Goal: Information Seeking & Learning: Learn about a topic

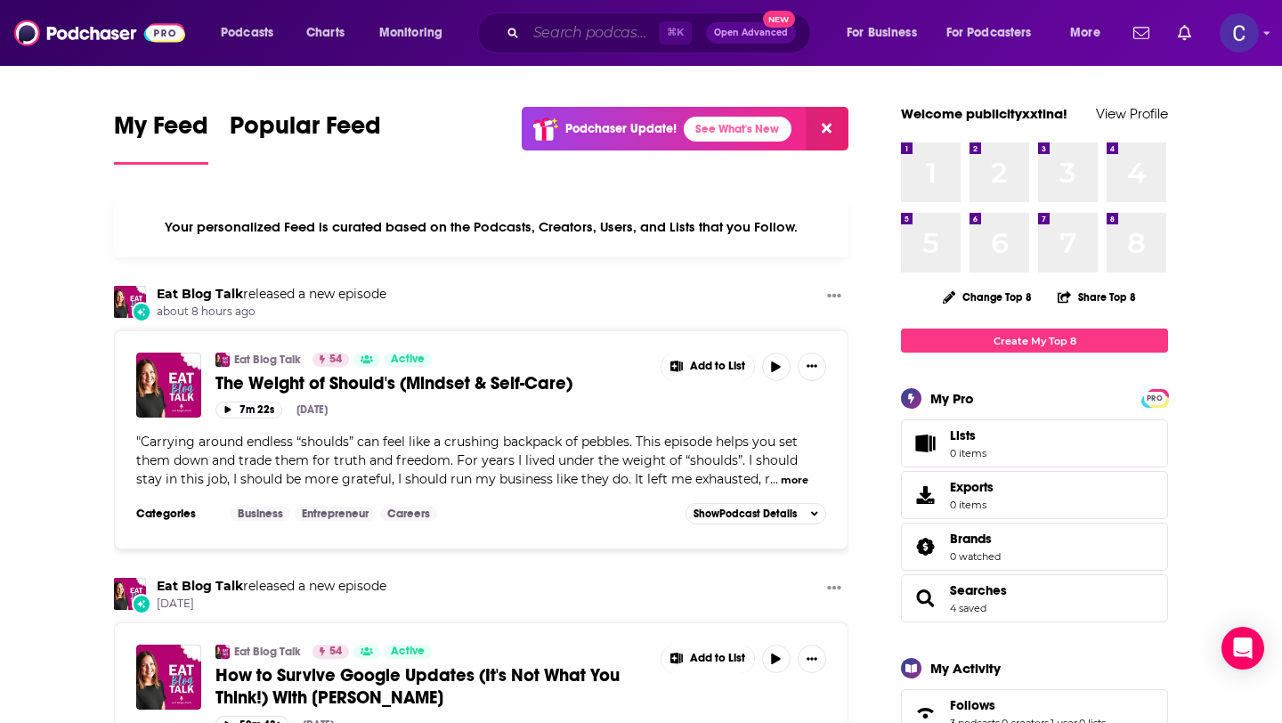
click at [613, 24] on input "Search podcasts, credits, & more..." at bounding box center [592, 33] width 133 height 28
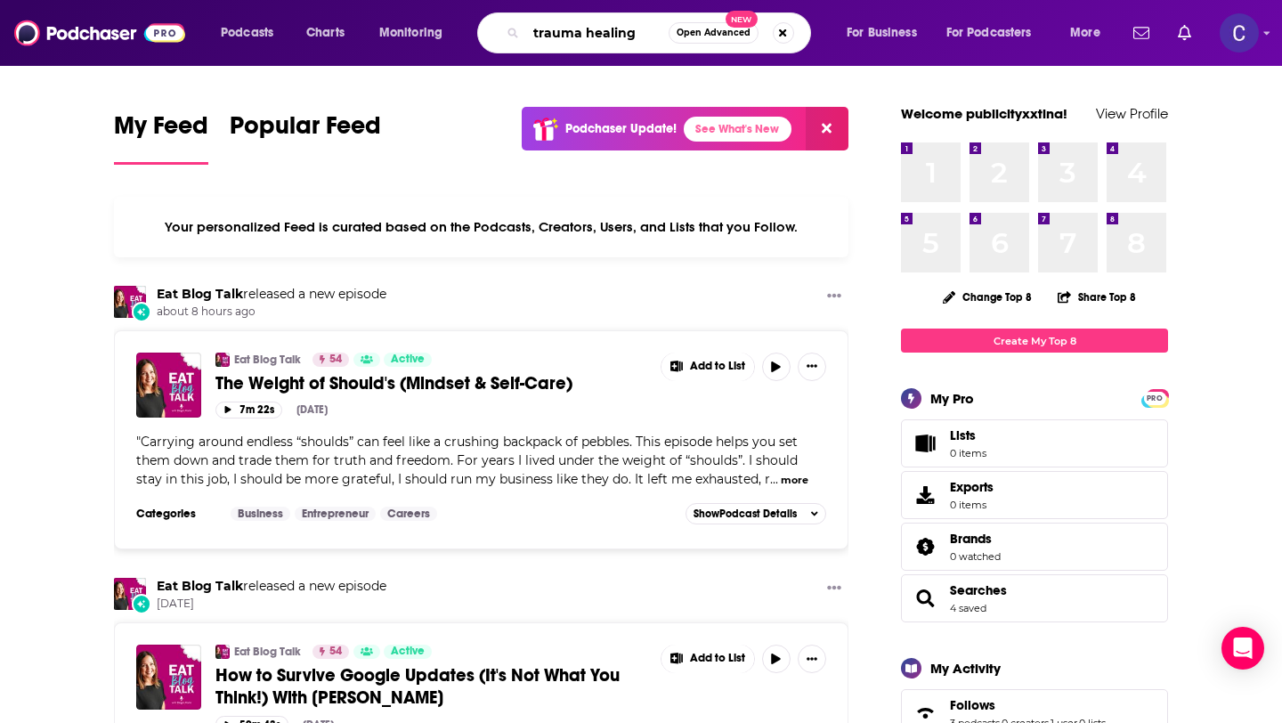
type input "trauma healing"
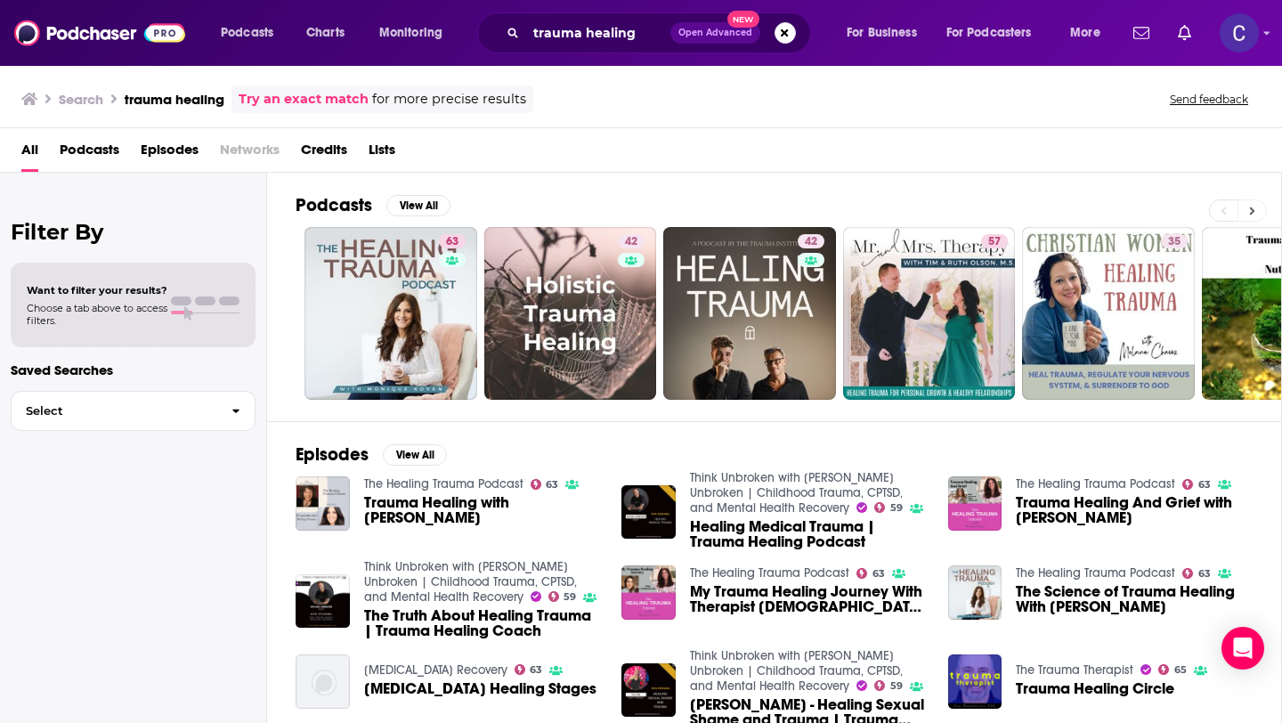
click at [1255, 207] on icon at bounding box center [1252, 211] width 6 height 12
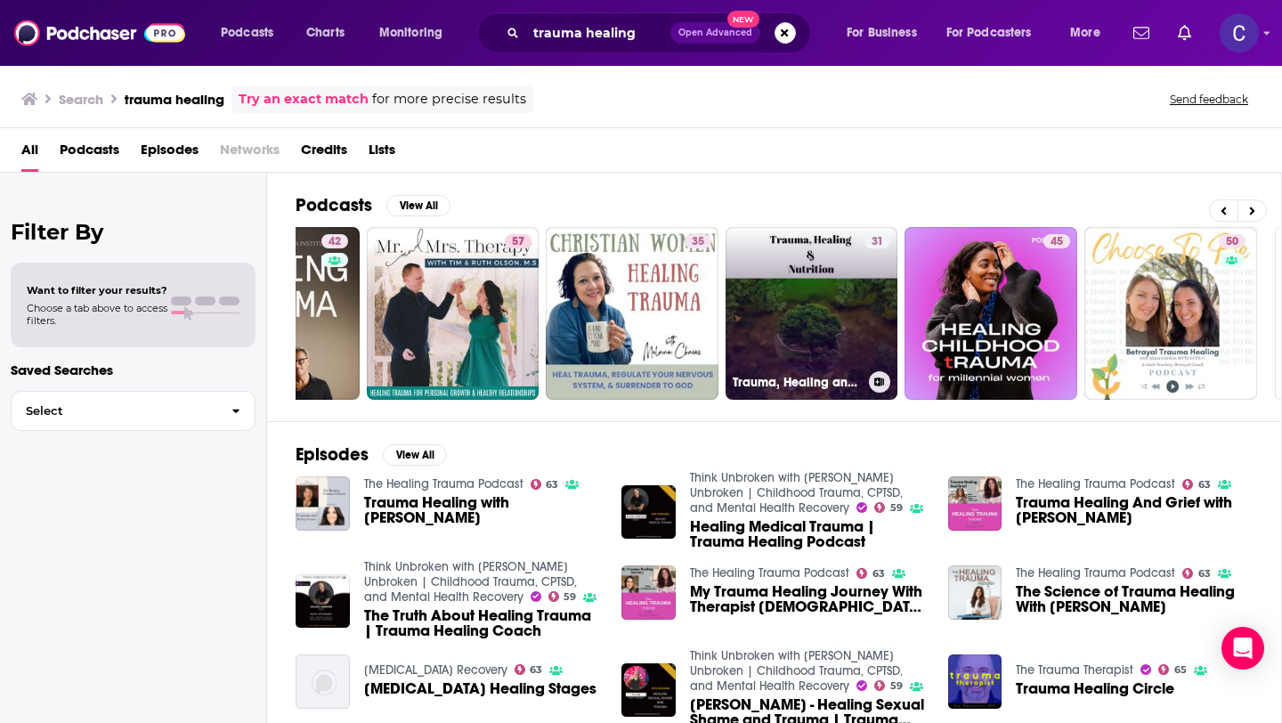
scroll to position [0, 462]
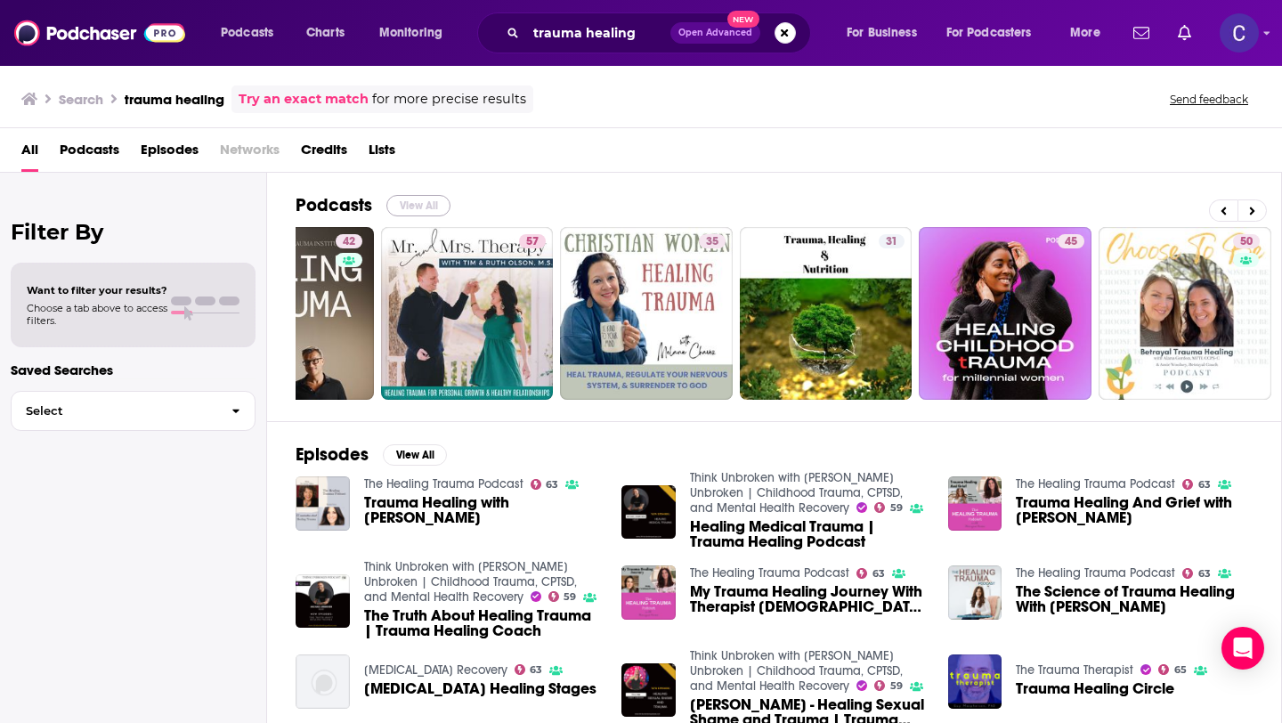
click at [420, 210] on button "View All" at bounding box center [419, 205] width 64 height 21
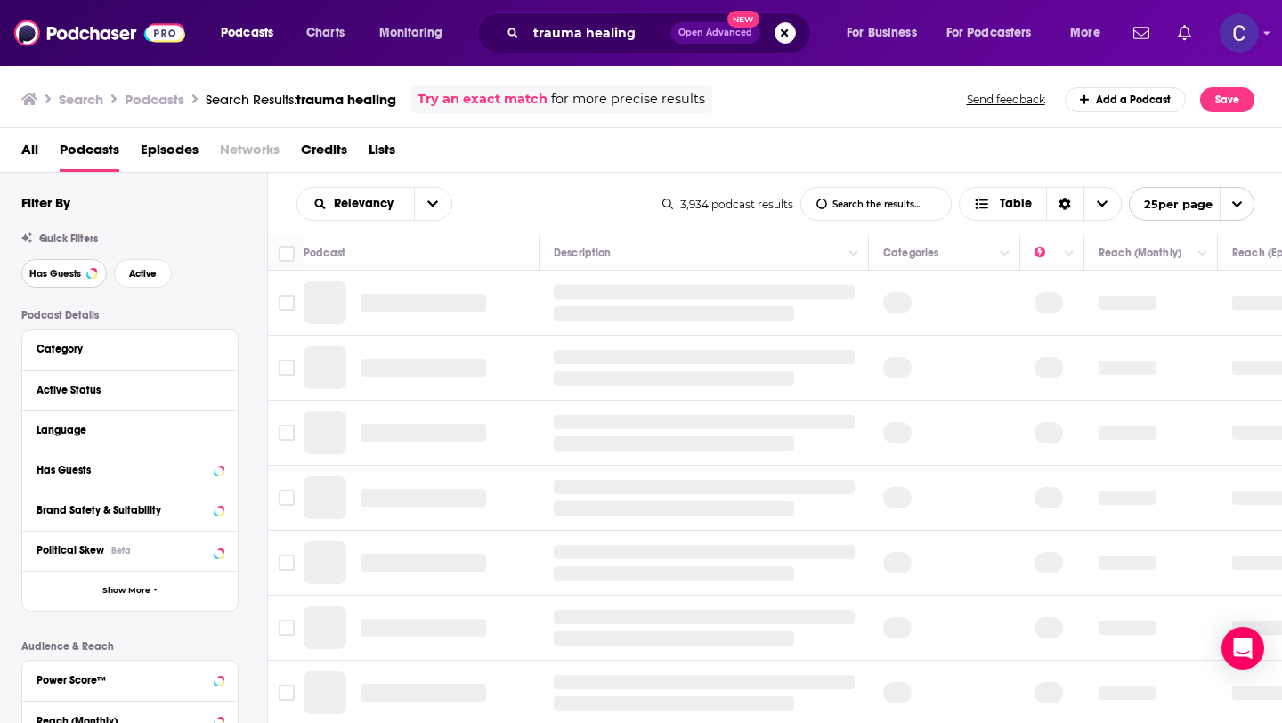
click at [85, 278] on button "Has Guests" at bounding box center [63, 273] width 85 height 28
click at [140, 274] on span "Active" at bounding box center [143, 274] width 28 height 10
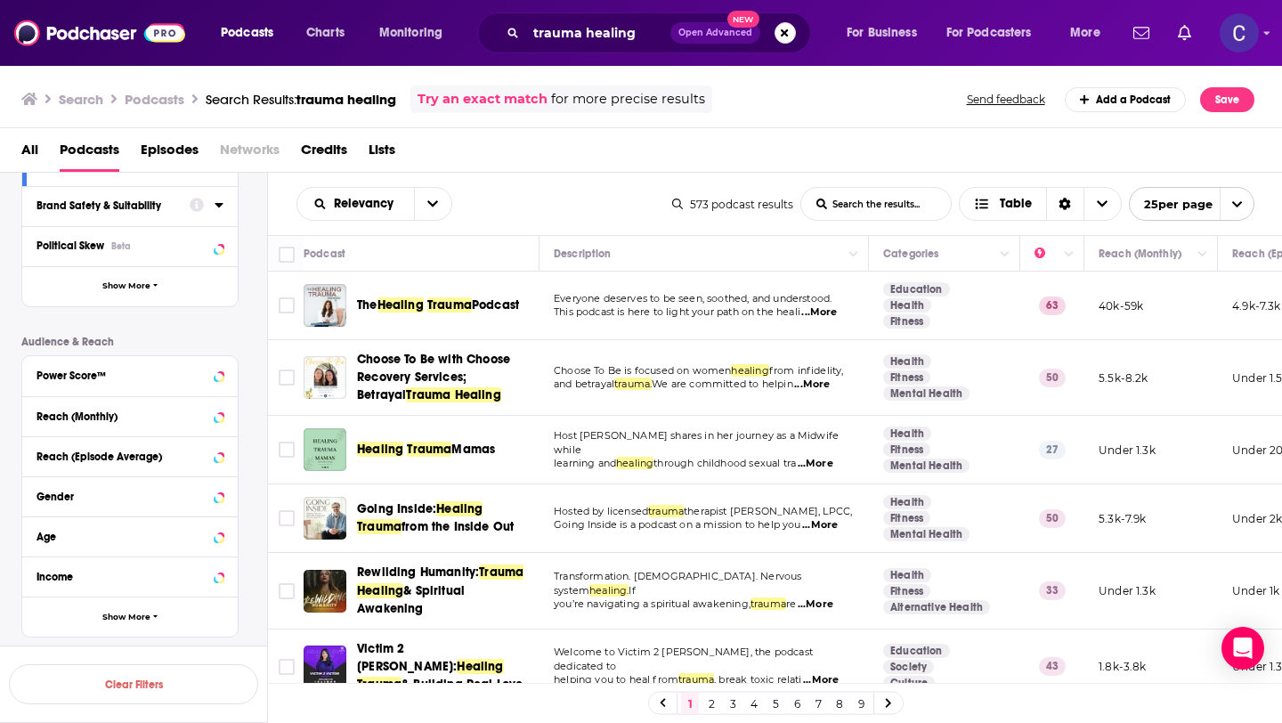
scroll to position [305, 0]
click at [134, 387] on div "Power Score™" at bounding box center [130, 376] width 216 height 40
click at [216, 378] on icon at bounding box center [219, 375] width 9 height 14
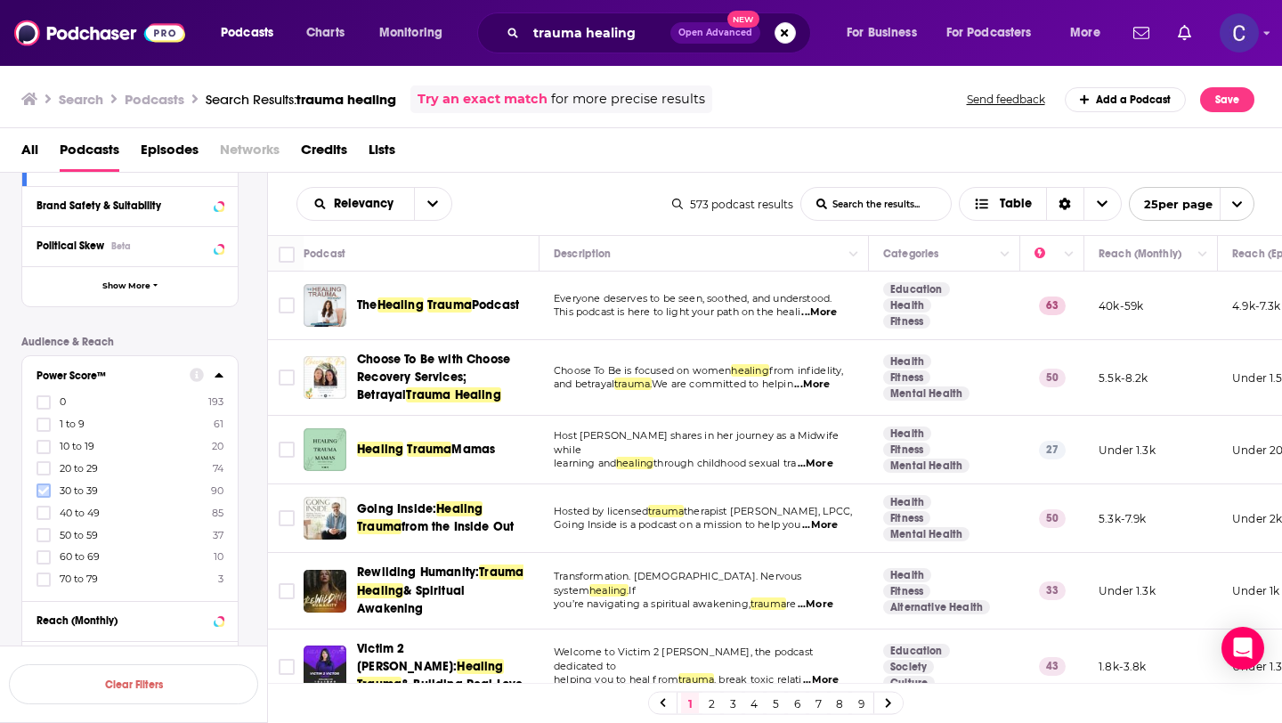
click at [42, 495] on icon at bounding box center [43, 490] width 11 height 11
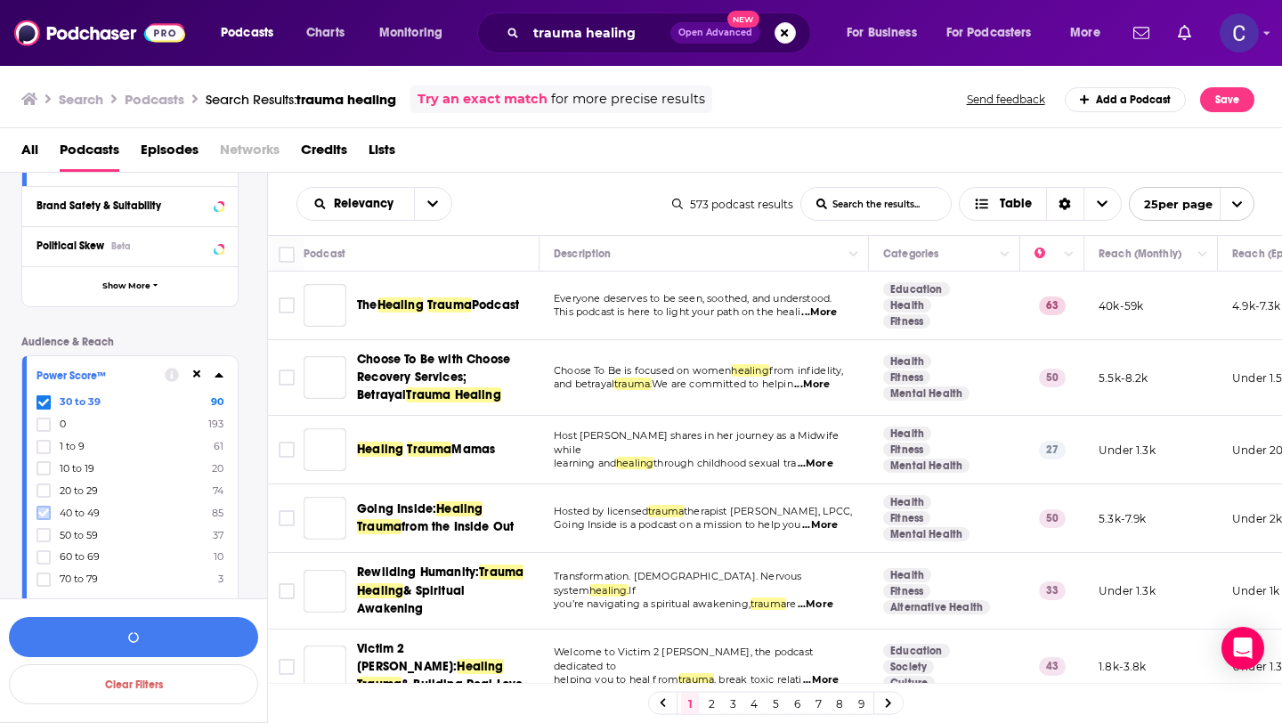
click at [45, 517] on icon at bounding box center [43, 513] width 11 height 11
click at [44, 540] on label at bounding box center [44, 535] width 14 height 14
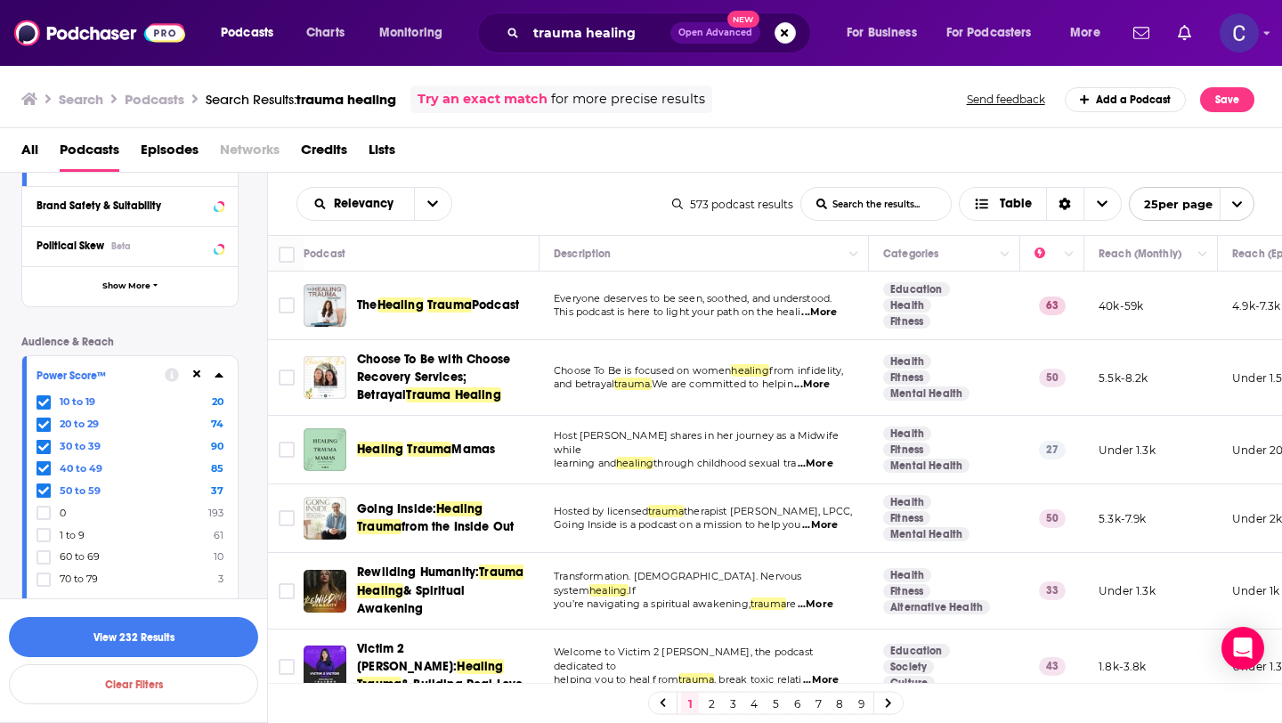
click at [45, 403] on icon at bounding box center [43, 402] width 11 height 11
click at [179, 645] on button "View 286 Results" at bounding box center [133, 637] width 249 height 40
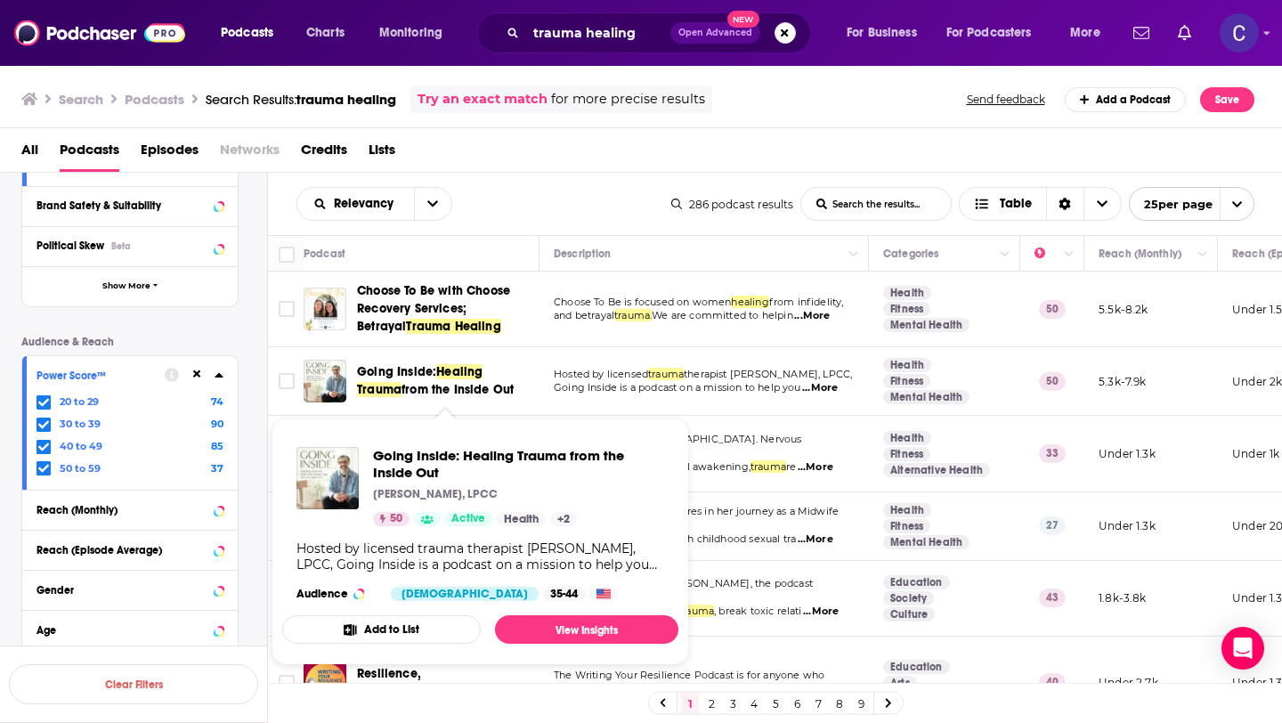
click at [402, 387] on span "from the Inside Out" at bounding box center [458, 389] width 112 height 15
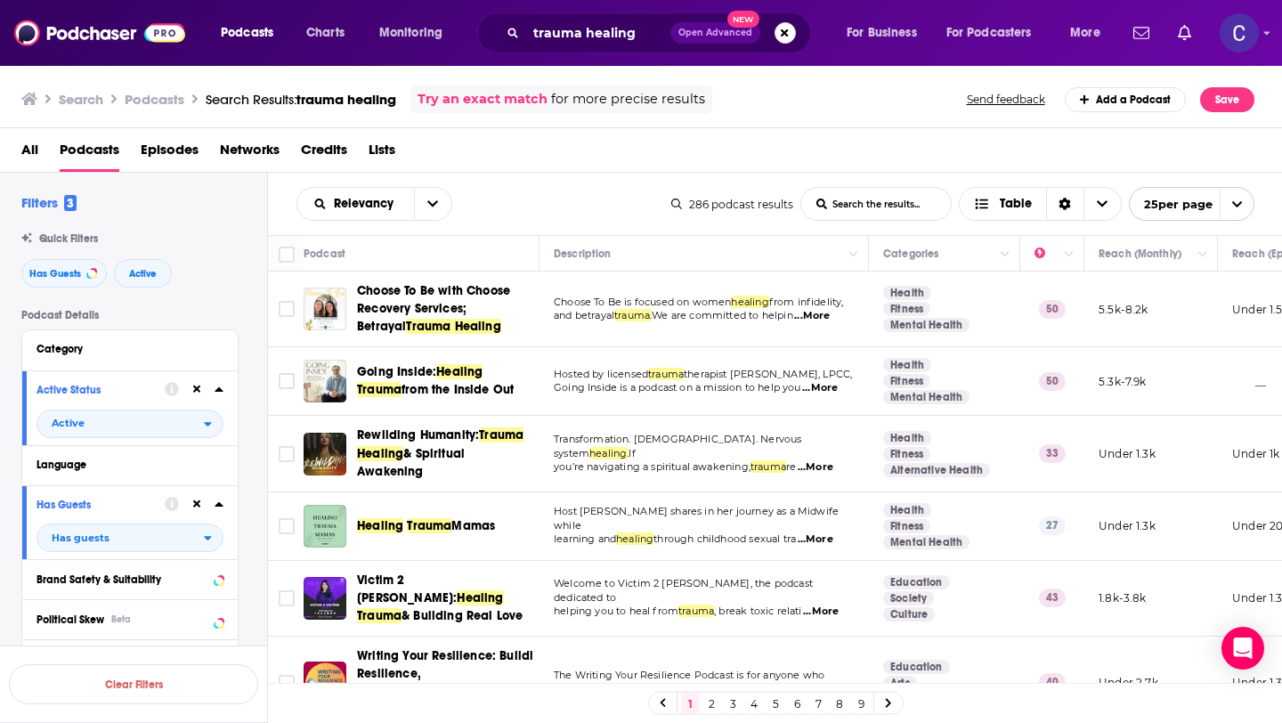
click at [406, 395] on span "from the Inside Out" at bounding box center [458, 389] width 112 height 15
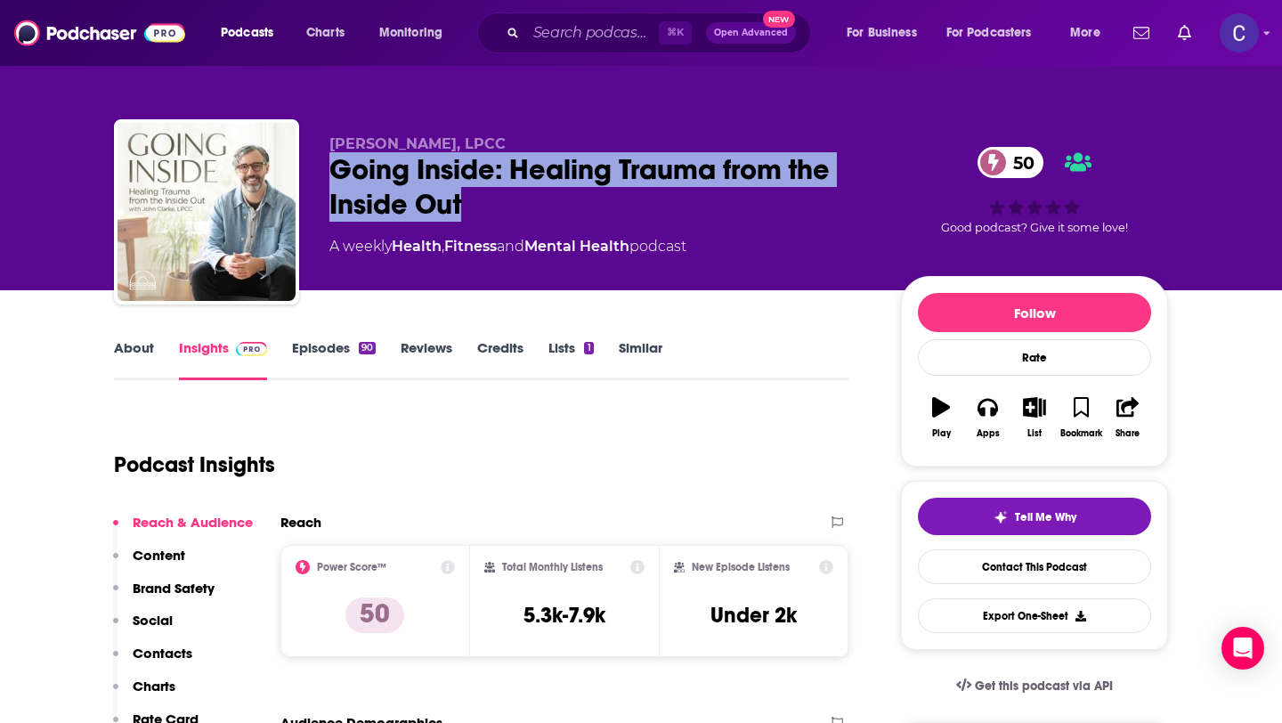
drag, startPoint x: 539, startPoint y: 204, endPoint x: 333, endPoint y: 163, distance: 209.8
click at [333, 163] on div "Going Inside: Healing Trauma from the Inside Out 50" at bounding box center [601, 186] width 543 height 69
copy h2 "Going Inside: Healing Trauma from the Inside Out"
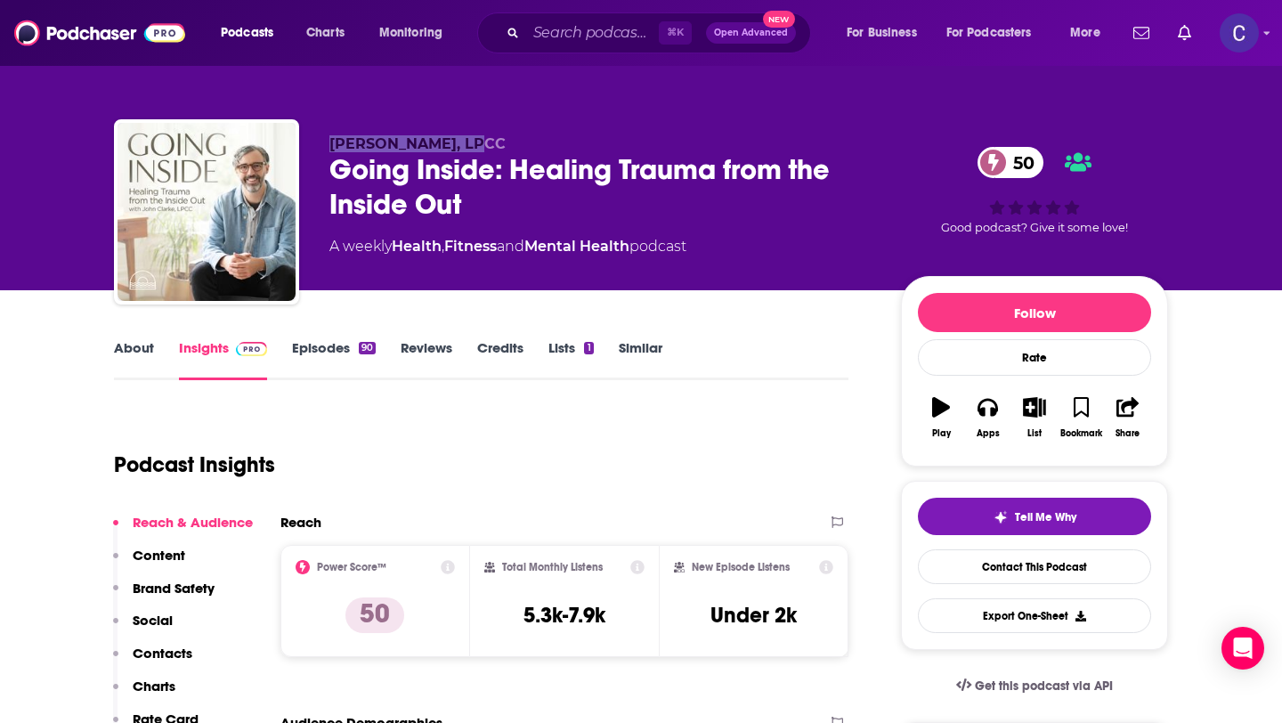
drag, startPoint x: 327, startPoint y: 142, endPoint x: 489, endPoint y: 142, distance: 162.1
click at [489, 142] on div "[PERSON_NAME], LPCC Going Inside: Healing Trauma from the Inside Out 50 A weekl…" at bounding box center [641, 215] width 1054 height 192
copy span "[PERSON_NAME], LPCC"
click at [322, 352] on link "Episodes 90" at bounding box center [334, 359] width 84 height 41
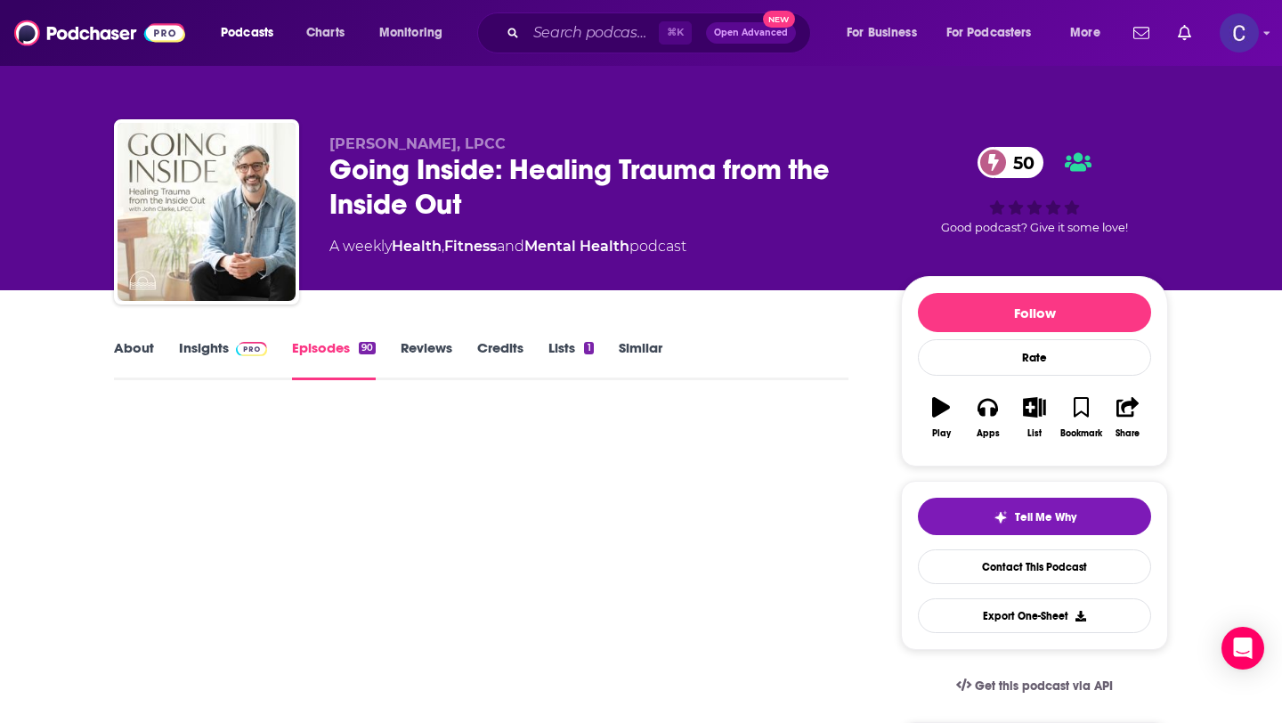
click at [193, 356] on link "Insights" at bounding box center [223, 359] width 88 height 41
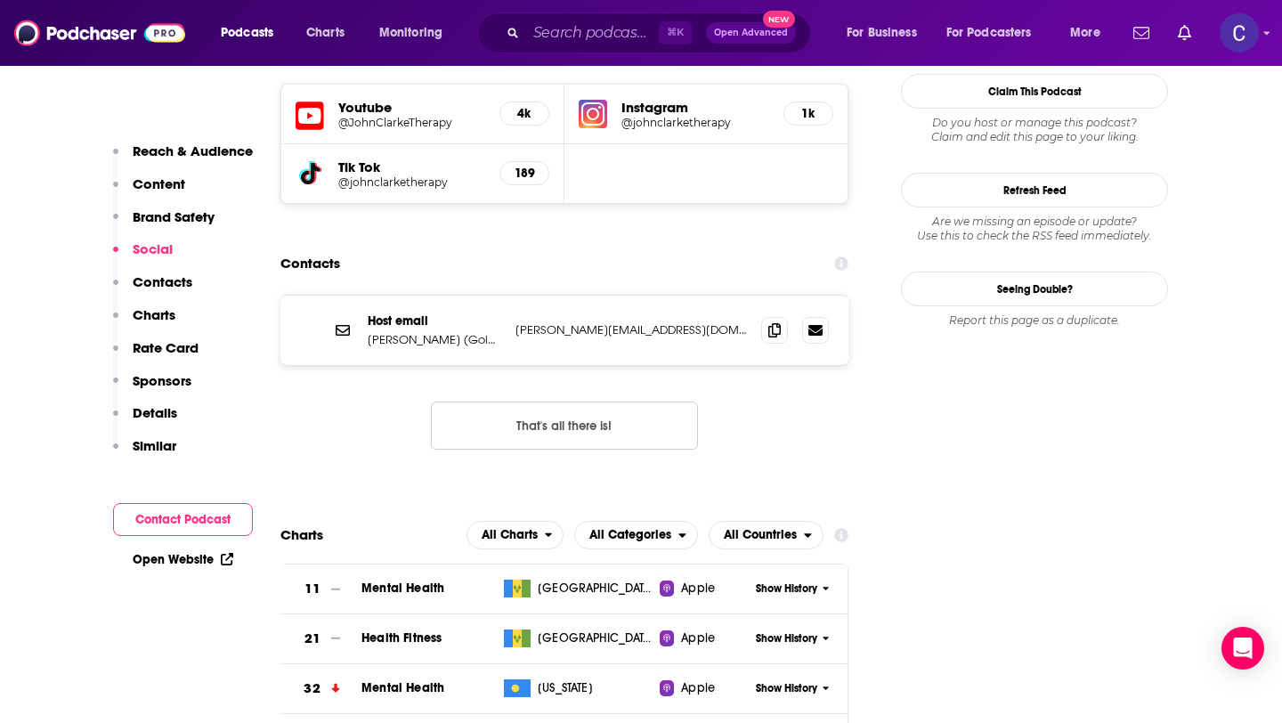
scroll to position [1767, 0]
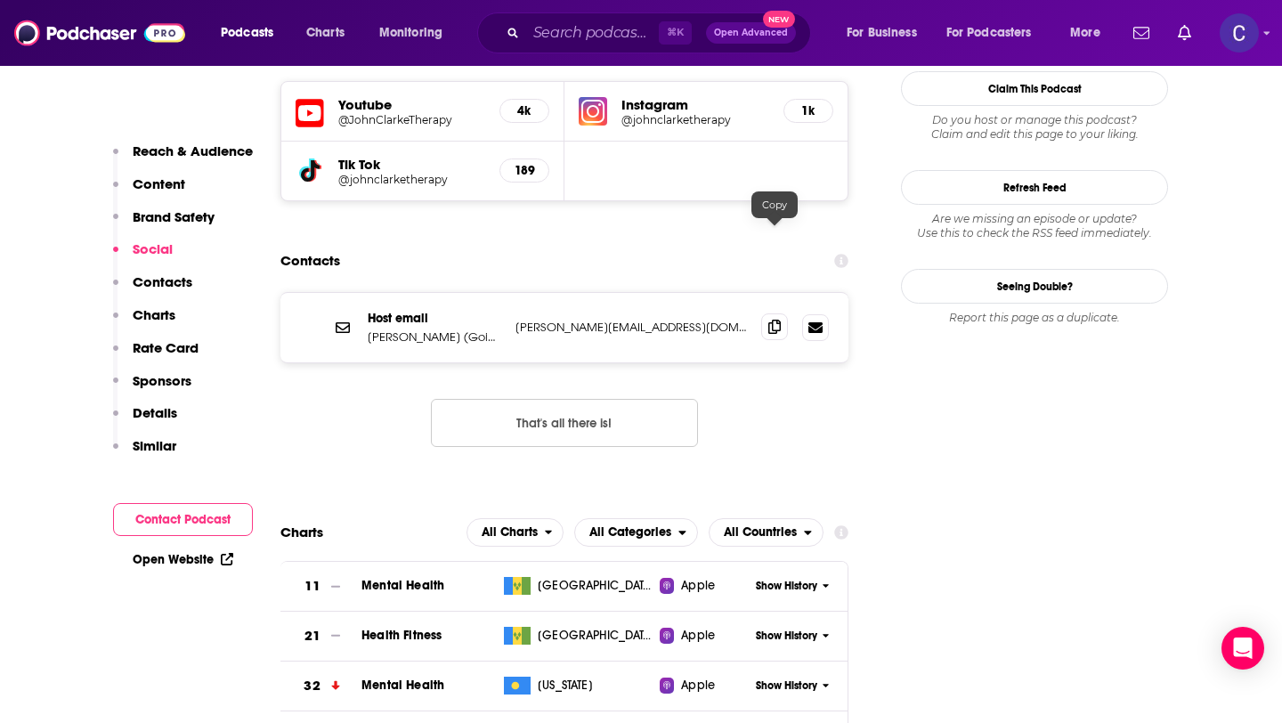
click at [770, 313] on span at bounding box center [774, 326] width 27 height 27
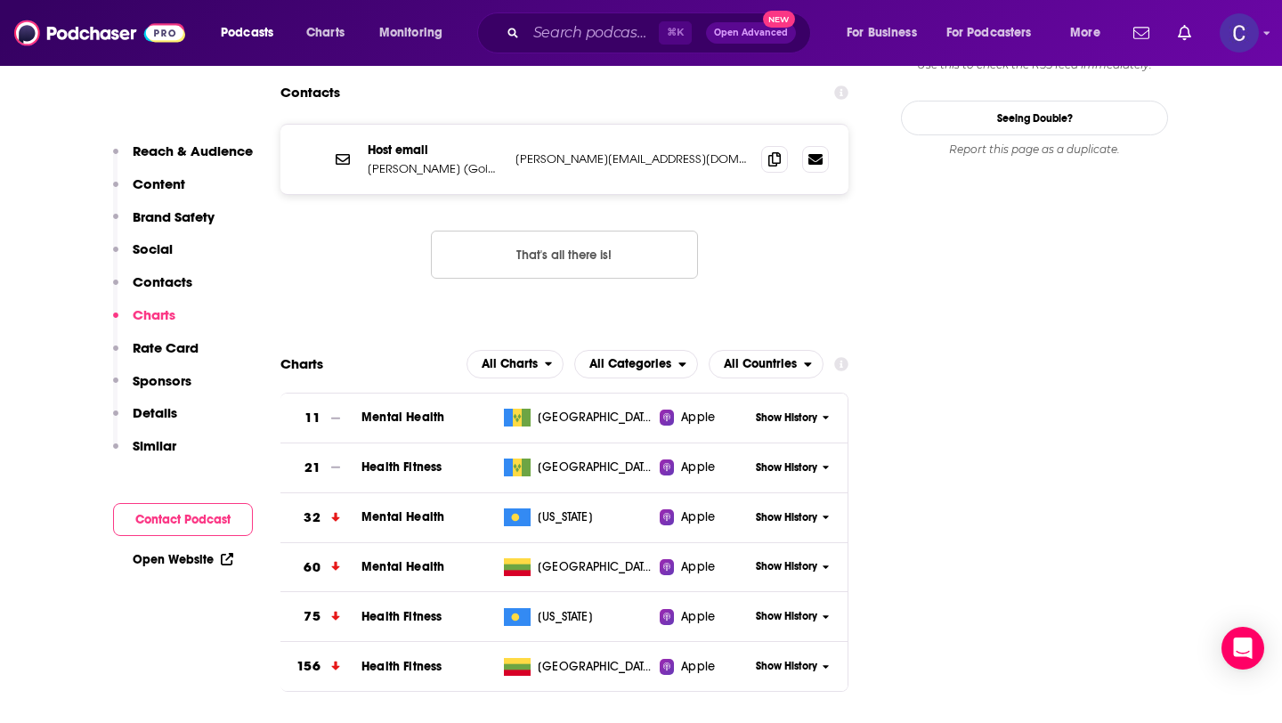
scroll to position [1963, 0]
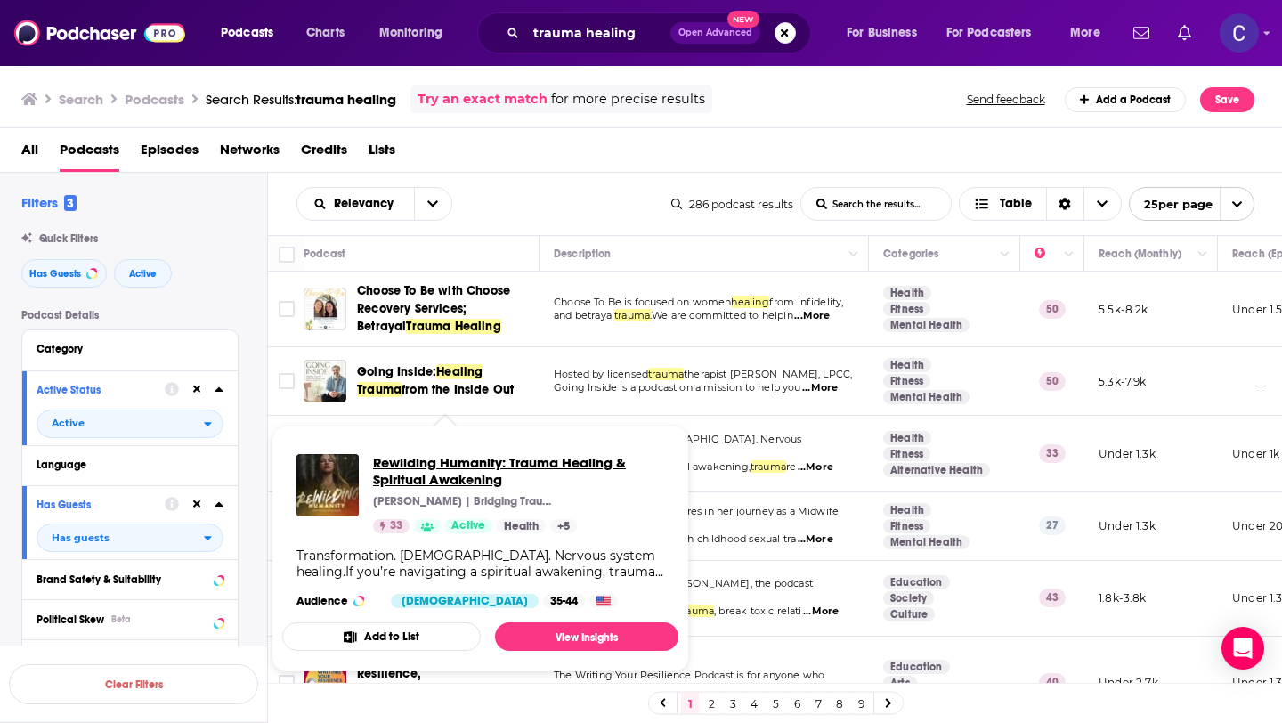
click at [470, 480] on span "Rewilding Humanity: Trauma Healing & Spiritual Awakening" at bounding box center [518, 471] width 291 height 34
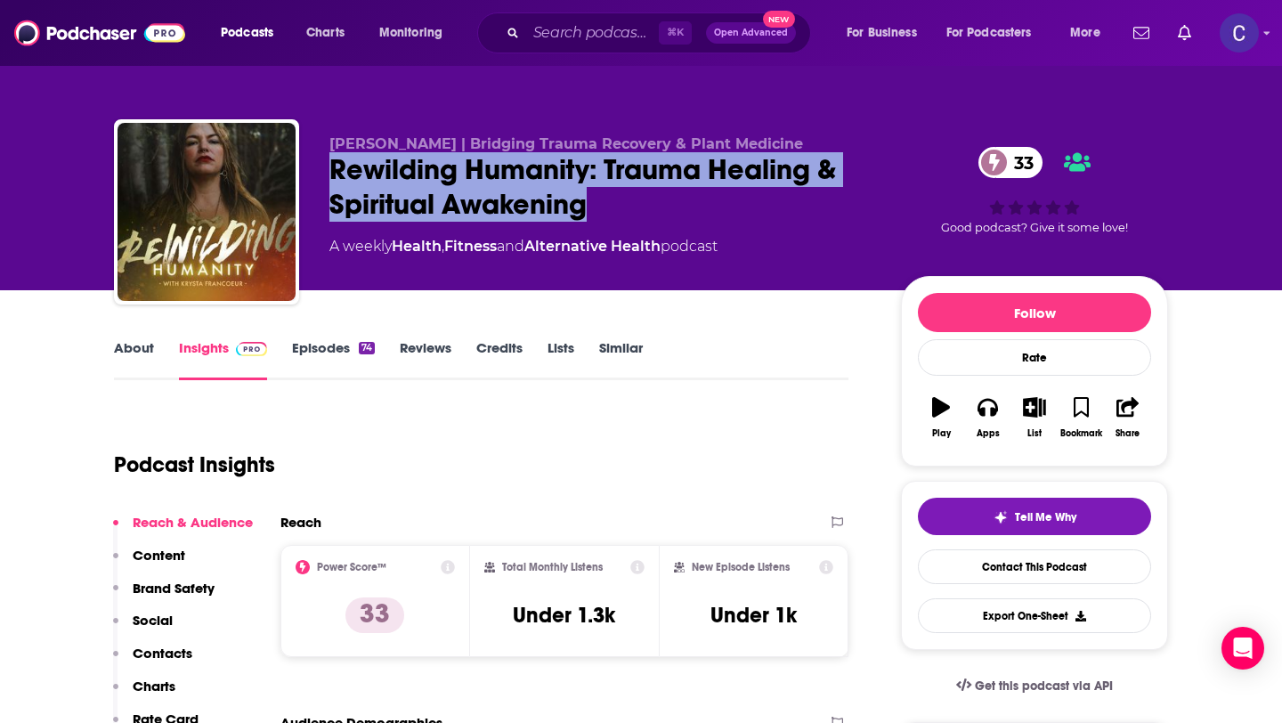
drag, startPoint x: 628, startPoint y: 207, endPoint x: 332, endPoint y: 165, distance: 298.6
click at [332, 165] on div "Rewilding Humanity: Trauma Healing & Spiritual Awakening 33" at bounding box center [601, 186] width 543 height 69
copy h2 "Rewilding Humanity: Trauma Healing & Spiritual Awakening"
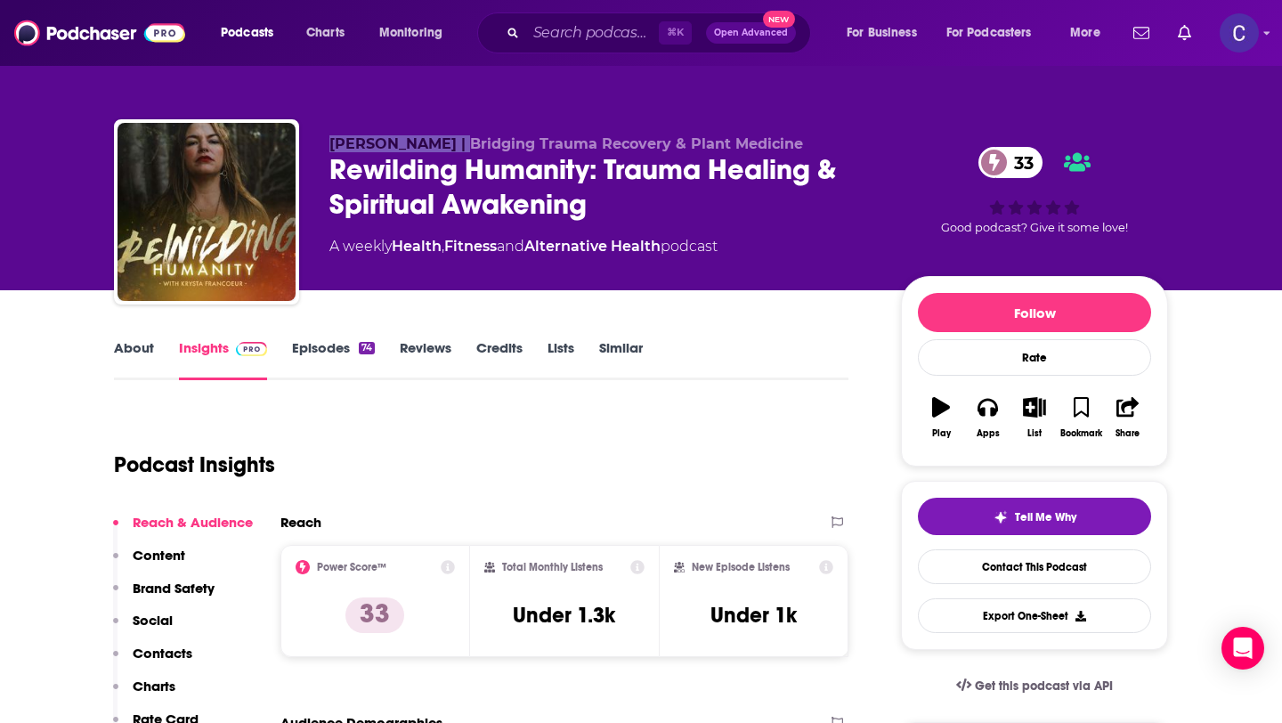
drag, startPoint x: 328, startPoint y: 142, endPoint x: 458, endPoint y: 149, distance: 130.2
click at [458, 149] on div "[PERSON_NAME] | Bridging Trauma Recovery & Plant Medicine Rewilding Humanity: T…" at bounding box center [641, 215] width 1054 height 192
copy span "[PERSON_NAME]"
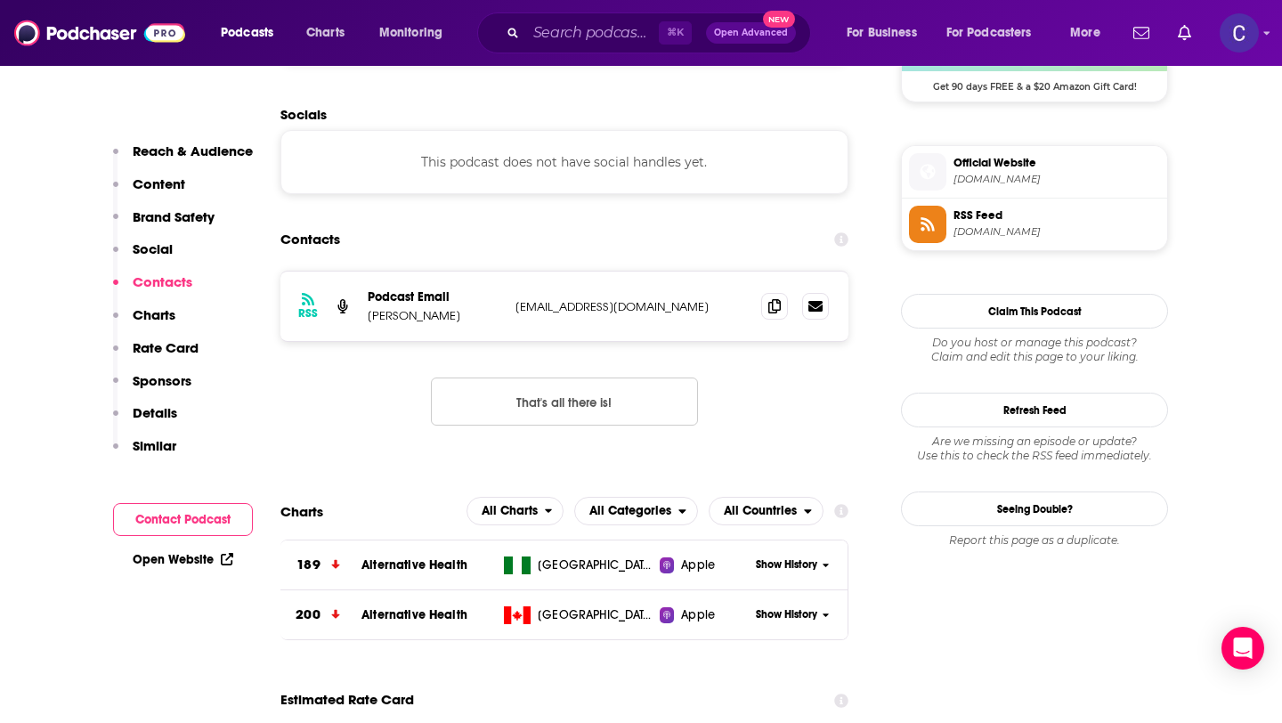
scroll to position [1380, 0]
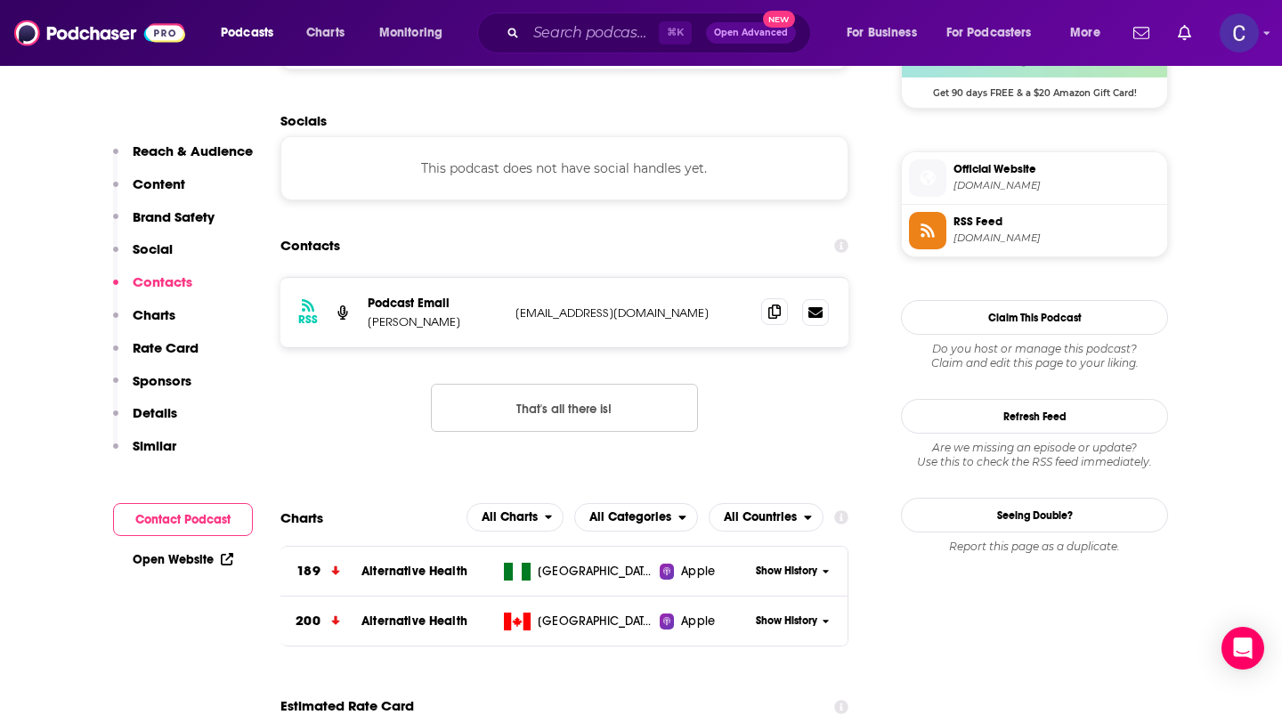
click at [769, 323] on span at bounding box center [774, 311] width 27 height 27
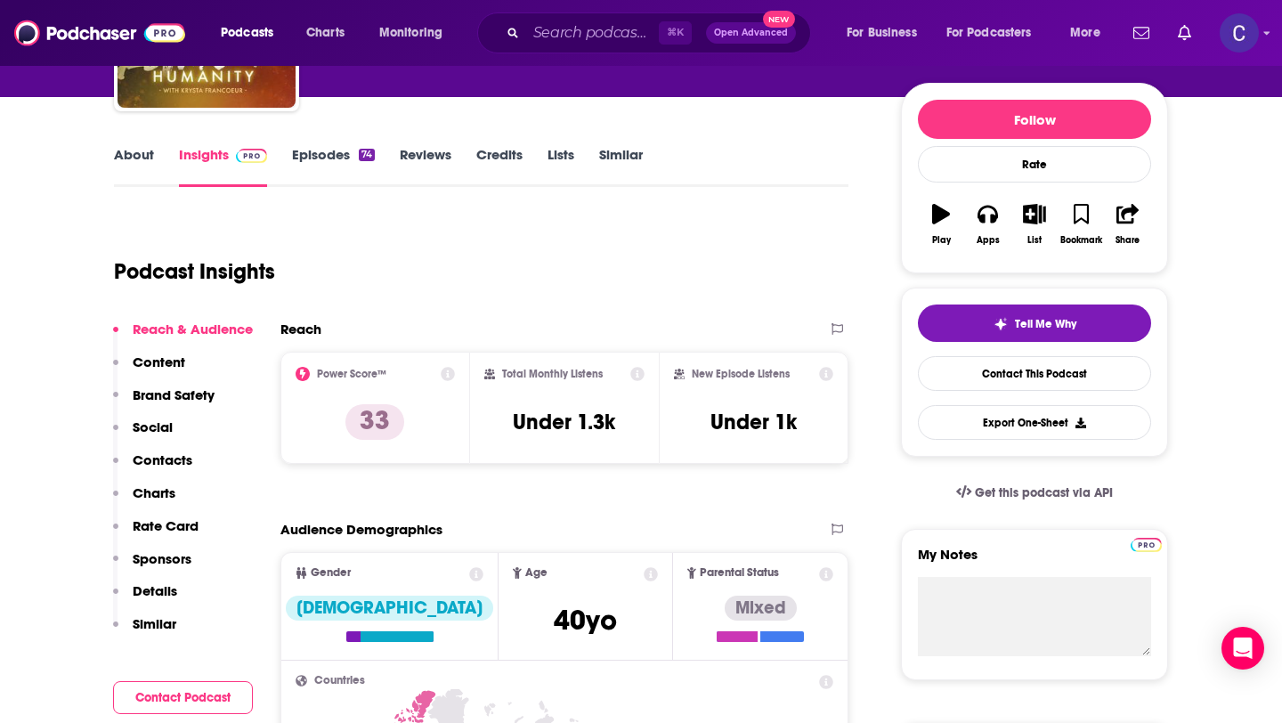
scroll to position [0, 0]
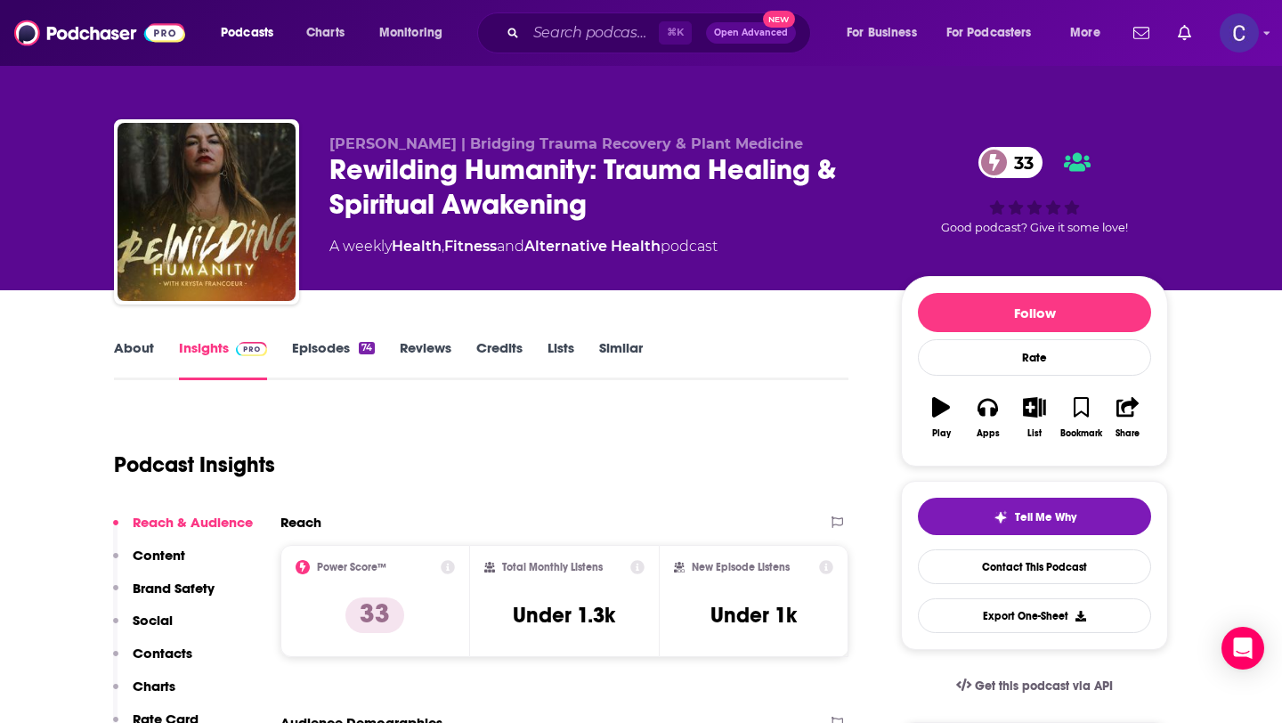
click at [619, 352] on link "Similar" at bounding box center [621, 359] width 44 height 41
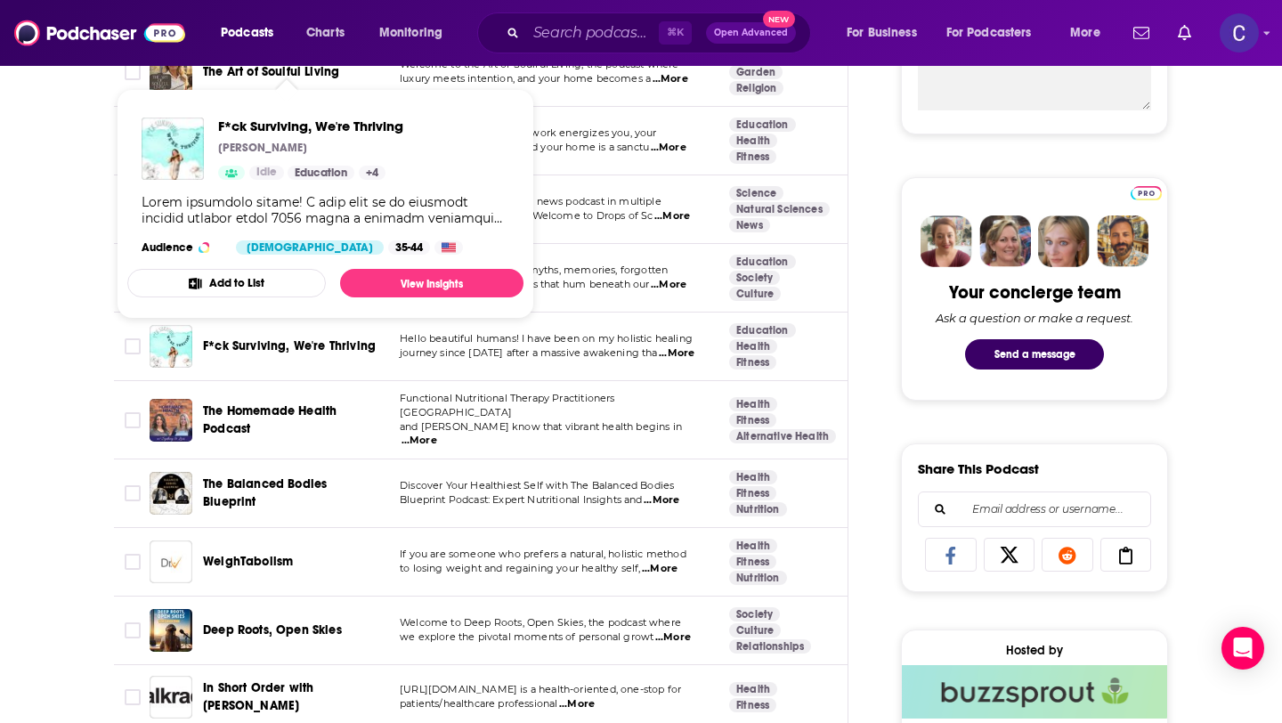
scroll to position [826, 0]
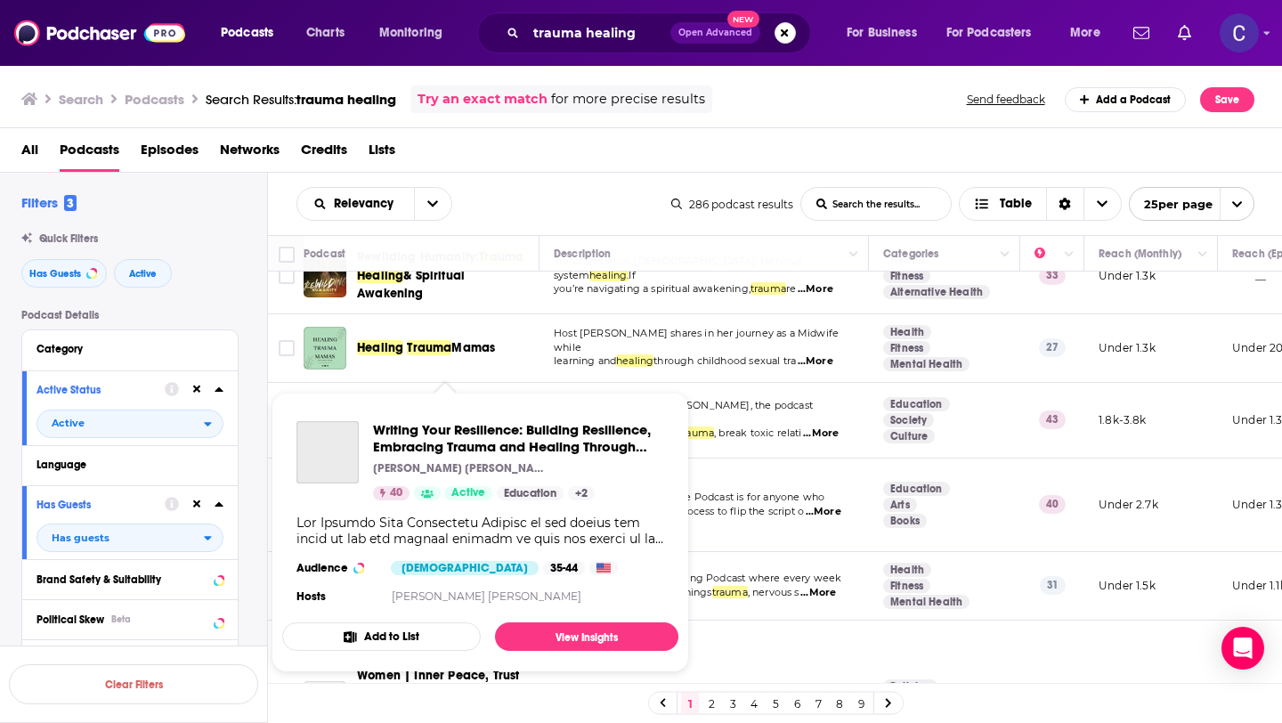
scroll to position [179, 0]
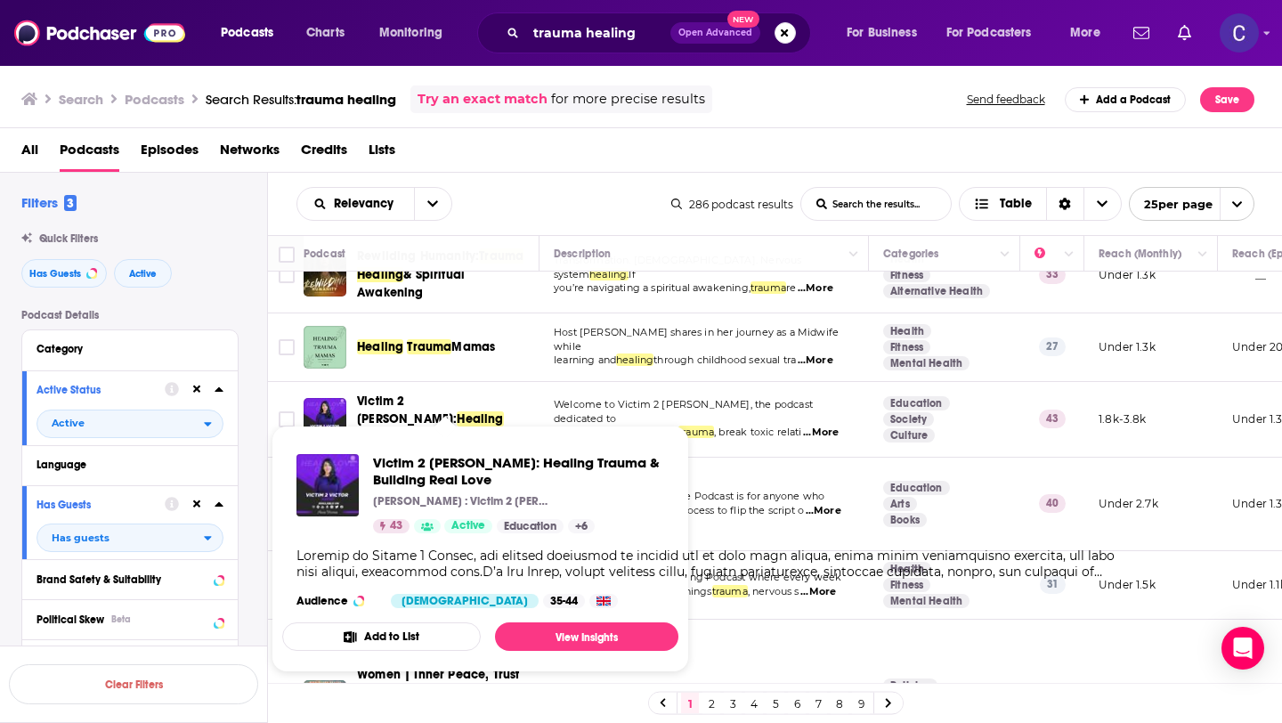
click at [435, 417] on span "Victim 2 [PERSON_NAME]: Healing Trauma & Building Real Love [PERSON_NAME] : Vic…" at bounding box center [481, 549] width 418 height 268
click at [400, 408] on span "Victim 2 [PERSON_NAME]:" at bounding box center [407, 410] width 100 height 33
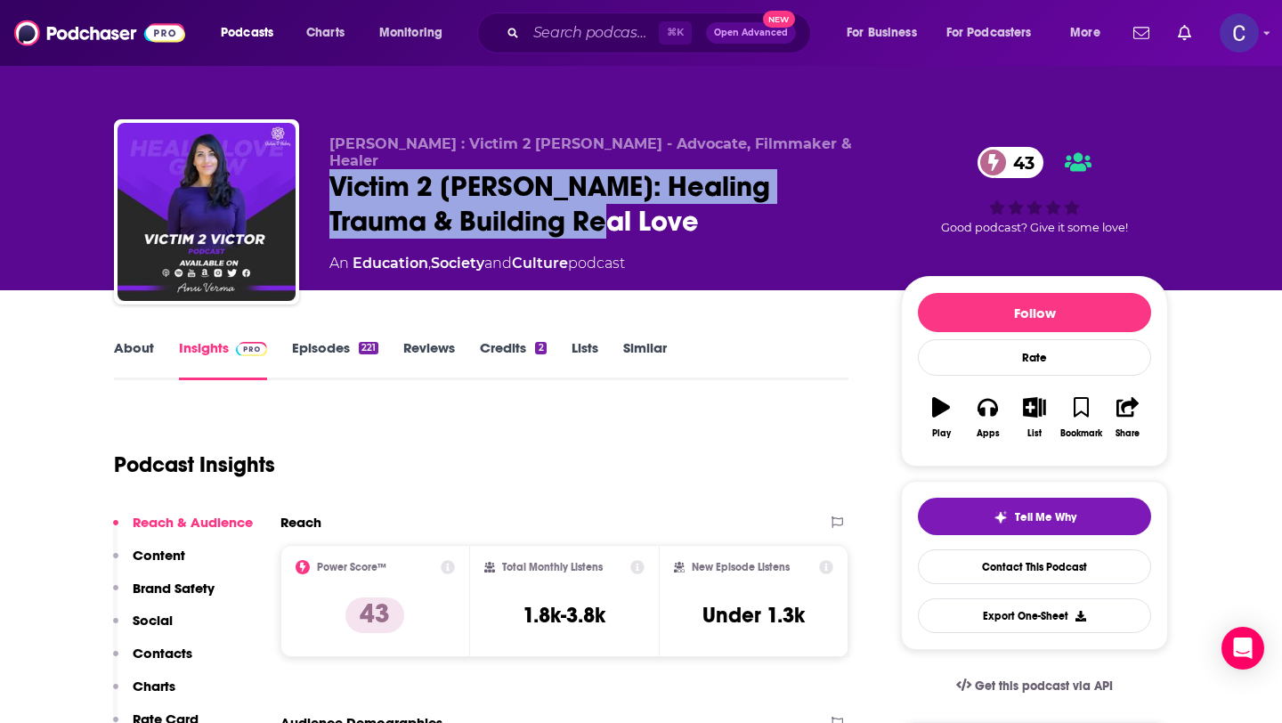
drag, startPoint x: 575, startPoint y: 207, endPoint x: 333, endPoint y: 164, distance: 246.0
click at [333, 169] on div "Victim 2 [PERSON_NAME]: Healing Trauma & Building Real Love 43" at bounding box center [601, 203] width 543 height 69
copy h2 "Victim 2 [PERSON_NAME]: Healing Trauma & Building Real Love"
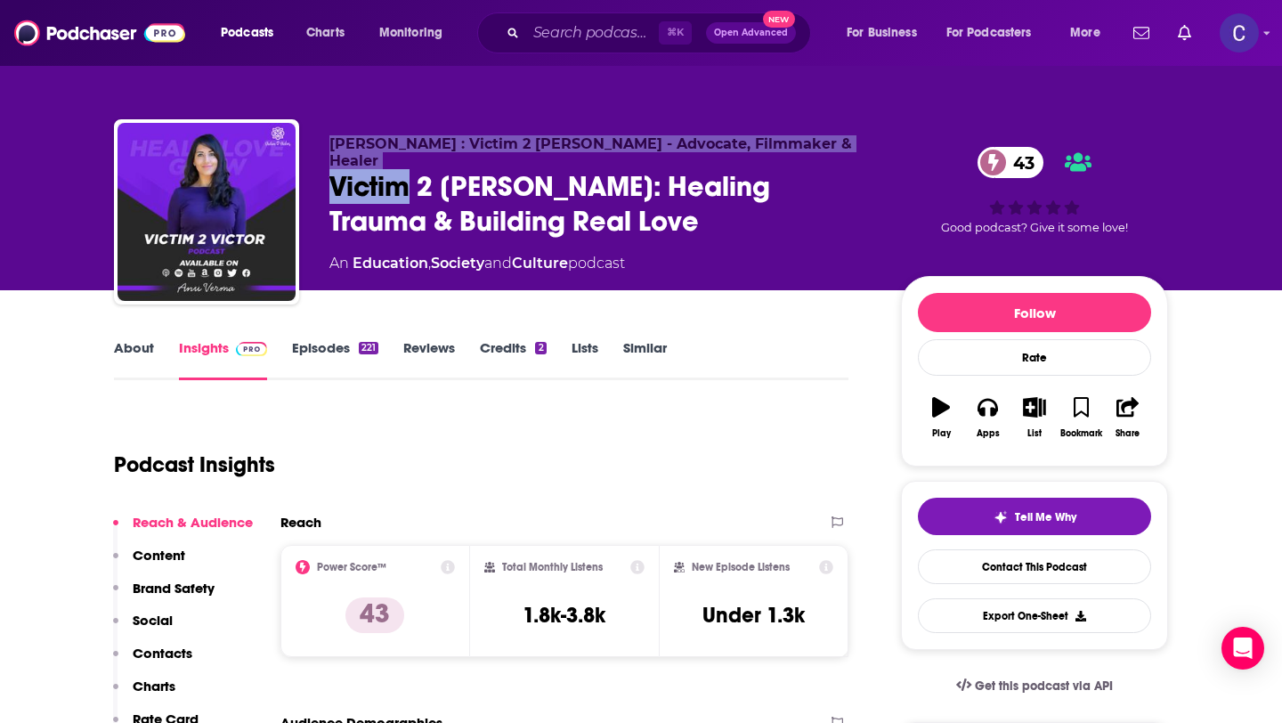
drag, startPoint x: 333, startPoint y: 145, endPoint x: 412, endPoint y: 152, distance: 79.6
click at [412, 152] on div "[PERSON_NAME] : Victim 2 [PERSON_NAME] - Advocate, Filmmaker & Healer Victim 2 …" at bounding box center [601, 206] width 543 height 142
copy div "[PERSON_NAME] : Victim 2 [PERSON_NAME] - Advocate, Filmmaker & Healer Victim"
click at [412, 133] on div "[PERSON_NAME] : Victim 2 [PERSON_NAME] - Advocate, Filmmaker & Healer Victim 2 …" at bounding box center [641, 215] width 1054 height 192
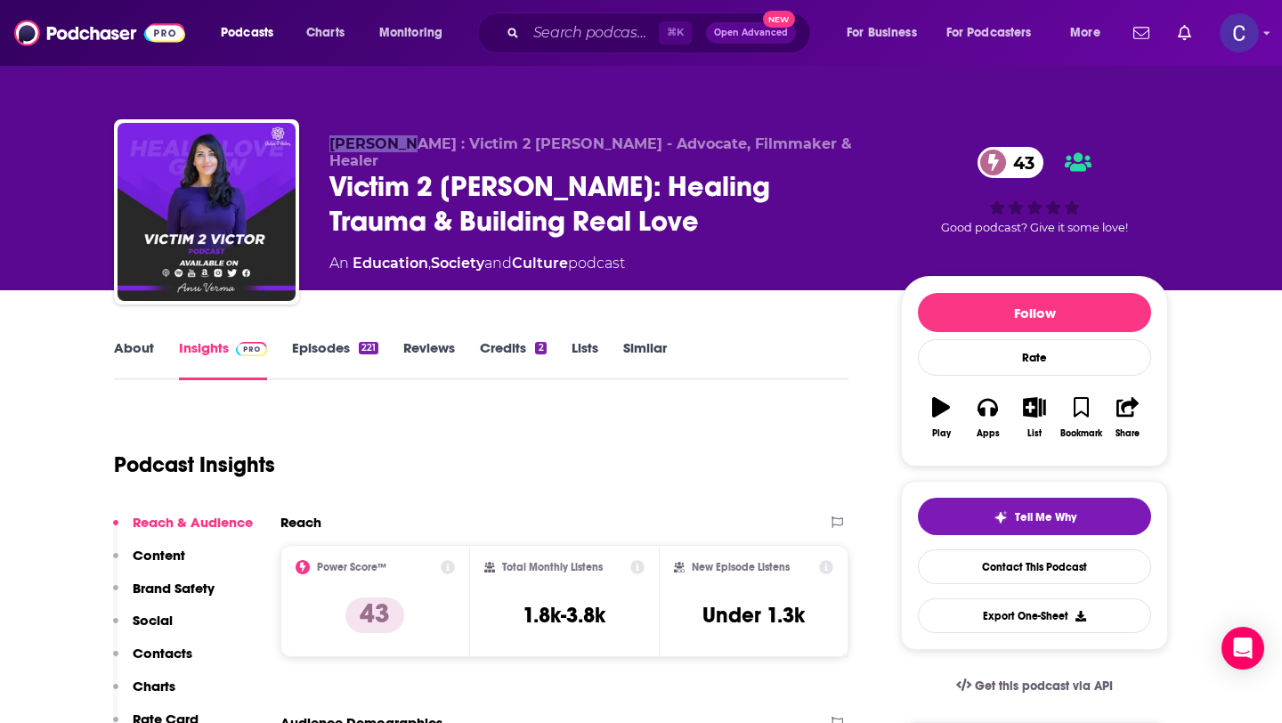
drag, startPoint x: 413, startPoint y: 144, endPoint x: 331, endPoint y: 143, distance: 81.9
click at [331, 143] on span "[PERSON_NAME] : Victim 2 [PERSON_NAME] - Advocate, Filmmaker & Healer" at bounding box center [591, 152] width 523 height 34
copy span "[PERSON_NAME]"
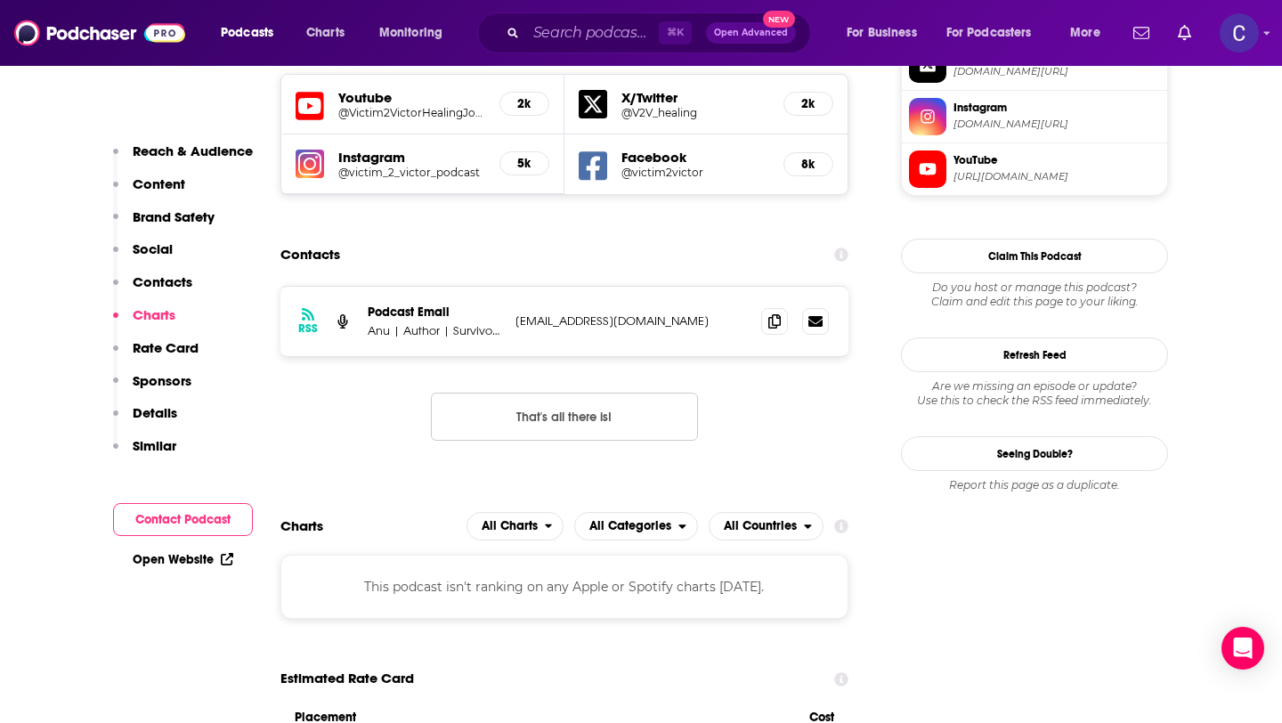
scroll to position [1768, 0]
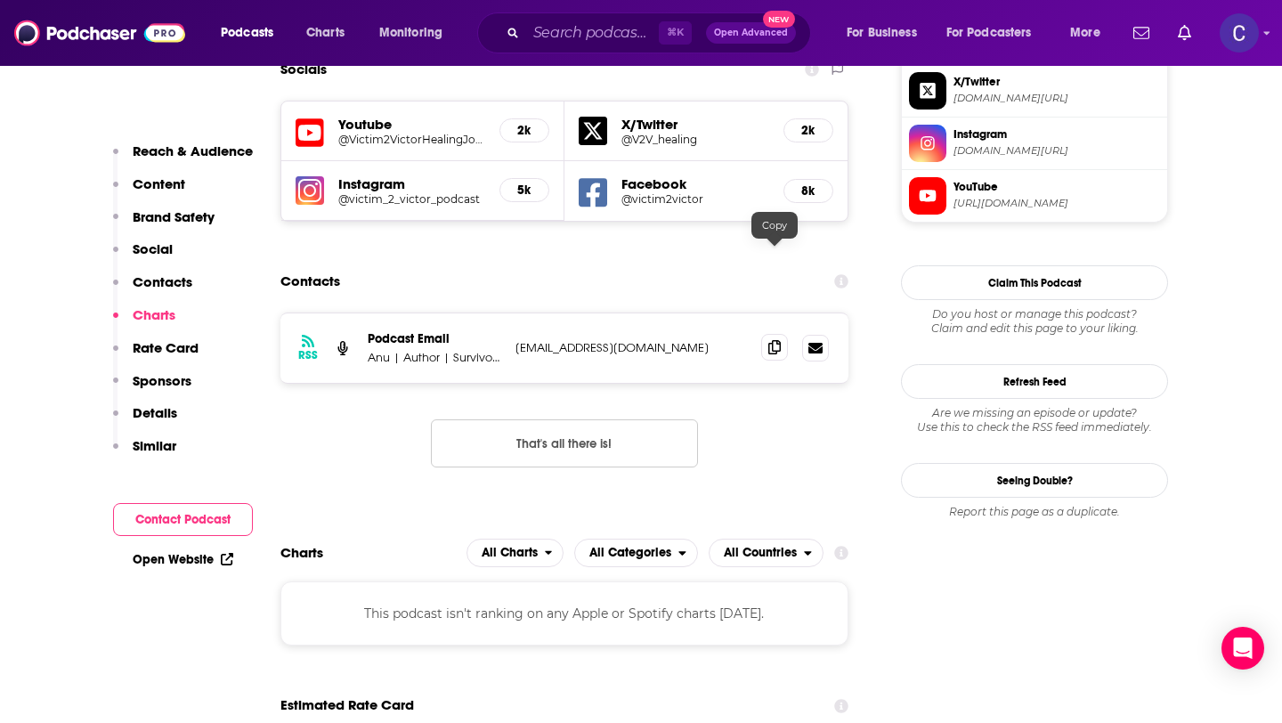
click at [777, 334] on span at bounding box center [774, 347] width 27 height 27
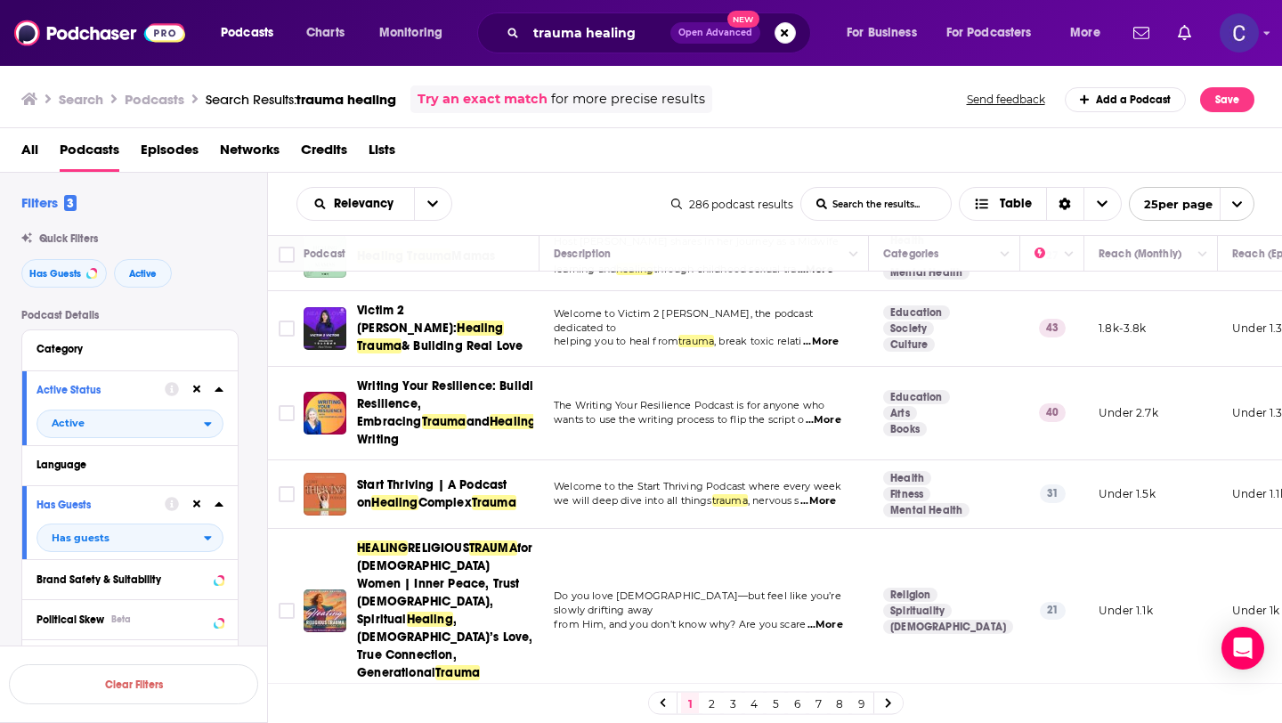
scroll to position [309, 0]
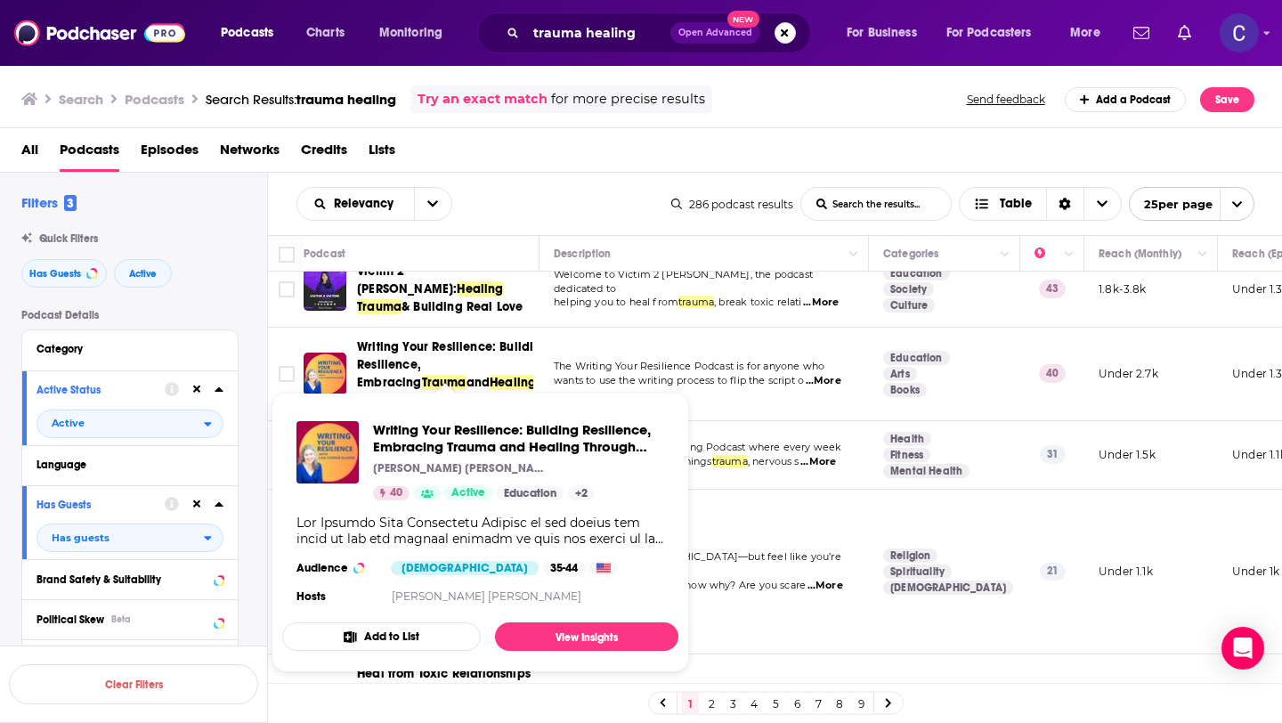
click at [403, 351] on span "Writing Your Resilience: Building Resilience, Embracing" at bounding box center [453, 364] width 192 height 51
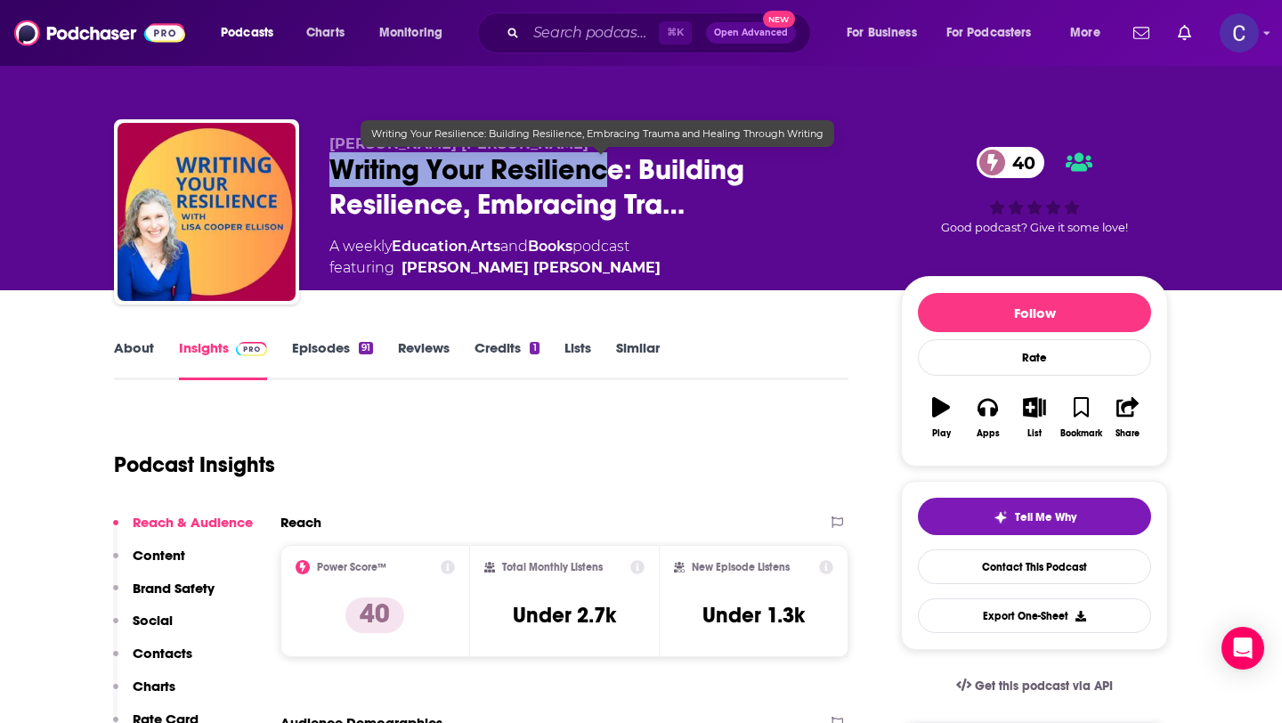
drag, startPoint x: 330, startPoint y: 173, endPoint x: 613, endPoint y: 180, distance: 282.4
click at [613, 180] on span "Writing Your Resilience: Building Resilience, Embracing Tra…" at bounding box center [601, 186] width 543 height 69
drag, startPoint x: 629, startPoint y: 175, endPoint x: 348, endPoint y: 175, distance: 280.5
click at [348, 175] on span "Writing Your Resilience: Building Resilience, Embracing Tra…" at bounding box center [601, 186] width 543 height 69
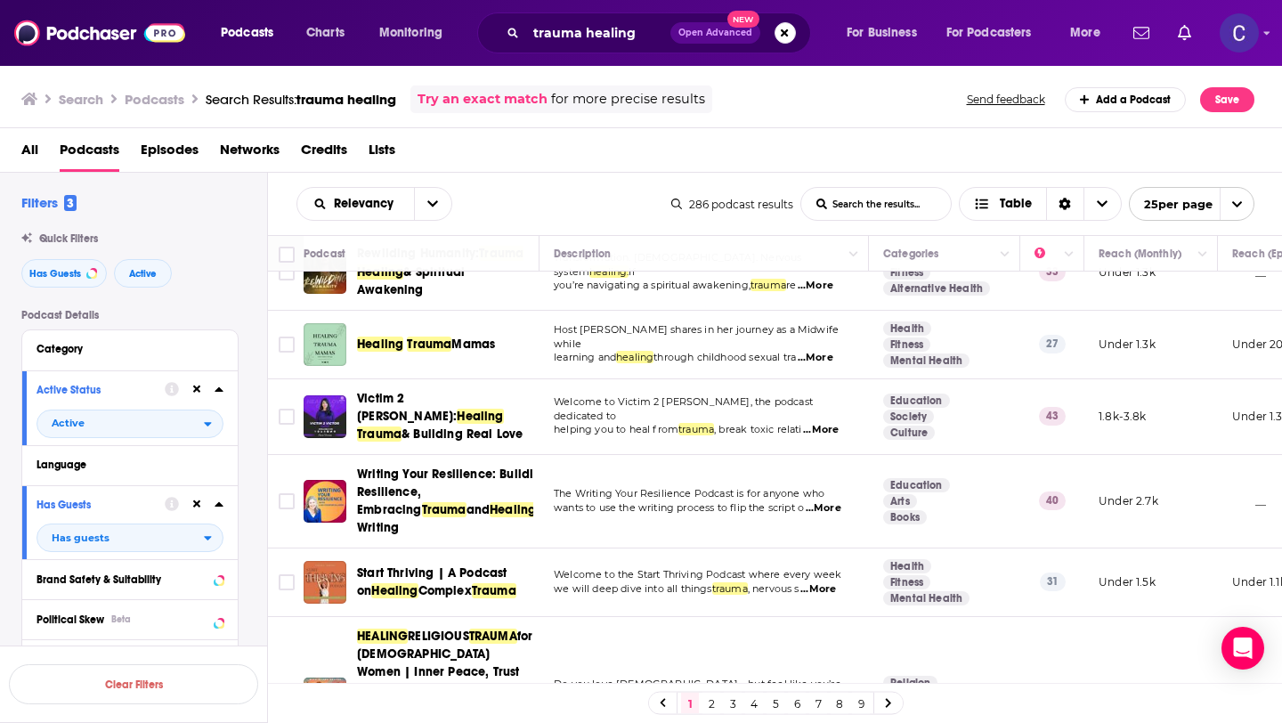
scroll to position [183, 0]
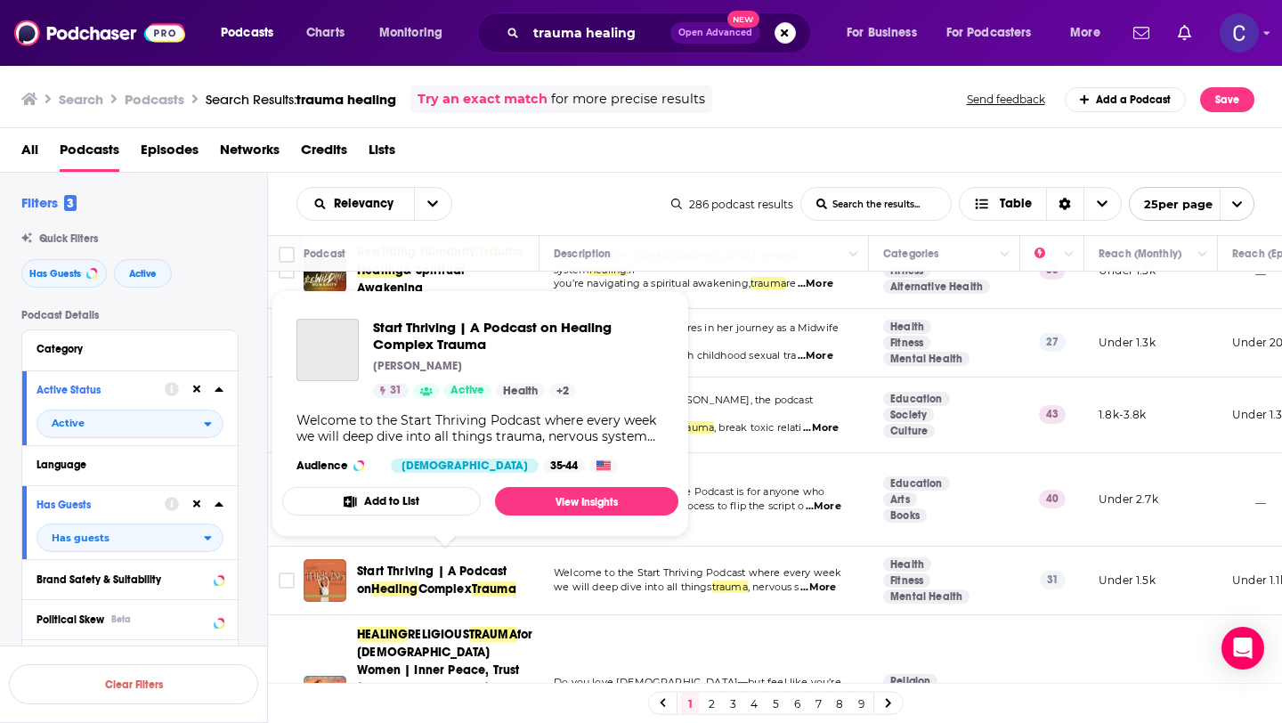
click at [430, 585] on span "Complex" at bounding box center [445, 589] width 53 height 15
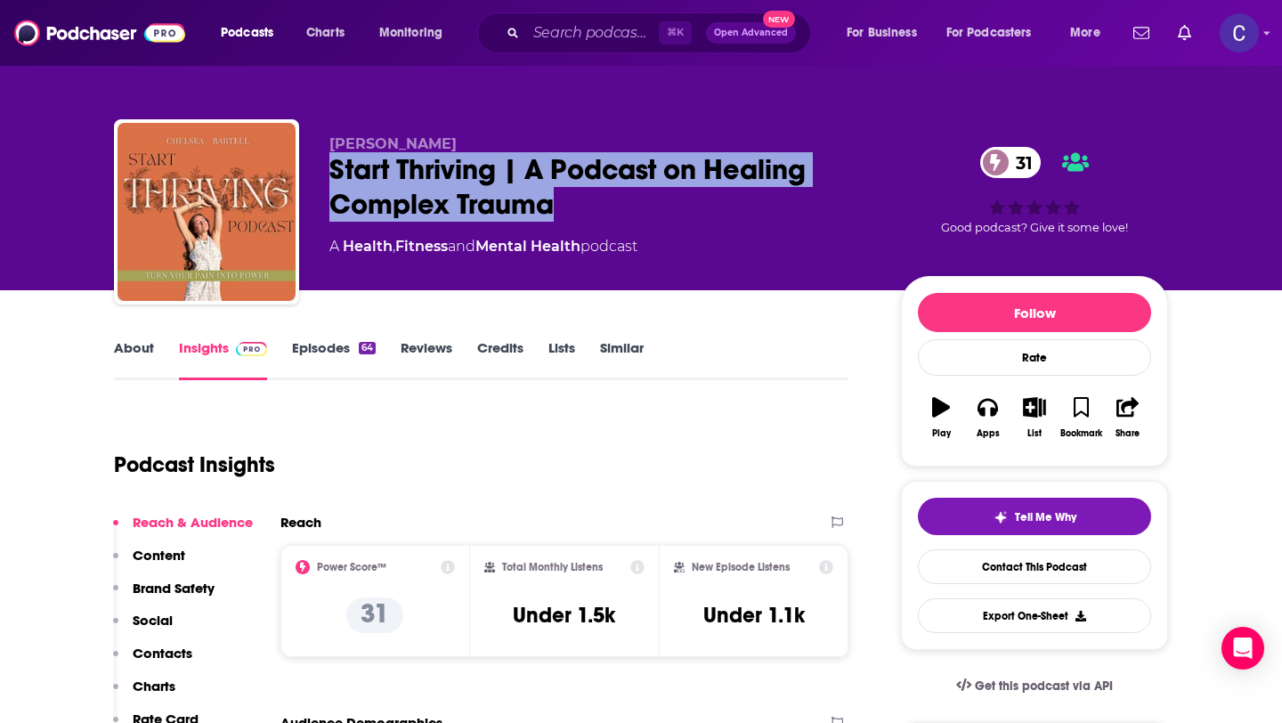
drag, startPoint x: 576, startPoint y: 220, endPoint x: 328, endPoint y: 165, distance: 254.5
click at [328, 165] on div "[PERSON_NAME] Start Thriving | A Podcast on Healing Complex Trauma 31 A Health …" at bounding box center [641, 215] width 1054 height 192
drag, startPoint x: 327, startPoint y: 145, endPoint x: 443, endPoint y: 145, distance: 115.8
click at [443, 145] on div "[PERSON_NAME] Start Thriving | A Podcast on Healing Complex Trauma 31 A Health …" at bounding box center [641, 215] width 1054 height 192
copy span "[PERSON_NAME]"
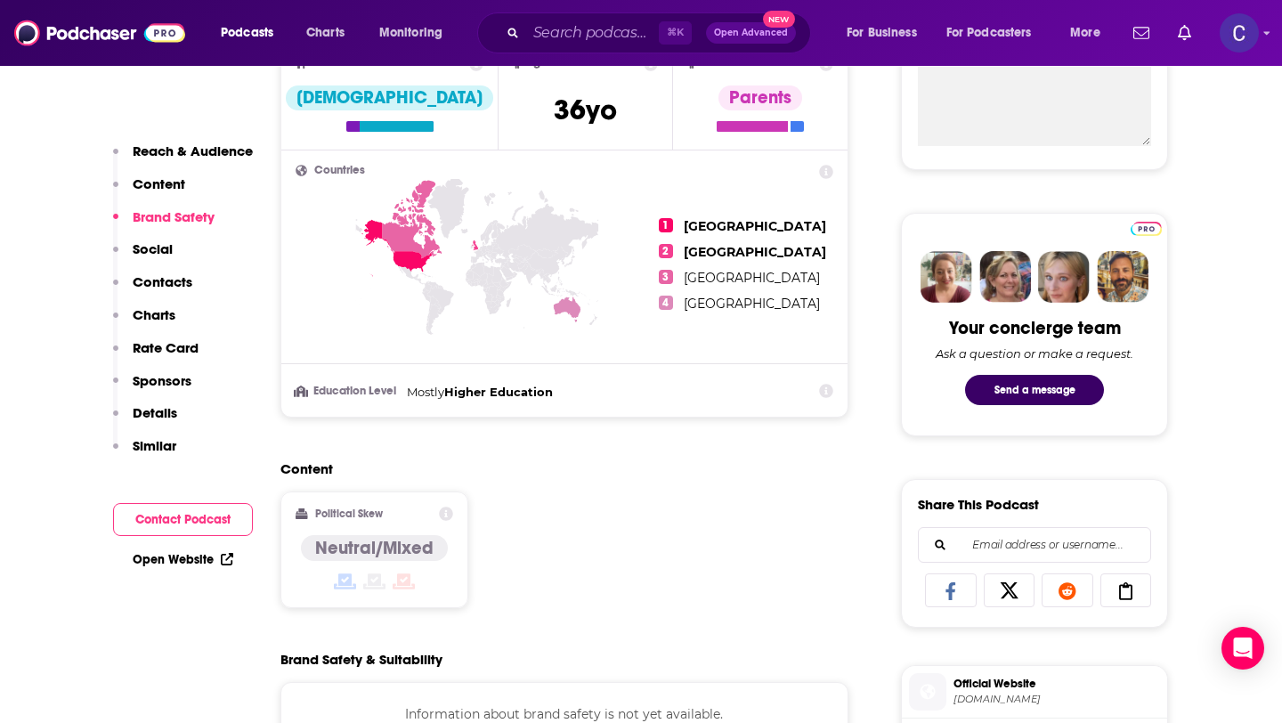
scroll to position [1108, 0]
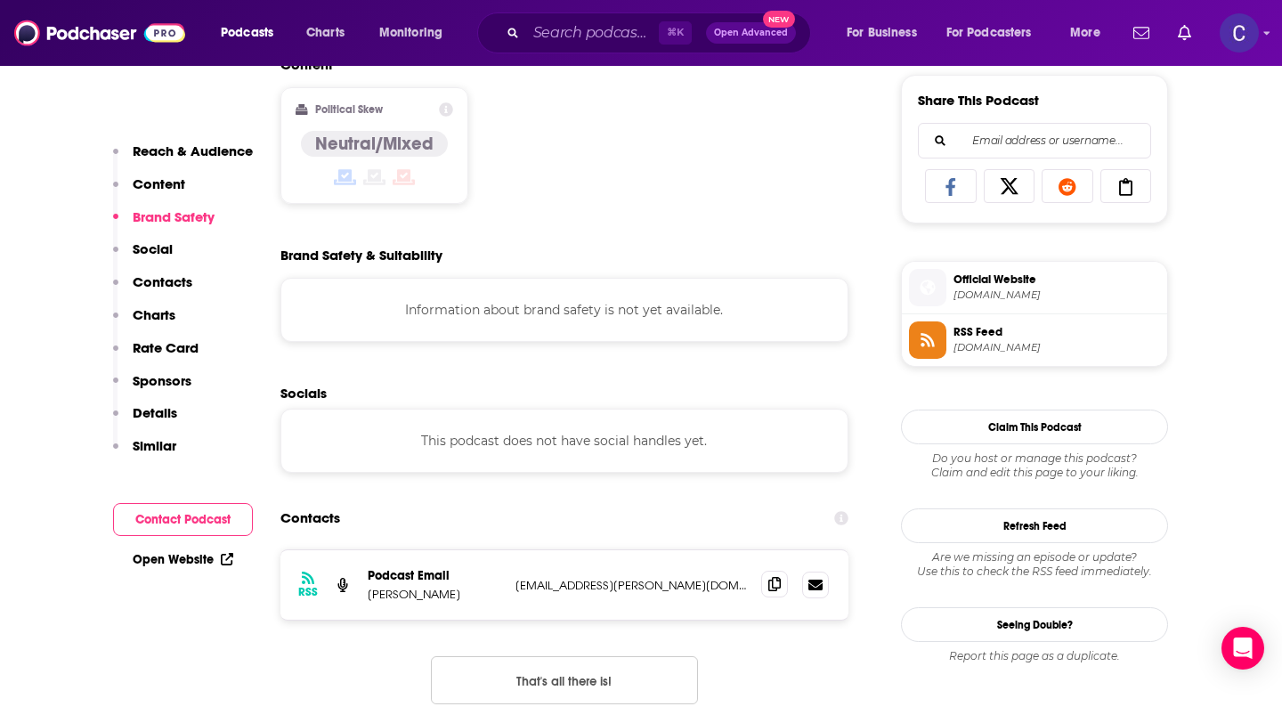
click at [782, 590] on span at bounding box center [774, 584] width 27 height 27
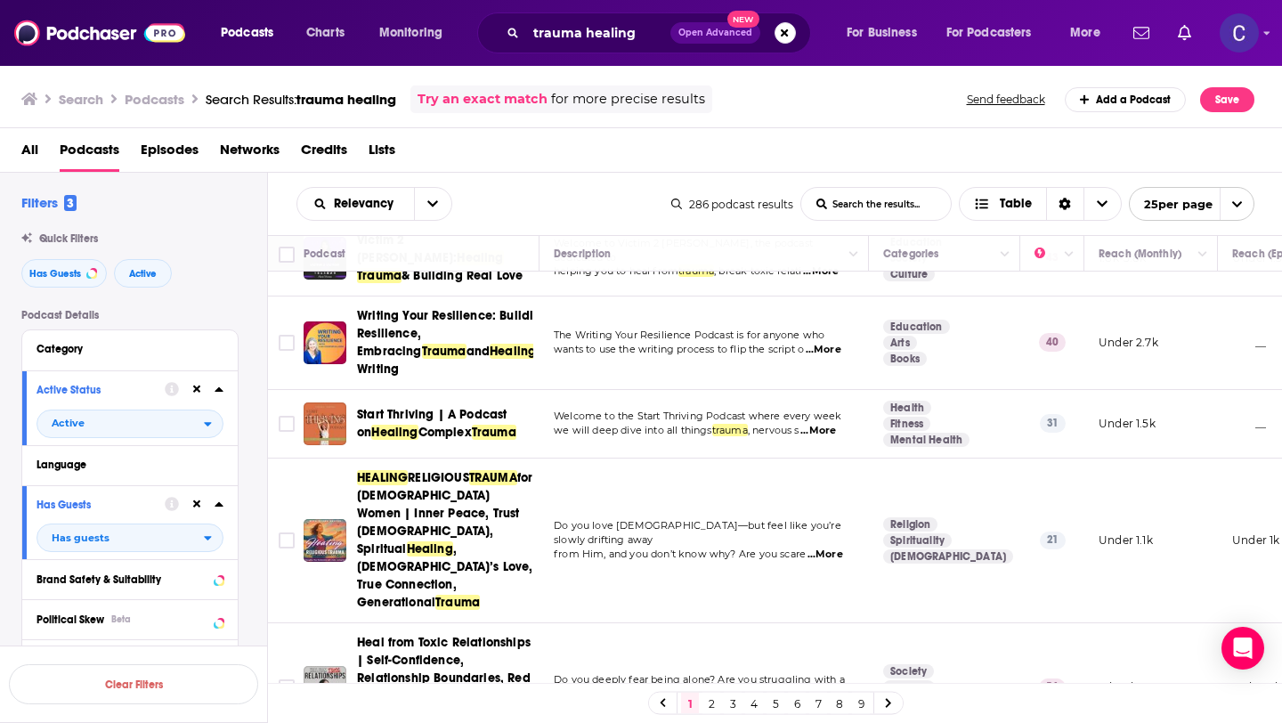
scroll to position [357, 0]
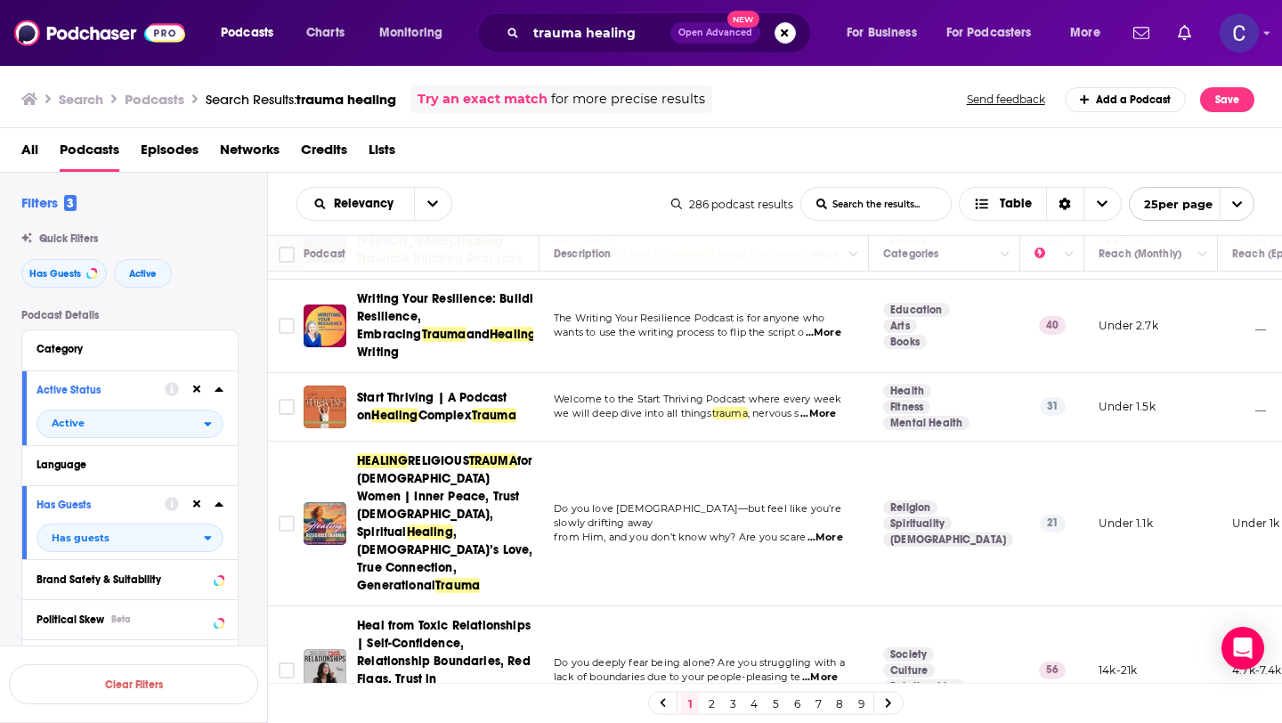
click at [434, 622] on span "Heal from Toxic Relationships | Self-Confidence, Relationship Boundaries, Red F…" at bounding box center [444, 661] width 174 height 86
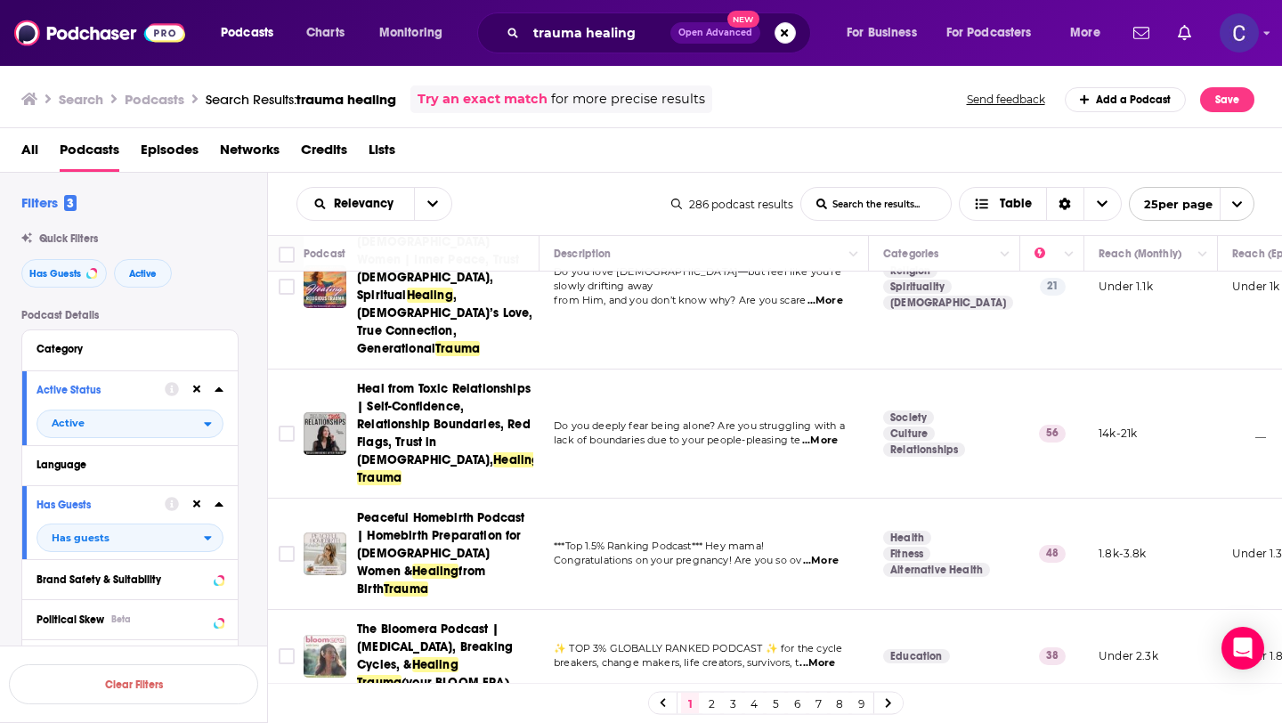
scroll to position [651, 0]
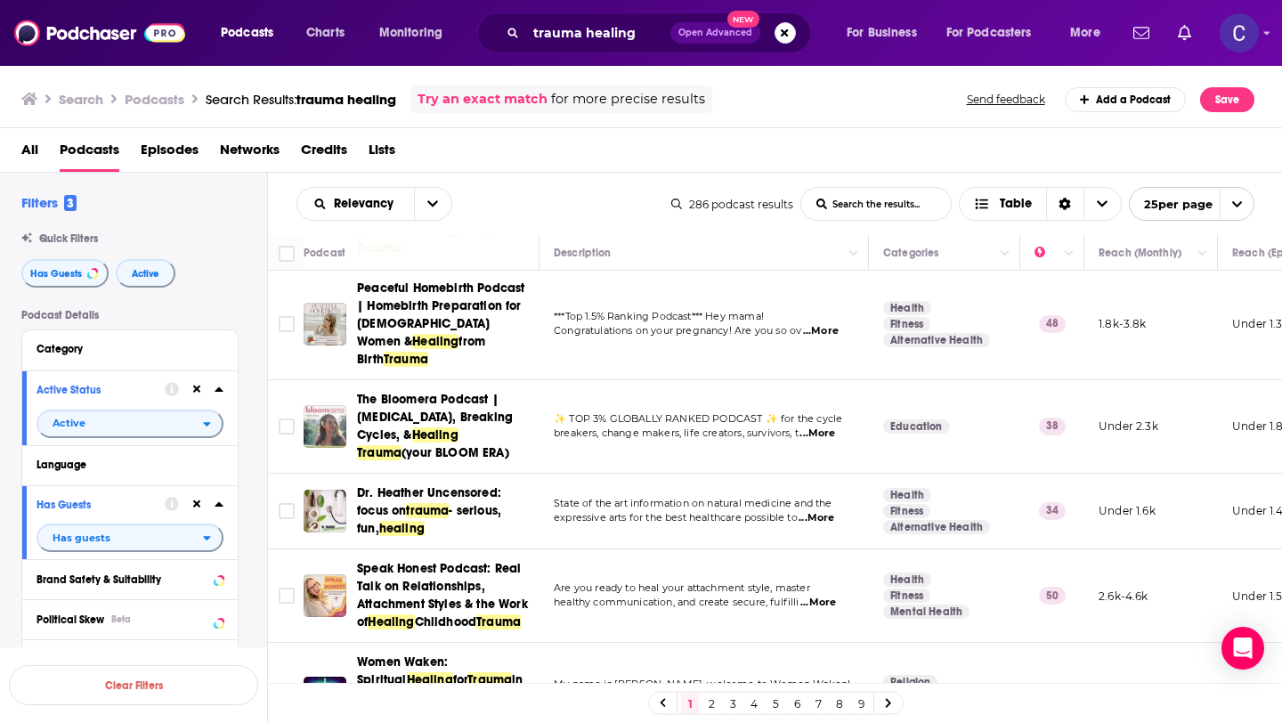
scroll to position [830, 0]
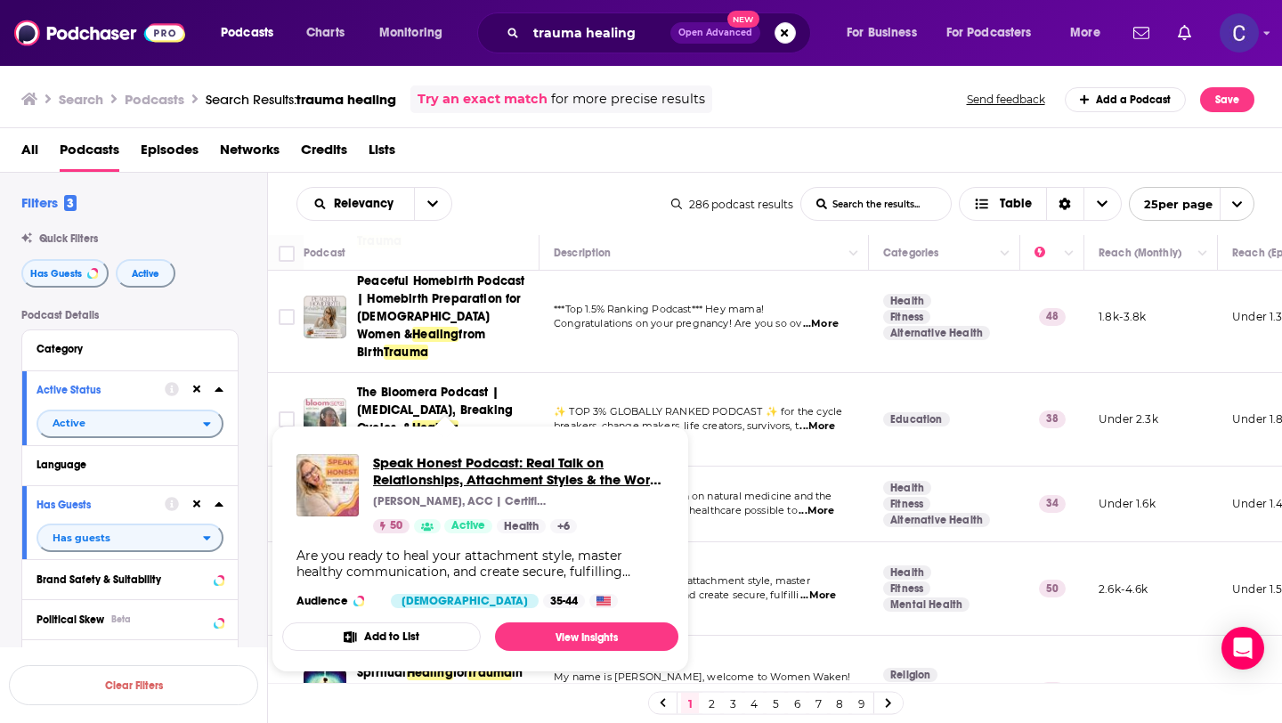
click at [507, 479] on span "Speak Honest Podcast: Real Talk on Relationships, Attachment Styles & the Work …" at bounding box center [518, 471] width 291 height 34
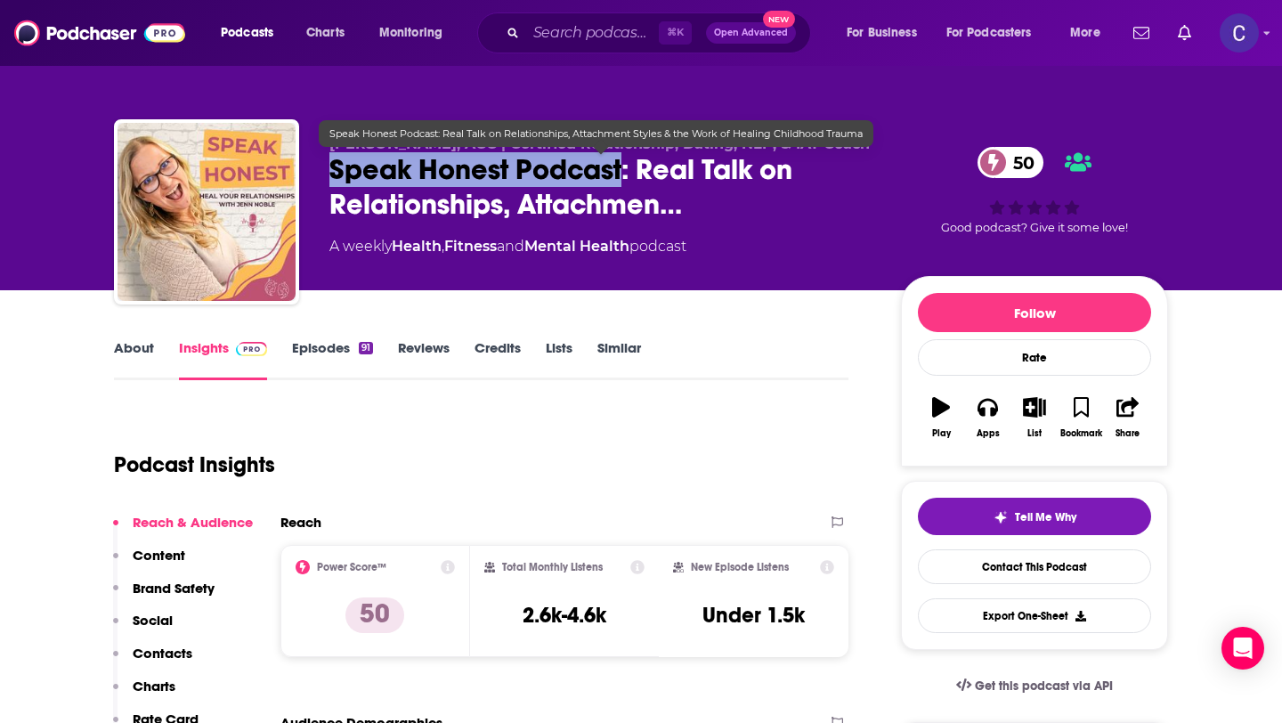
drag, startPoint x: 625, startPoint y: 173, endPoint x: 328, endPoint y: 172, distance: 297.5
click at [328, 172] on div "Jennifer Noble, ACC | Certified Relationship, Dating, NLP, & IAT Coach Speak Ho…" at bounding box center [641, 215] width 1054 height 192
copy h2 "Speak Honest Podcast"
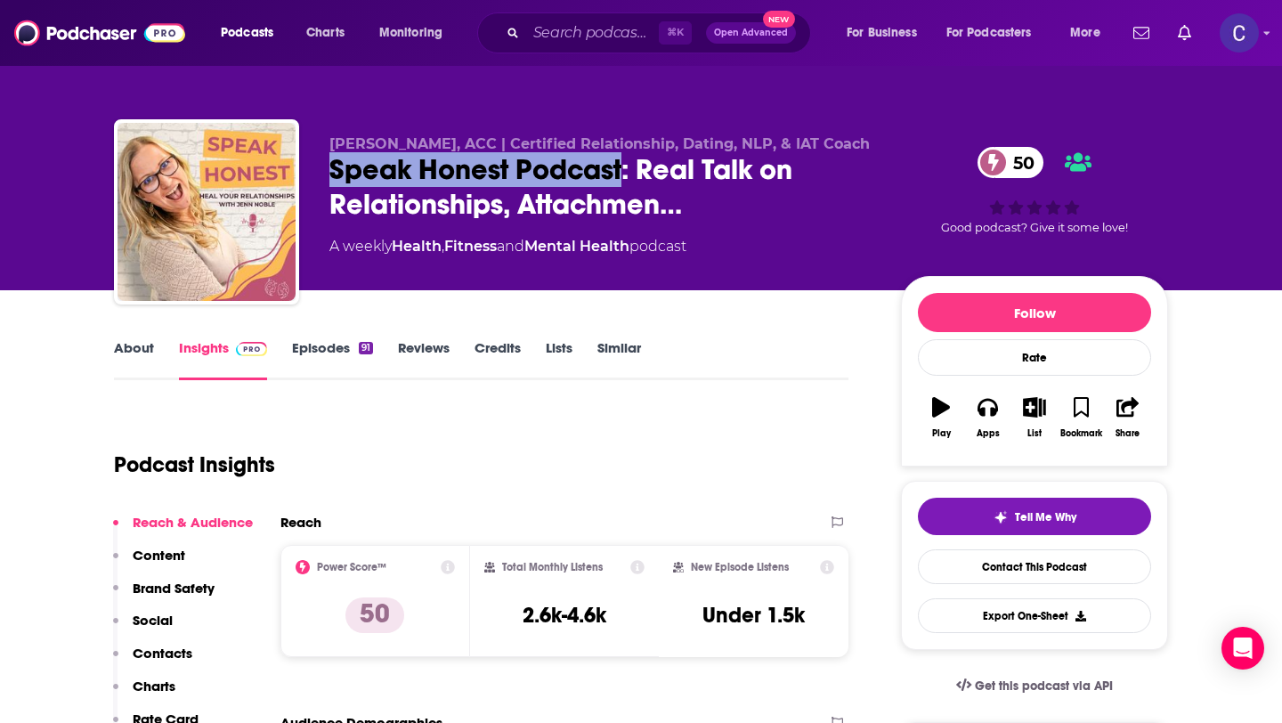
click at [611, 351] on link "Similar" at bounding box center [620, 359] width 44 height 41
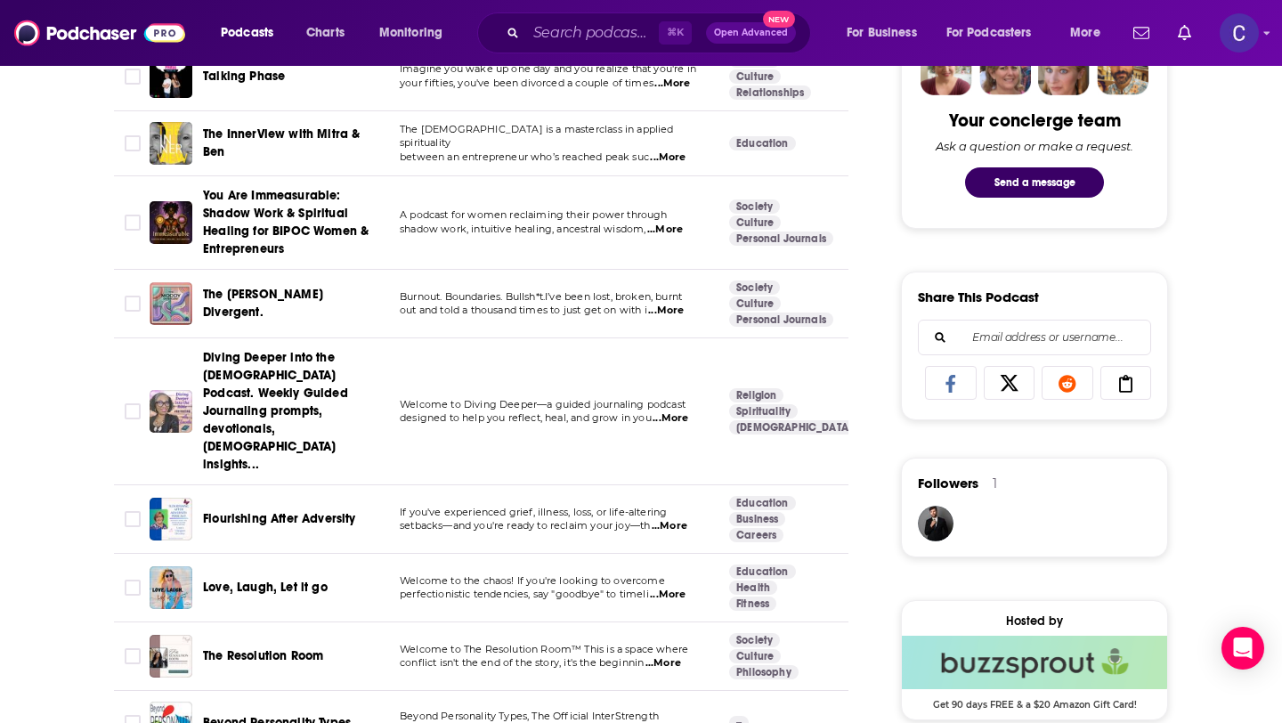
scroll to position [986, 0]
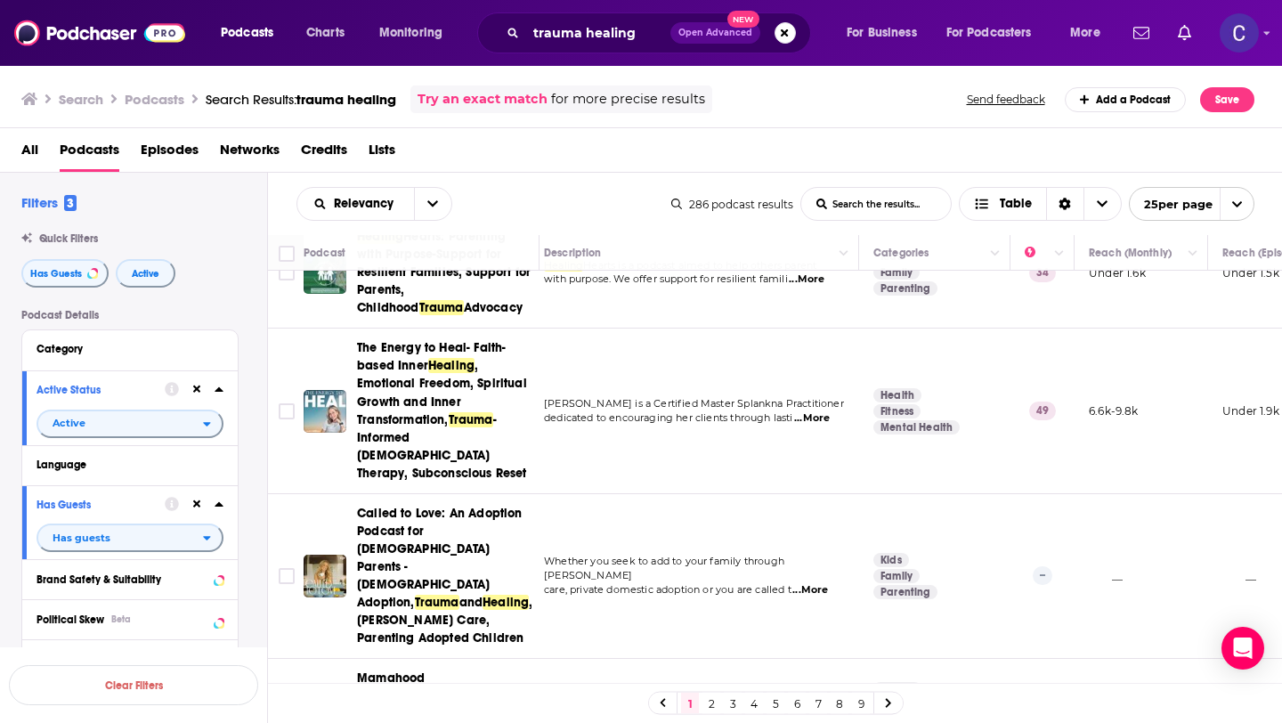
scroll to position [1659, 10]
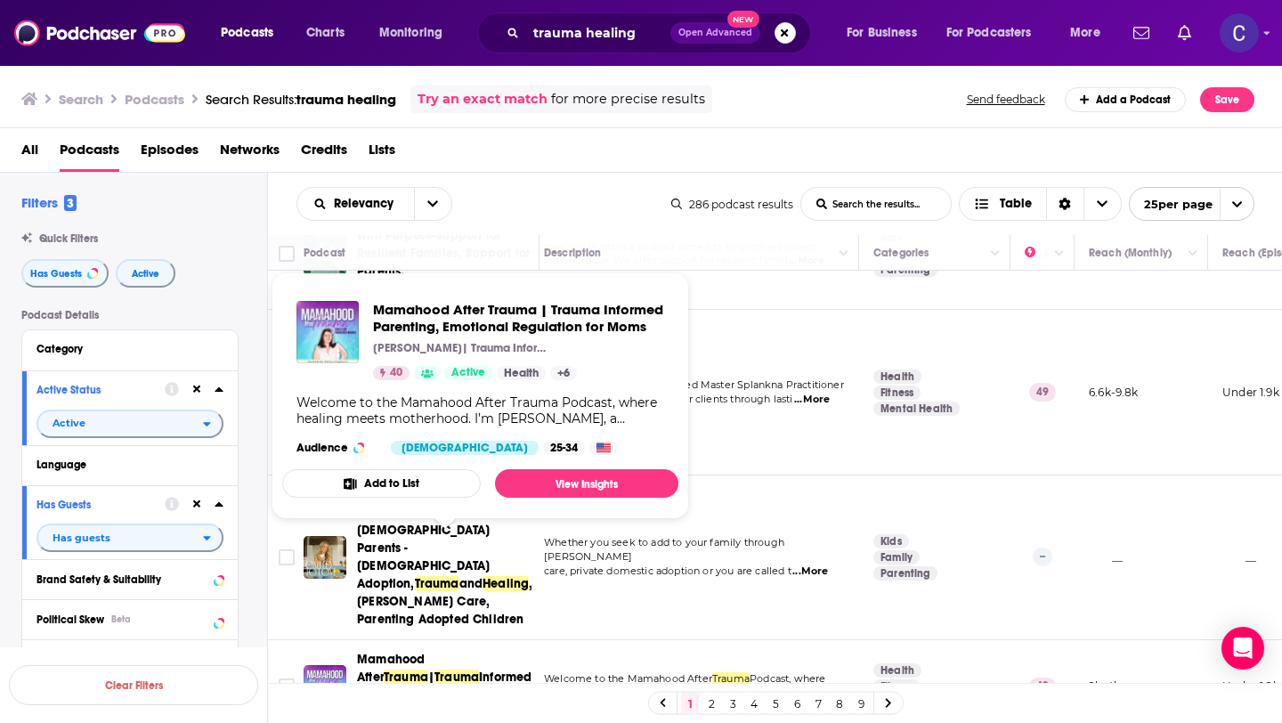
click at [449, 651] on span "Mamahood After Trauma | Trauma Informed Parenting, Emotional Regulation for Moms" at bounding box center [445, 686] width 176 height 71
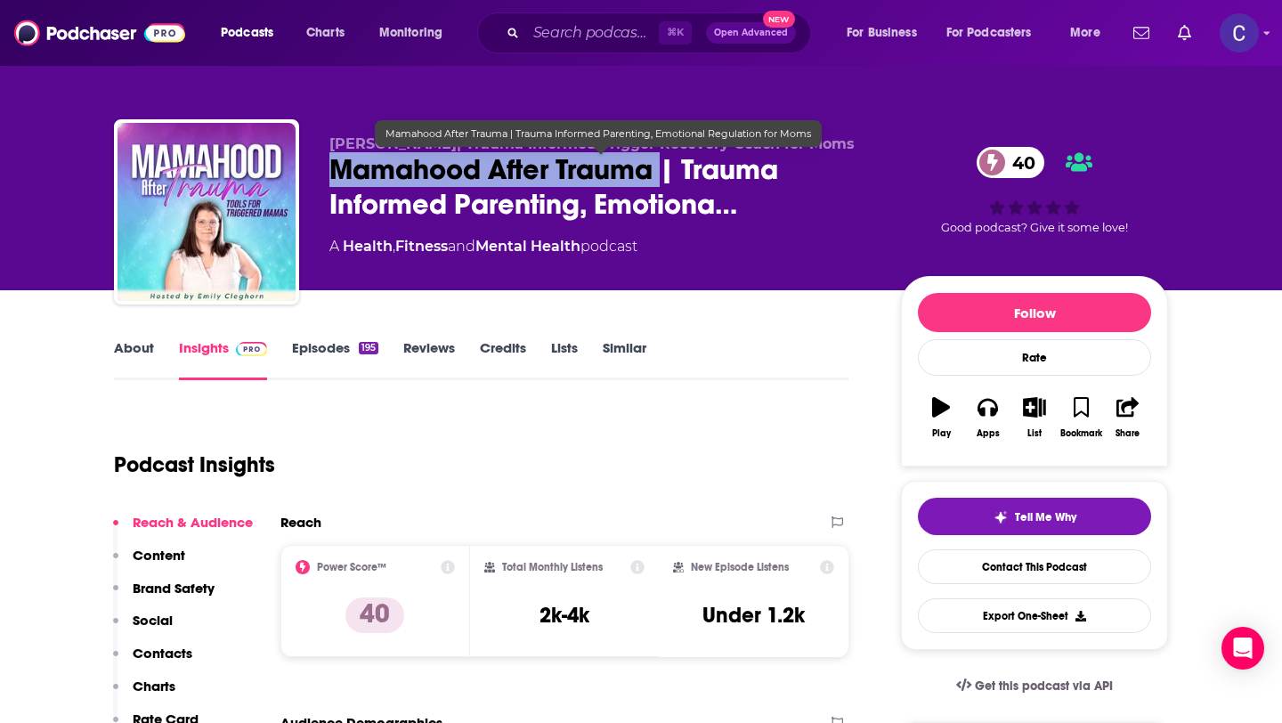
drag, startPoint x: 476, startPoint y: 175, endPoint x: 337, endPoint y: 167, distance: 140.1
click at [337, 167] on span "Mamahood After Trauma | Trauma Informed Parenting, Emotiona…" at bounding box center [601, 186] width 543 height 69
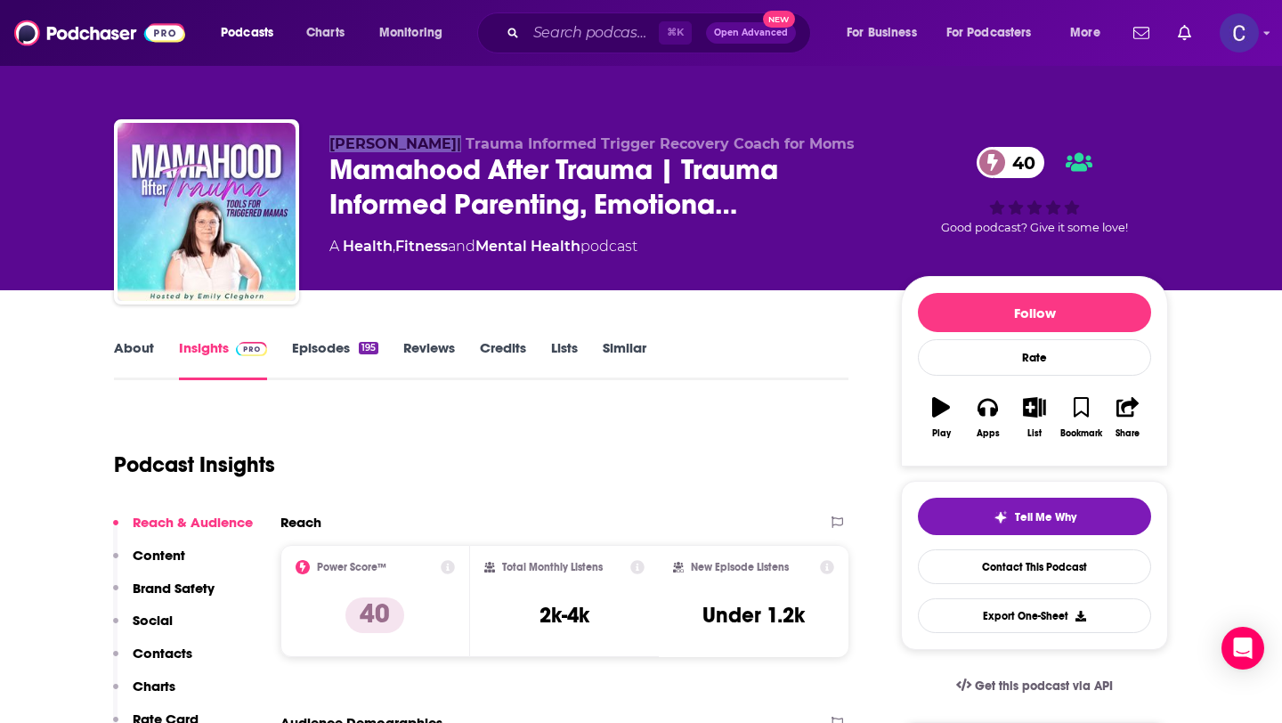
drag, startPoint x: 329, startPoint y: 137, endPoint x: 444, endPoint y: 151, distance: 115.8
click at [444, 151] on span "Emily Cleghorn| Trauma Informed Trigger Recovery Coach for Moms" at bounding box center [592, 143] width 525 height 17
copy span "Emily Cleghorn"
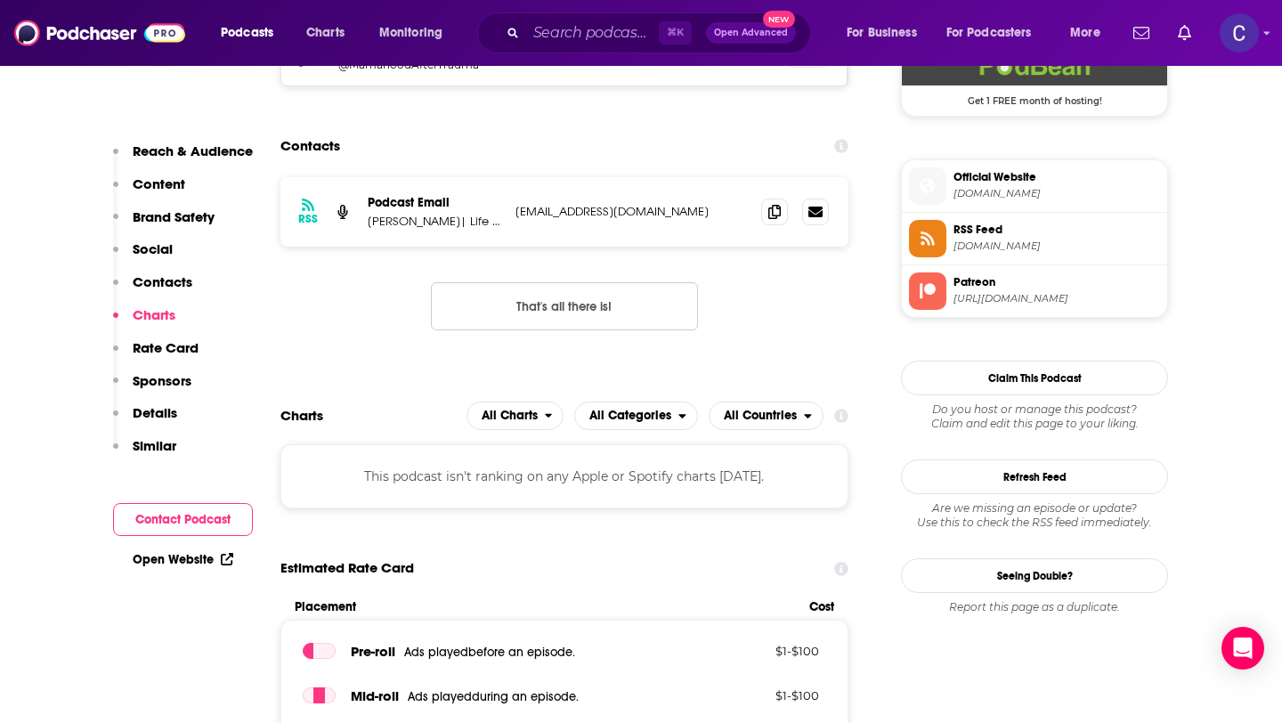
scroll to position [1505, 0]
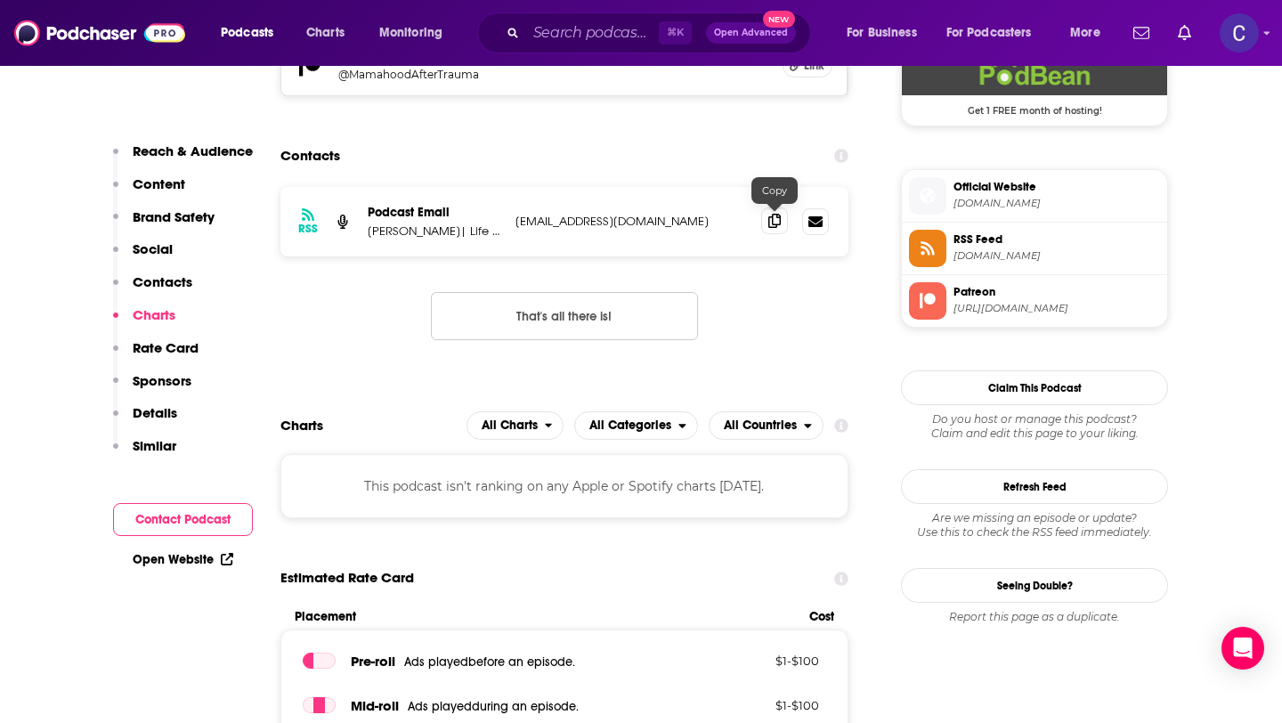
click at [773, 221] on icon at bounding box center [775, 221] width 12 height 14
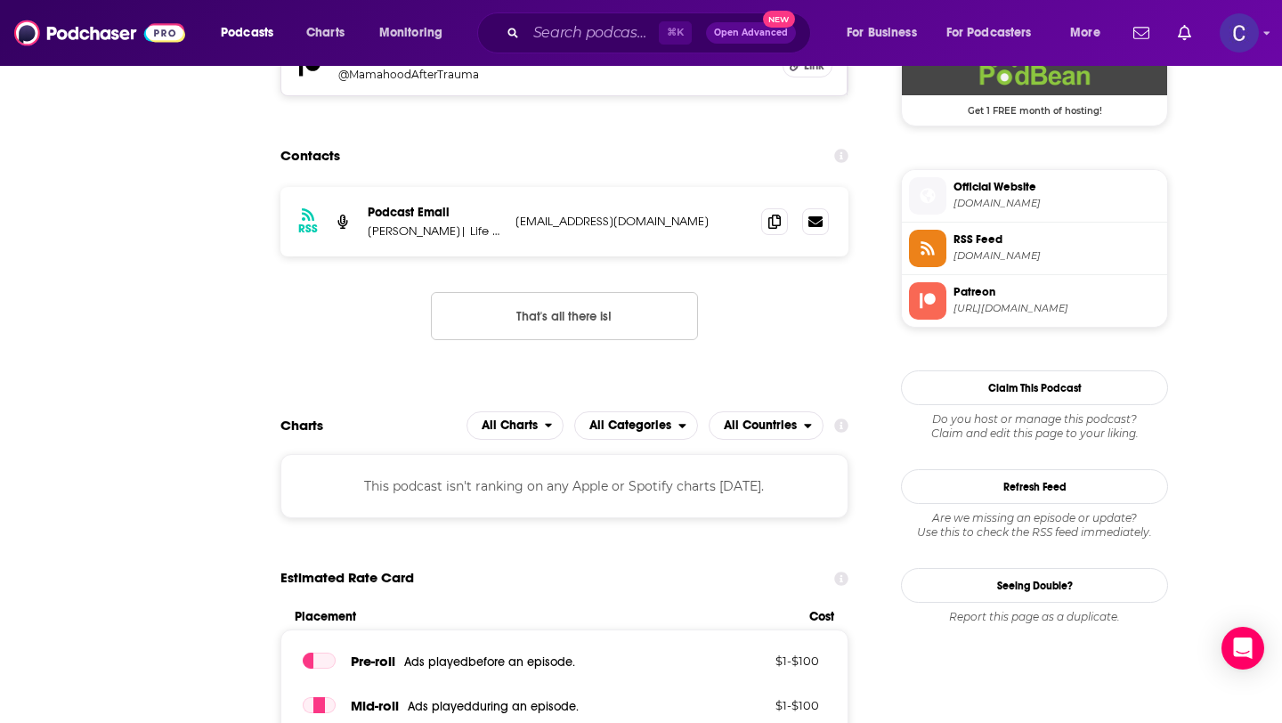
scroll to position [0, 0]
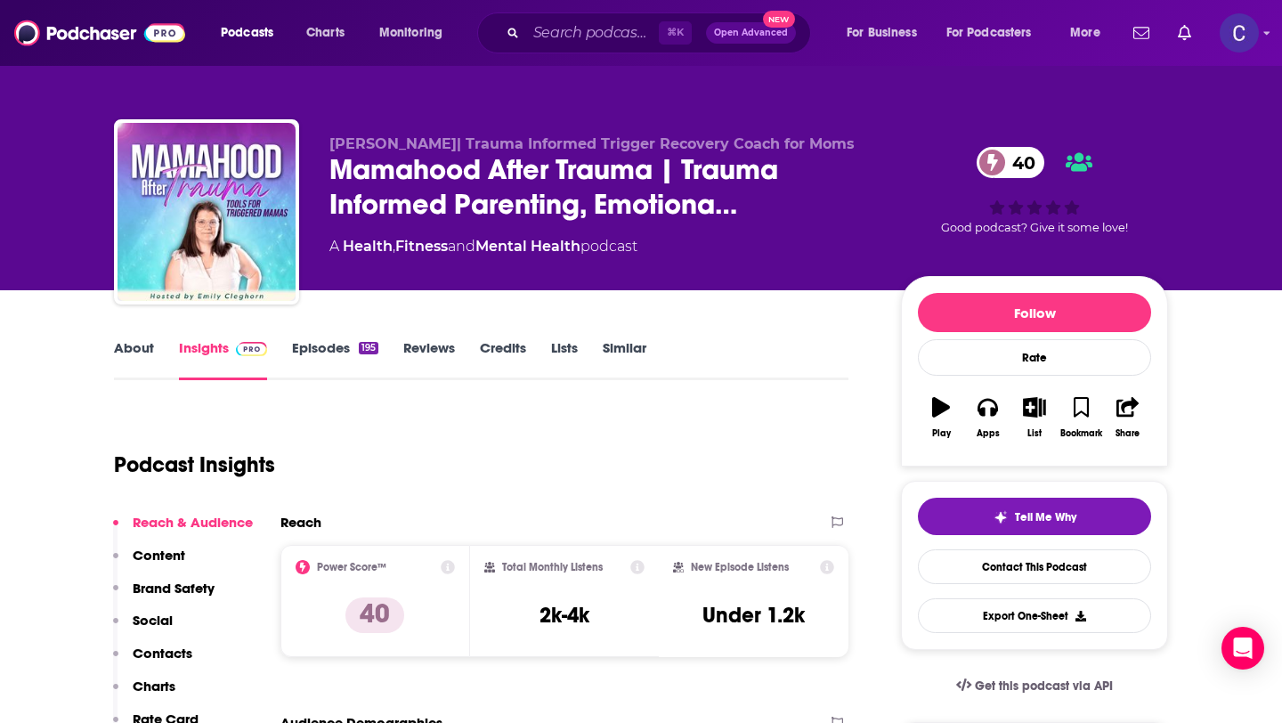
click at [634, 355] on link "Similar" at bounding box center [625, 359] width 44 height 41
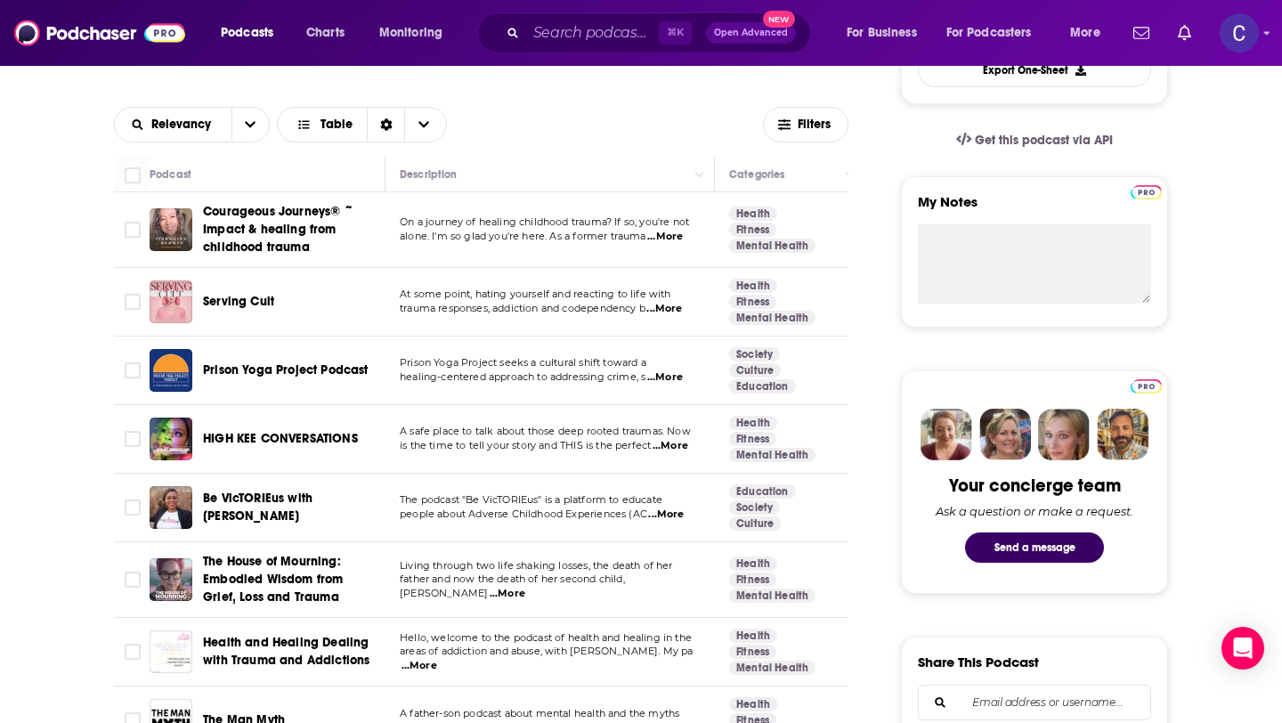
scroll to position [700, 0]
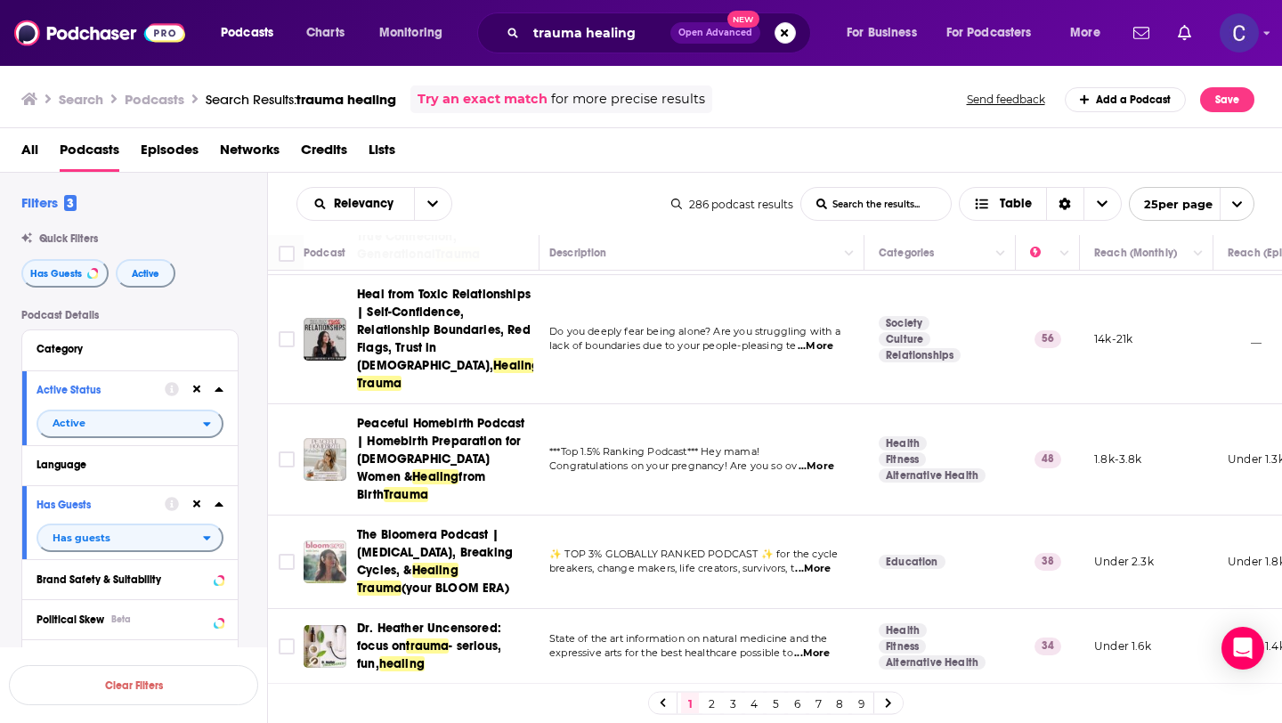
scroll to position [689, 4]
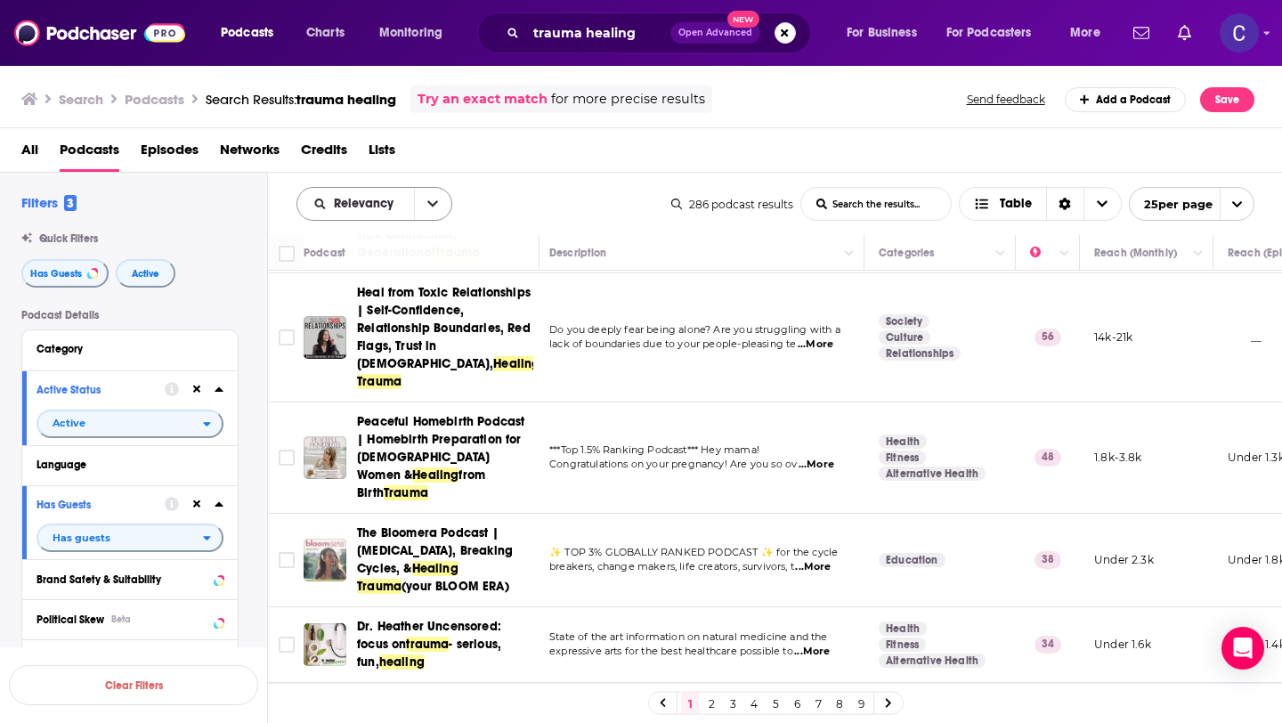
click at [401, 208] on span "Relevancy" at bounding box center [355, 204] width 117 height 12
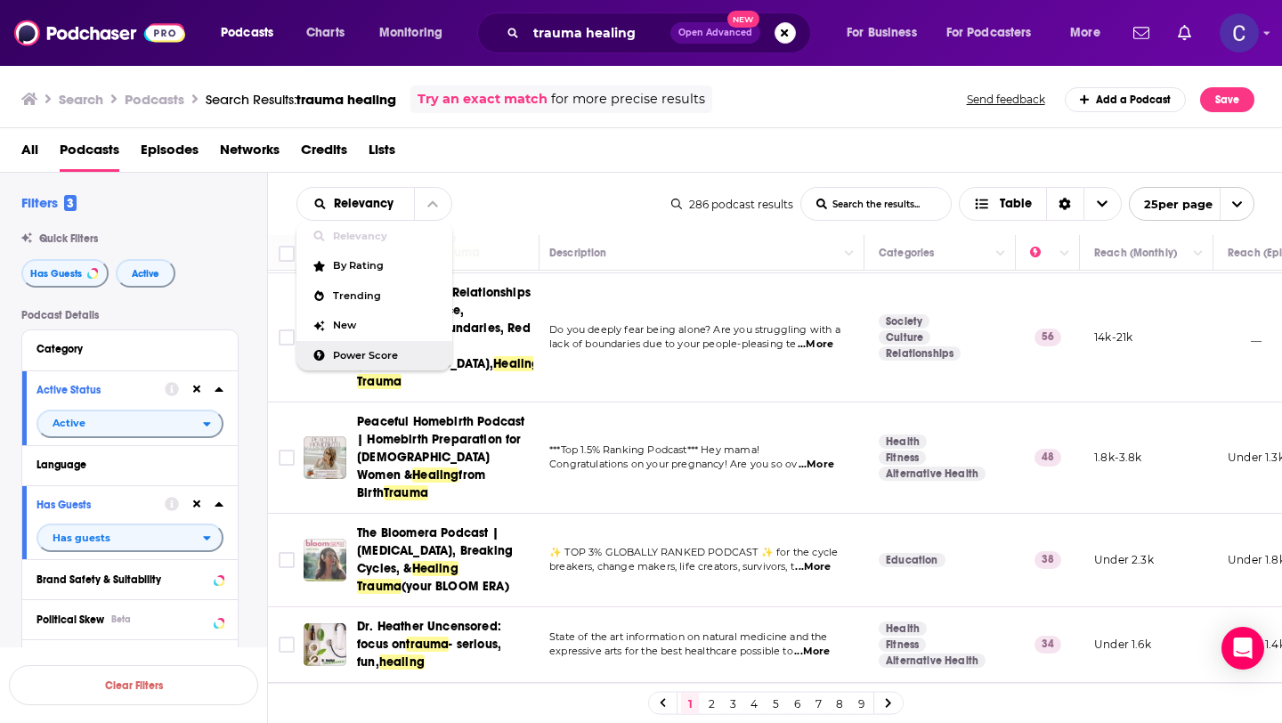
click at [382, 353] on span "Power Score" at bounding box center [385, 356] width 105 height 10
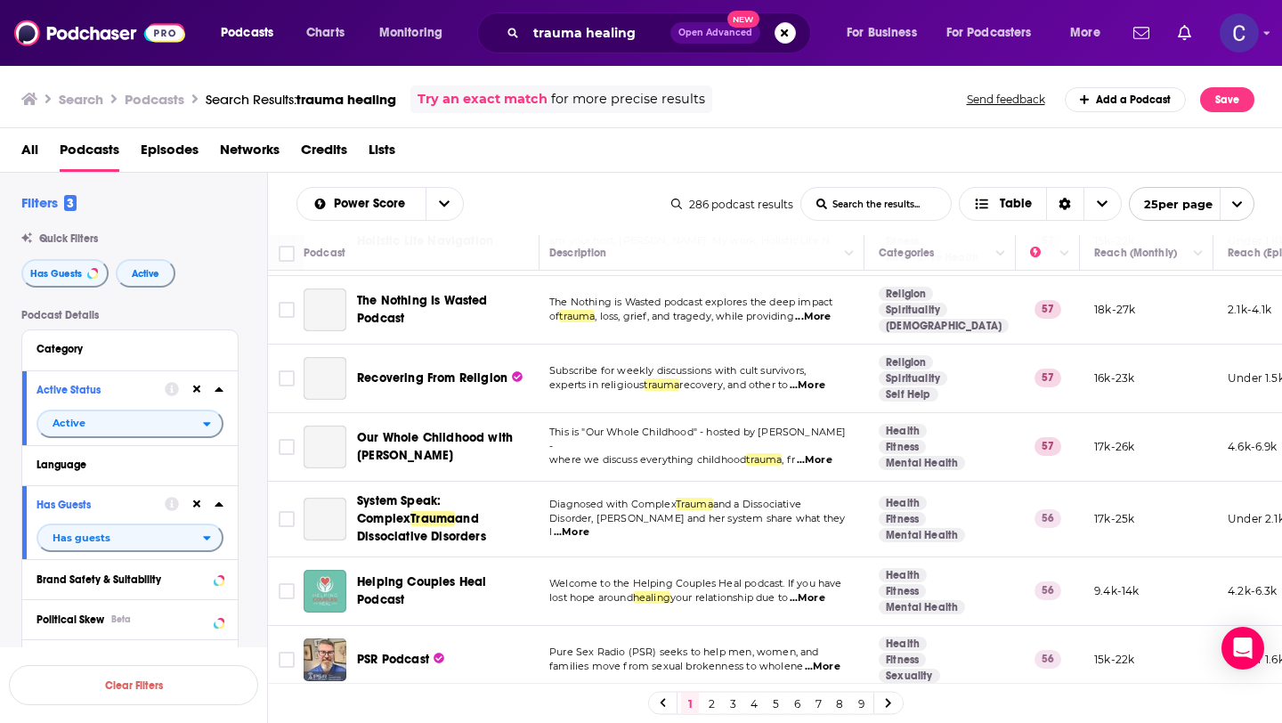
scroll to position [0, 4]
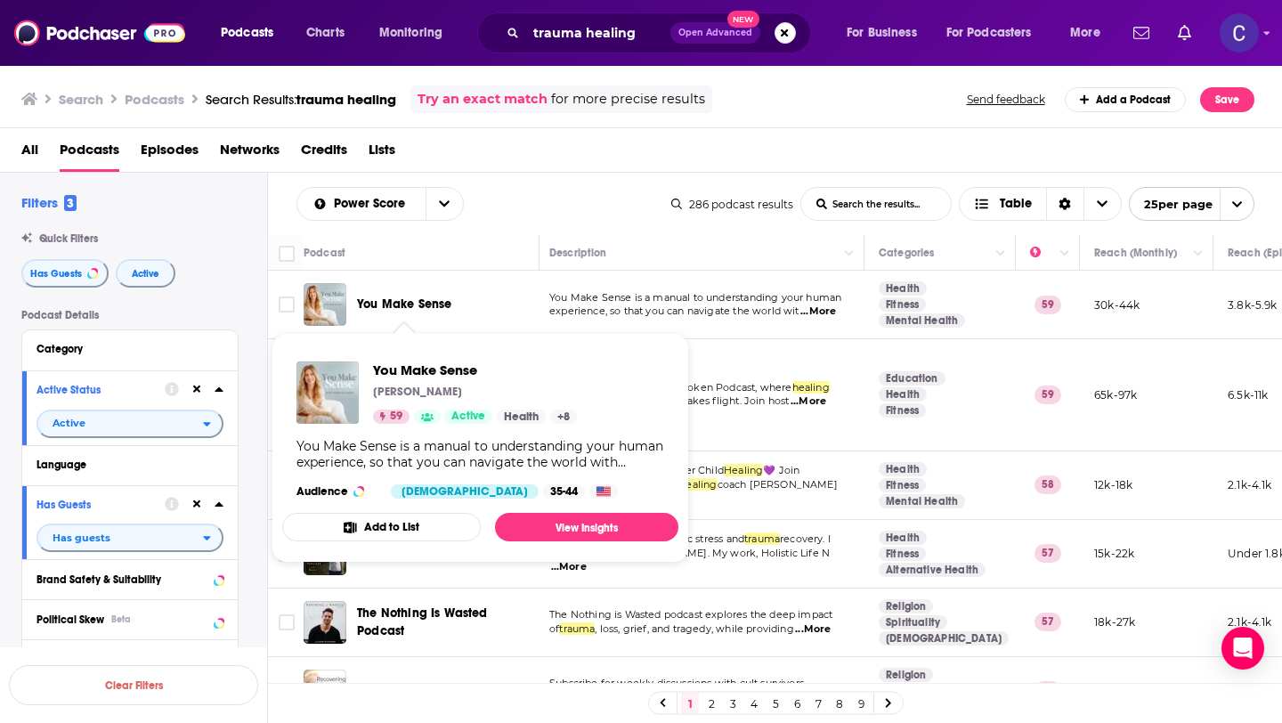
click at [420, 313] on span "You Make Sense" at bounding box center [404, 305] width 94 height 18
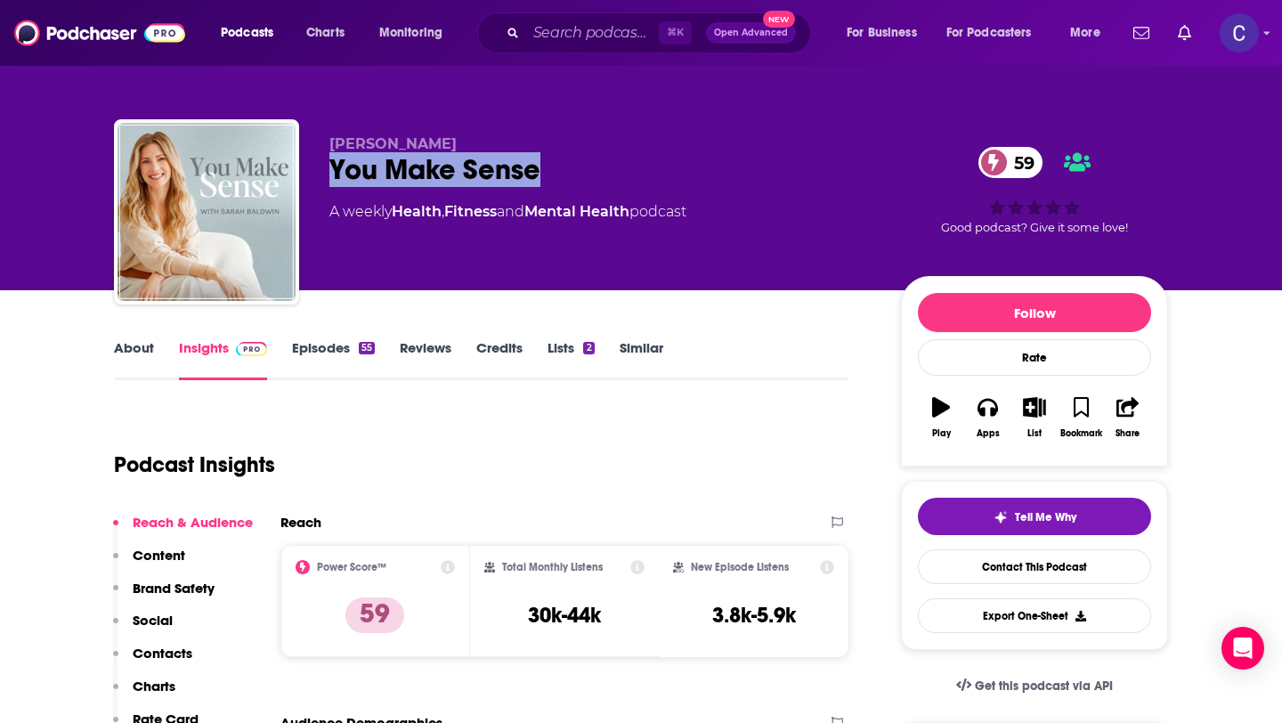
drag, startPoint x: 373, startPoint y: 172, endPoint x: 425, endPoint y: 145, distance: 58.2
click at [333, 165] on div "You Make Sense 59" at bounding box center [601, 169] width 543 height 35
drag, startPoint x: 335, startPoint y: 145, endPoint x: 465, endPoint y: 145, distance: 130.0
click at [465, 145] on p "Sarah Baldwin" at bounding box center [601, 143] width 543 height 17
click at [458, 145] on p "Sarah Baldwin" at bounding box center [601, 143] width 543 height 17
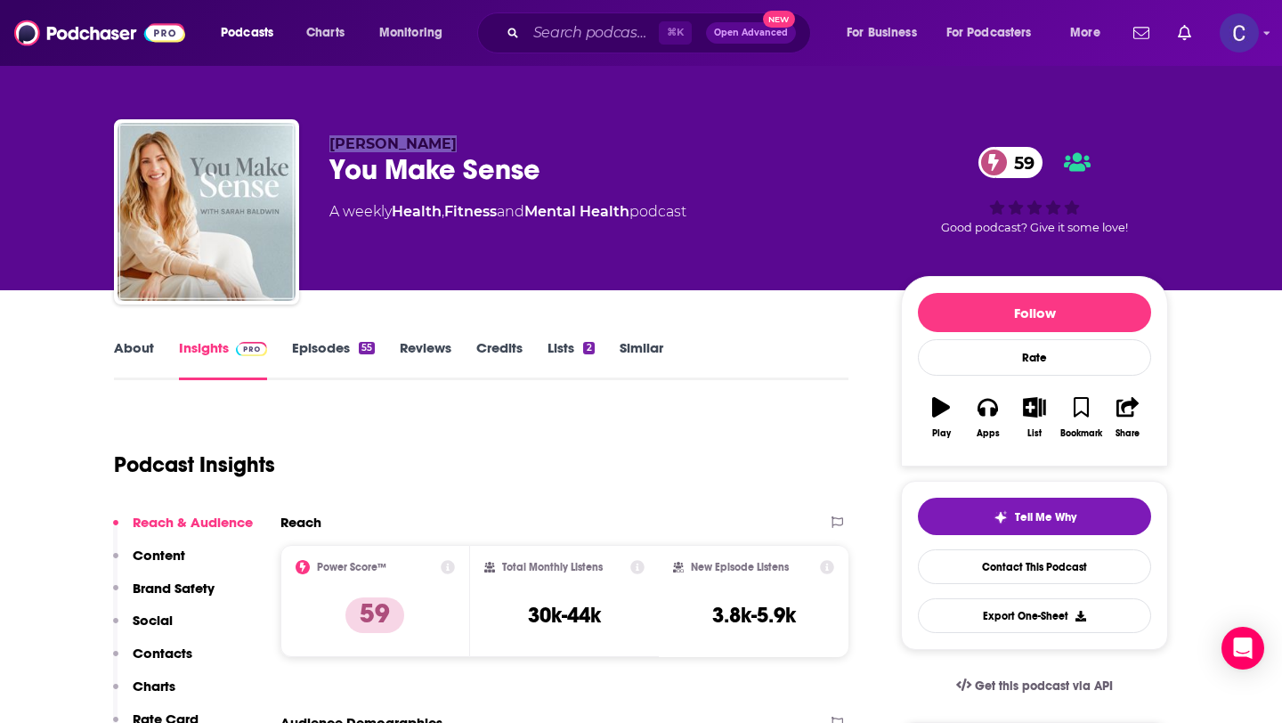
drag, startPoint x: 488, startPoint y: 145, endPoint x: 331, endPoint y: 145, distance: 156.7
click at [331, 145] on p "Sarah Baldwin" at bounding box center [601, 143] width 543 height 17
copy span "Sarah Baldwin"
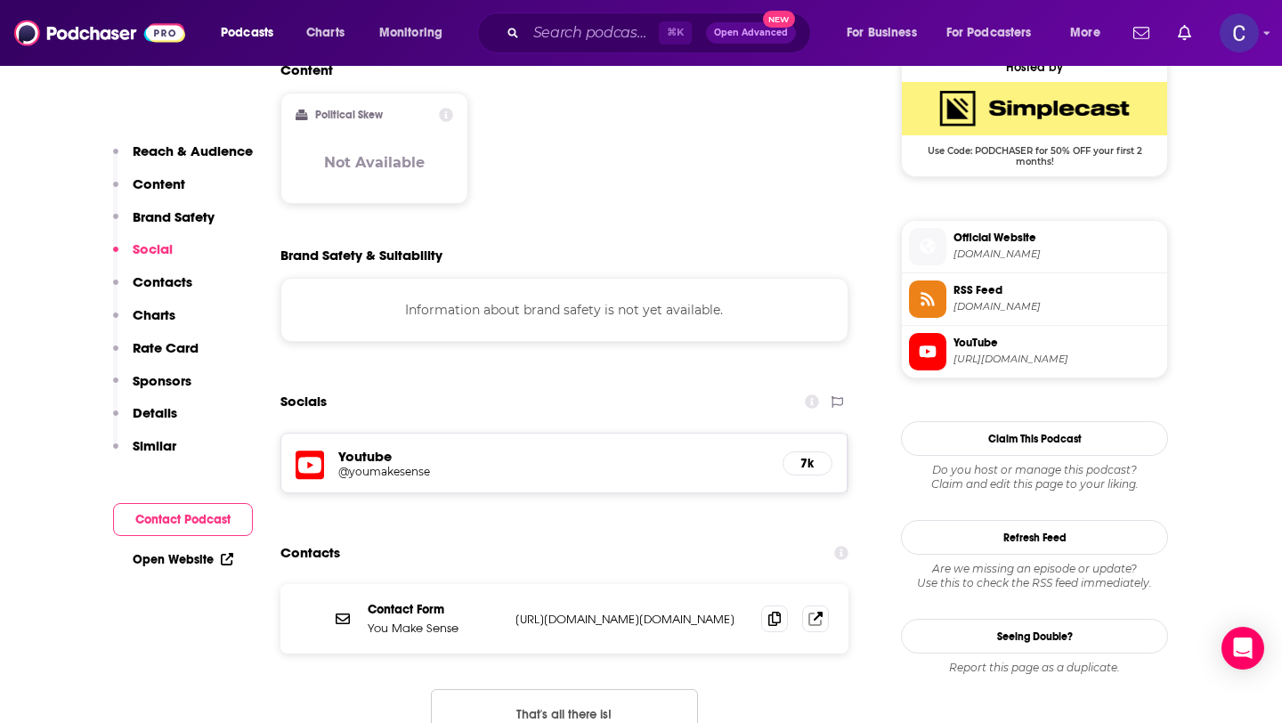
scroll to position [1471, 0]
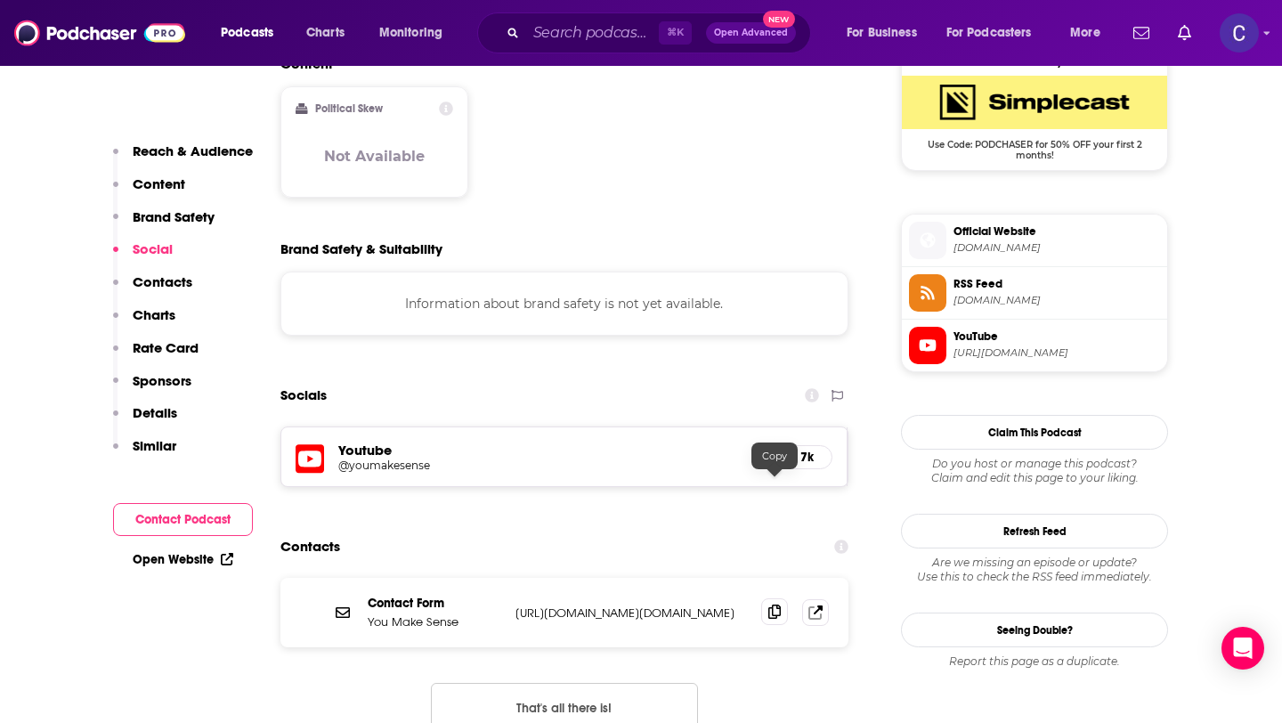
click at [769, 605] on icon at bounding box center [775, 612] width 12 height 14
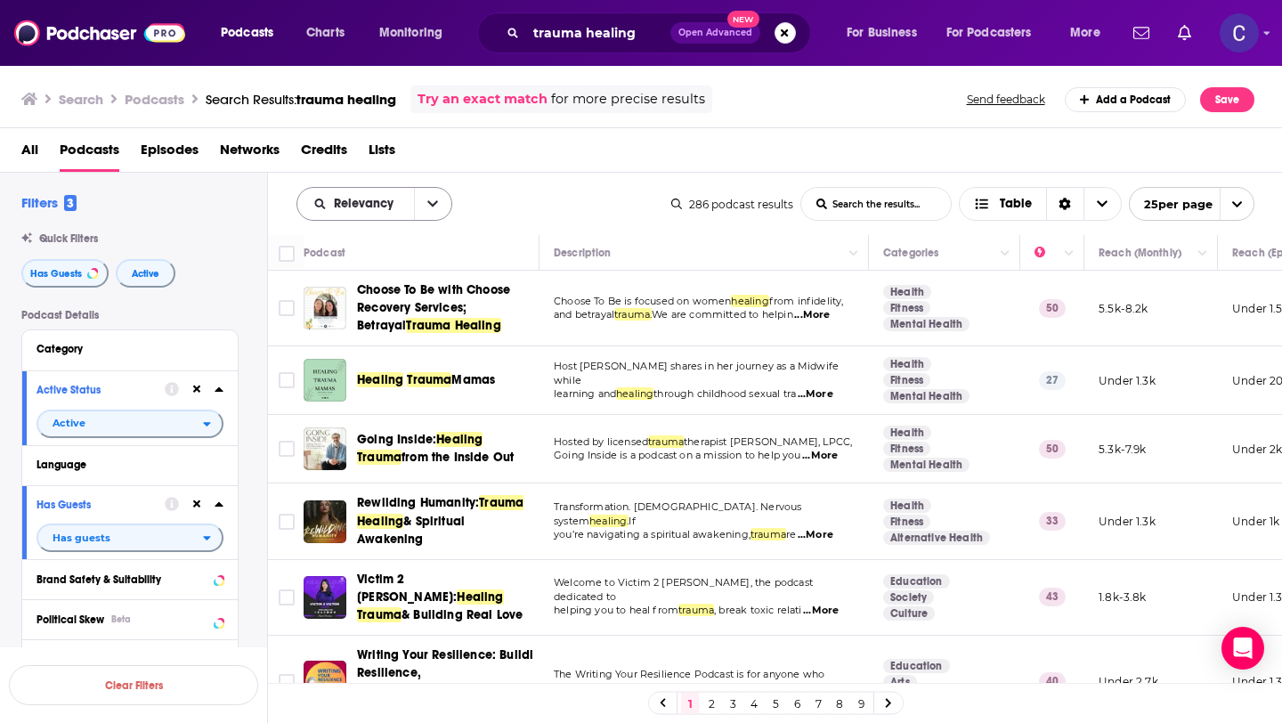
click at [372, 208] on span "Relevancy" at bounding box center [367, 204] width 66 height 12
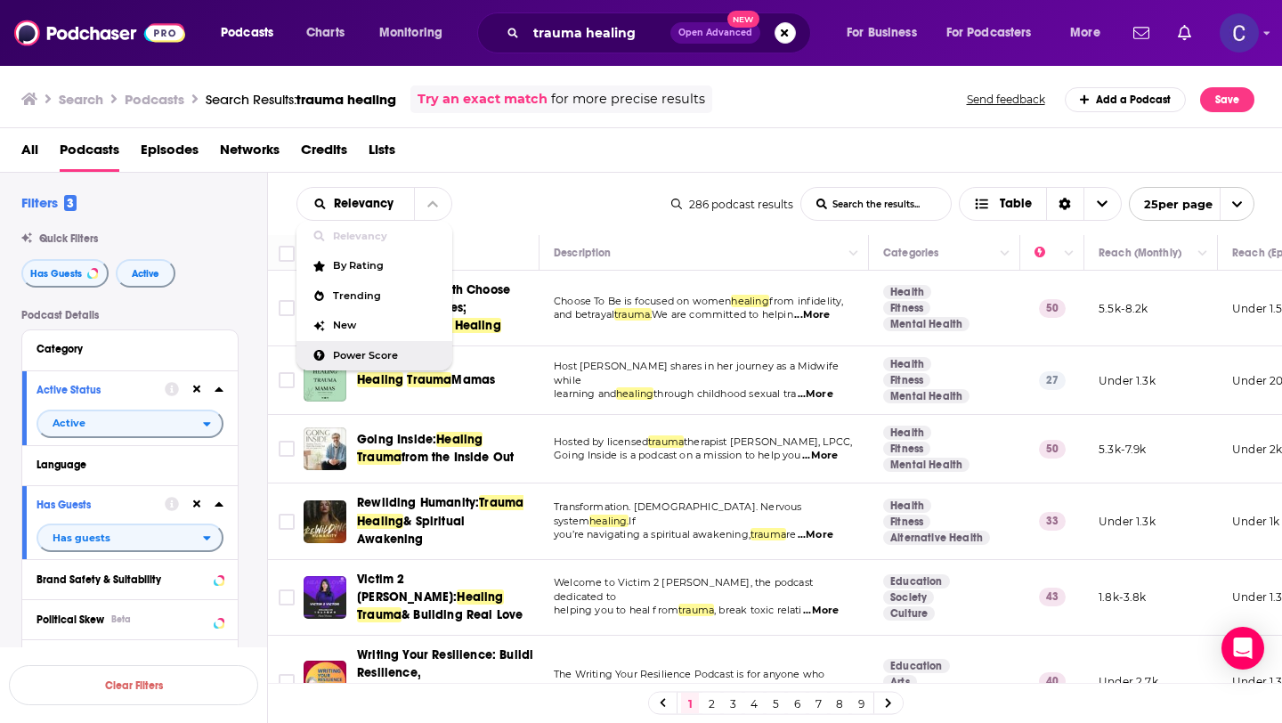
click at [371, 357] on span "Power Score" at bounding box center [385, 356] width 105 height 10
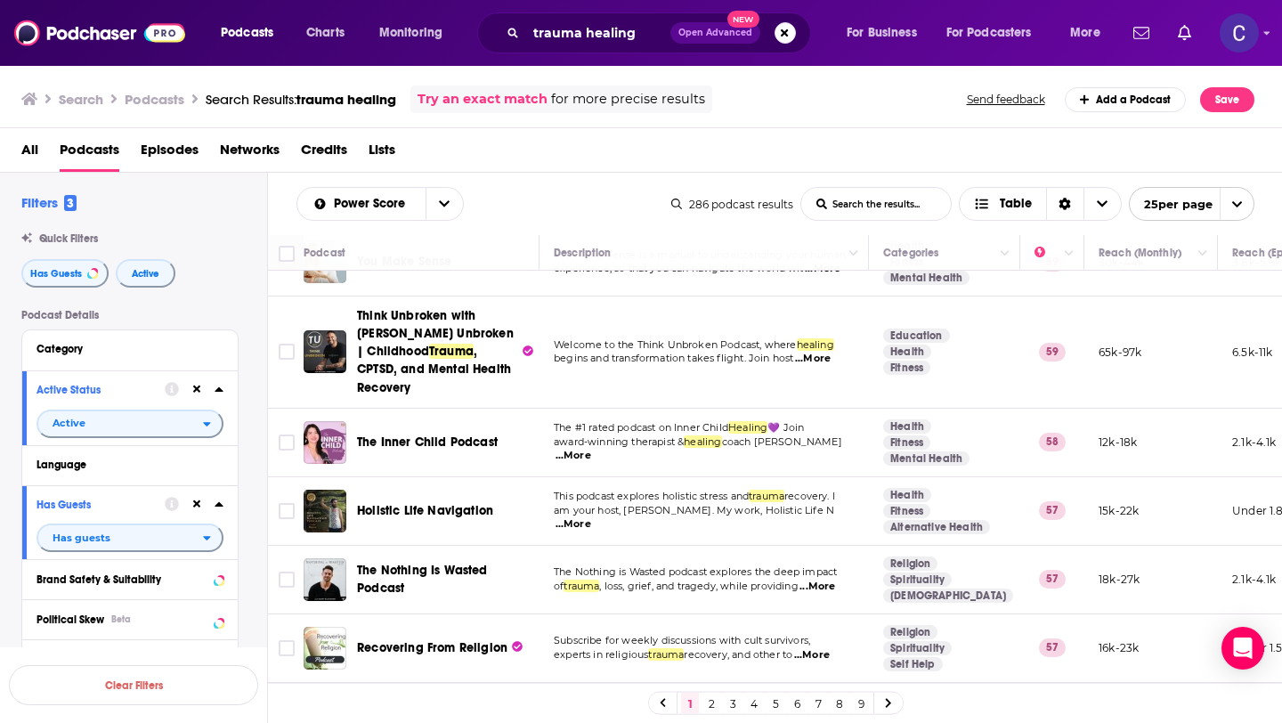
scroll to position [44, 0]
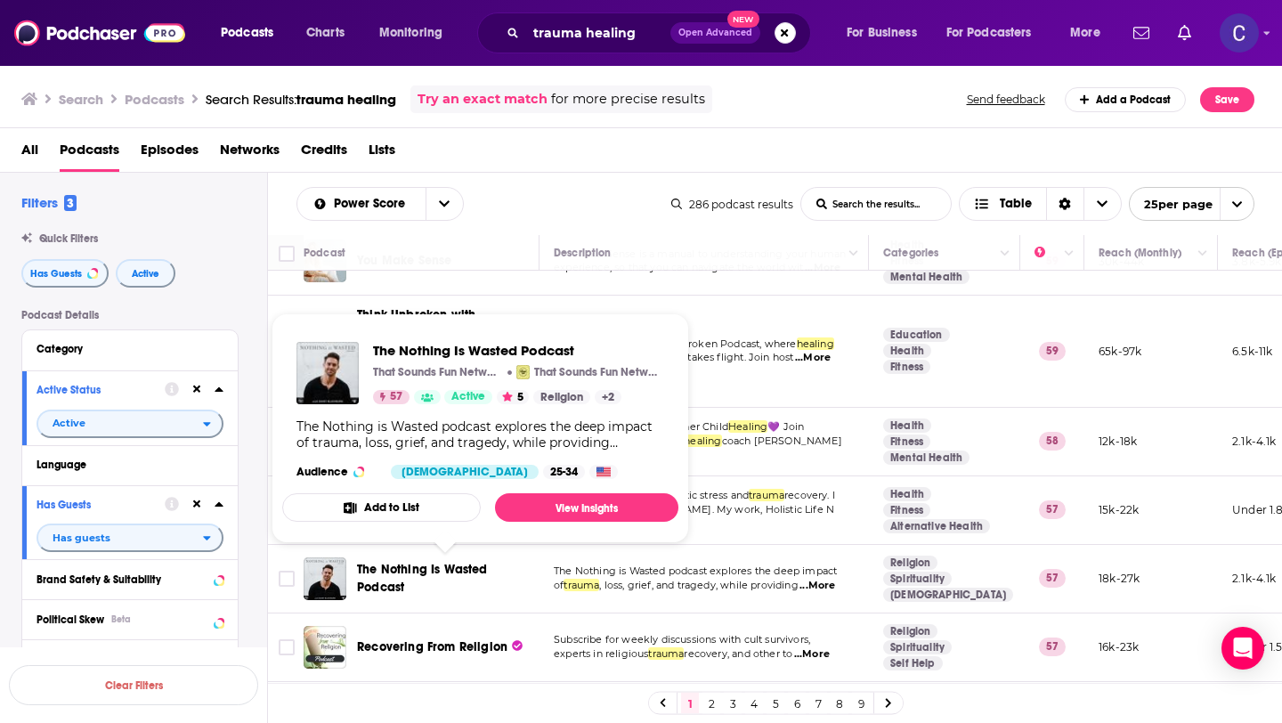
click at [449, 568] on span "The Nothing Is Wasted Podcast" at bounding box center [422, 578] width 131 height 33
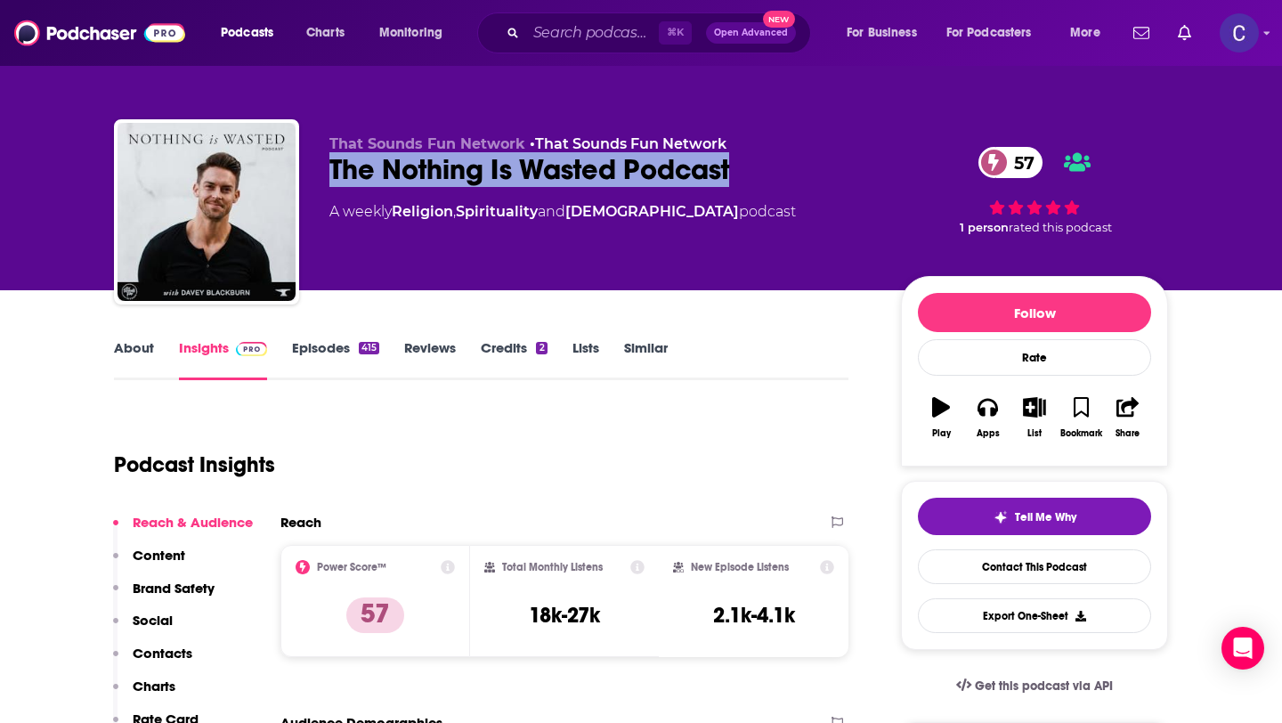
drag, startPoint x: 762, startPoint y: 177, endPoint x: 586, endPoint y: 440, distance: 316.4
click at [331, 169] on div "The Nothing Is Wasted Podcast 57" at bounding box center [601, 169] width 543 height 35
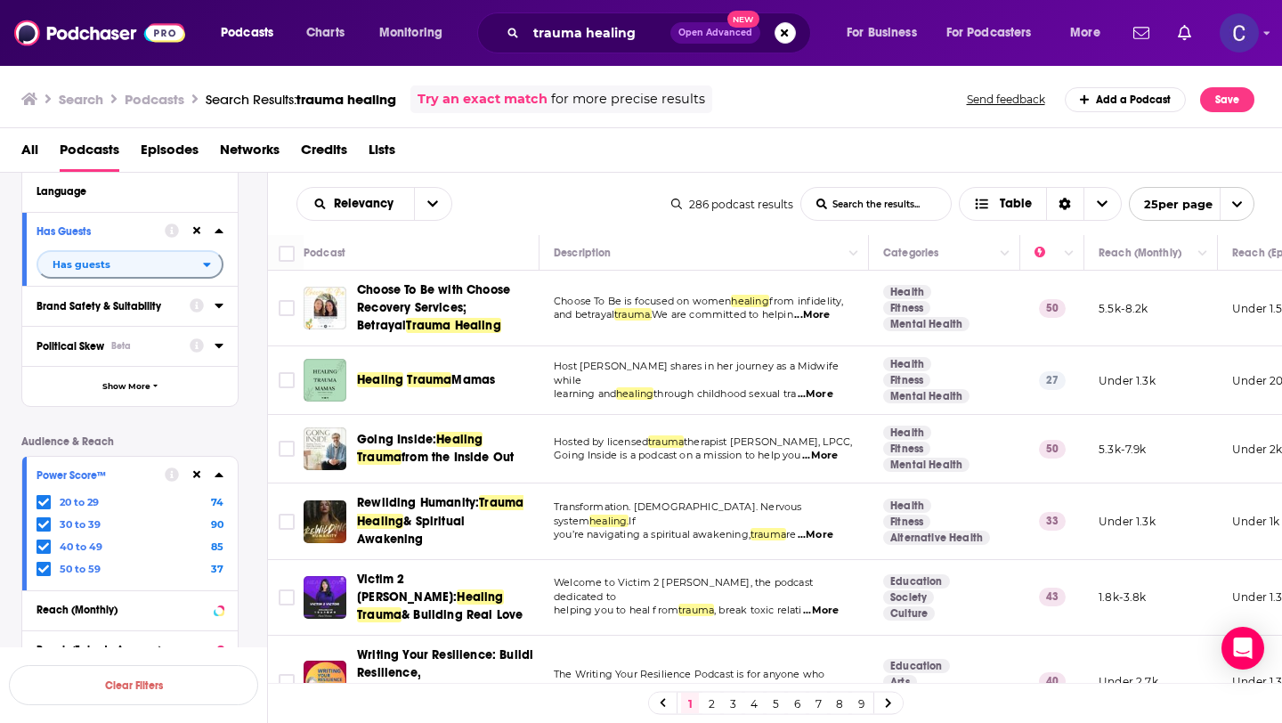
scroll to position [275, 0]
click at [431, 212] on button "open menu" at bounding box center [432, 204] width 37 height 32
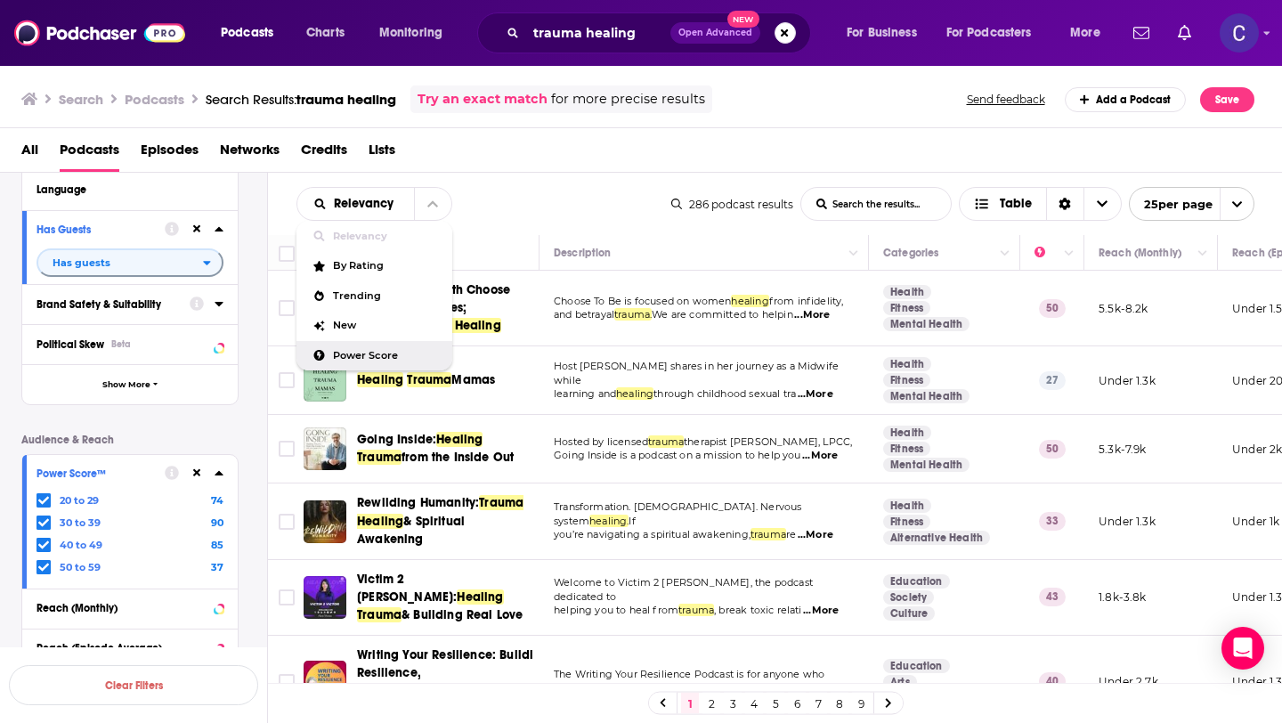
click at [403, 362] on div "Power Score" at bounding box center [375, 356] width 156 height 30
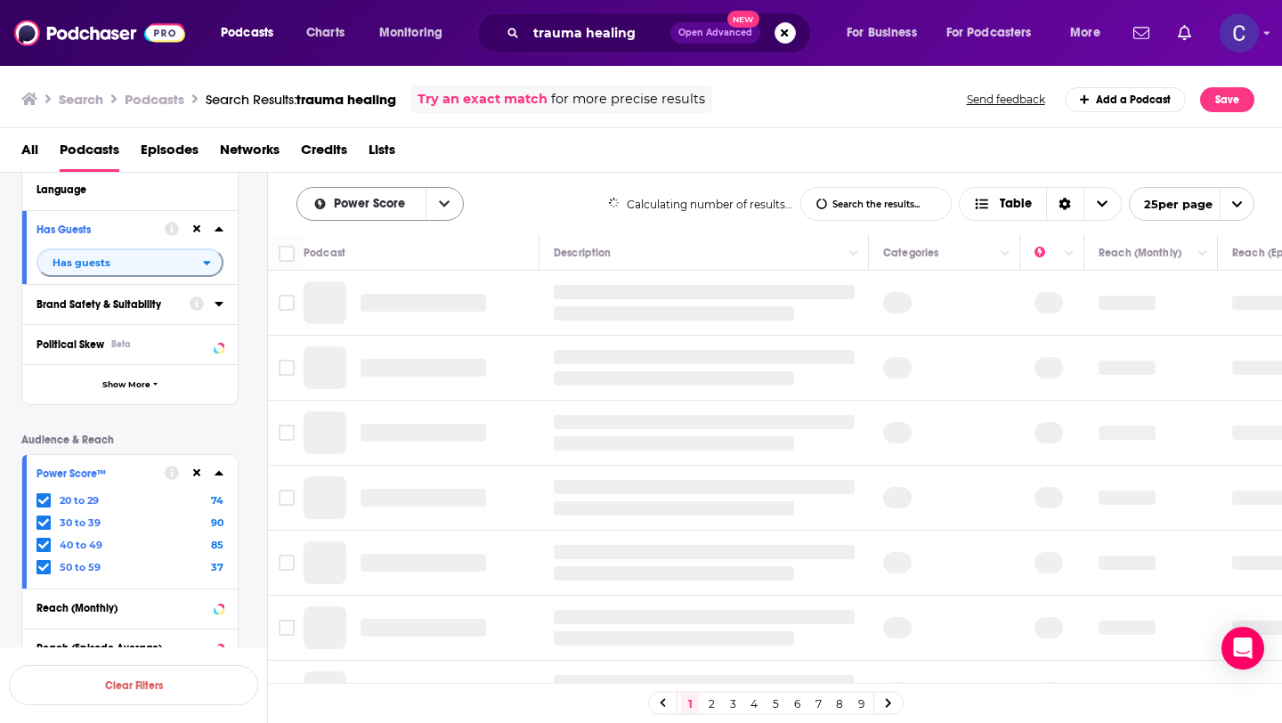
click at [440, 213] on button "open menu" at bounding box center [444, 204] width 37 height 32
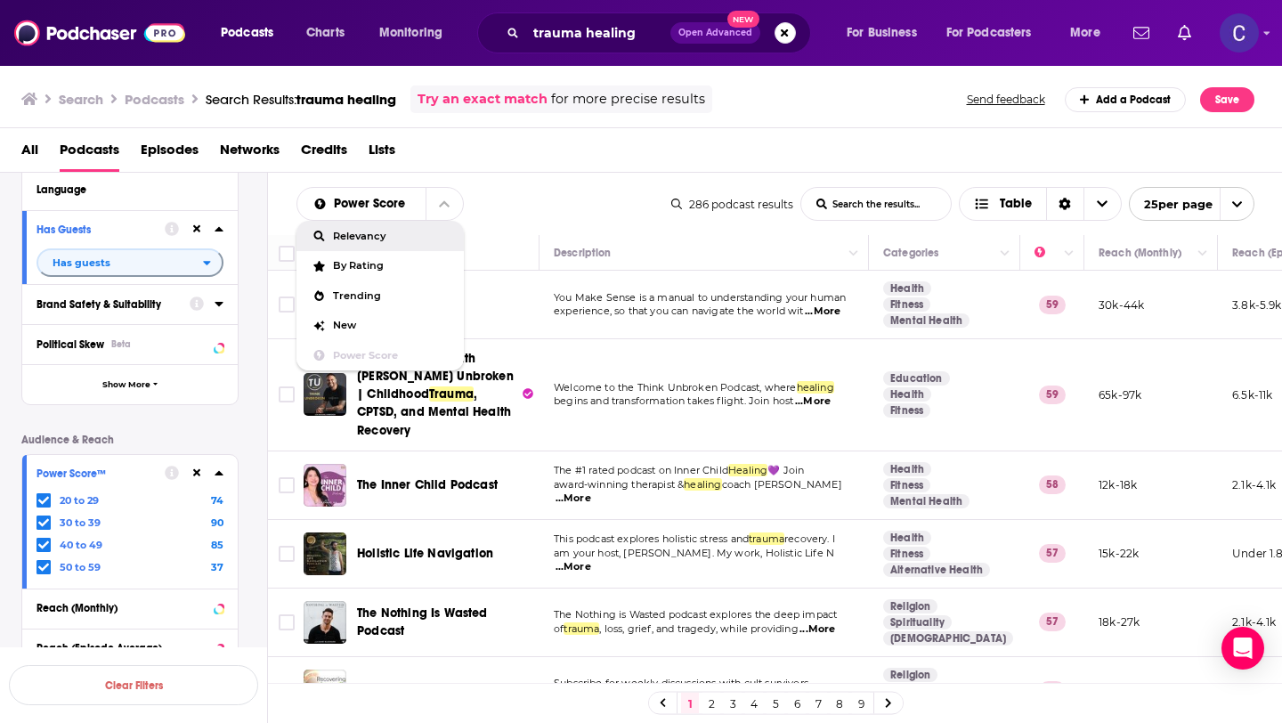
click at [556, 205] on div "Power Score Relevancy By Rating Trending New Power Score List Search Input Sear…" at bounding box center [484, 204] width 375 height 34
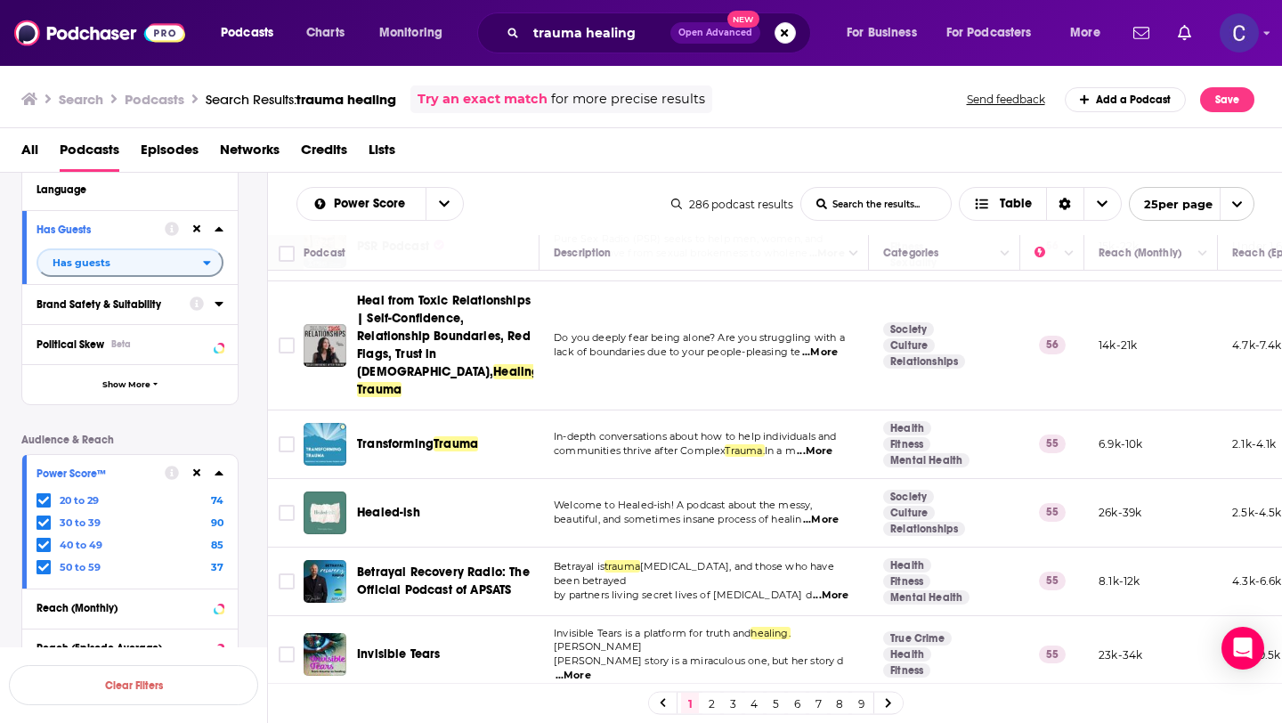
scroll to position [729, 0]
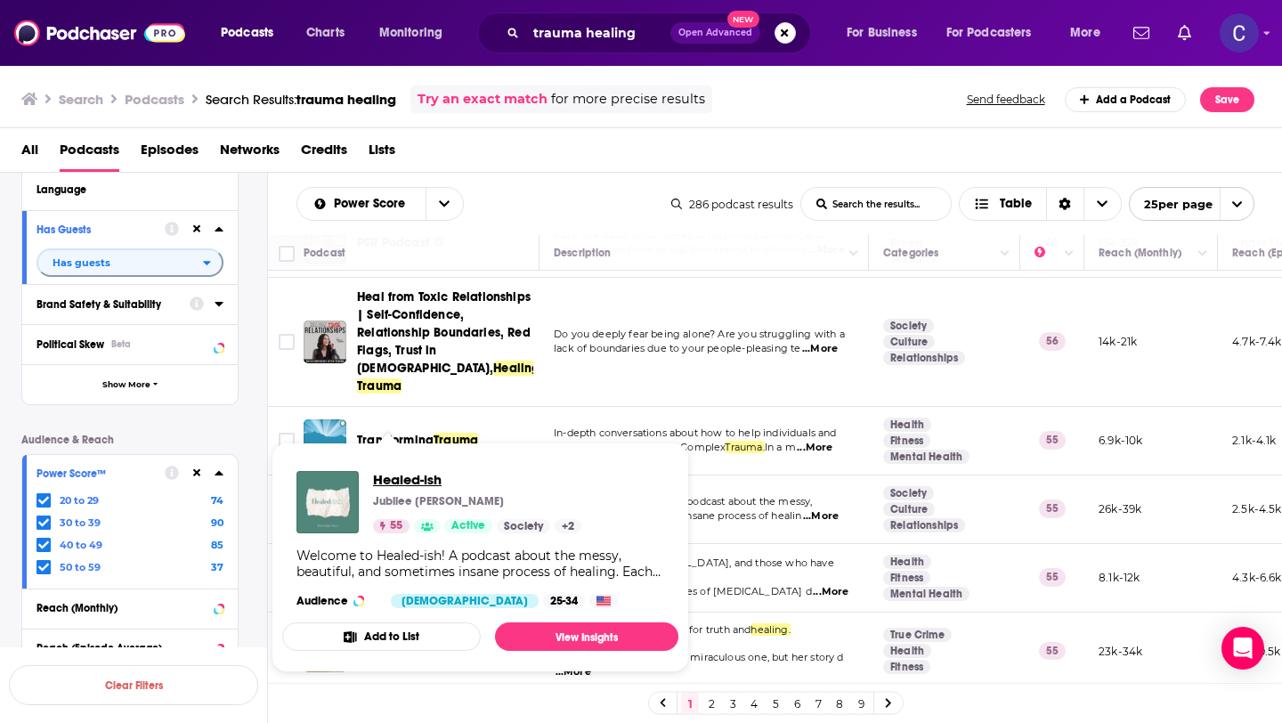
click at [416, 483] on span "Healed-ish" at bounding box center [477, 479] width 208 height 17
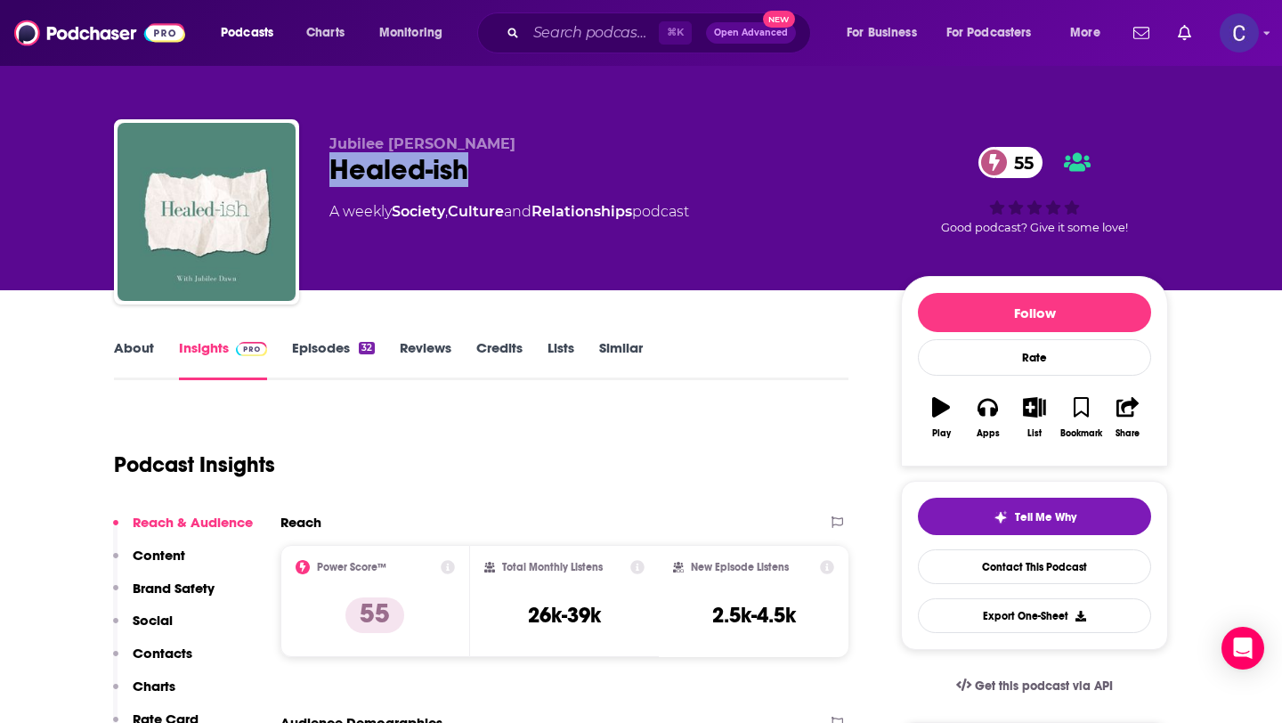
drag, startPoint x: 484, startPoint y: 170, endPoint x: 327, endPoint y: 167, distance: 156.8
click at [327, 167] on div "Jubilee Dawn Healed-ish 55 A weekly Society , Culture and Relationships podcast…" at bounding box center [641, 215] width 1054 height 192
copy h2 "Healed-ish"
drag, startPoint x: 322, startPoint y: 143, endPoint x: 458, endPoint y: 143, distance: 135.4
click at [458, 143] on div "Jubilee Dawn Healed-ish 55 A weekly Society , Culture and Relationships podcast…" at bounding box center [641, 215] width 1054 height 192
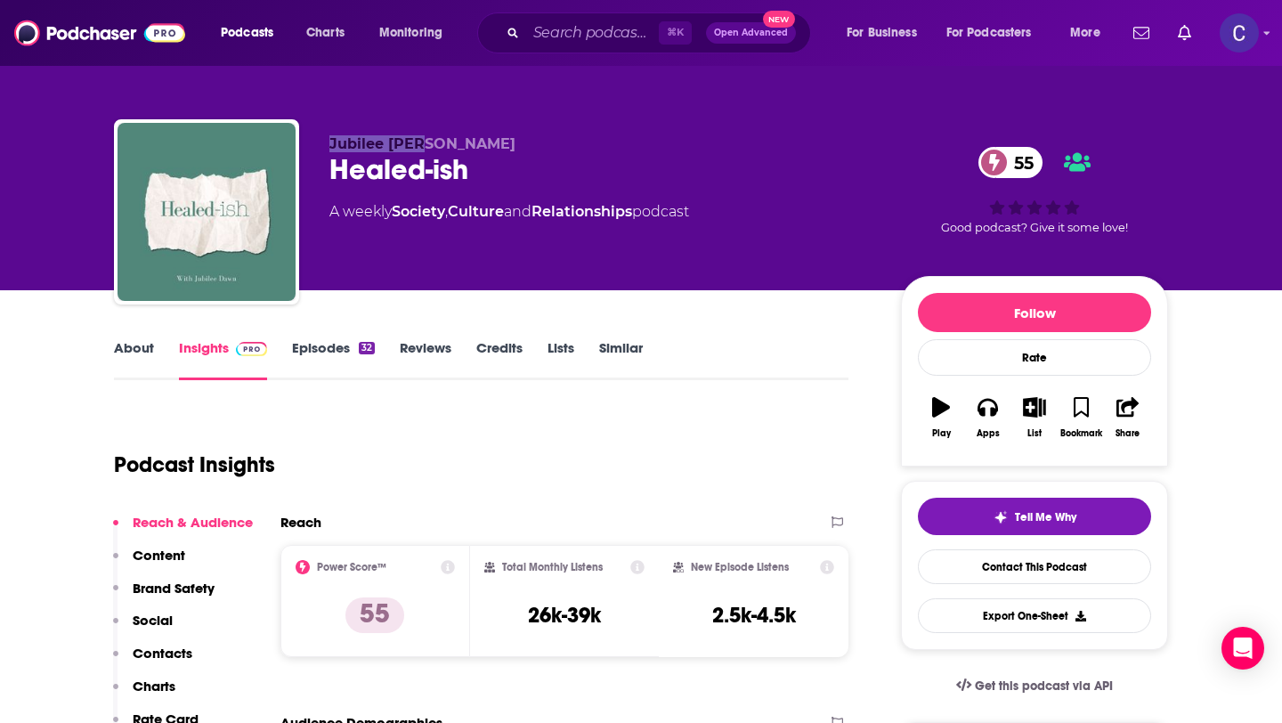
copy span "Jubilee Dawn"
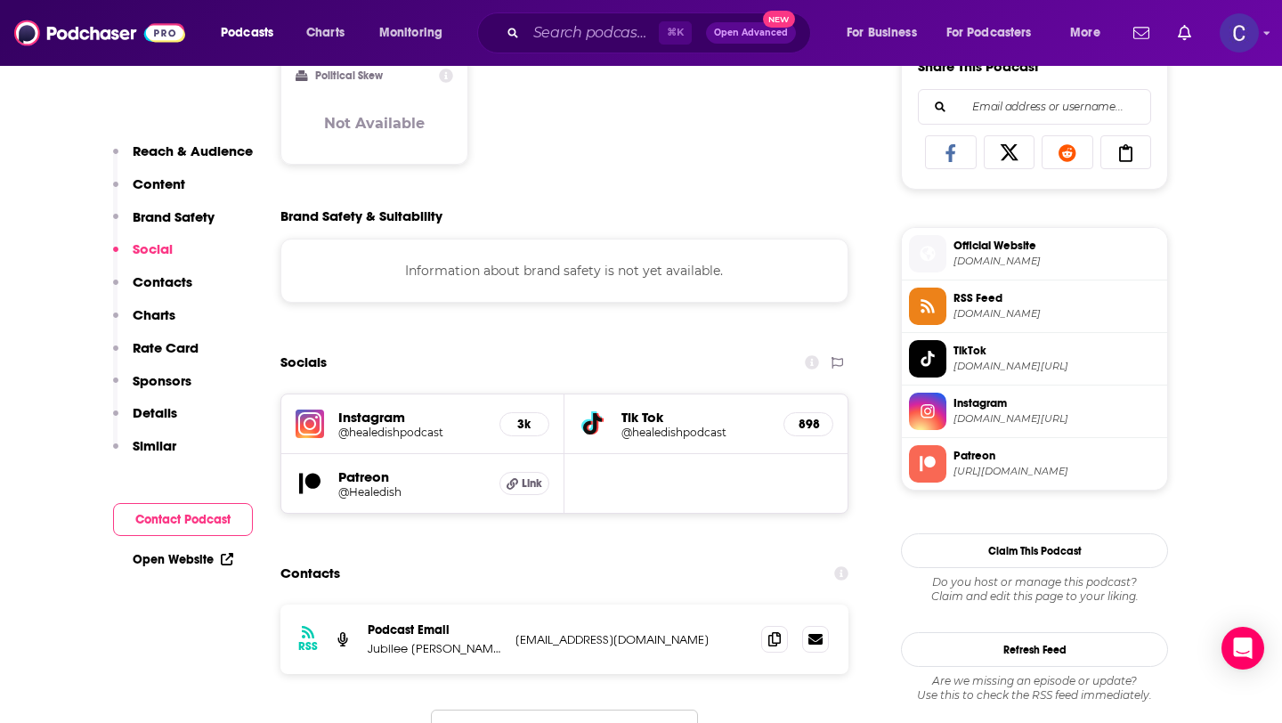
scroll to position [1227, 0]
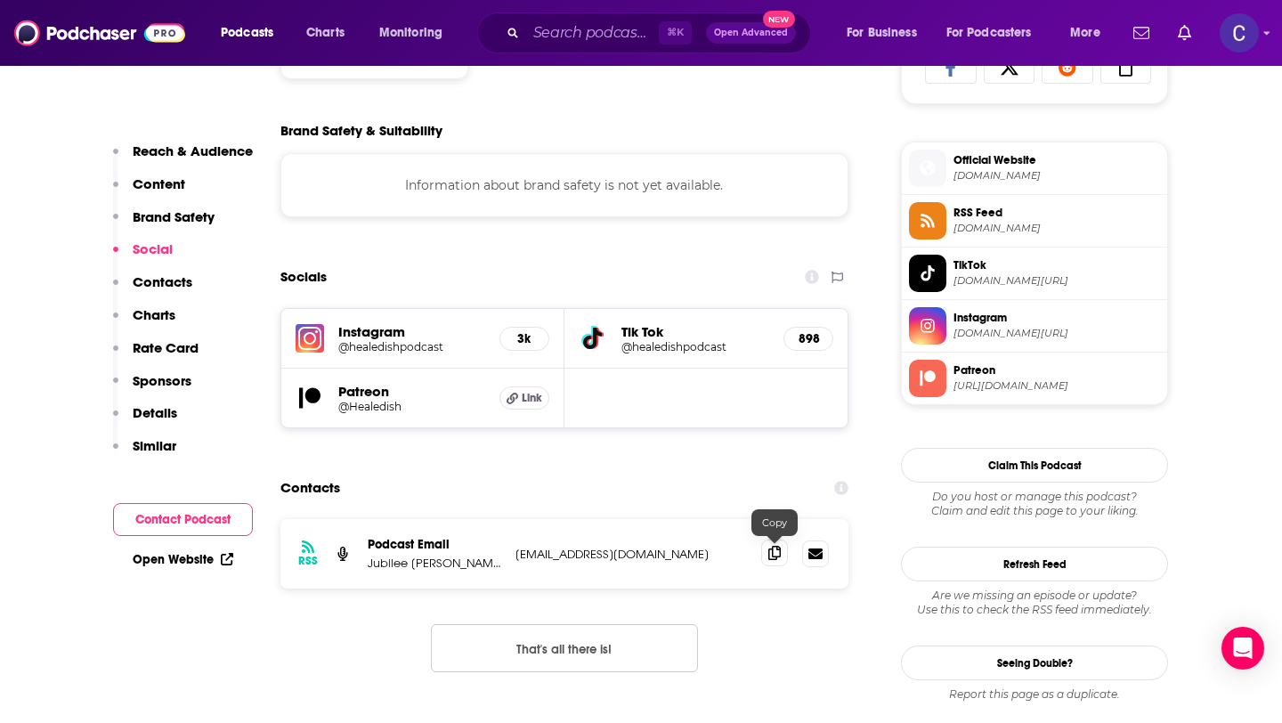
click at [772, 555] on icon at bounding box center [775, 553] width 12 height 14
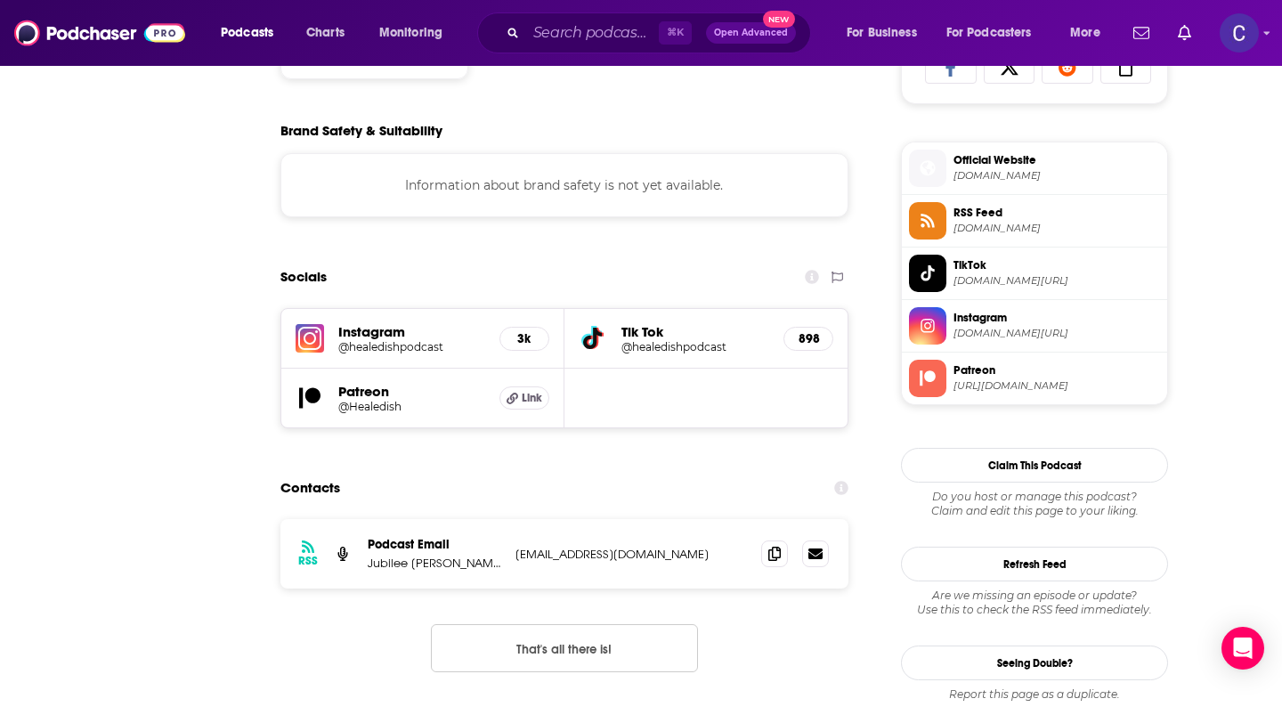
scroll to position [0, 0]
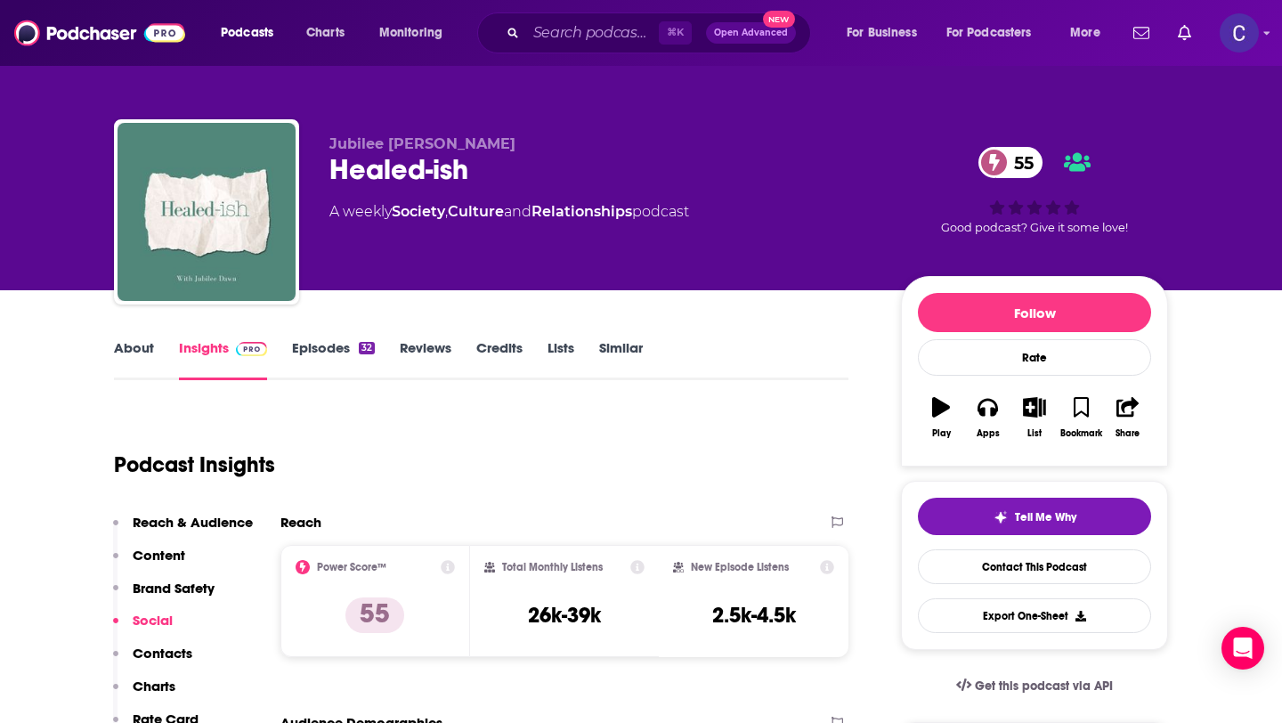
click at [622, 352] on link "Similar" at bounding box center [621, 359] width 44 height 41
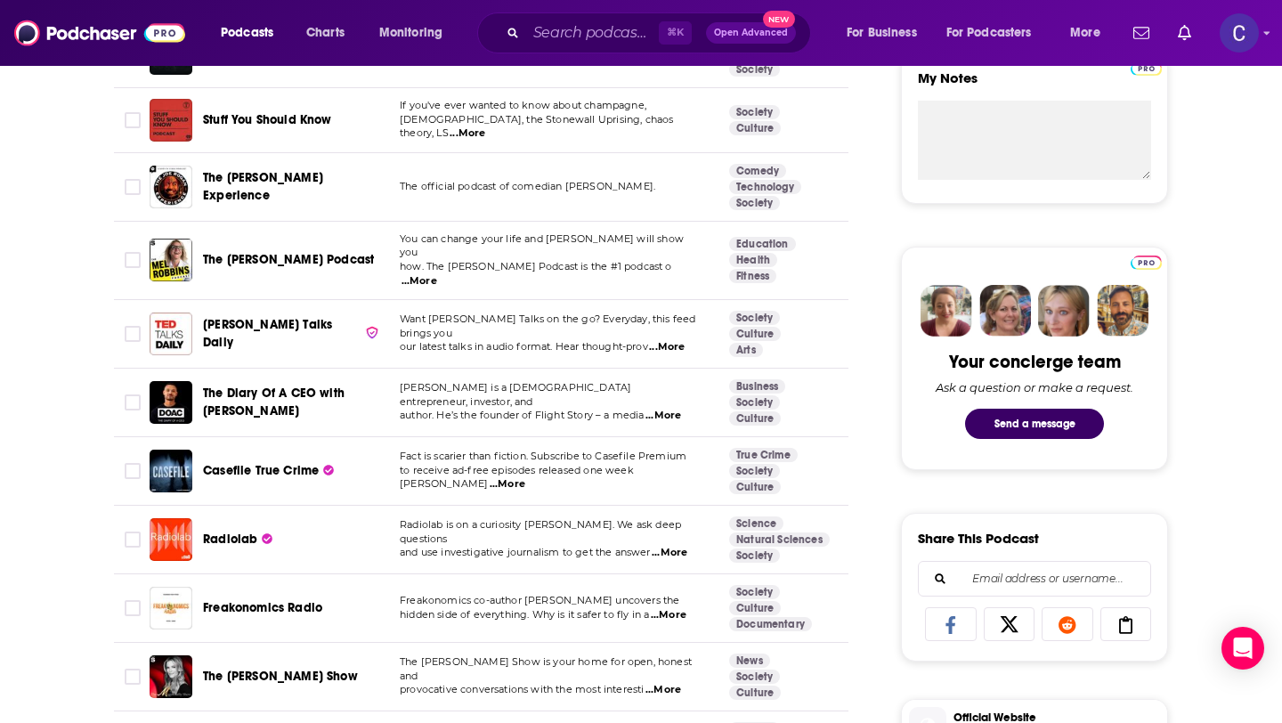
scroll to position [295, 0]
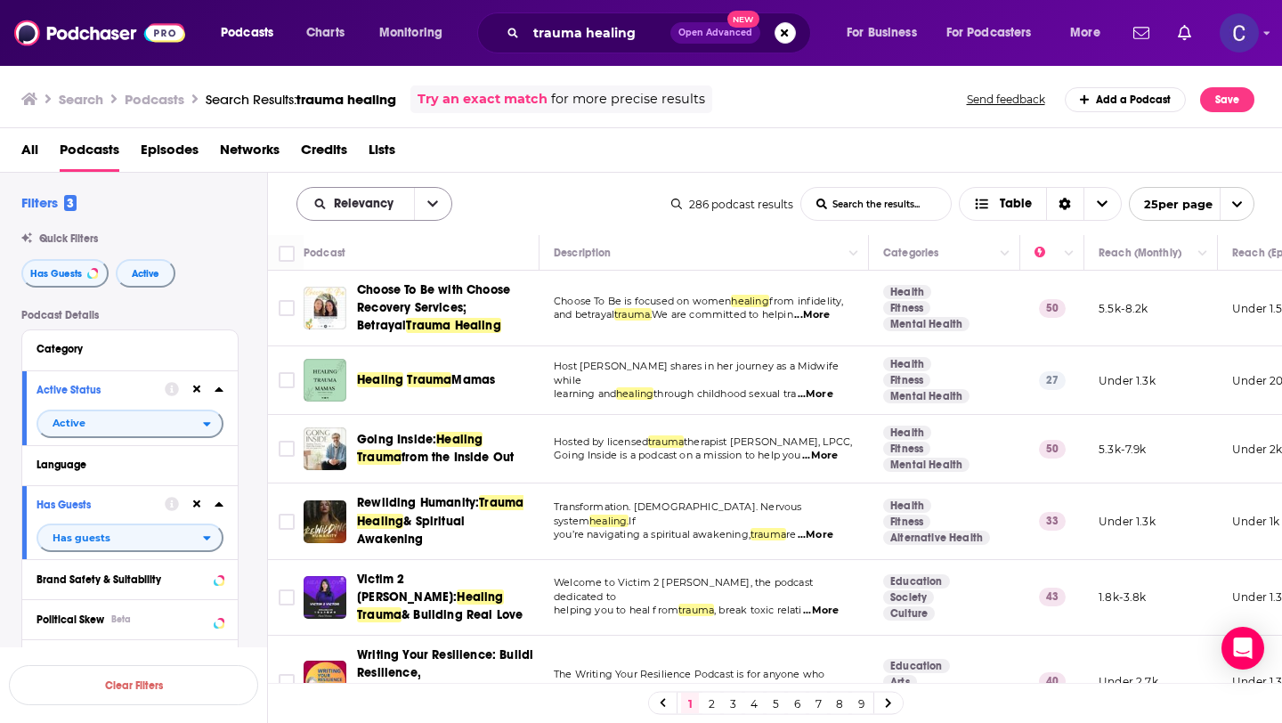
click at [430, 210] on button "open menu" at bounding box center [432, 204] width 37 height 32
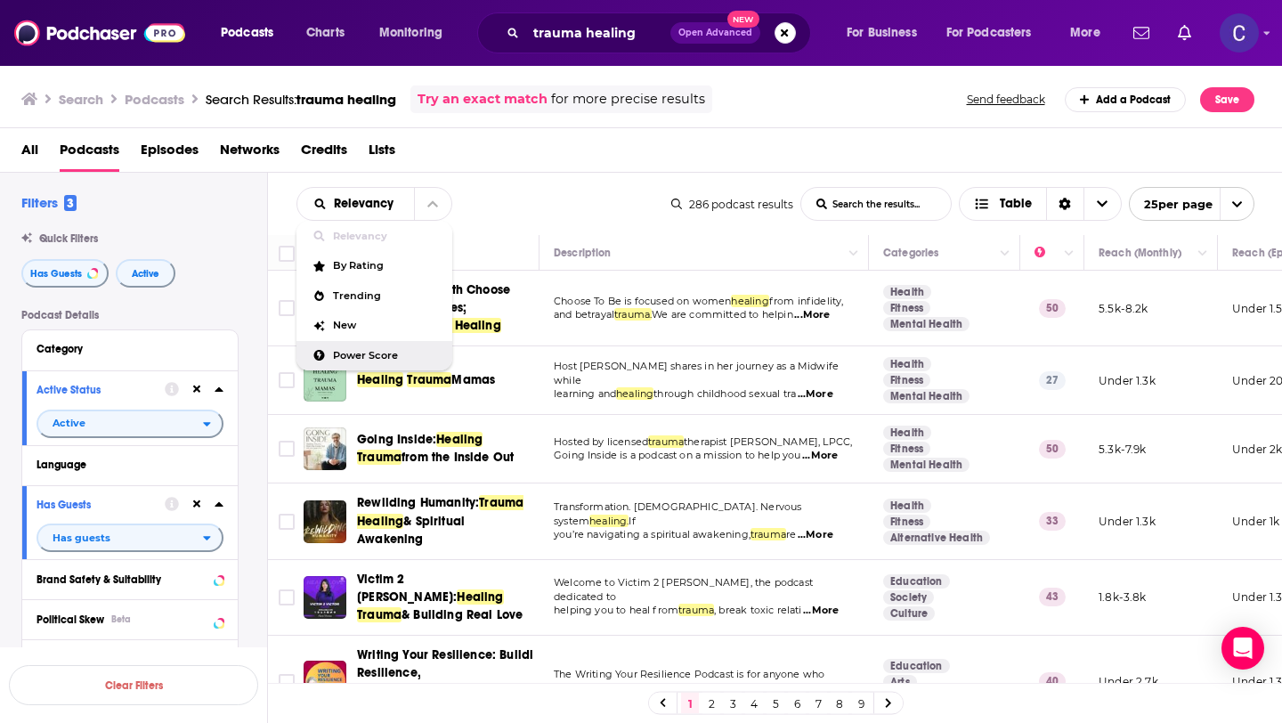
click at [369, 357] on span "Power Score" at bounding box center [385, 356] width 105 height 10
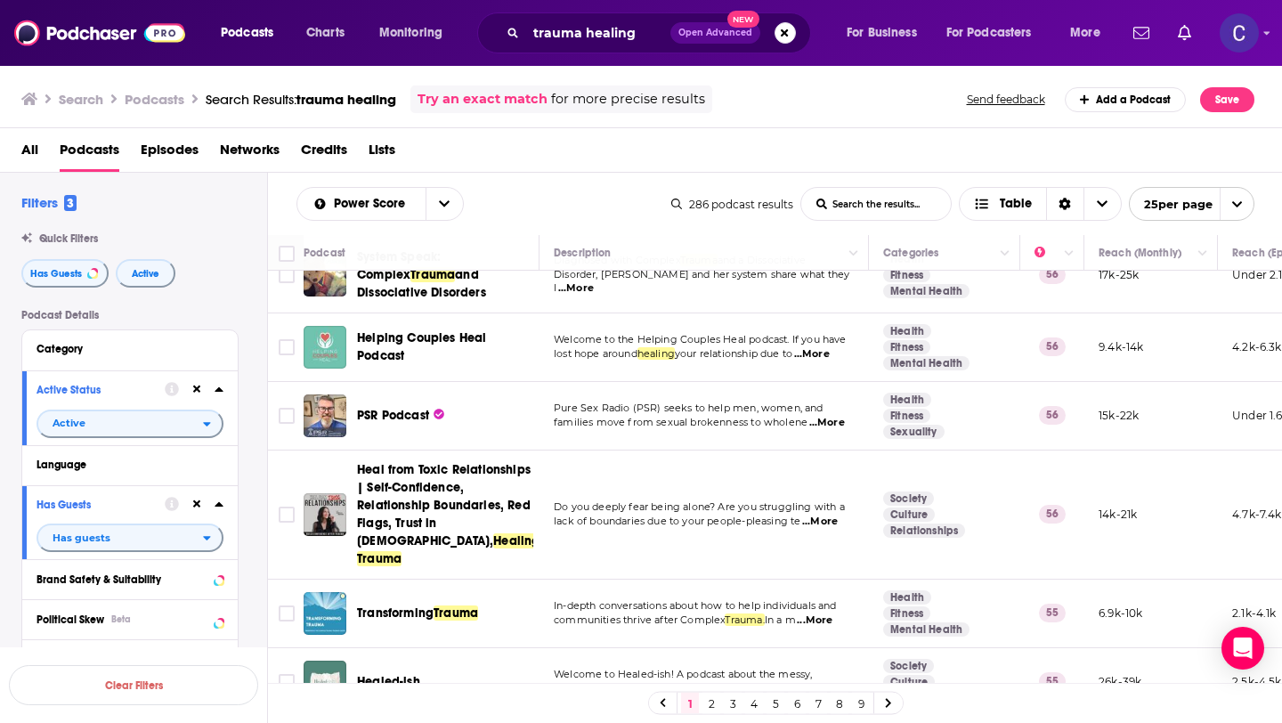
scroll to position [853, 0]
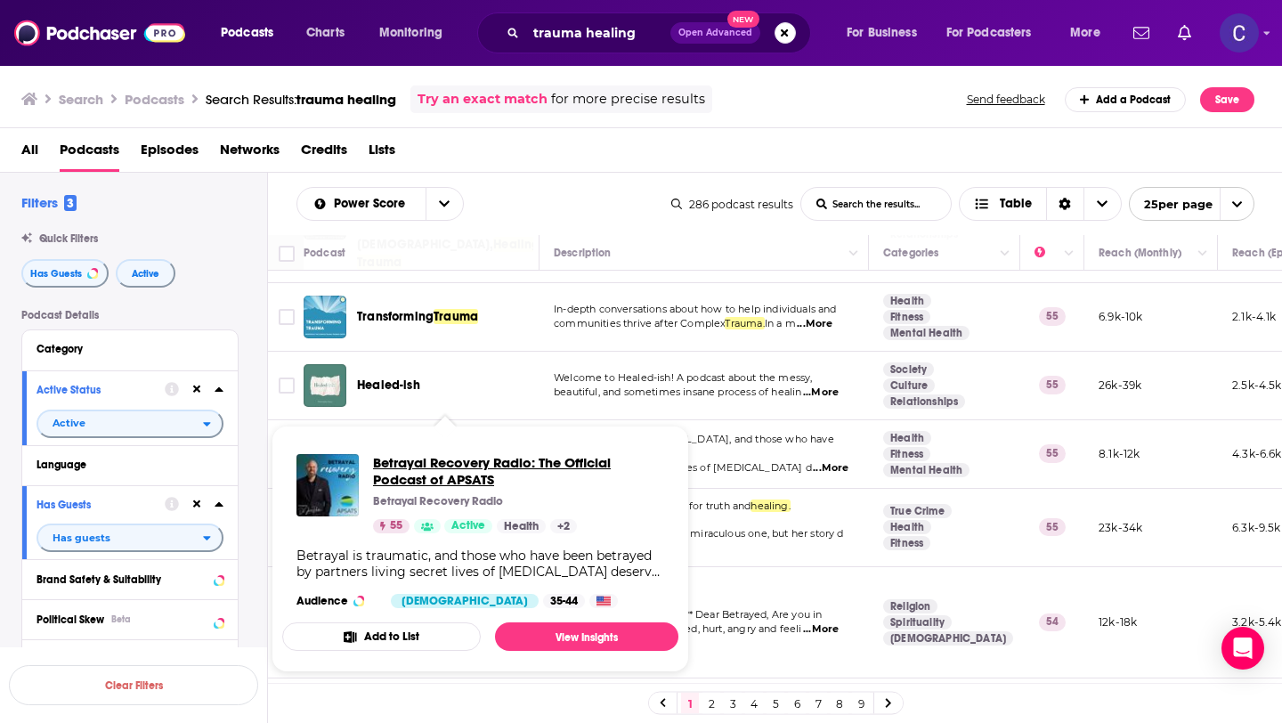
click at [470, 475] on span "Betrayal Recovery Radio: The Official Podcast of APSATS" at bounding box center [518, 471] width 291 height 34
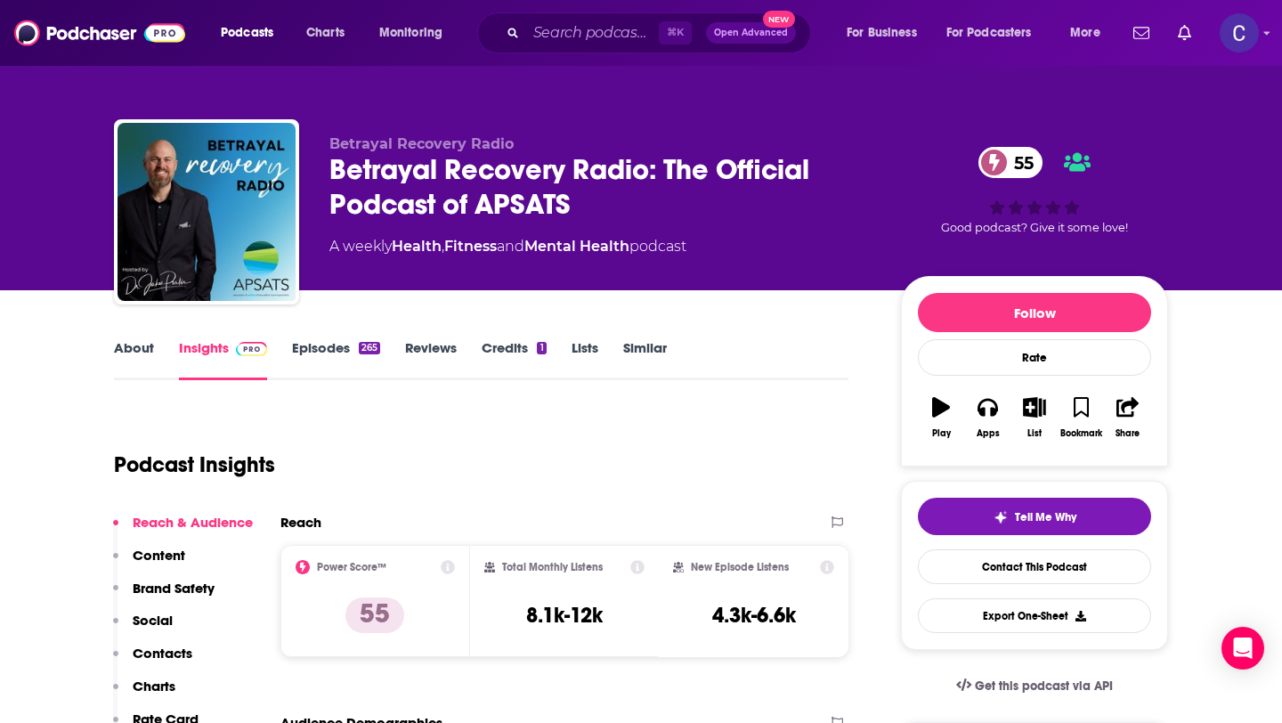
drag, startPoint x: 574, startPoint y: 206, endPoint x: 331, endPoint y: 167, distance: 246.3
click at [331, 167] on div "Betrayal Recovery Radio: The Official Podcast of APSATS 55" at bounding box center [601, 186] width 543 height 69
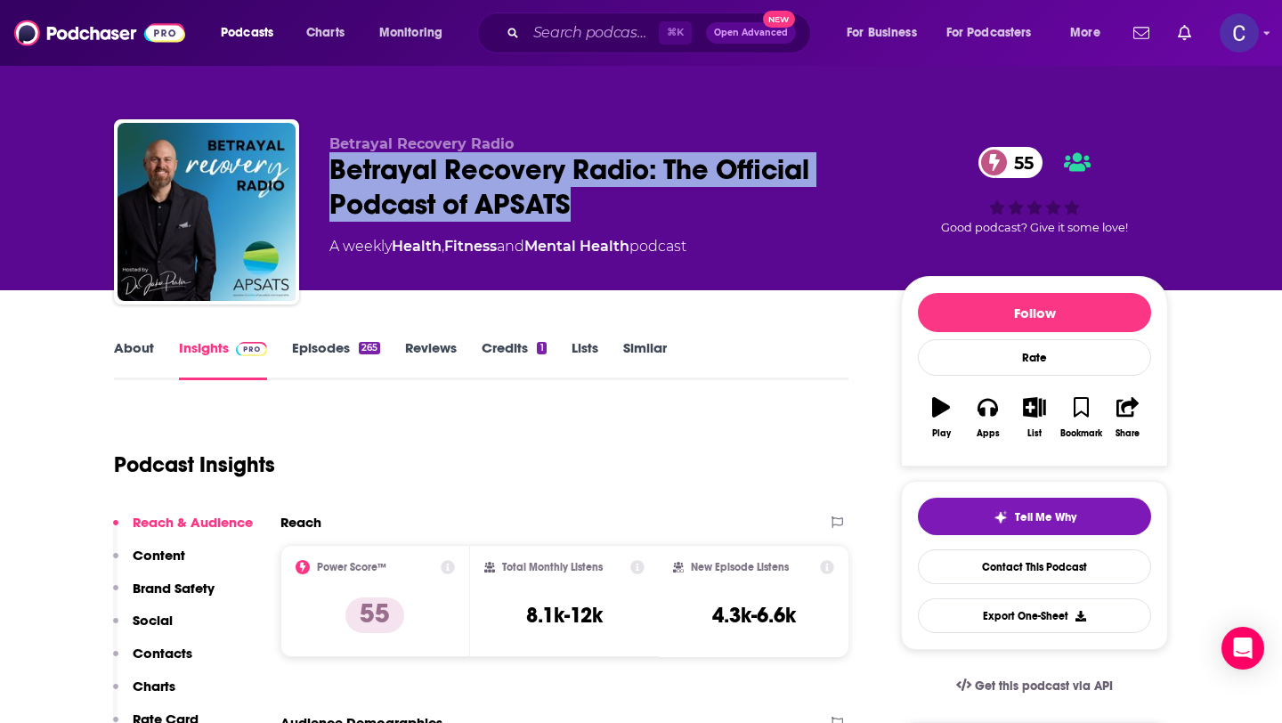
copy h2 "Betrayal Recovery Radio: The Official Podcast of APSATS"
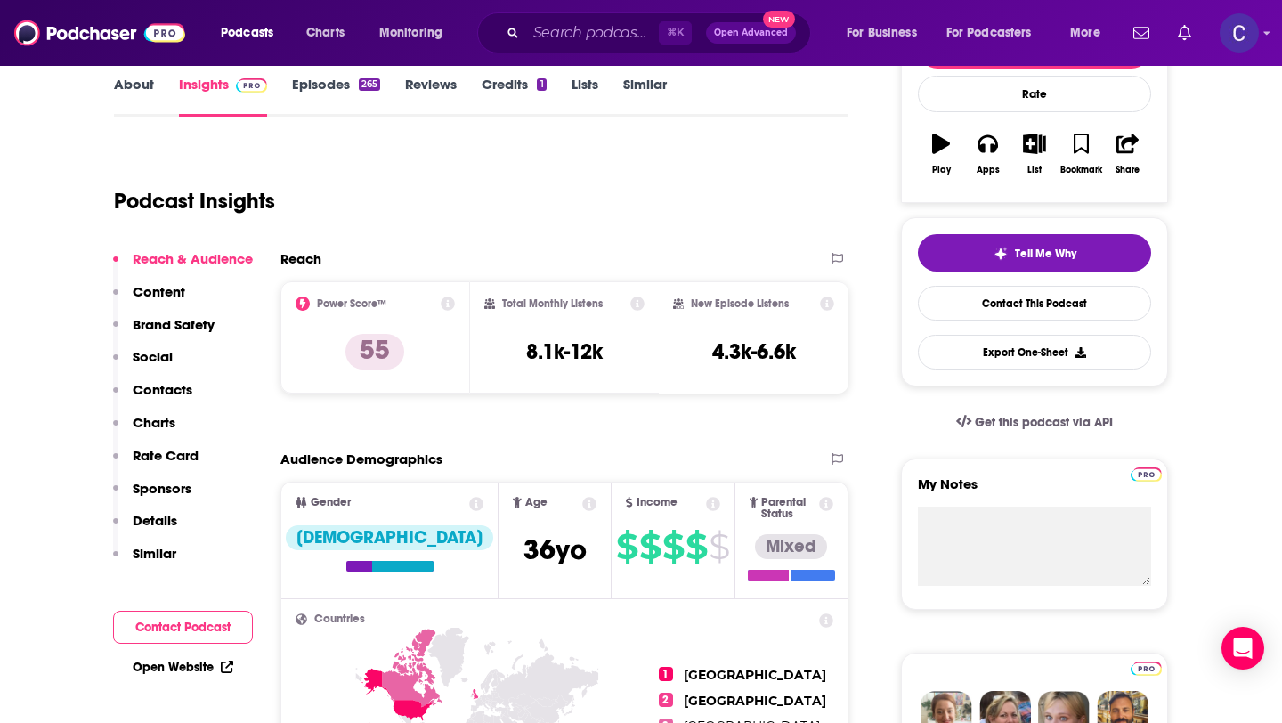
scroll to position [321, 0]
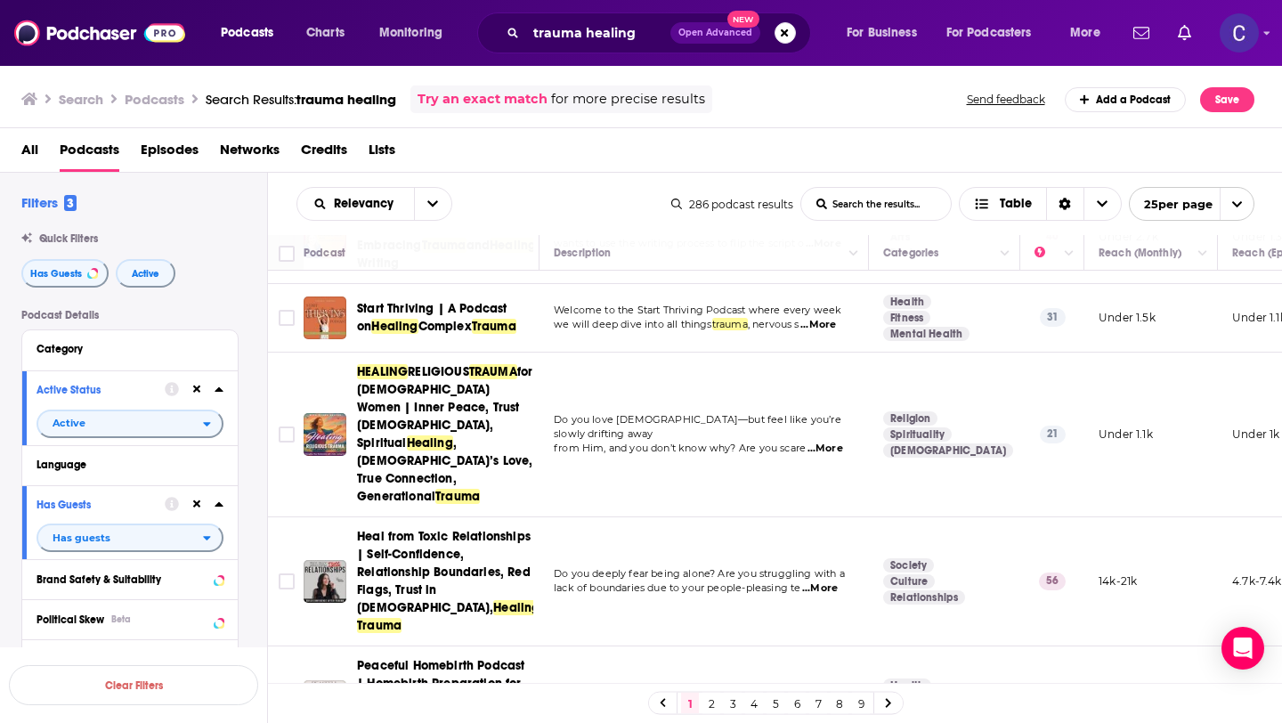
scroll to position [500, 0]
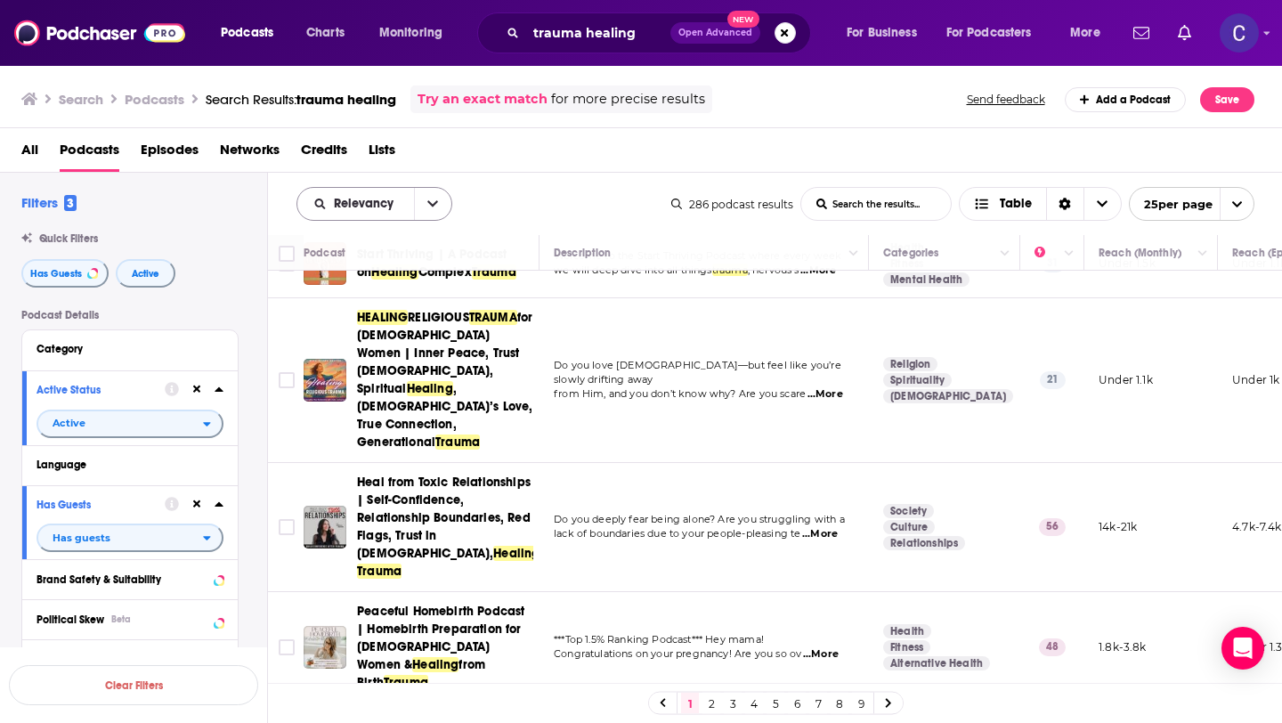
click at [442, 212] on button "open menu" at bounding box center [432, 204] width 37 height 32
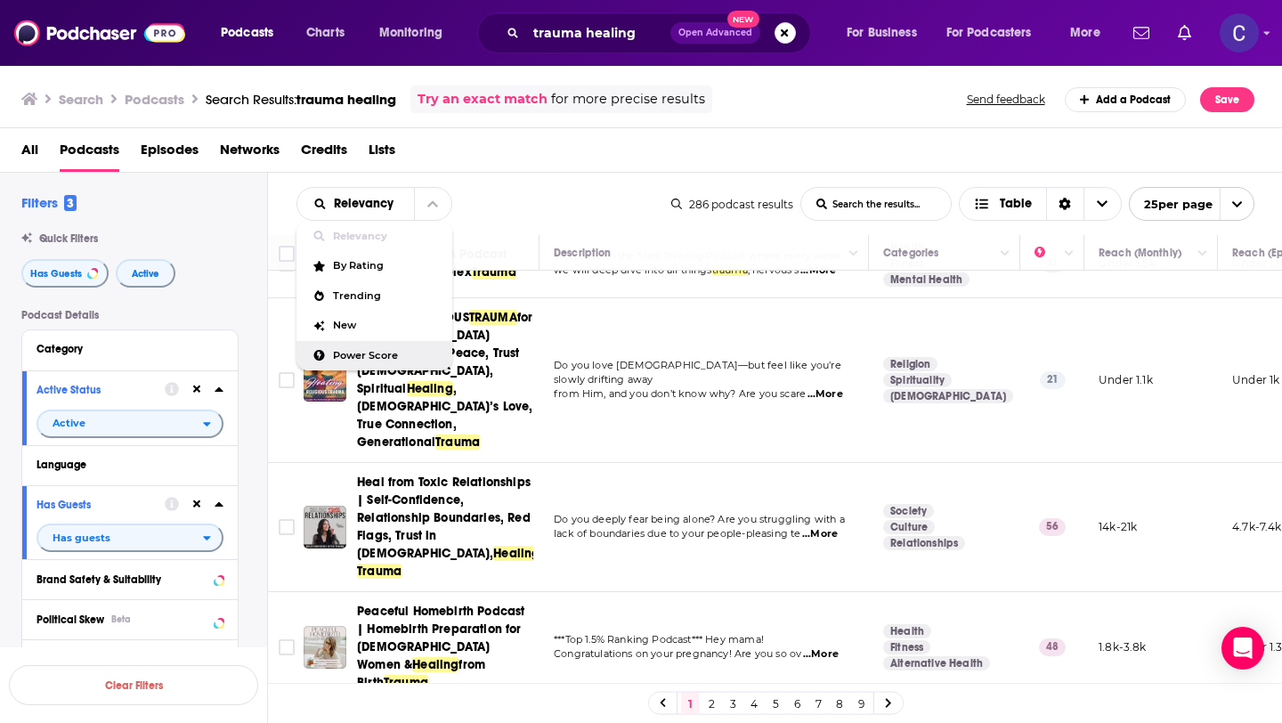
click at [372, 359] on span "Power Score" at bounding box center [385, 356] width 105 height 10
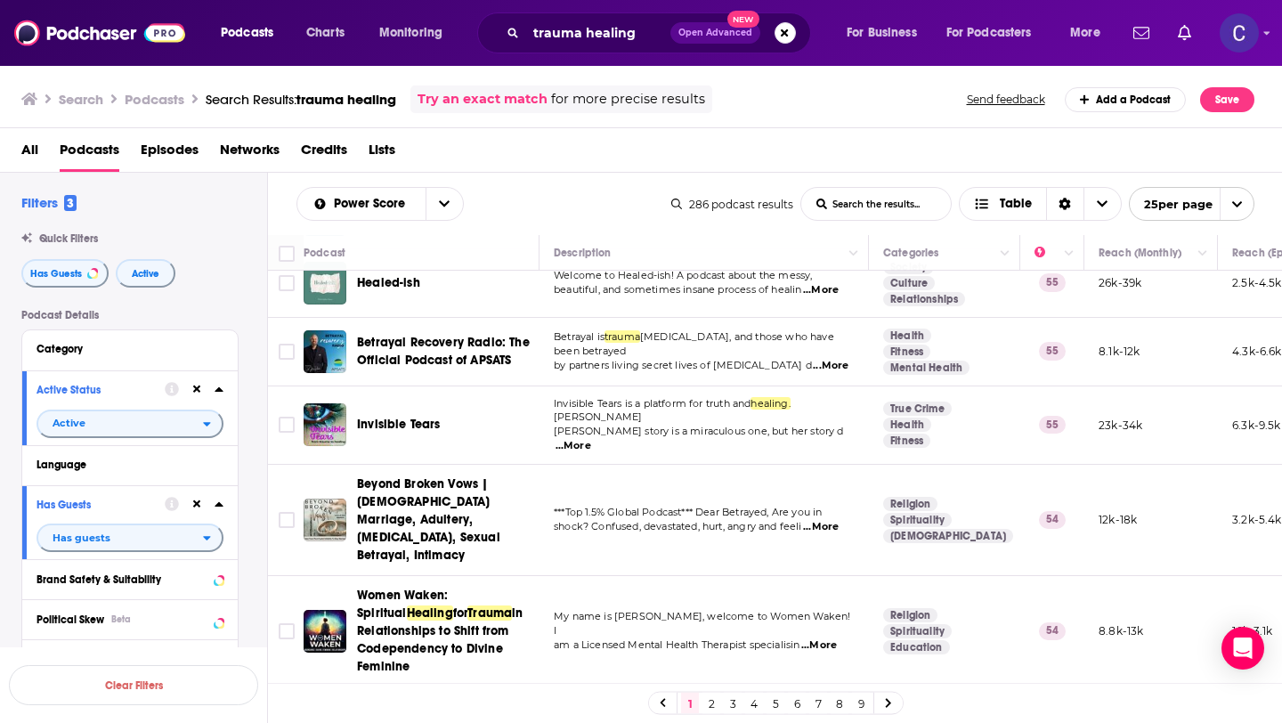
scroll to position [932, 0]
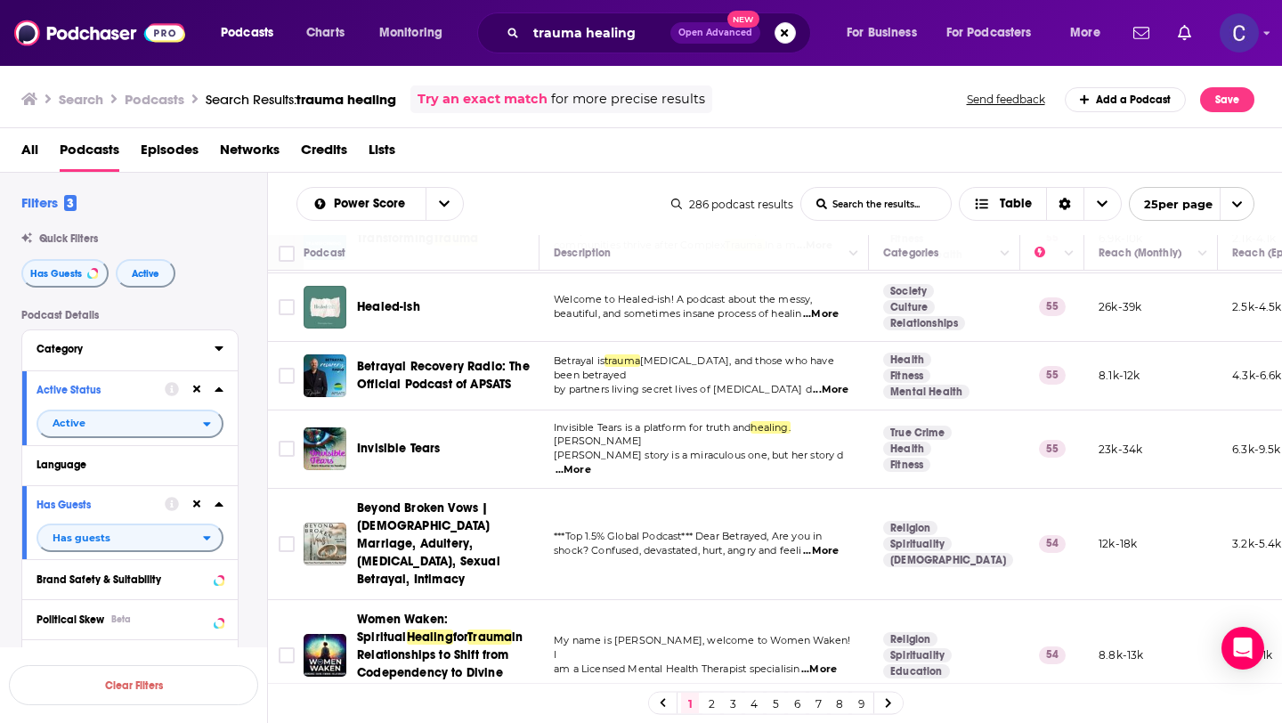
click at [170, 350] on div "Category" at bounding box center [120, 349] width 167 height 12
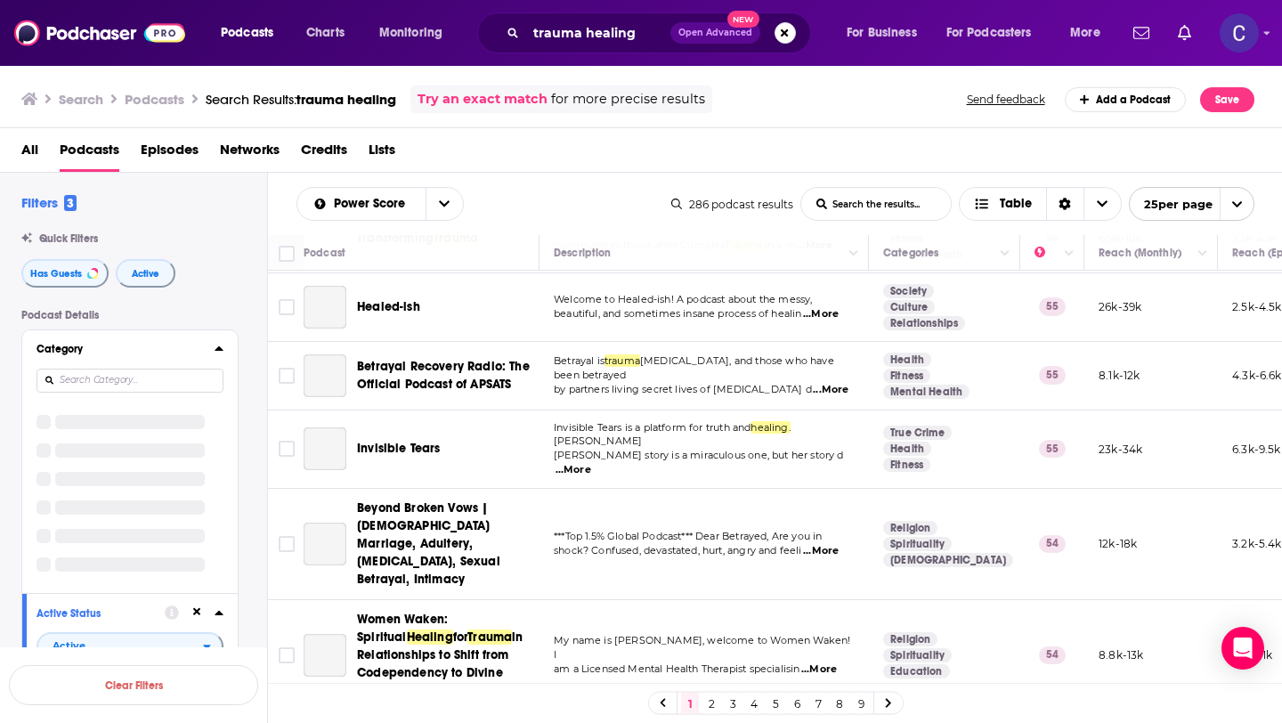
click at [220, 350] on icon at bounding box center [219, 348] width 8 height 4
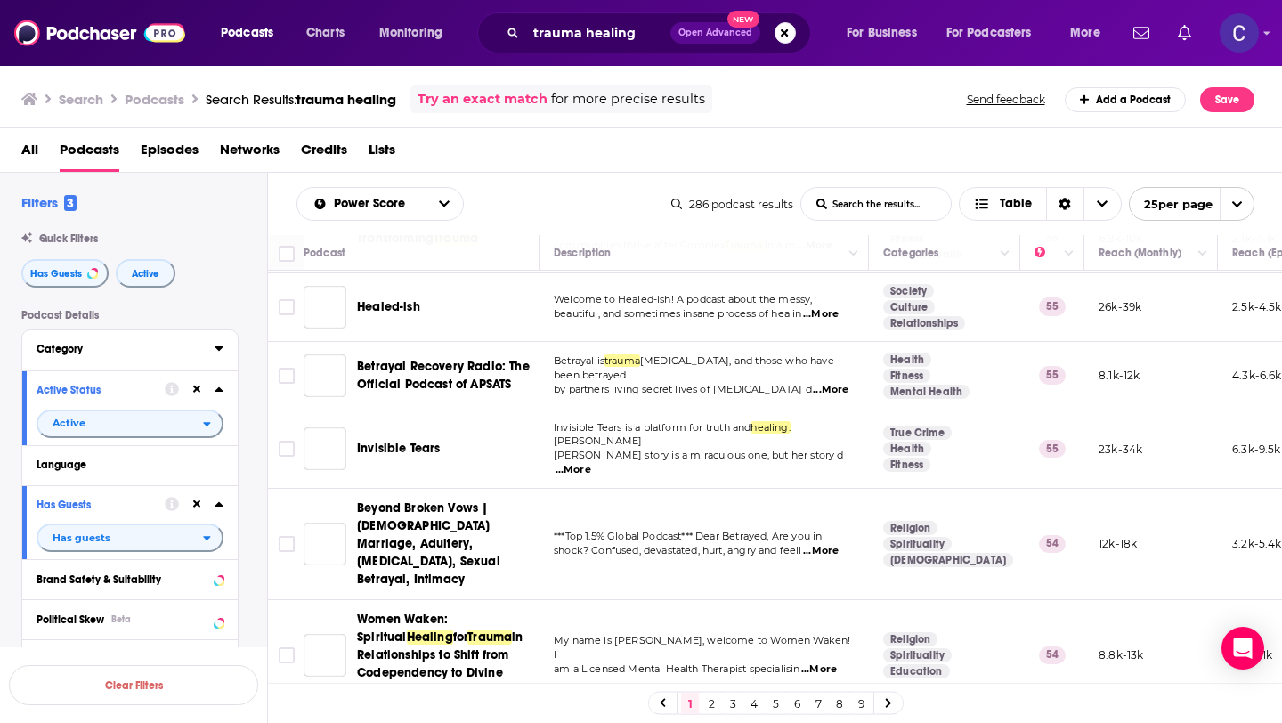
click at [220, 350] on icon at bounding box center [219, 348] width 8 height 4
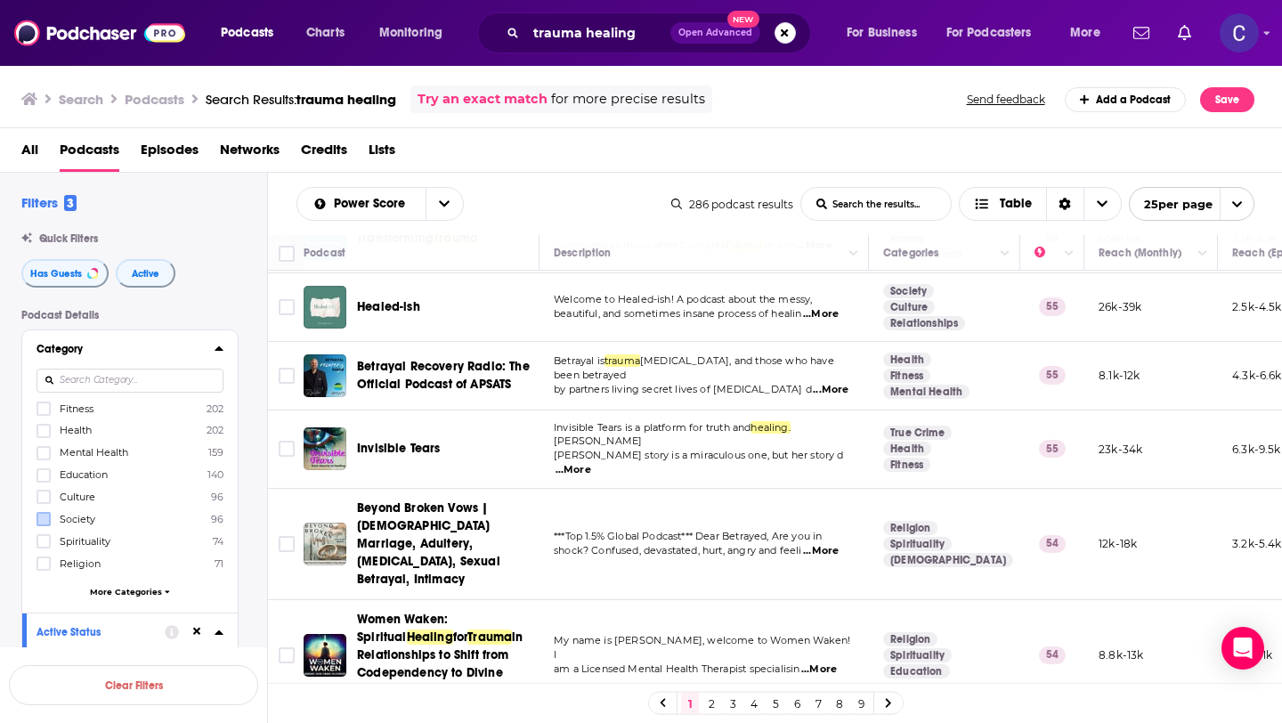
click at [44, 452] on icon at bounding box center [43, 453] width 11 height 11
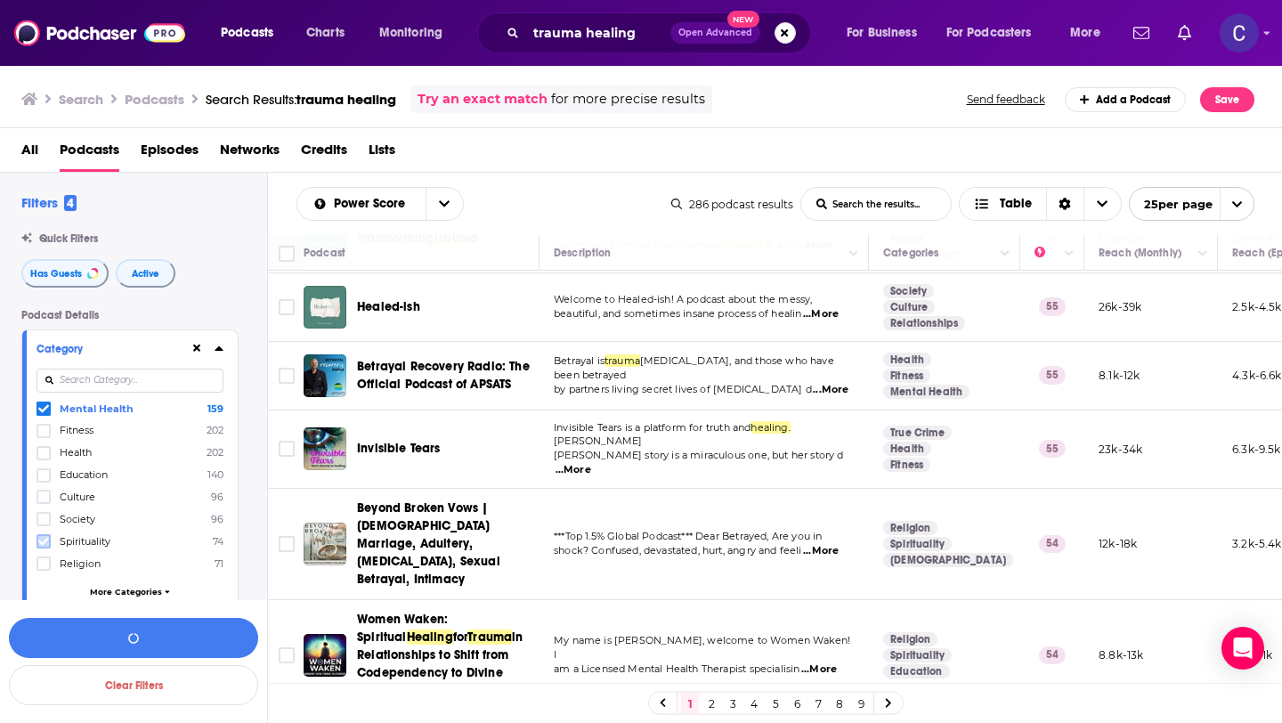
click at [49, 540] on label at bounding box center [44, 541] width 14 height 14
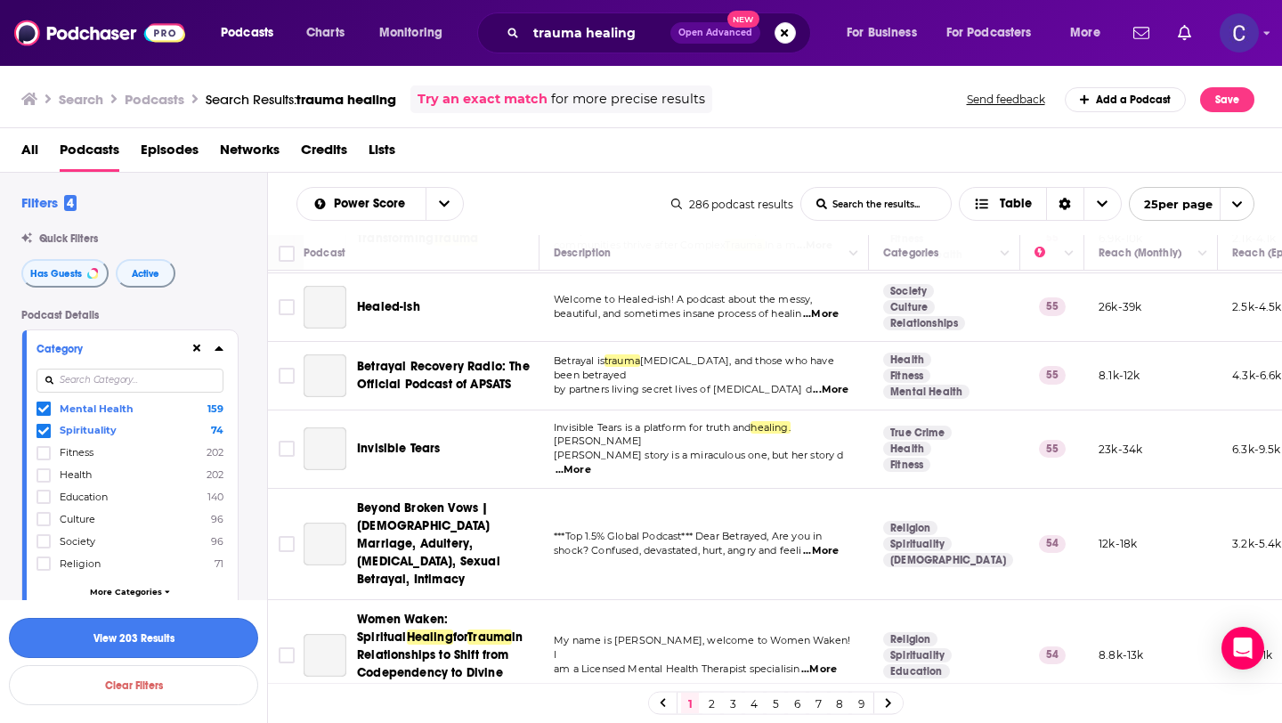
click at [146, 654] on button "View 203 Results" at bounding box center [133, 638] width 249 height 40
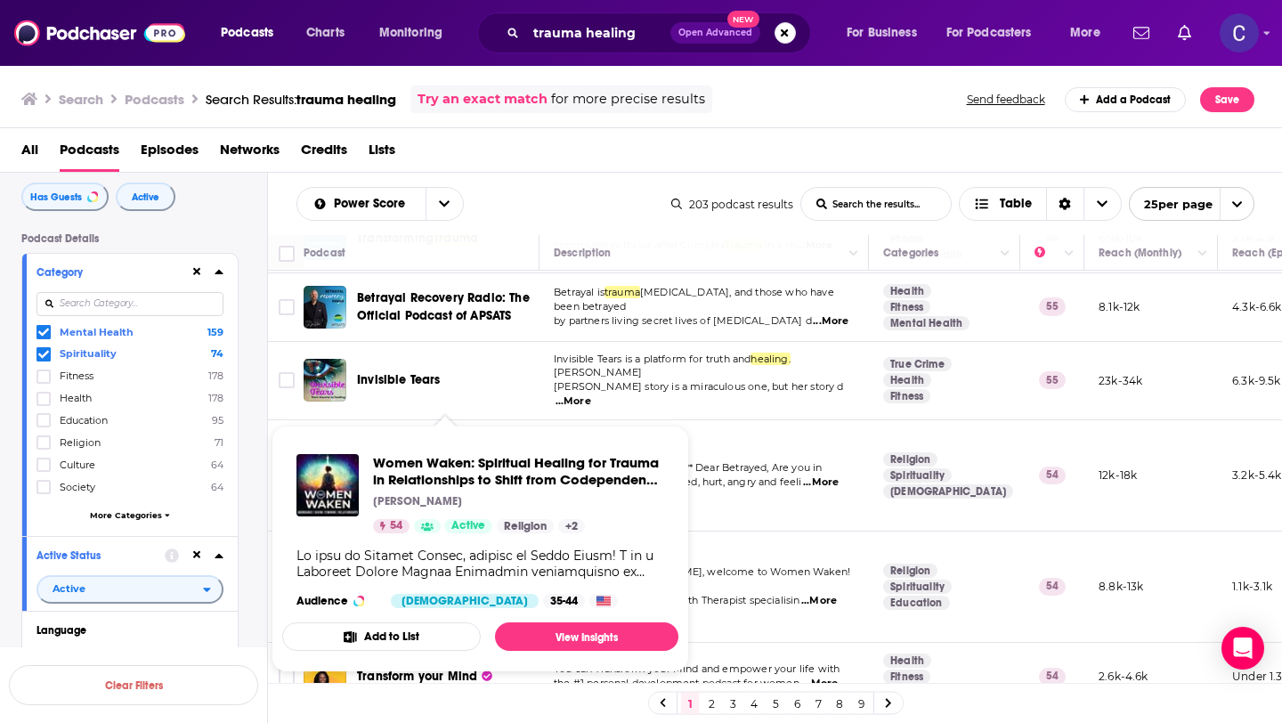
scroll to position [1120, 0]
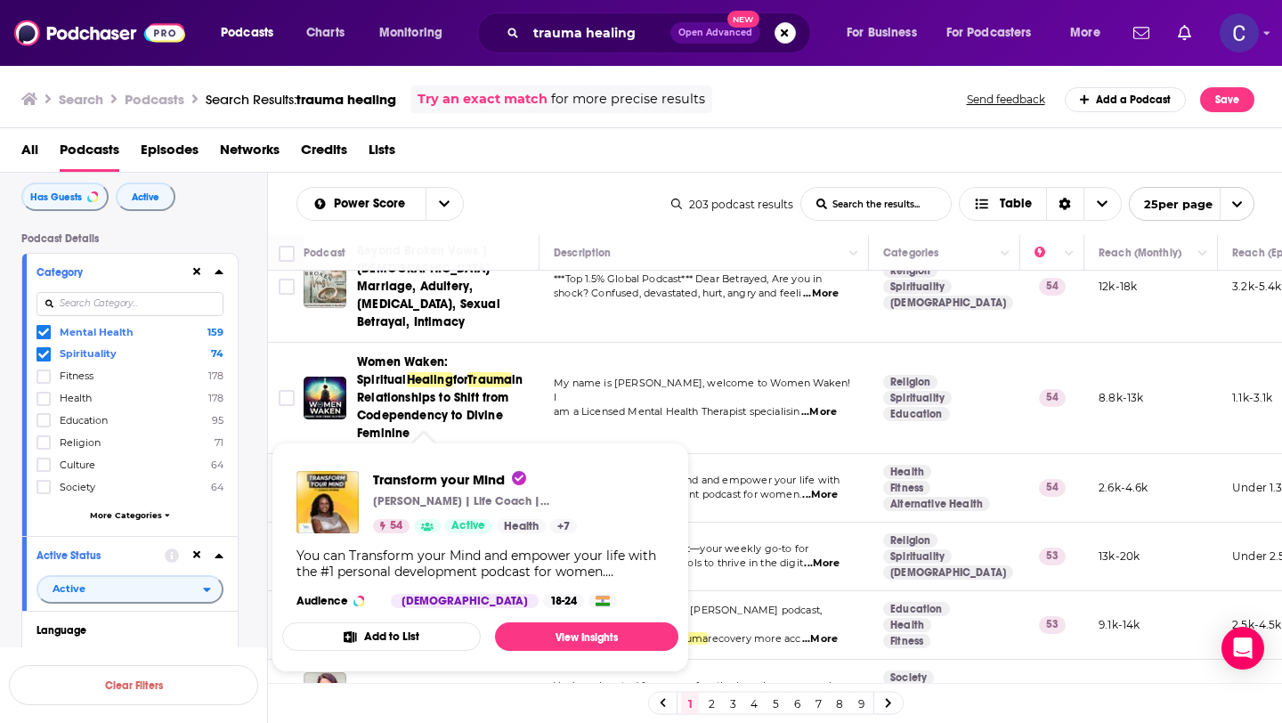
click at [442, 437] on span "Transform your Mind Myrna Young | Life Coach | Personal Development Expert 54 A…" at bounding box center [481, 557] width 418 height 251
click at [441, 444] on span "Transform your Mind Myrna Young | Life Coach | Personal Development Expert 54 A…" at bounding box center [480, 558] width 396 height 230
click at [465, 483] on span "Transform your Mind" at bounding box center [449, 479] width 153 height 17
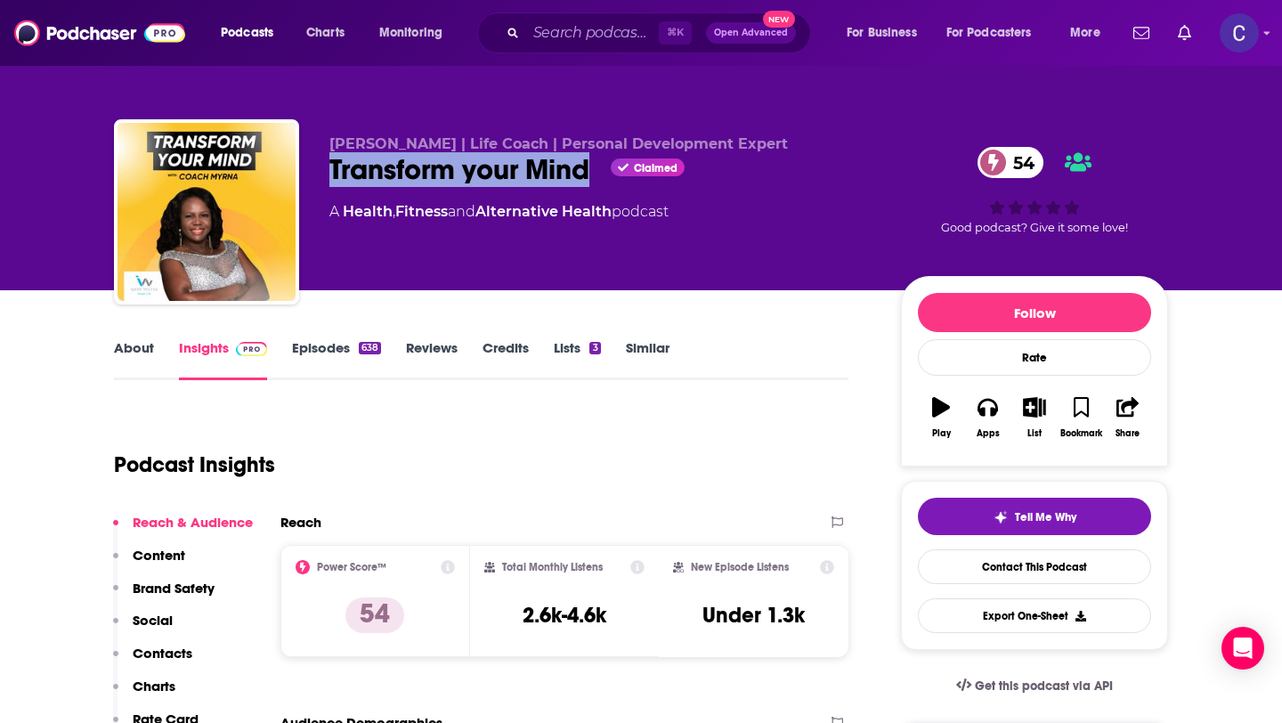
drag, startPoint x: 595, startPoint y: 176, endPoint x: 333, endPoint y: 169, distance: 261.9
click at [333, 169] on div "Transform your Mind Claimed 54" at bounding box center [601, 169] width 543 height 35
copy h2 "Transform your Mind"
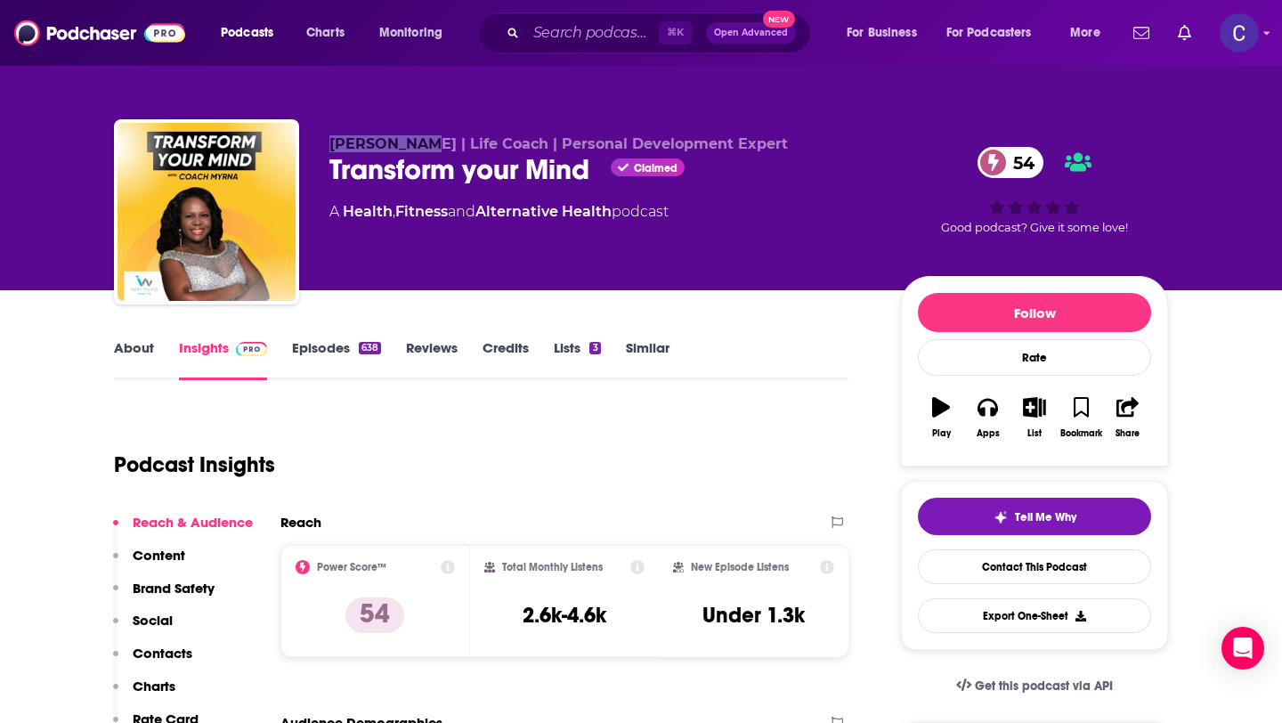
drag, startPoint x: 329, startPoint y: 142, endPoint x: 428, endPoint y: 146, distance: 99.8
click at [428, 146] on span "Myrna Young | Life Coach | Personal Development Expert" at bounding box center [559, 143] width 459 height 17
copy span "Myrna Young"
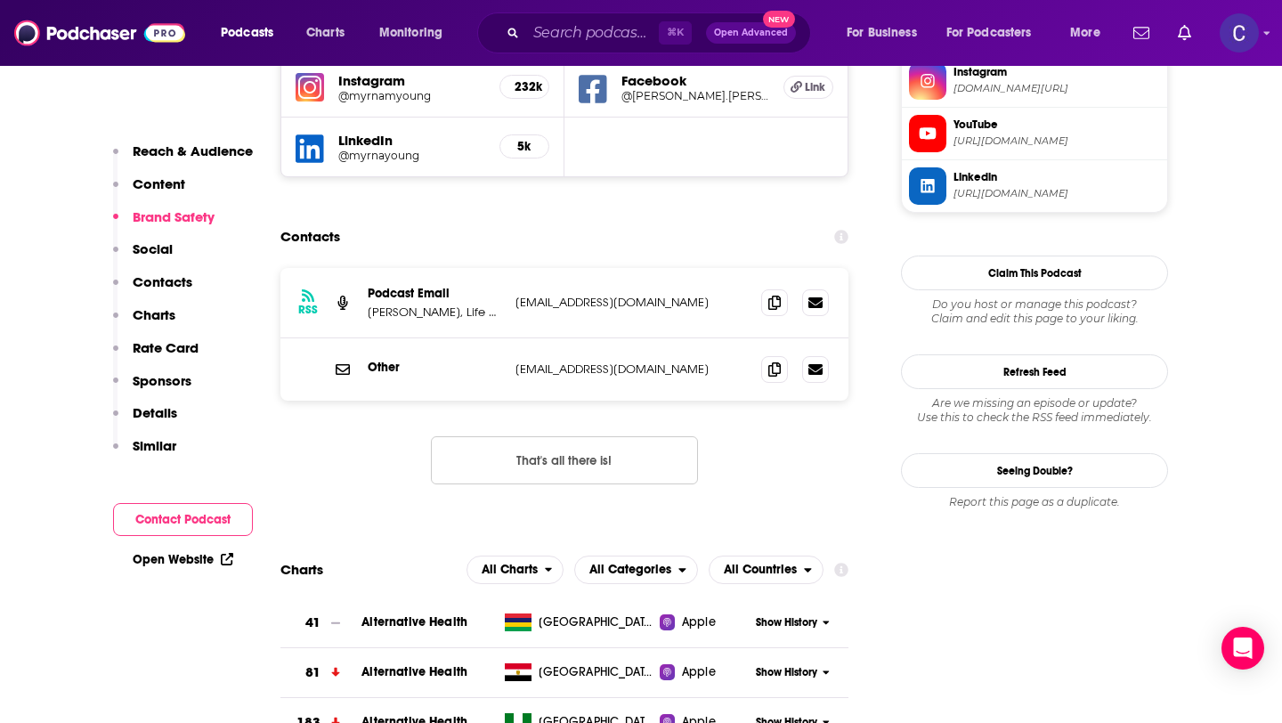
scroll to position [1827, 0]
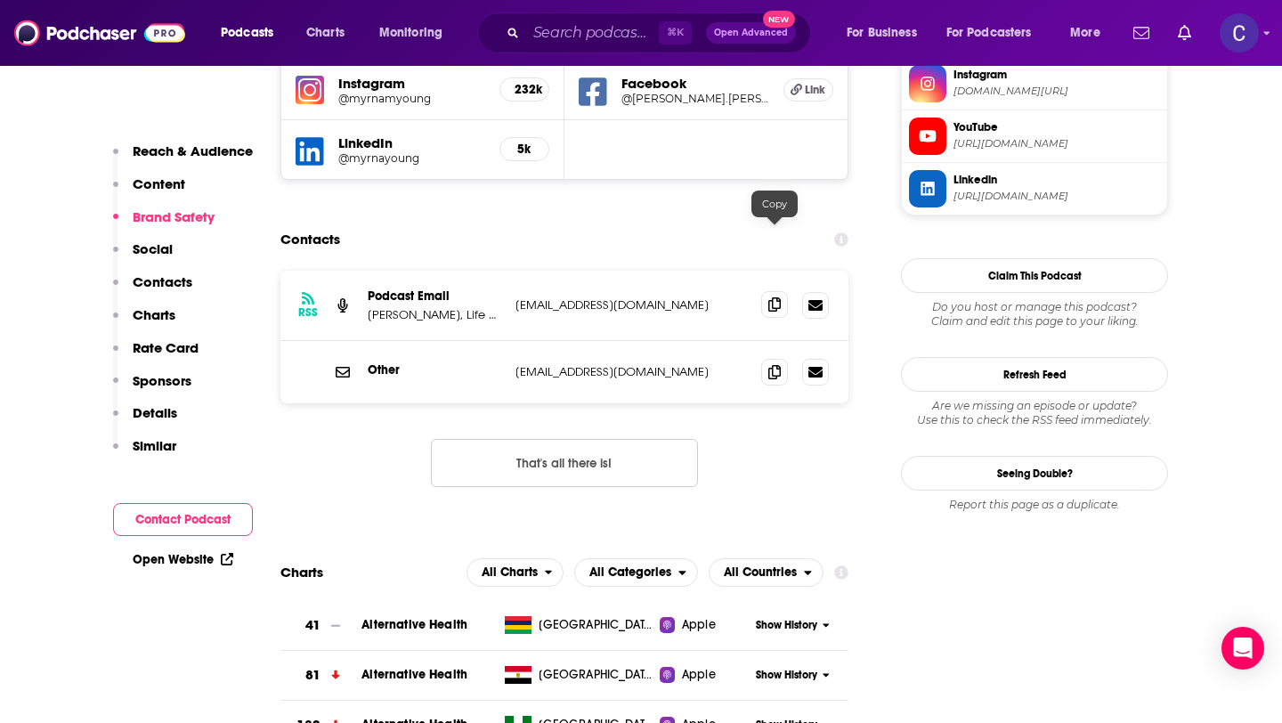
click at [778, 291] on span at bounding box center [774, 304] width 27 height 27
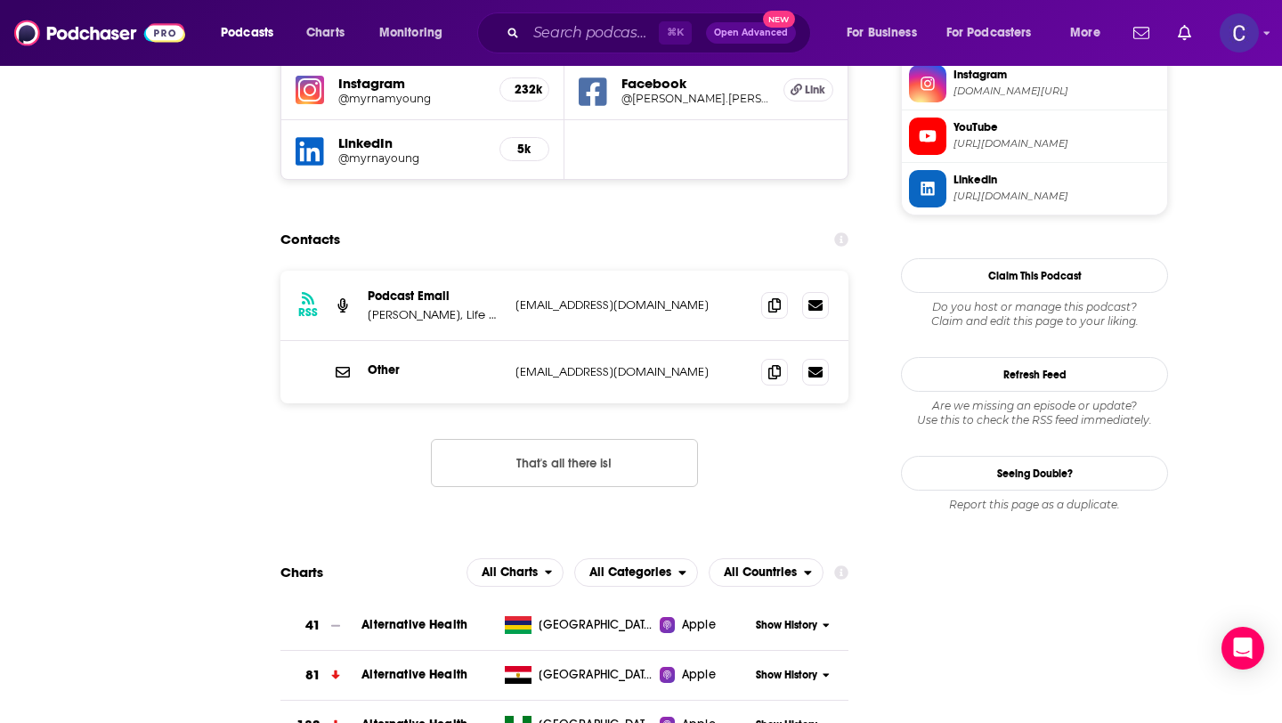
scroll to position [0, 0]
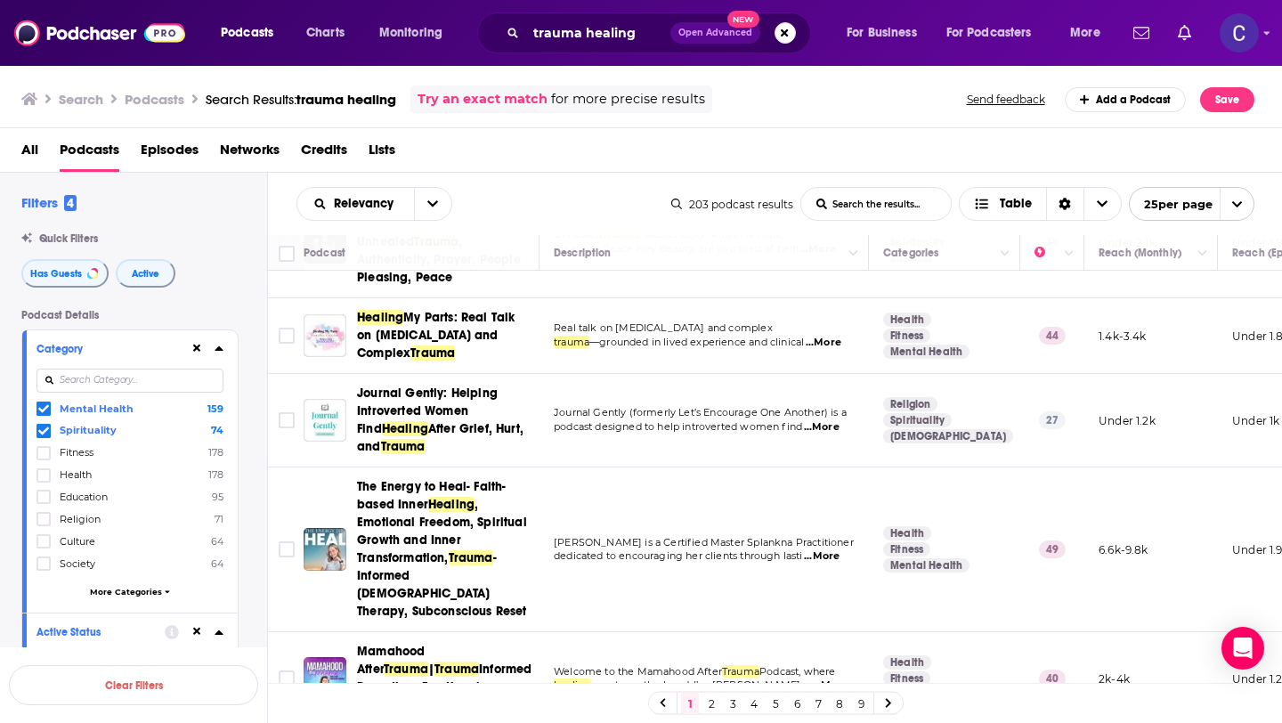
scroll to position [1705, 0]
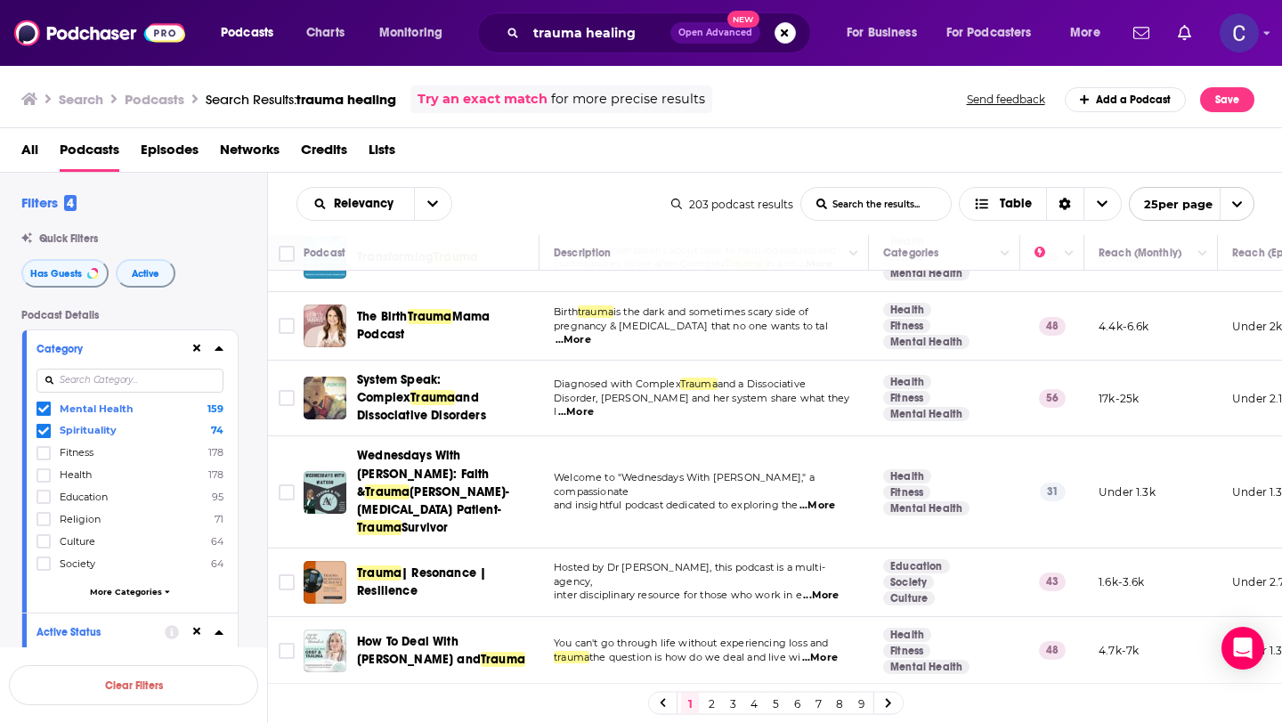
click at [710, 701] on link "2" at bounding box center [712, 703] width 18 height 21
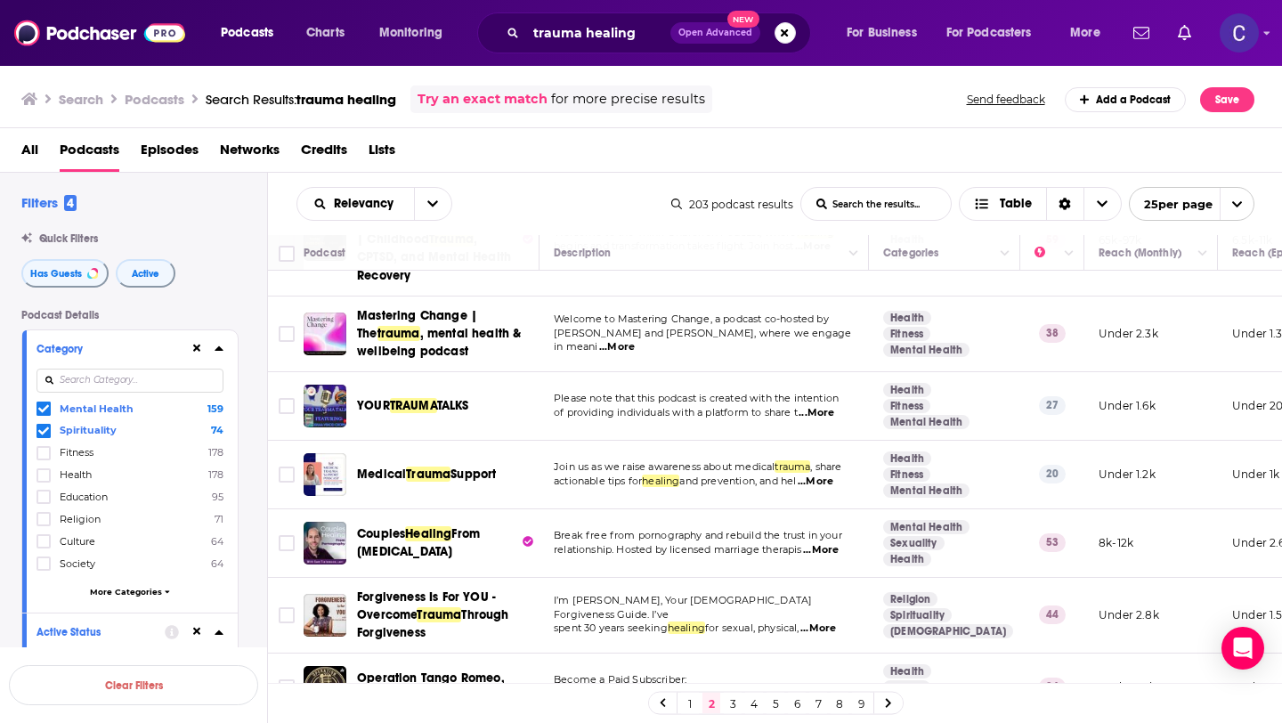
scroll to position [96, 0]
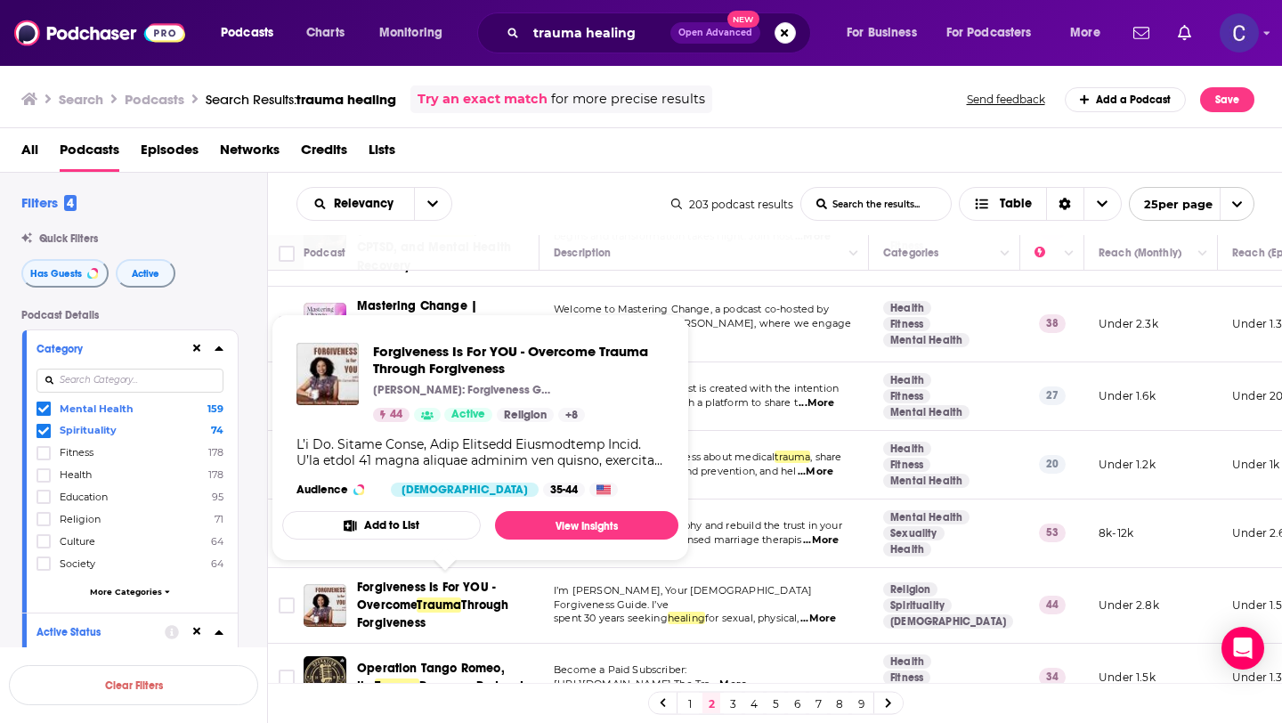
click at [395, 621] on span "Through Forgiveness" at bounding box center [433, 614] width 152 height 33
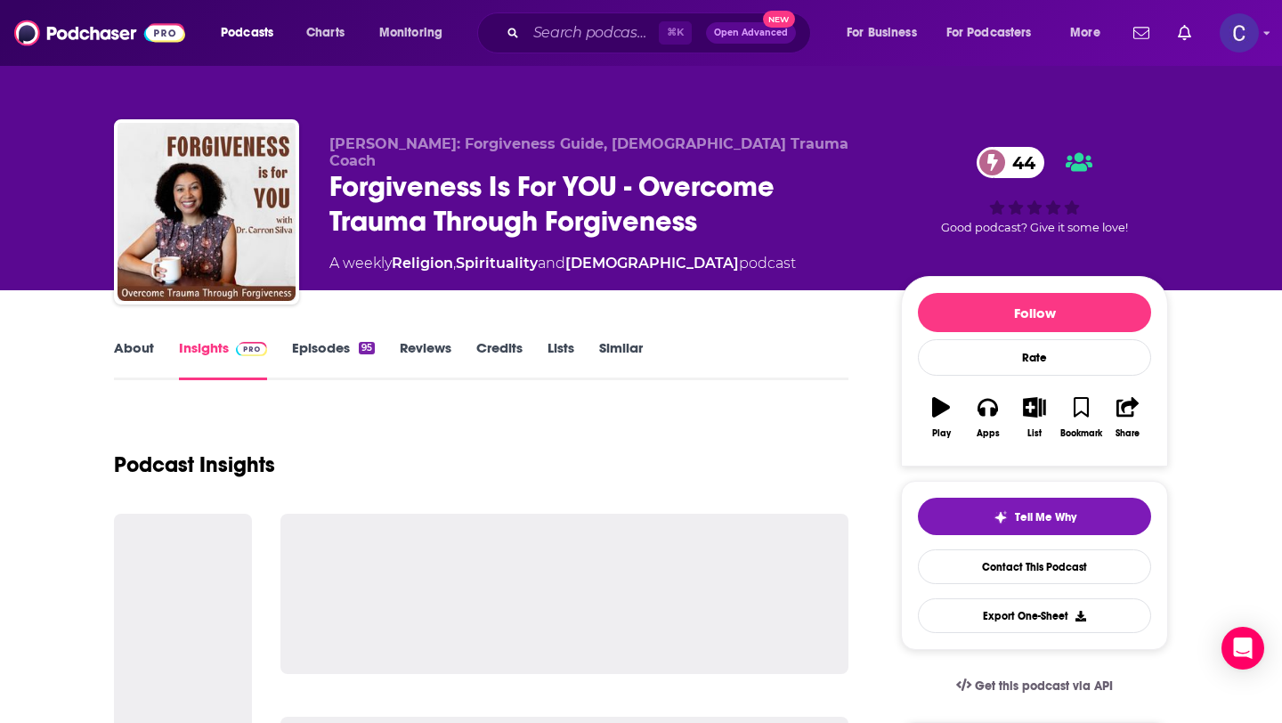
click at [134, 354] on link "About" at bounding box center [134, 359] width 40 height 41
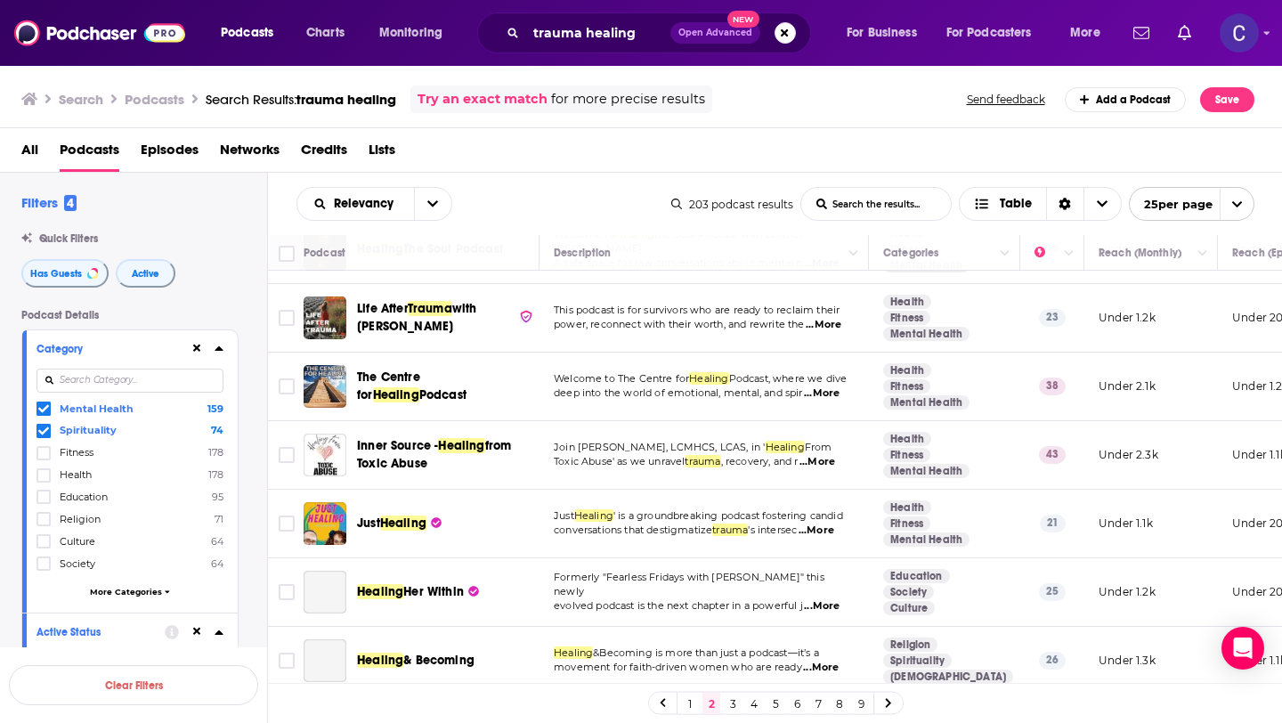
scroll to position [711, 0]
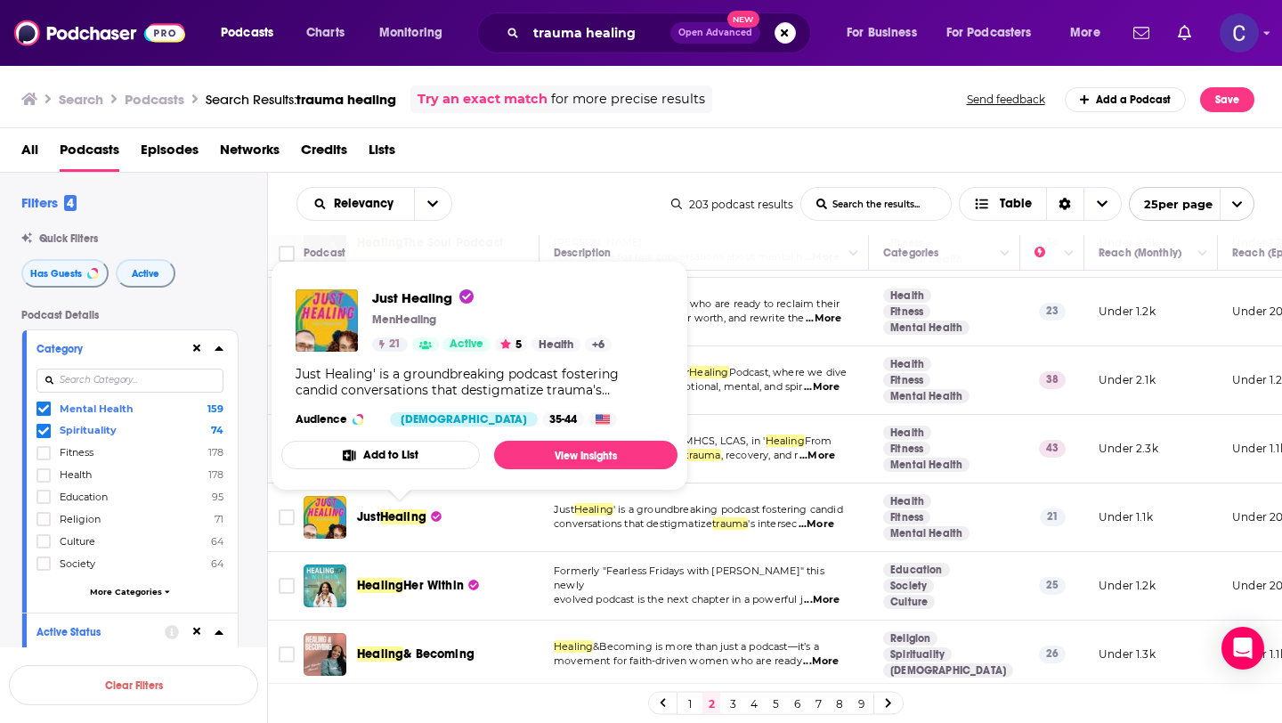
click at [370, 519] on span "Just" at bounding box center [368, 516] width 23 height 15
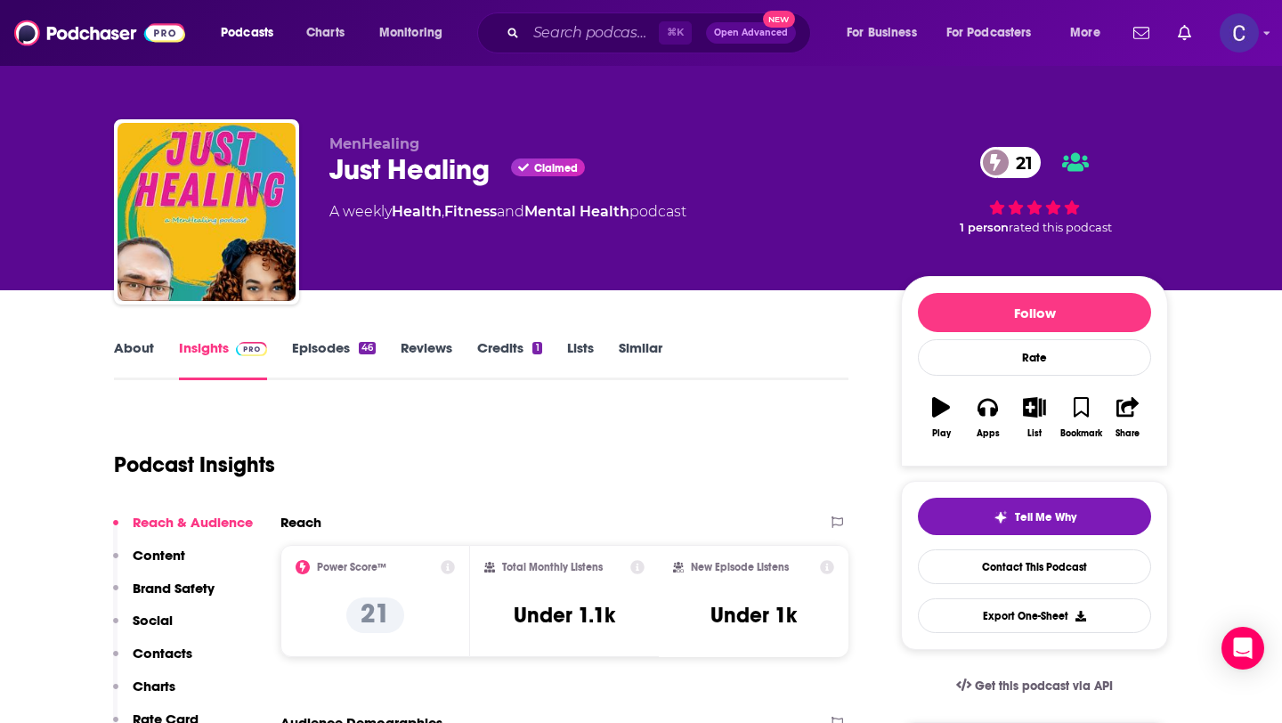
click at [140, 353] on link "About" at bounding box center [134, 359] width 40 height 41
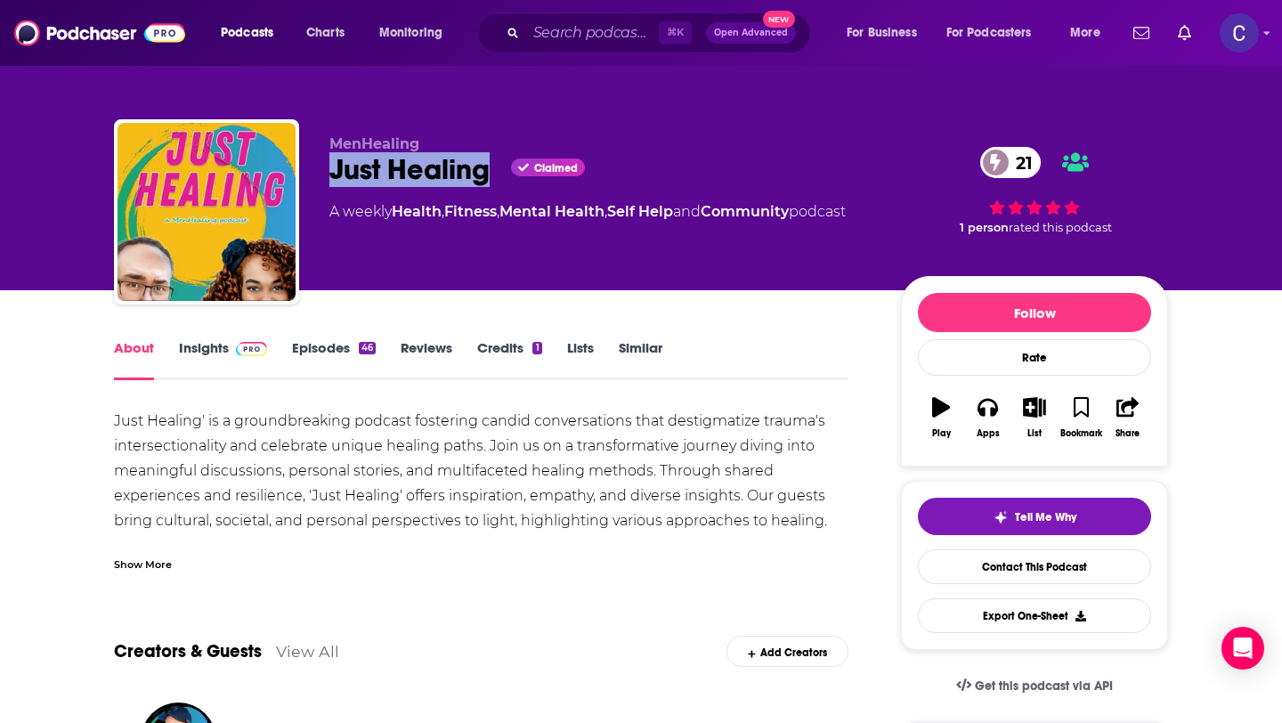
drag, startPoint x: 492, startPoint y: 175, endPoint x: 320, endPoint y: 169, distance: 172.9
click at [320, 169] on div "MenHealing Just Healing Claimed 21 A weekly Health , Fitness , Mental Health , …" at bounding box center [641, 215] width 1054 height 192
copy h1 "Just Healing"
drag, startPoint x: 333, startPoint y: 142, endPoint x: 427, endPoint y: 147, distance: 94.5
click at [427, 147] on p "MenHealing" at bounding box center [601, 143] width 543 height 17
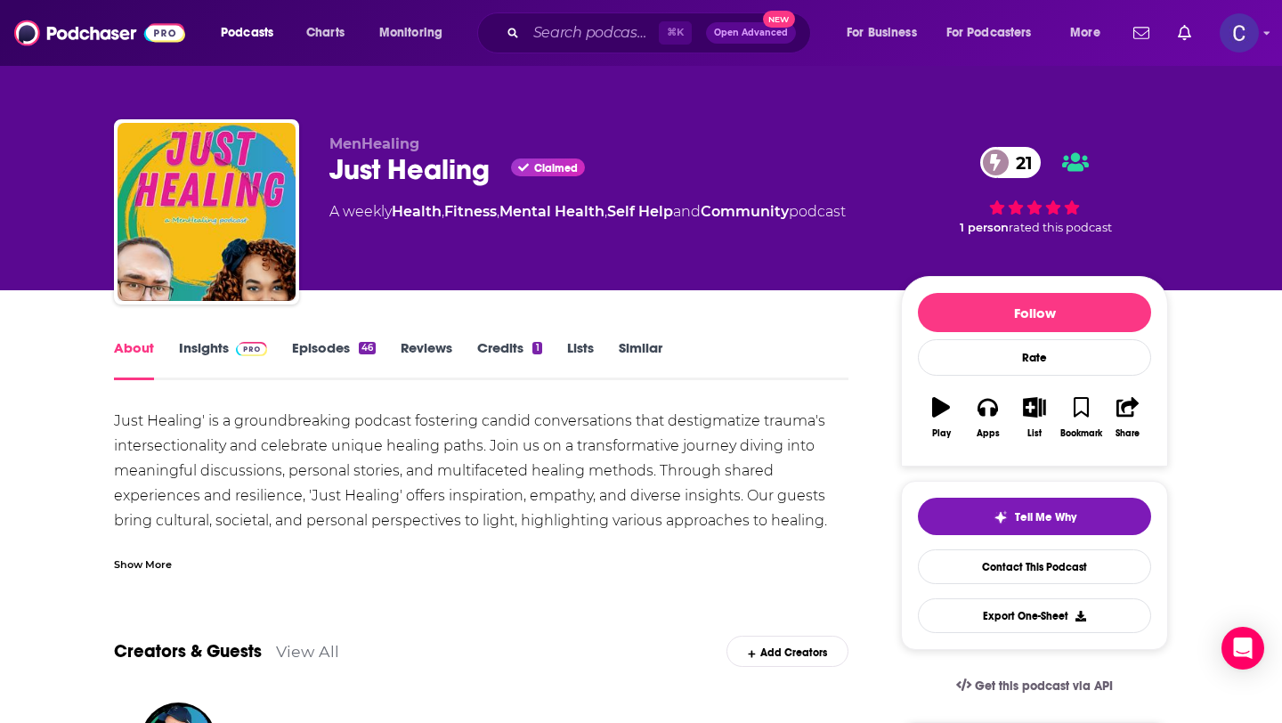
click at [164, 556] on div "Show More" at bounding box center [143, 563] width 58 height 17
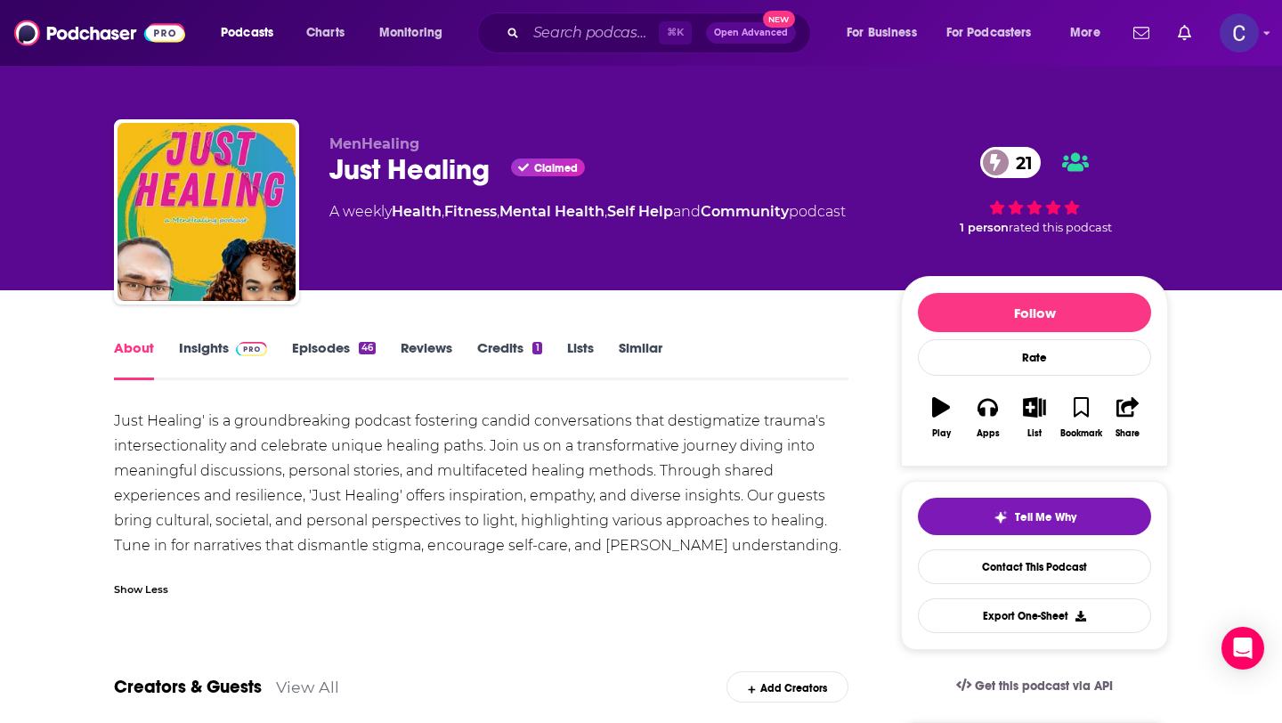
click at [214, 357] on link "Insights" at bounding box center [223, 359] width 88 height 41
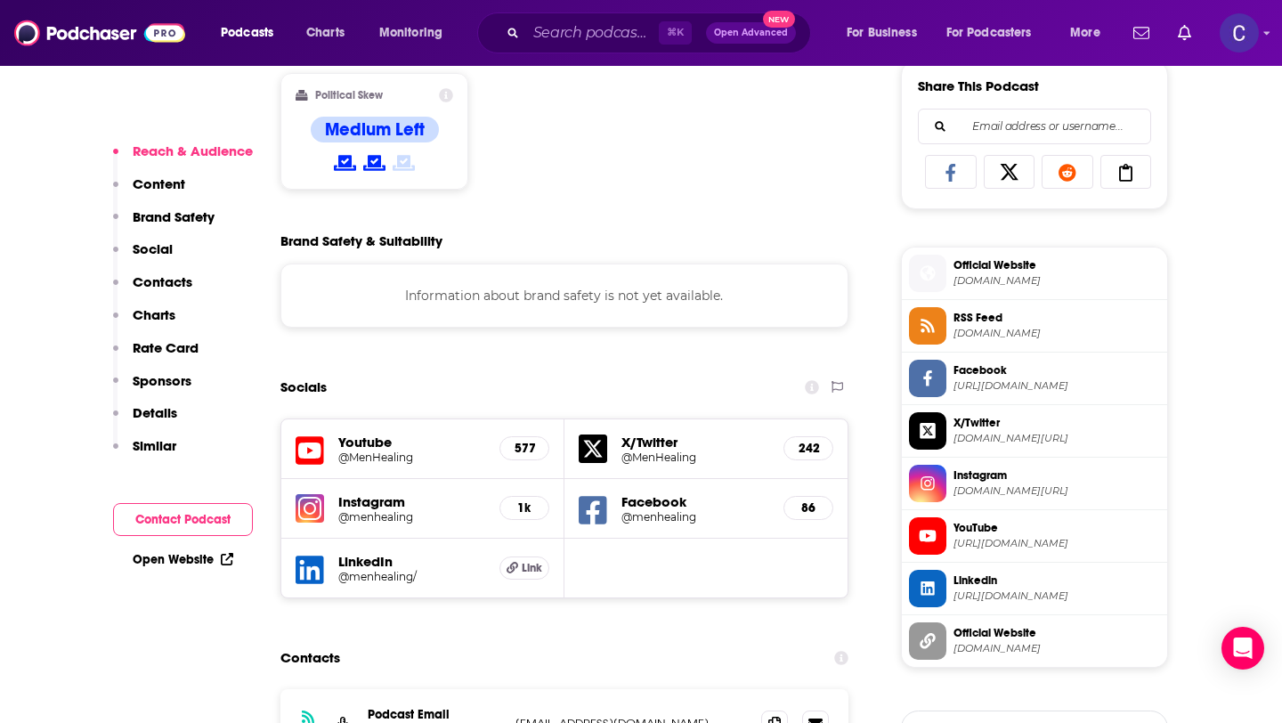
scroll to position [1428, 0]
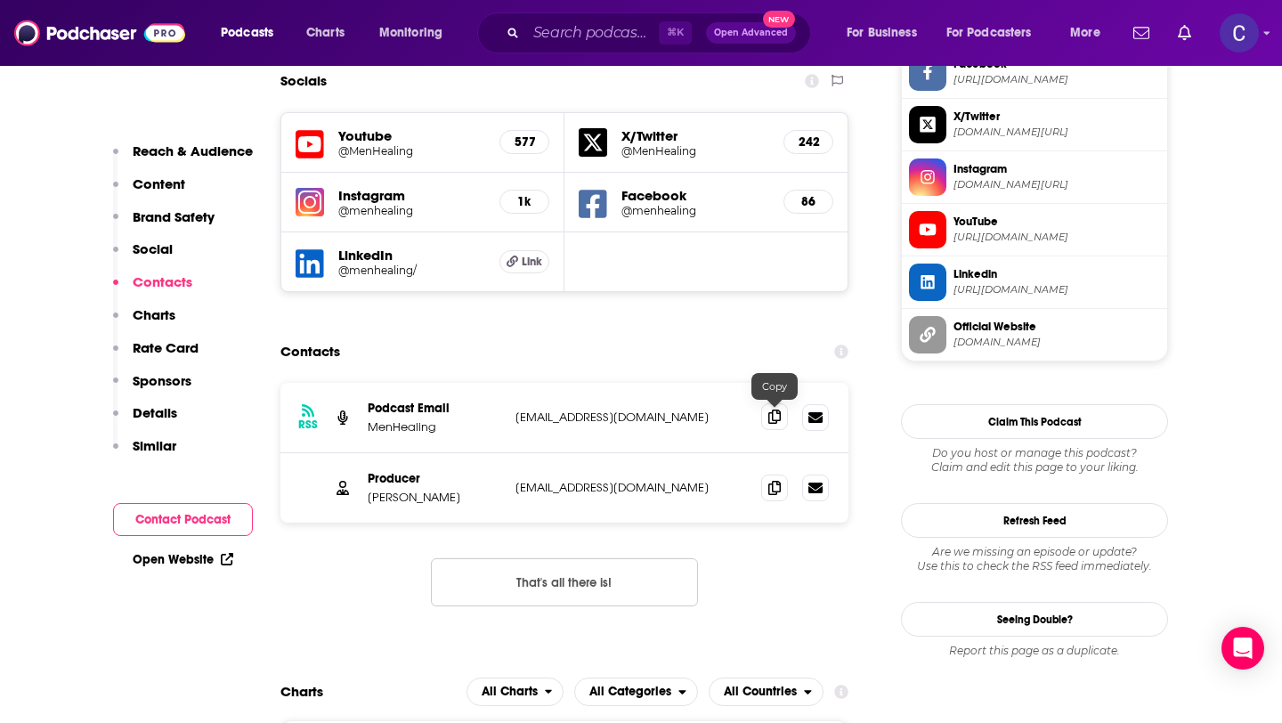
click at [778, 420] on icon at bounding box center [775, 417] width 12 height 14
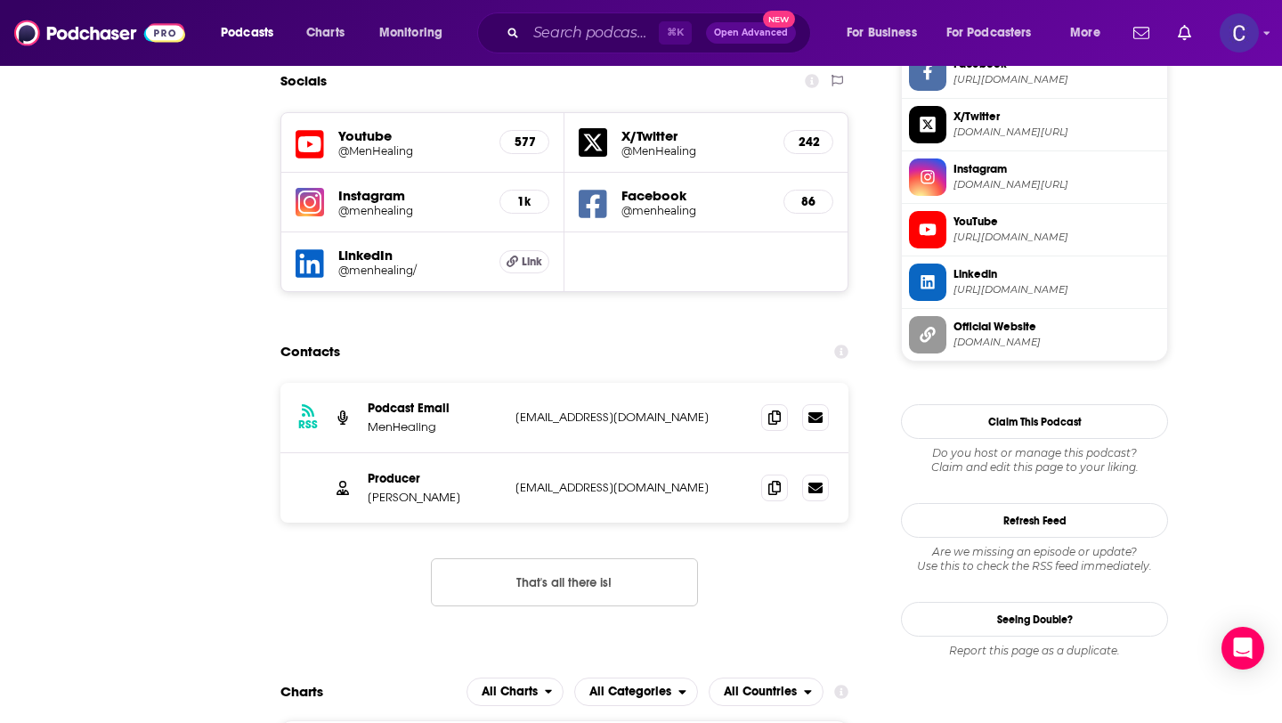
scroll to position [56, 0]
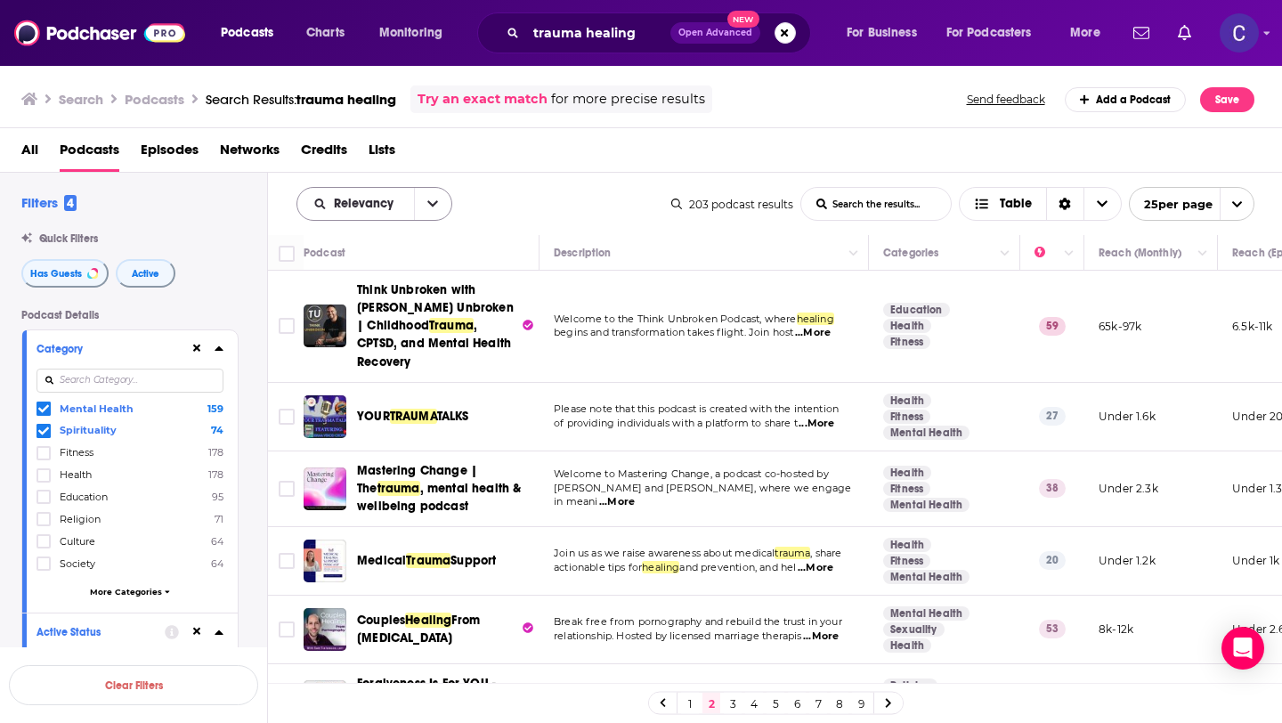
click at [402, 208] on span "Relevancy" at bounding box center [355, 204] width 117 height 12
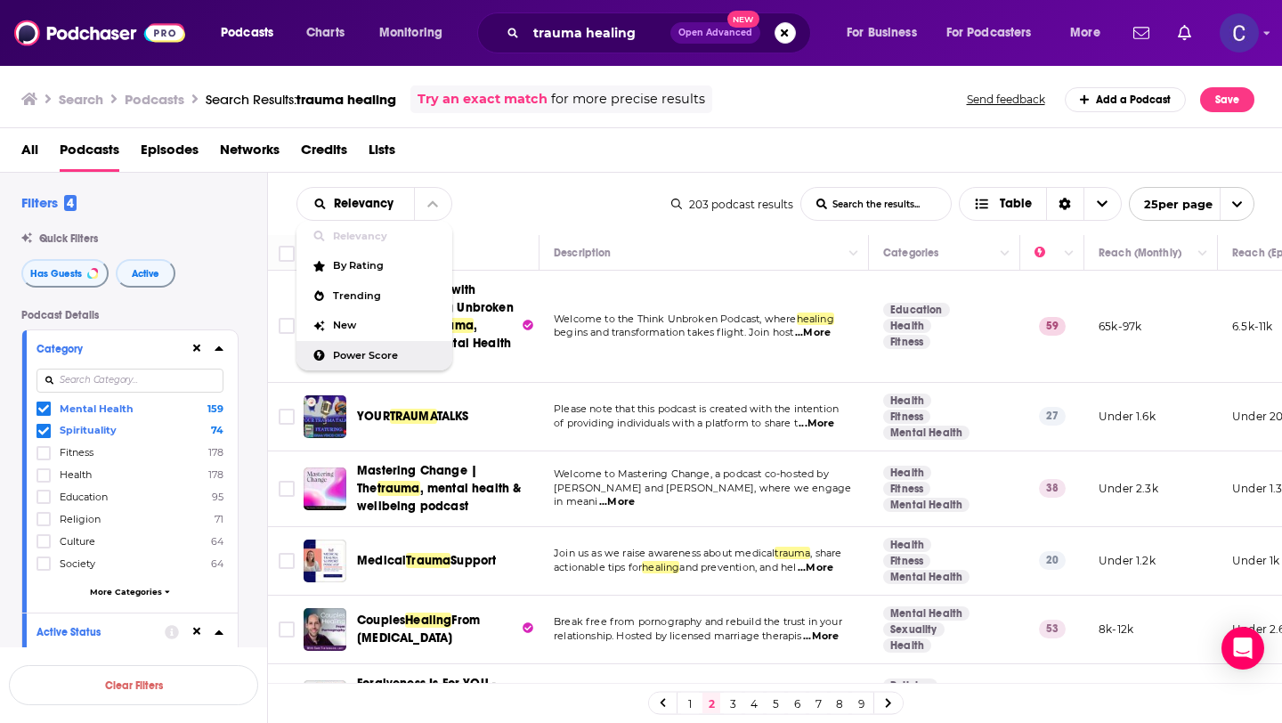
click at [371, 360] on span "Power Score" at bounding box center [385, 356] width 105 height 10
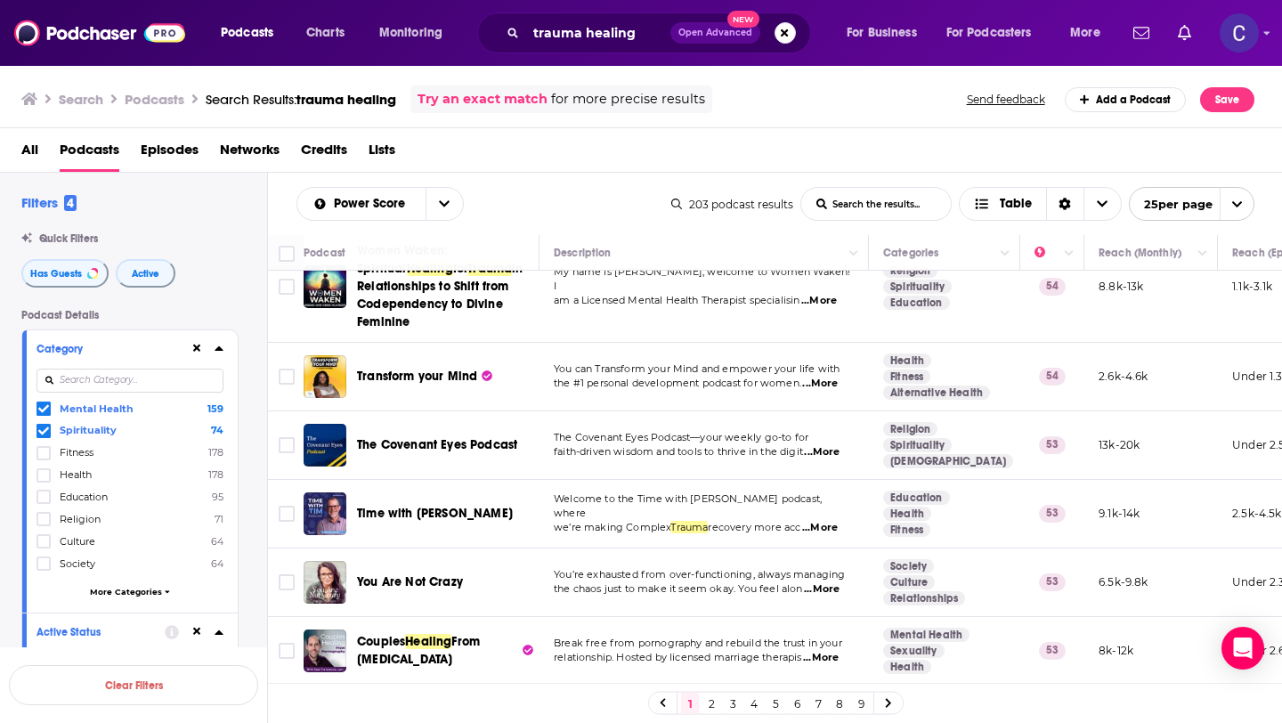
scroll to position [1233, 0]
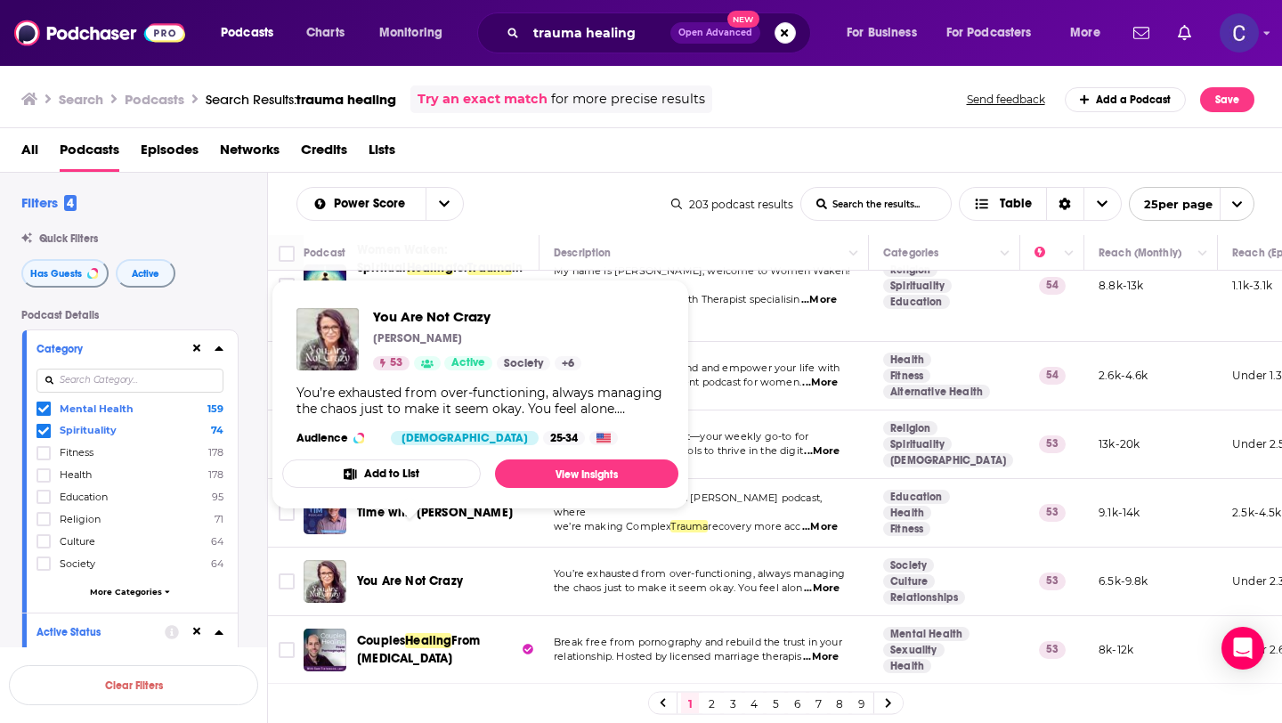
click at [425, 574] on span "You Are Not Crazy" at bounding box center [410, 581] width 106 height 15
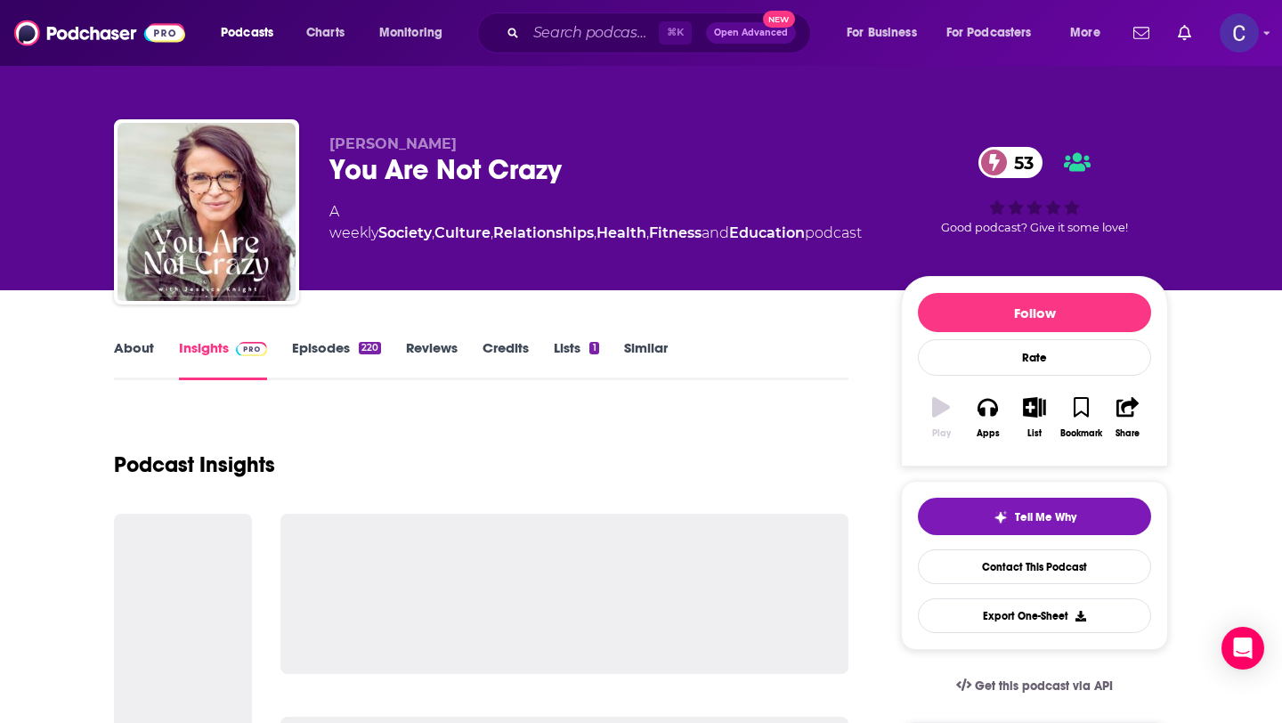
click at [425, 543] on div at bounding box center [565, 594] width 568 height 160
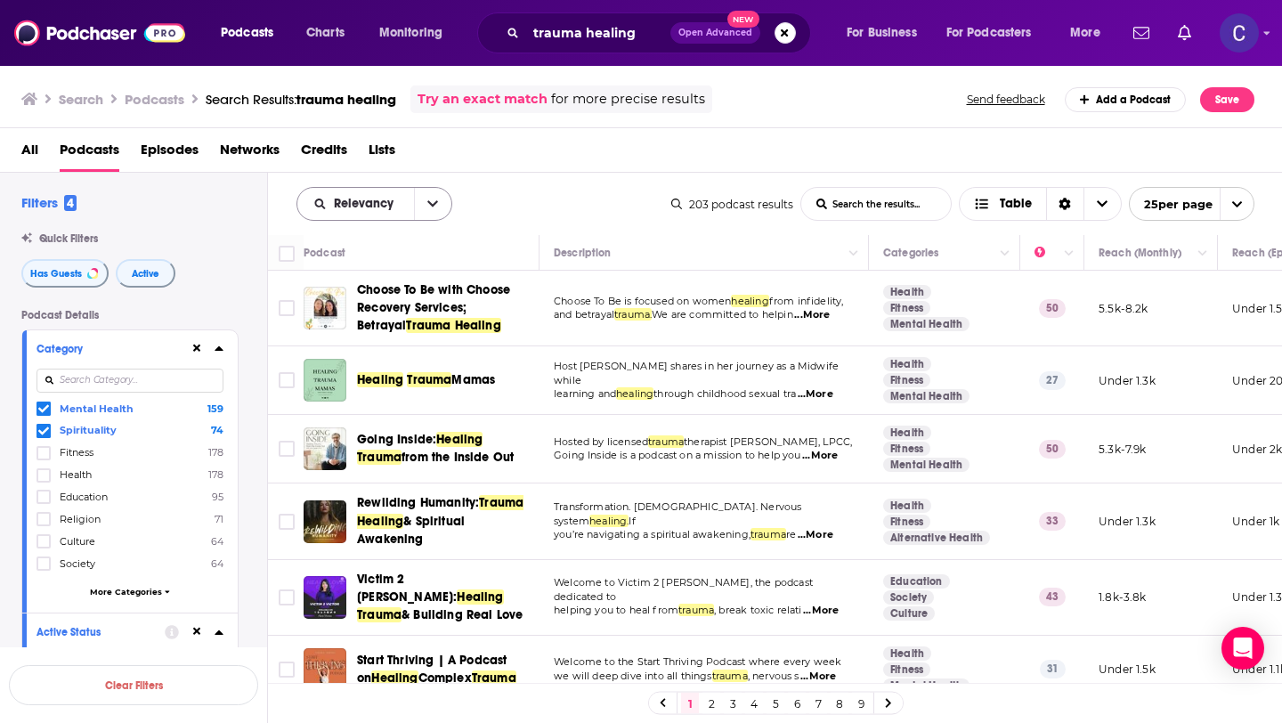
click at [411, 217] on div "Relevancy" at bounding box center [375, 204] width 156 height 34
click at [395, 206] on span "Relevancy" at bounding box center [367, 204] width 66 height 12
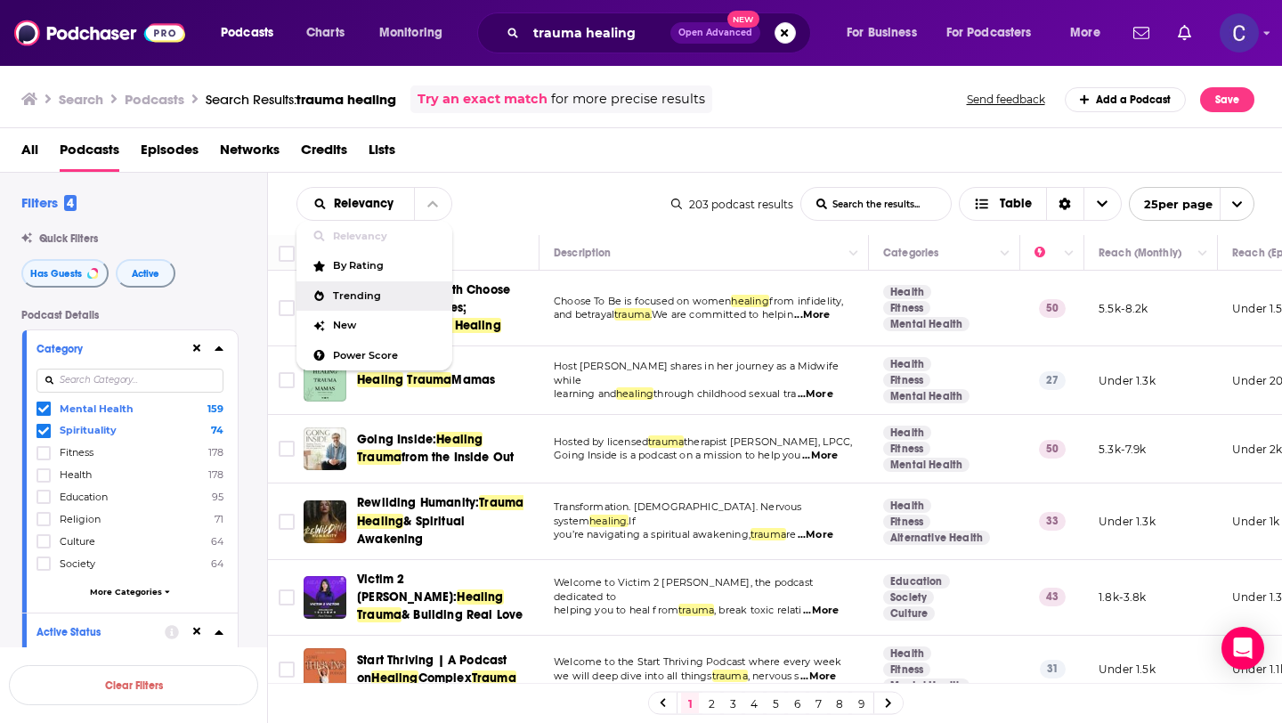
click at [376, 306] on div "Trending" at bounding box center [375, 296] width 156 height 30
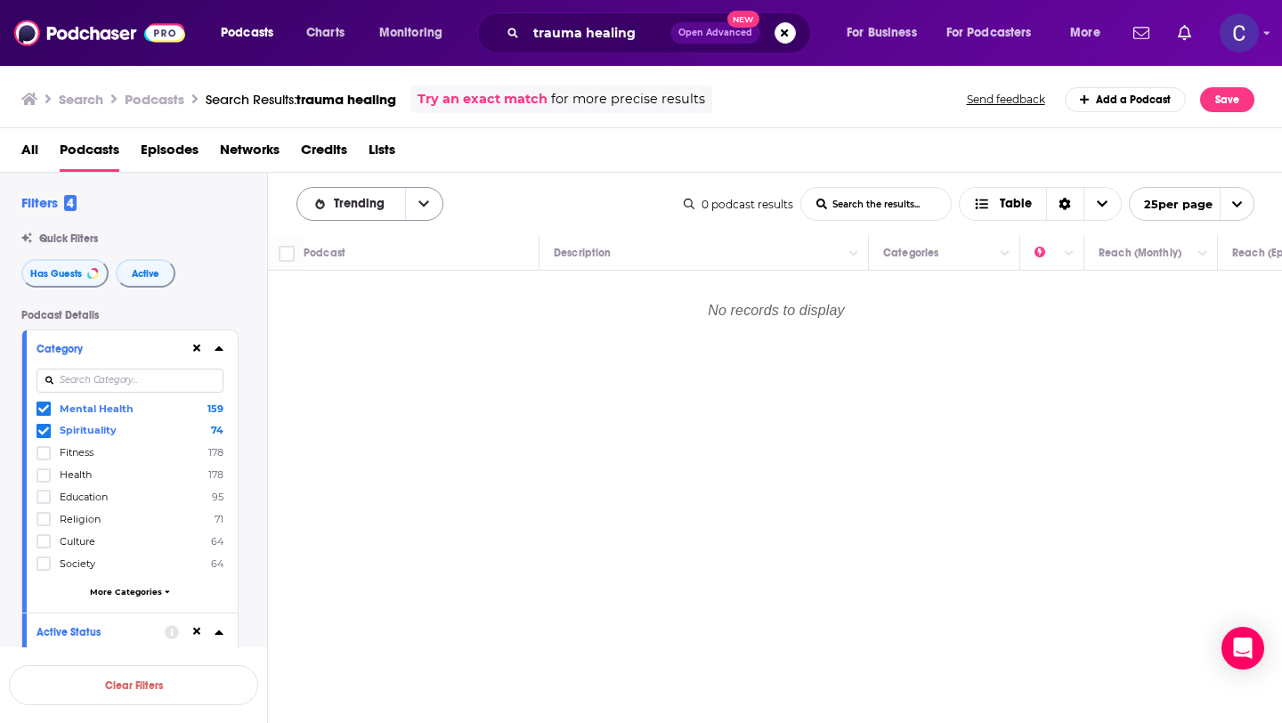
click at [378, 215] on div "Trending" at bounding box center [370, 204] width 147 height 34
click at [387, 216] on div "Trending" at bounding box center [370, 204] width 147 height 34
click at [431, 204] on button "open menu" at bounding box center [423, 204] width 37 height 32
click at [387, 354] on span "Power Score" at bounding box center [381, 356] width 96 height 10
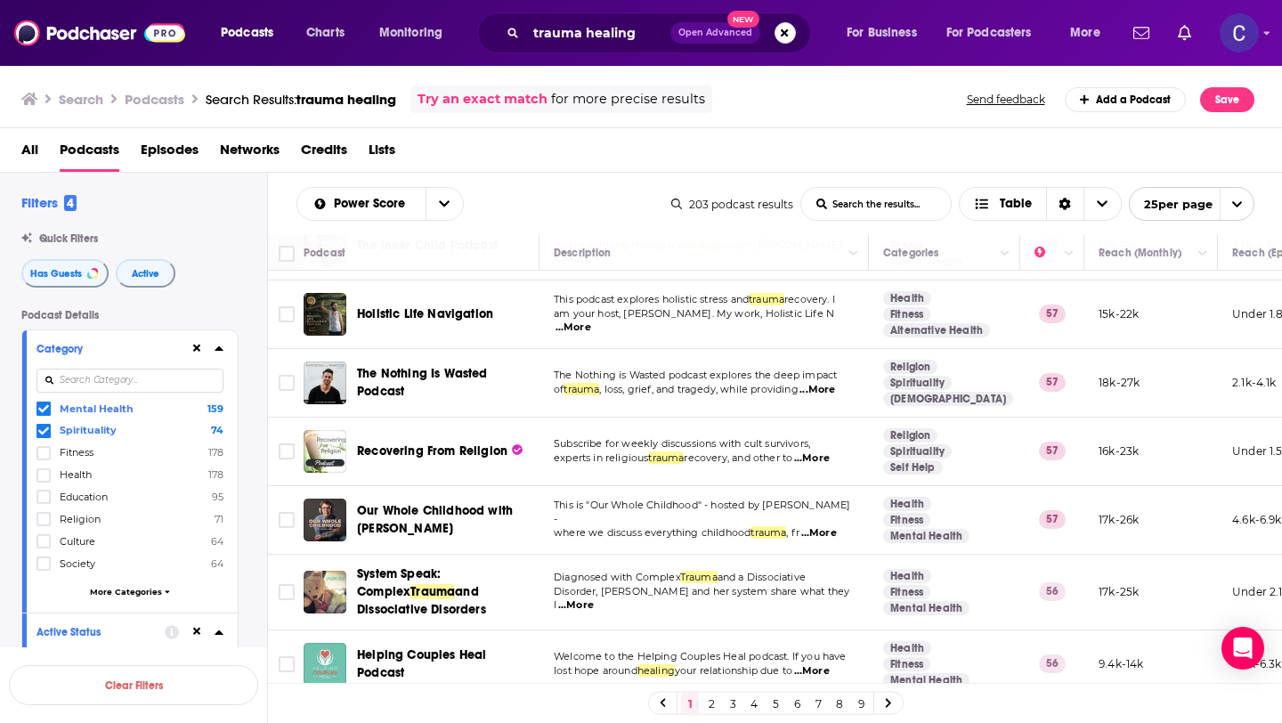
scroll to position [254, 0]
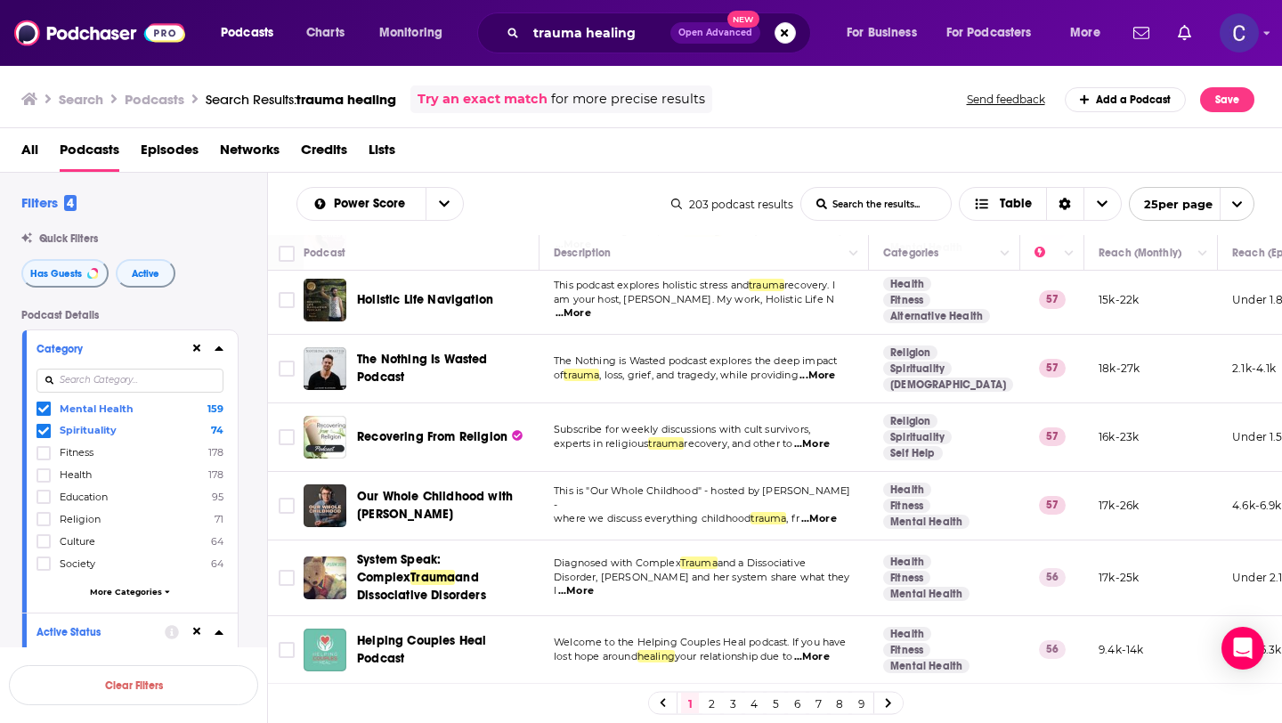
click at [714, 704] on link "2" at bounding box center [712, 703] width 18 height 21
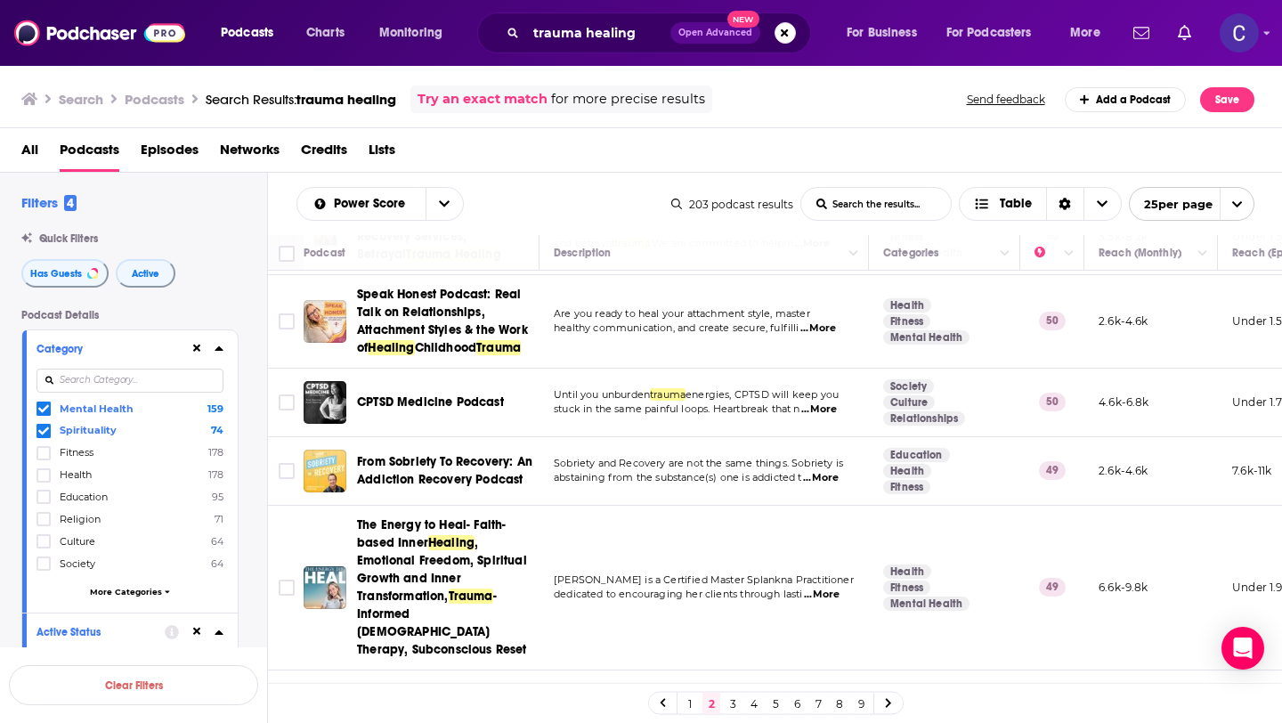
scroll to position [395, 0]
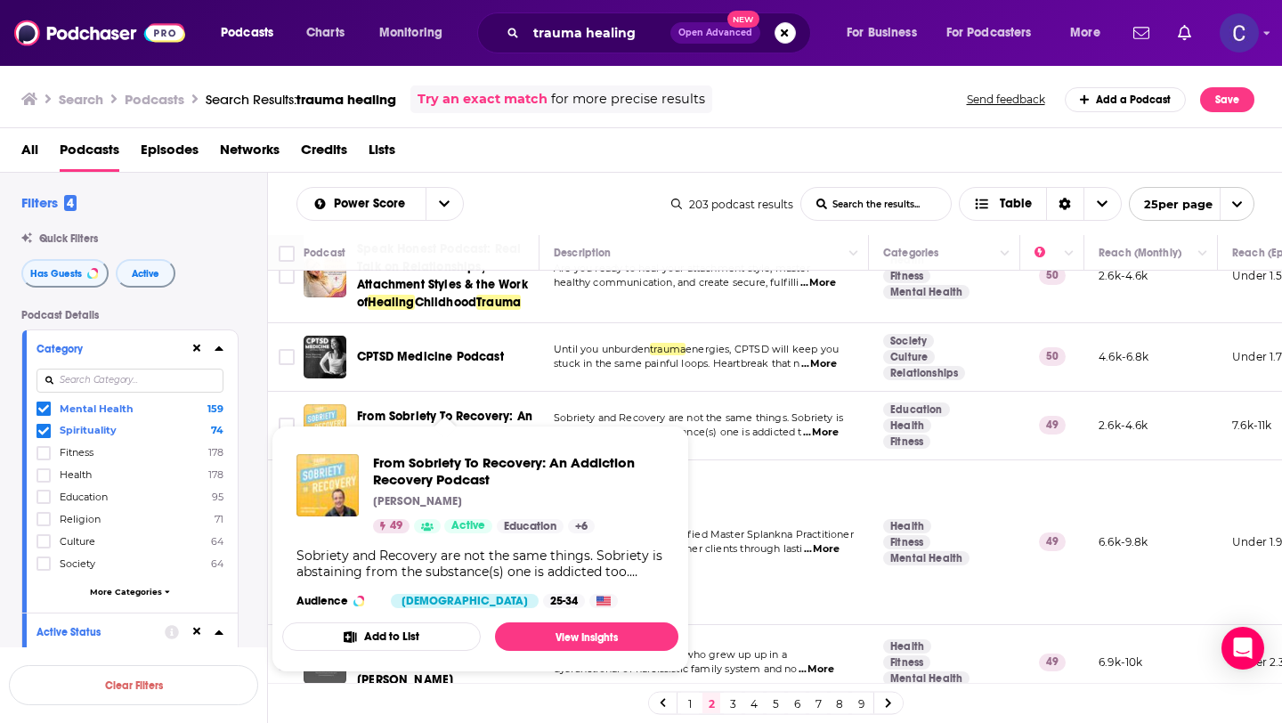
click at [475, 415] on span "From Sobriety To Recovery: An Addiction Recovery Podcast Jesse Mogle 49 Active …" at bounding box center [481, 549] width 418 height 268
click at [501, 466] on span "From Sobriety To Recovery: An Addiction Recovery Podcast" at bounding box center [518, 471] width 291 height 34
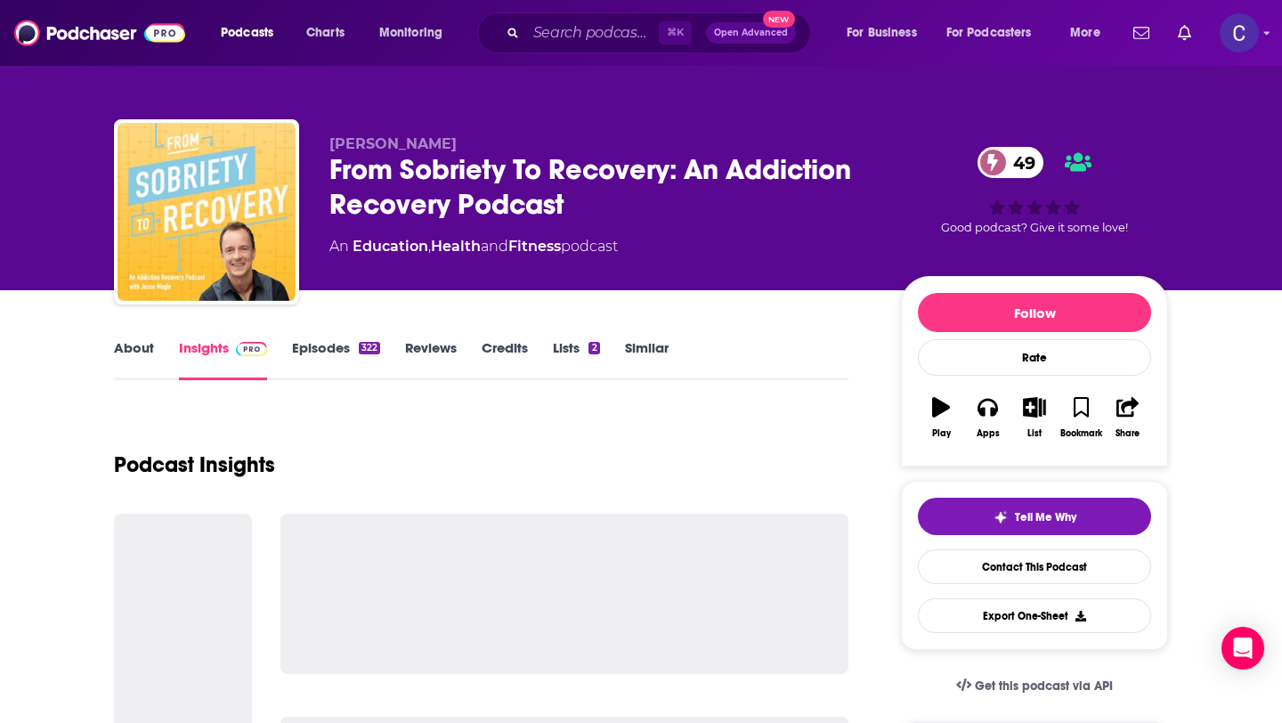
click at [334, 172] on div "From Sobriety To Recovery: An Addiction Recovery Podcast 49" at bounding box center [601, 186] width 543 height 69
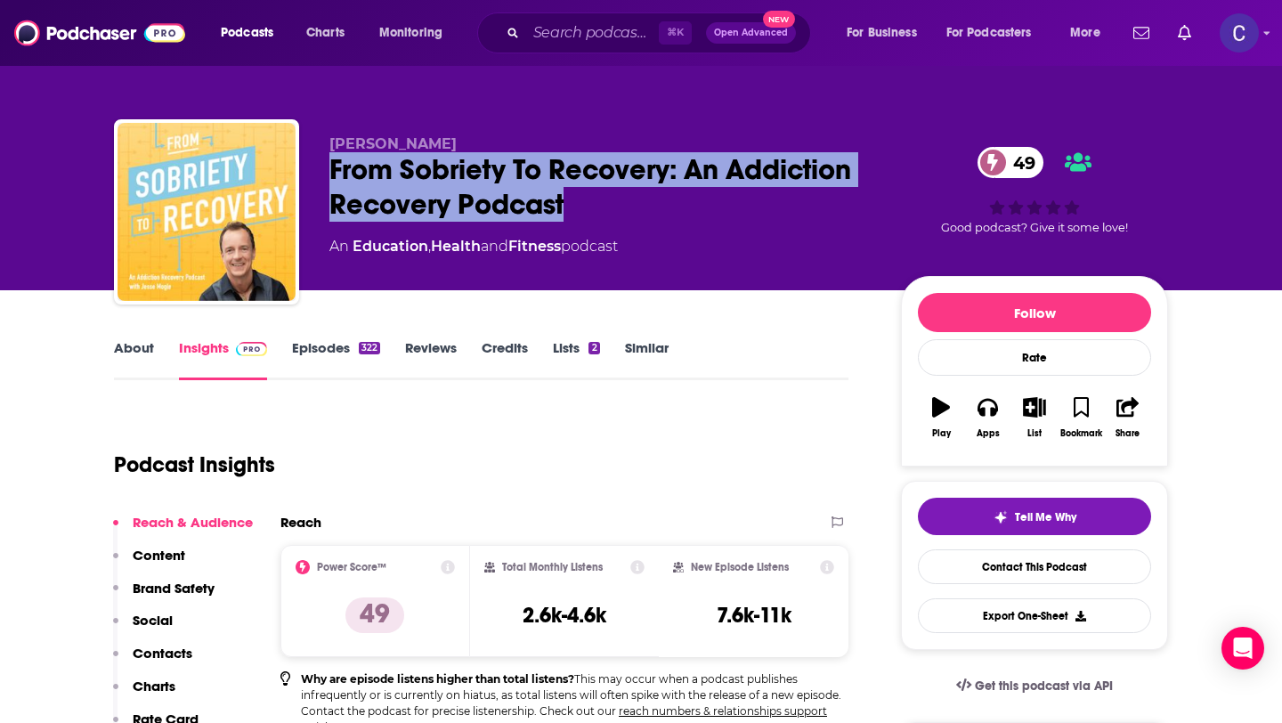
copy h2 "From Sobriety To Recovery: An Addiction Recovery Podcast"
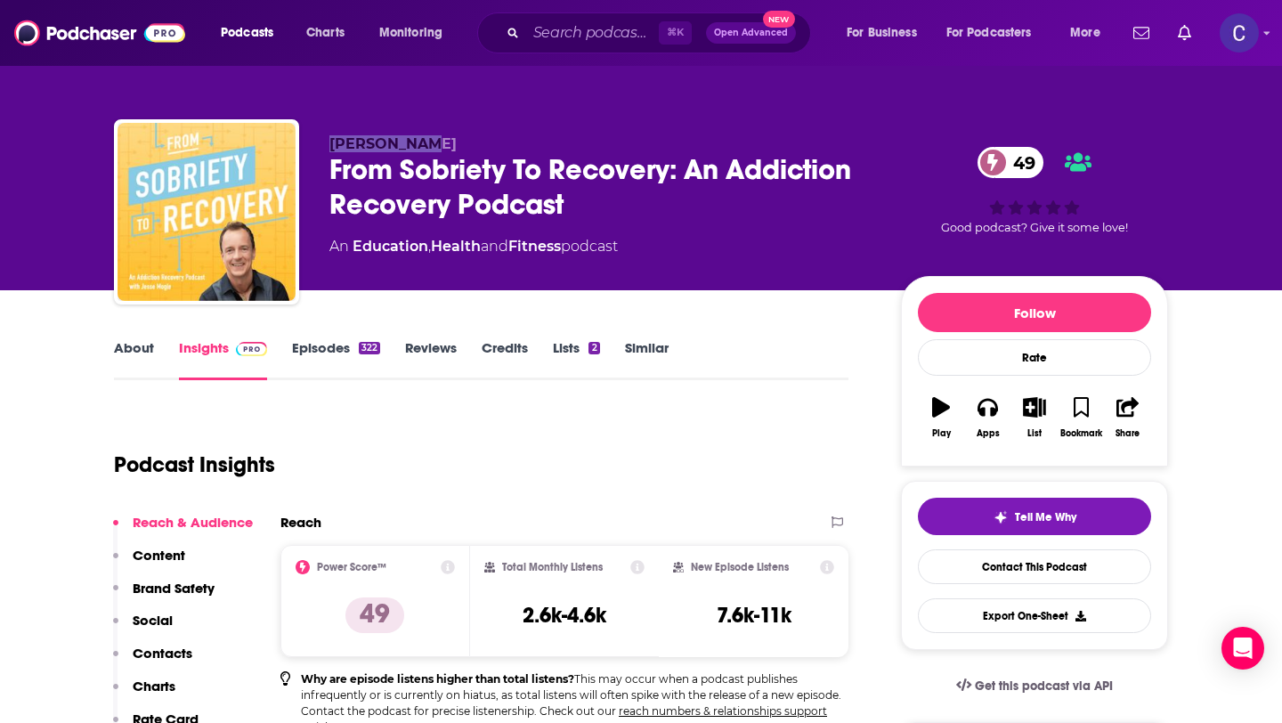
drag, startPoint x: 327, startPoint y: 148, endPoint x: 432, endPoint y: 148, distance: 105.1
click at [432, 148] on div "Jesse Mogle From Sobriety To Recovery: An Addiction Recovery Podcast 49 An Educ…" at bounding box center [641, 215] width 1054 height 192
copy span "Jesse Mogle"
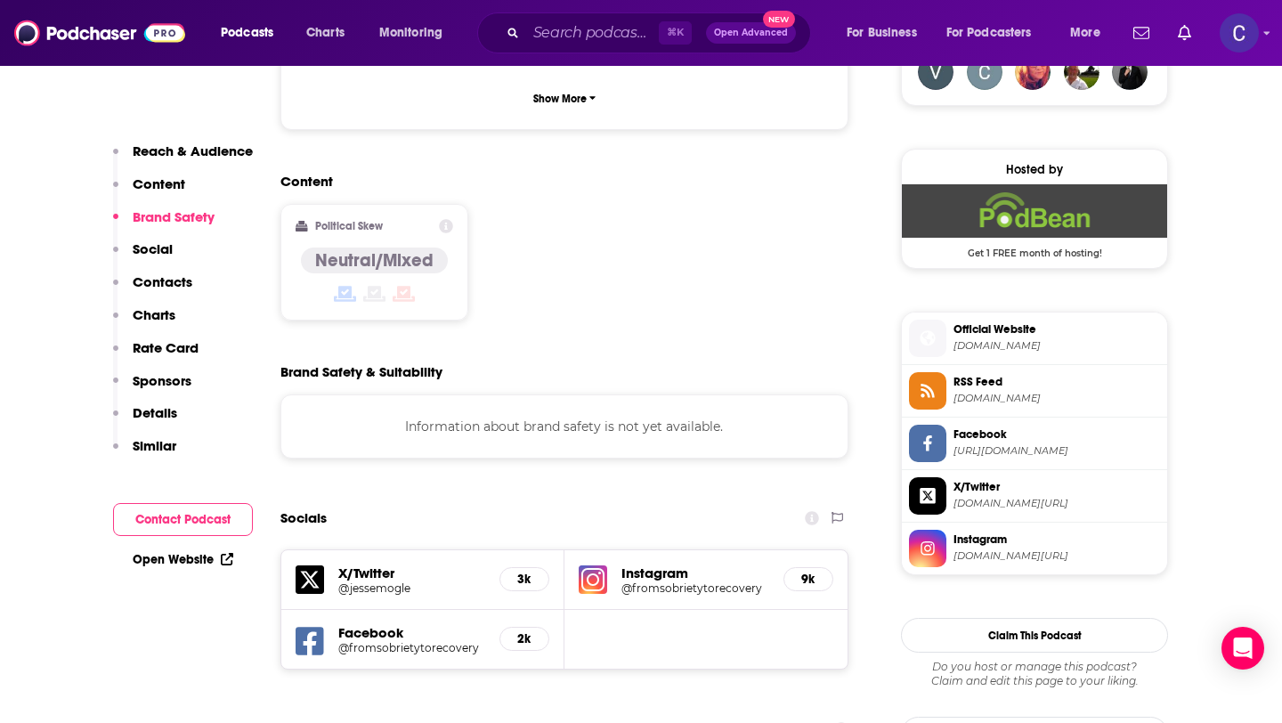
scroll to position [1640, 0]
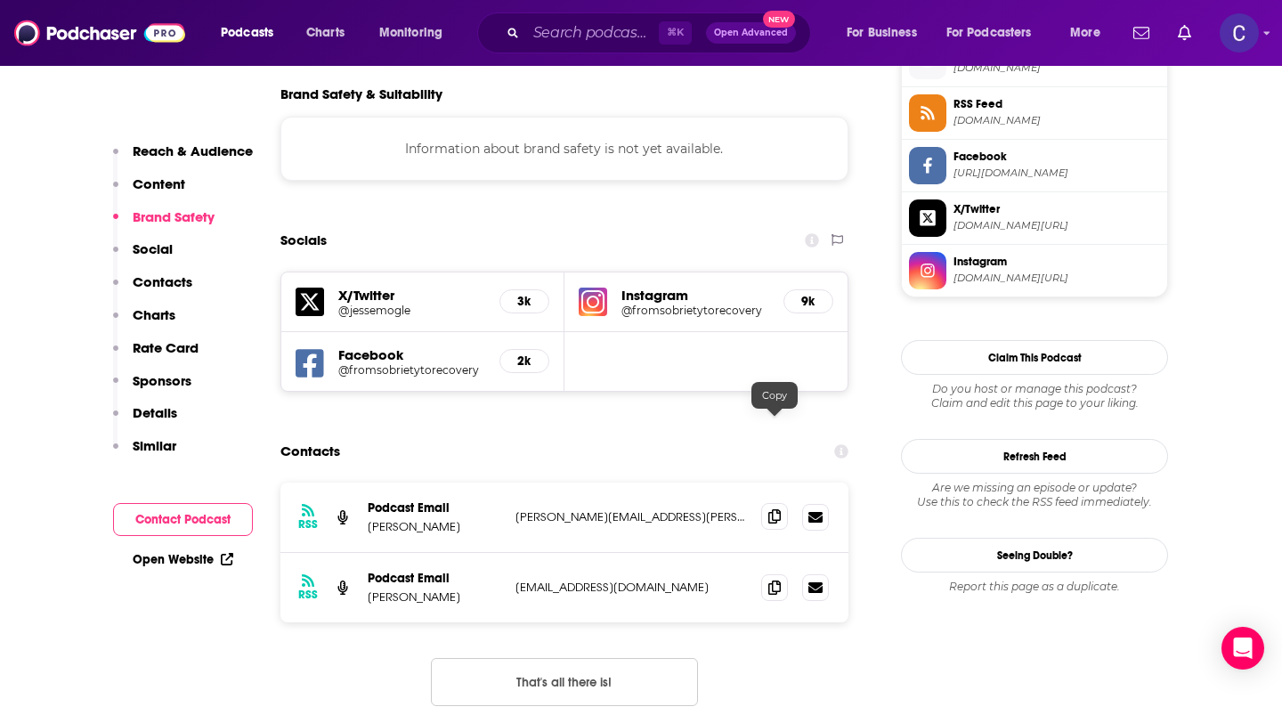
click at [775, 509] on icon at bounding box center [775, 516] width 12 height 14
click at [781, 574] on span at bounding box center [774, 587] width 27 height 27
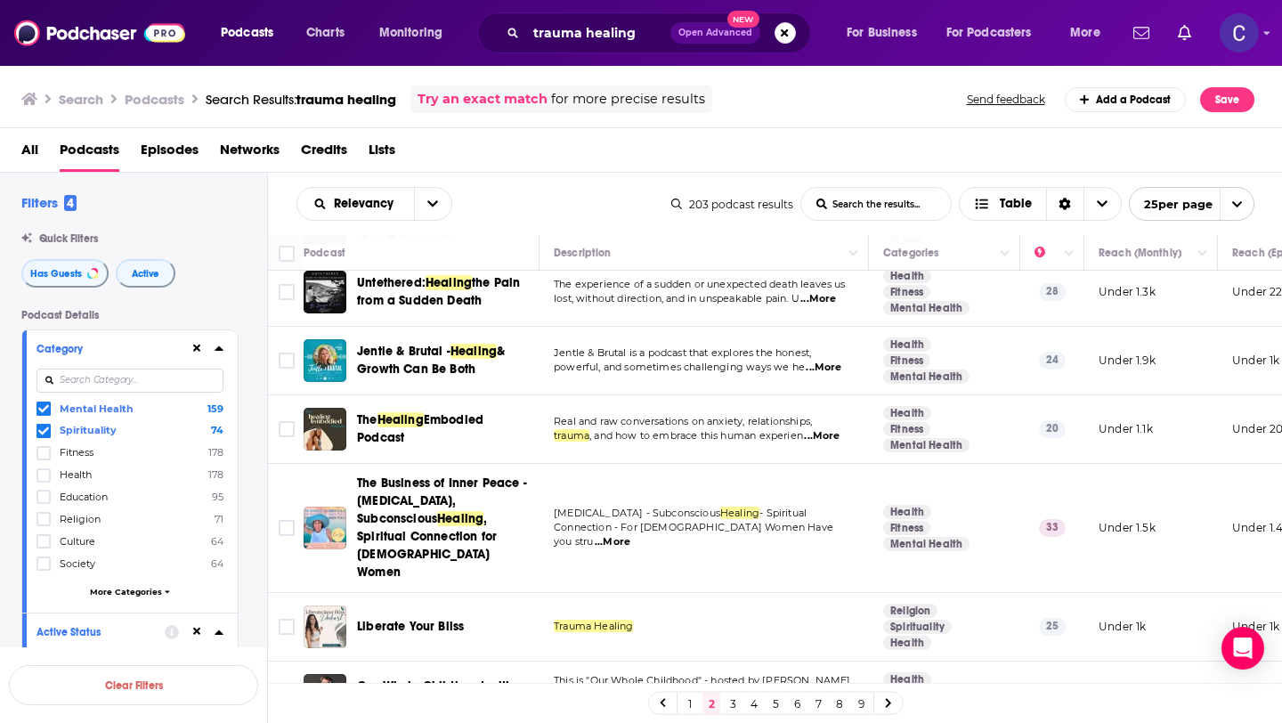
scroll to position [1445, 0]
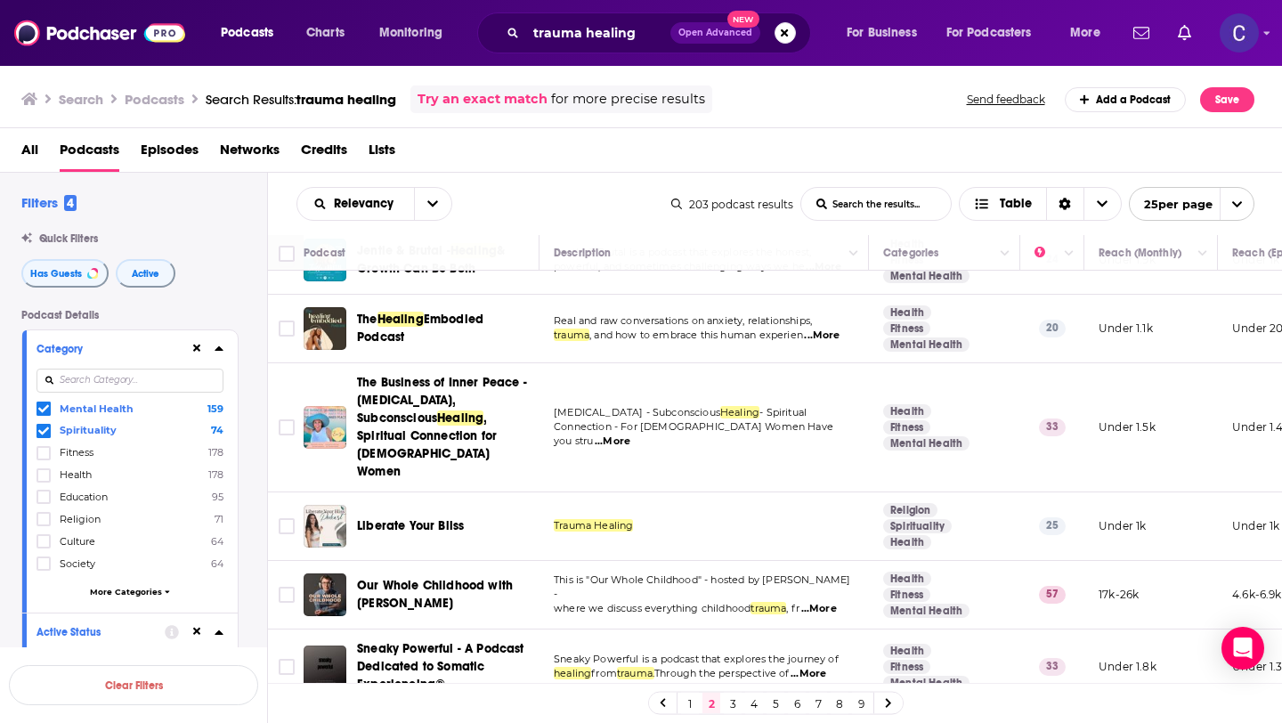
click at [733, 706] on link "3" at bounding box center [733, 703] width 18 height 21
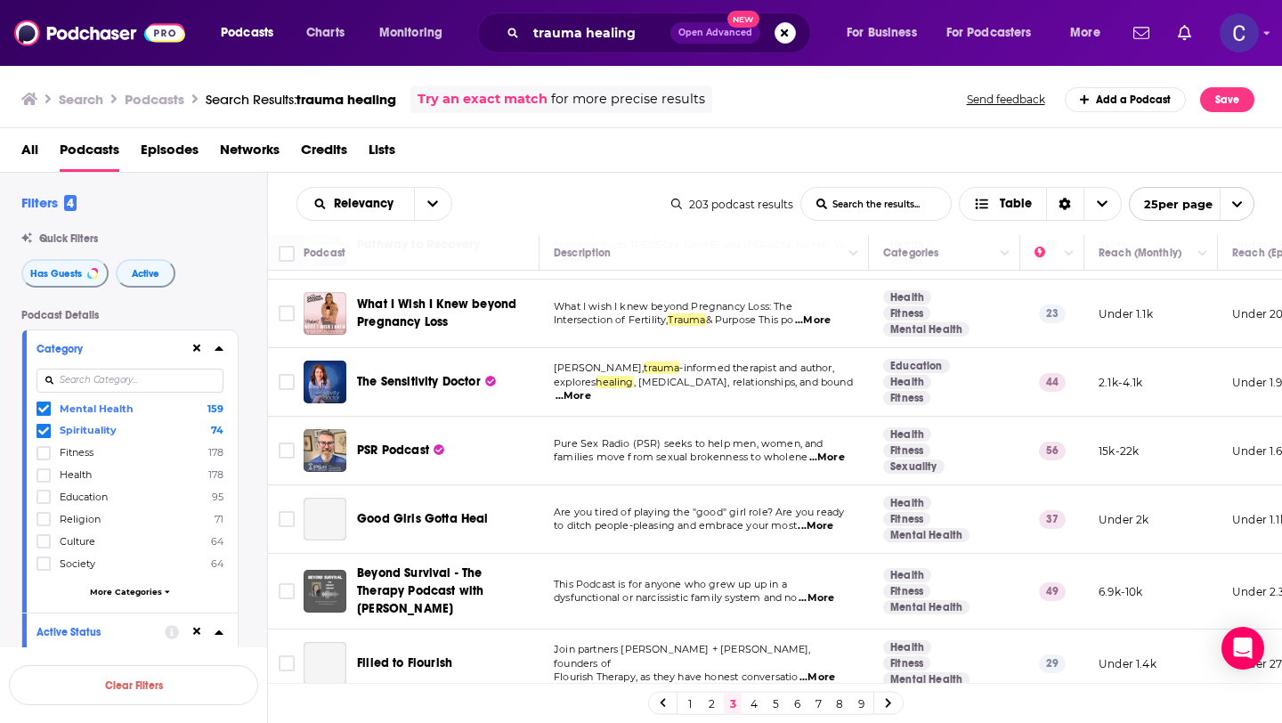
scroll to position [409, 0]
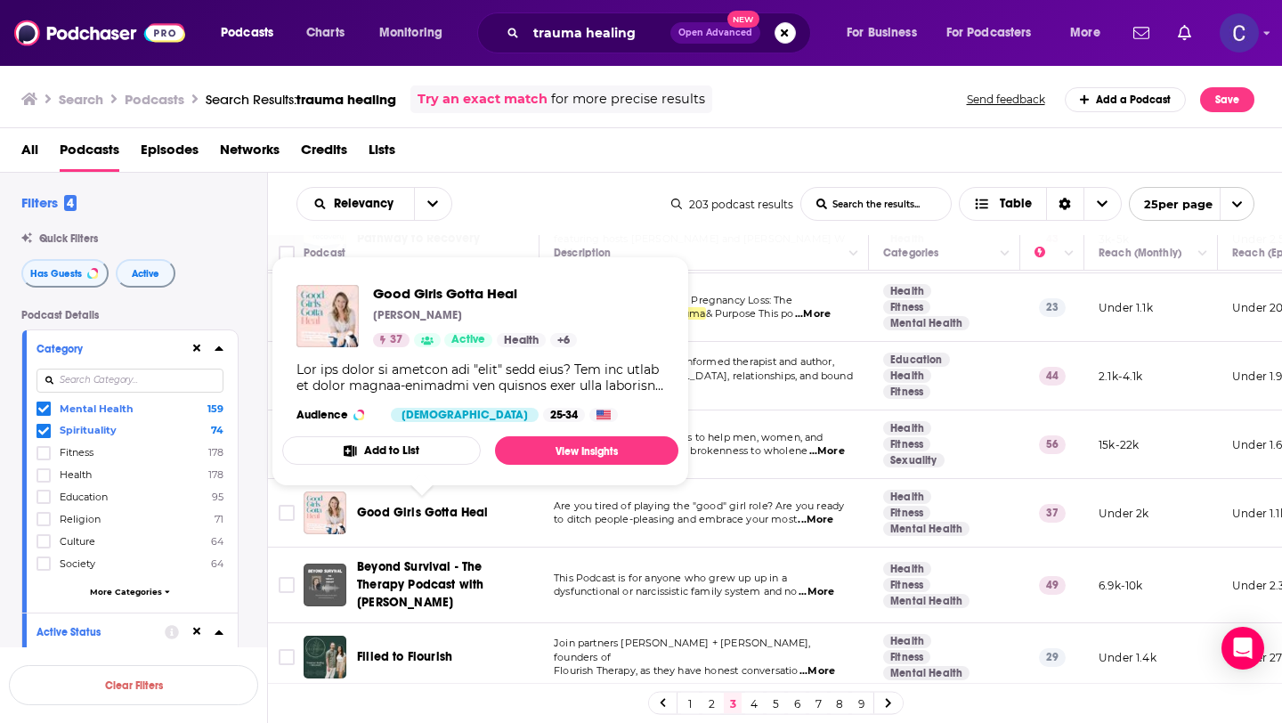
click at [452, 517] on span "Good Girls Gotta Heal" at bounding box center [423, 512] width 132 height 15
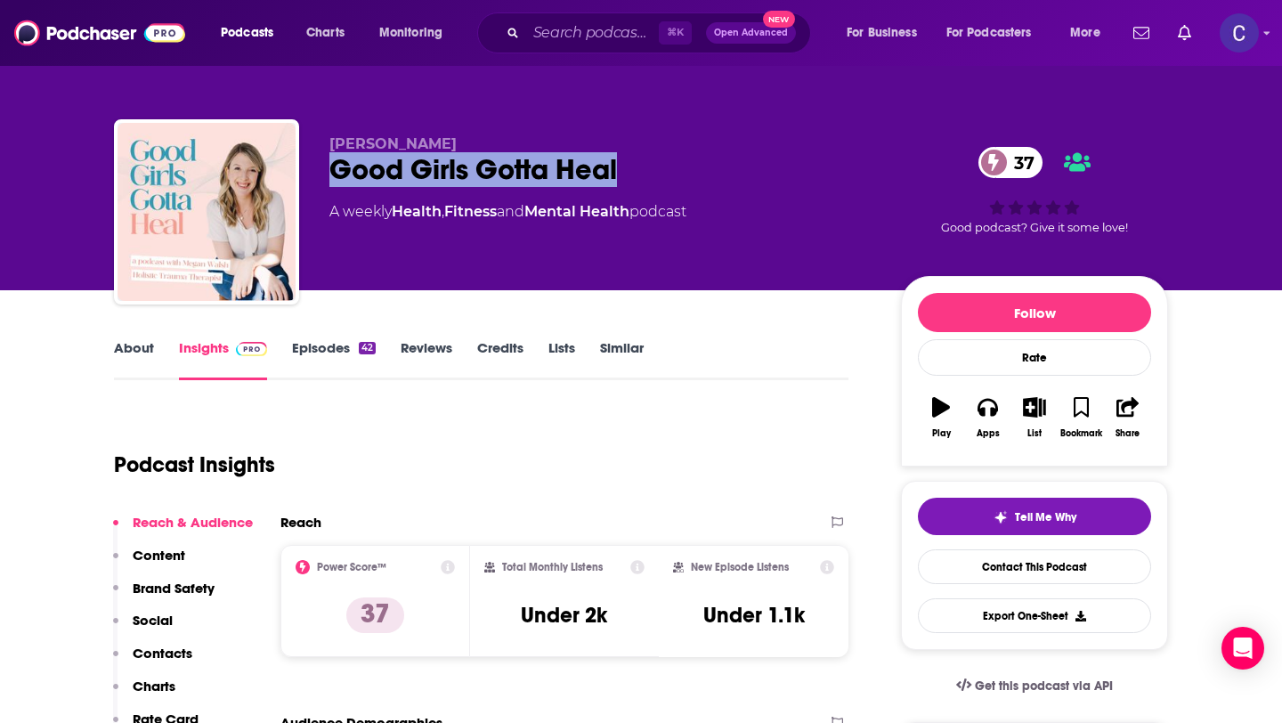
drag, startPoint x: 672, startPoint y: 172, endPoint x: 336, endPoint y: 162, distance: 336.8
click at [336, 162] on div "Good Girls Gotta Heal 37" at bounding box center [601, 169] width 543 height 35
copy h2 "Good Girls Gotta Heal"
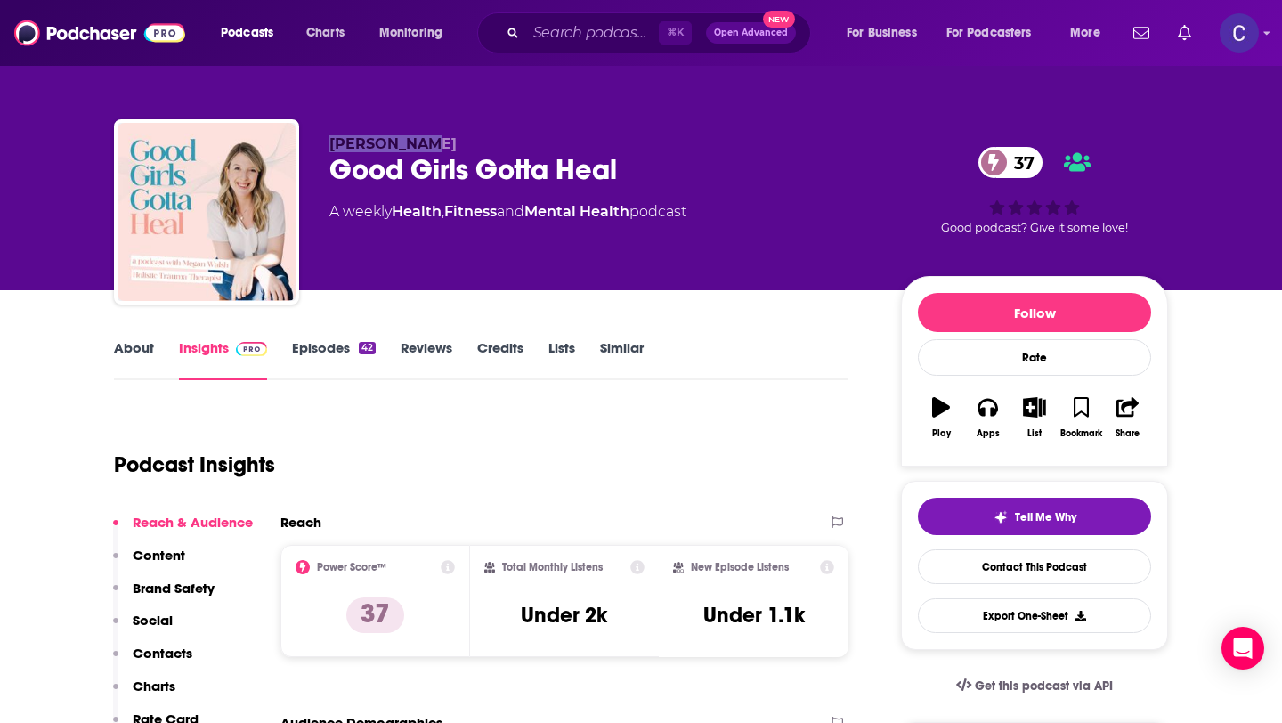
drag, startPoint x: 335, startPoint y: 141, endPoint x: 470, endPoint y: 141, distance: 135.4
click at [470, 141] on p "Megan Walsh" at bounding box center [601, 143] width 543 height 17
copy span "Megan Walsh"
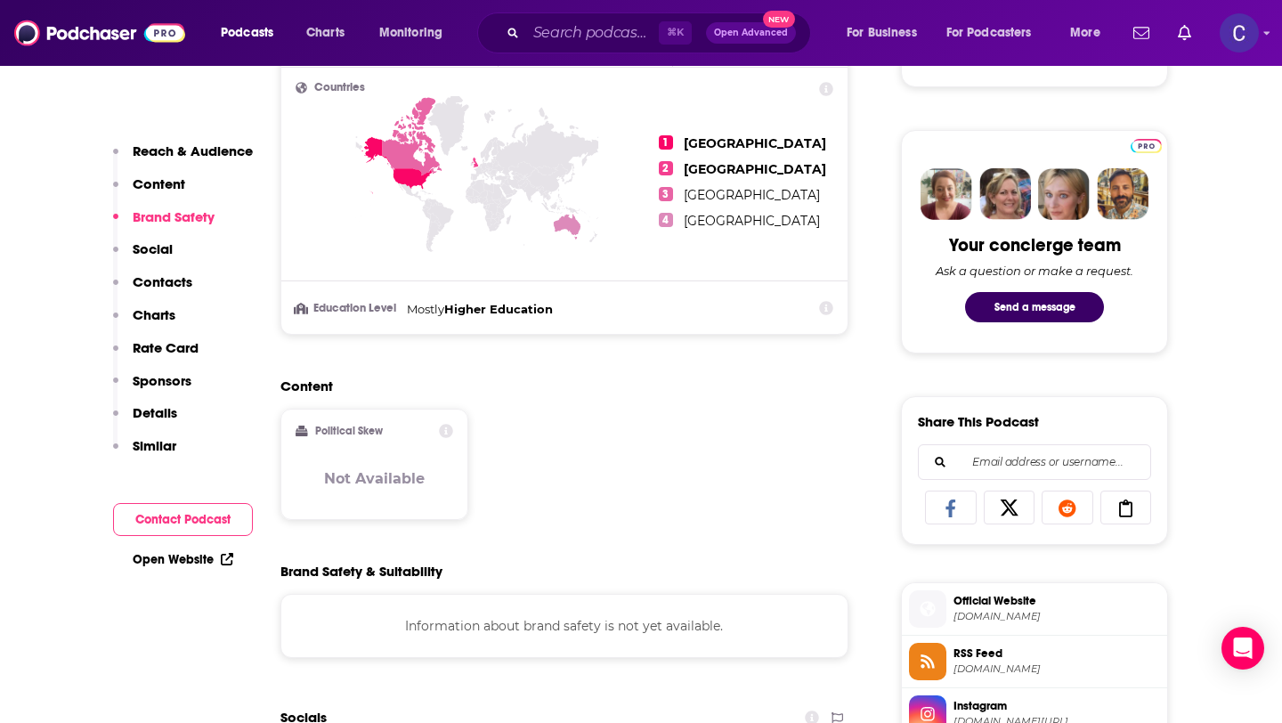
scroll to position [1049, 0]
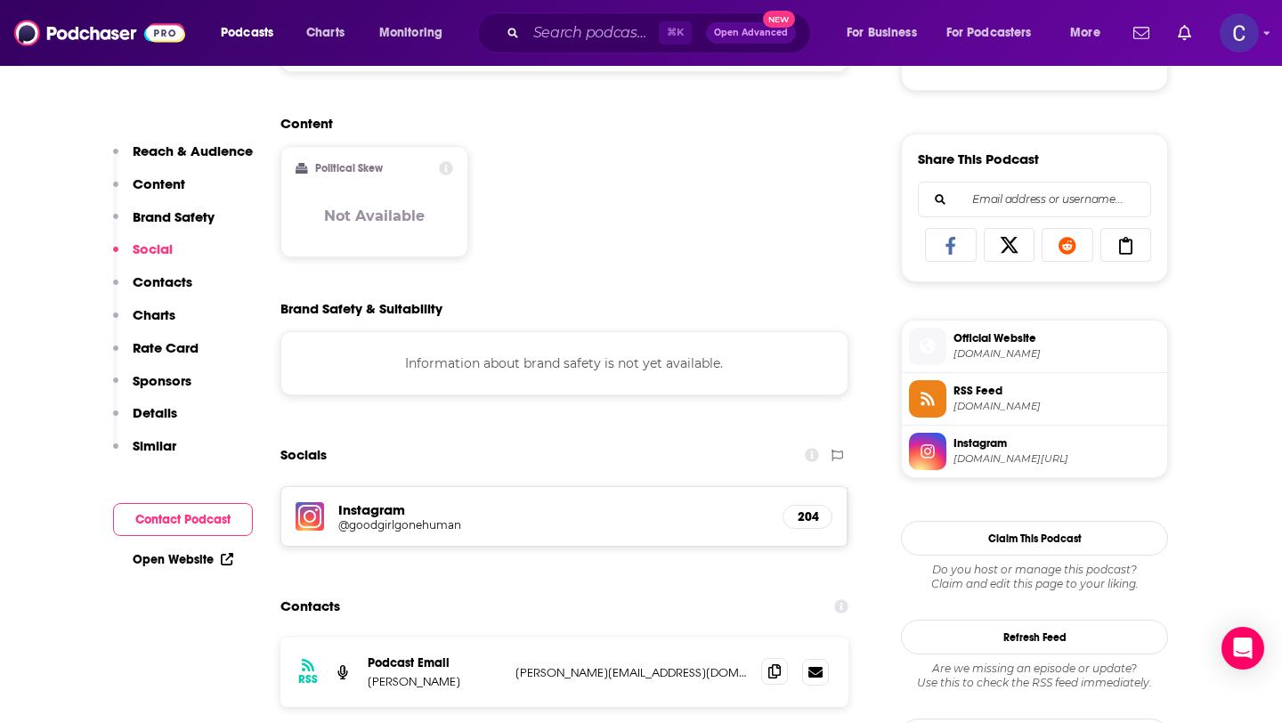
click at [774, 664] on icon at bounding box center [775, 671] width 12 height 14
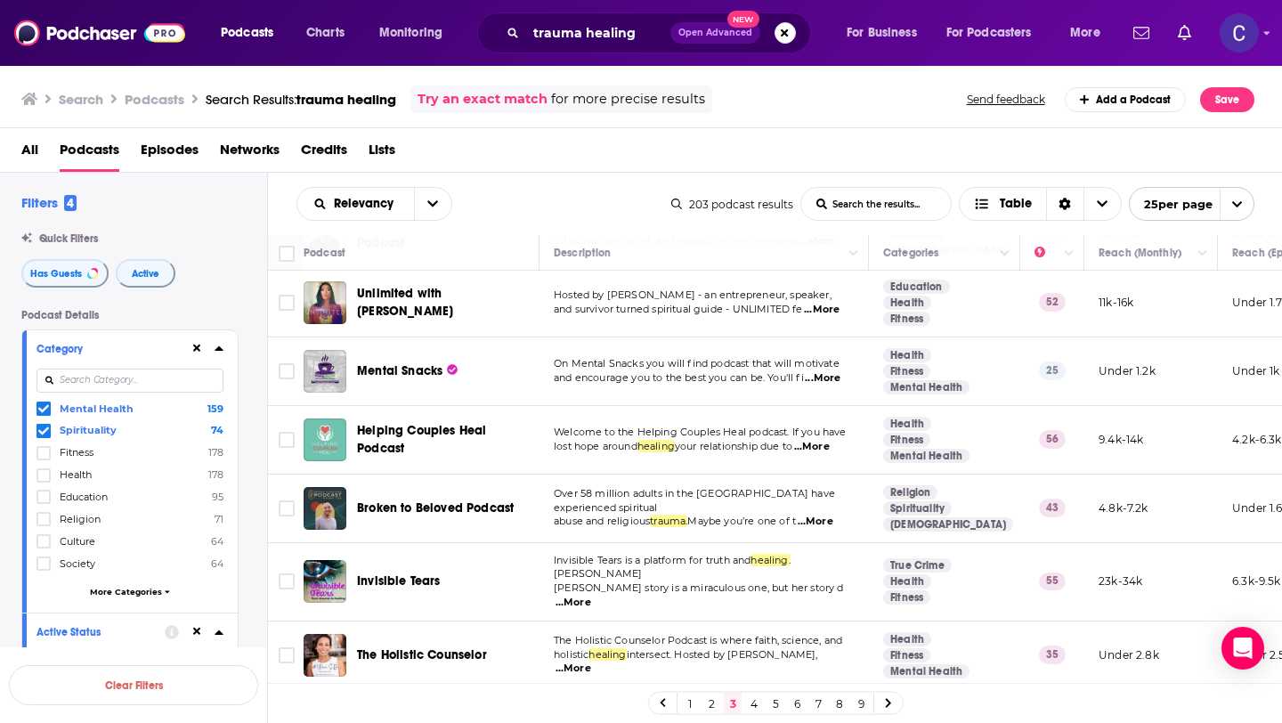
scroll to position [1252, 0]
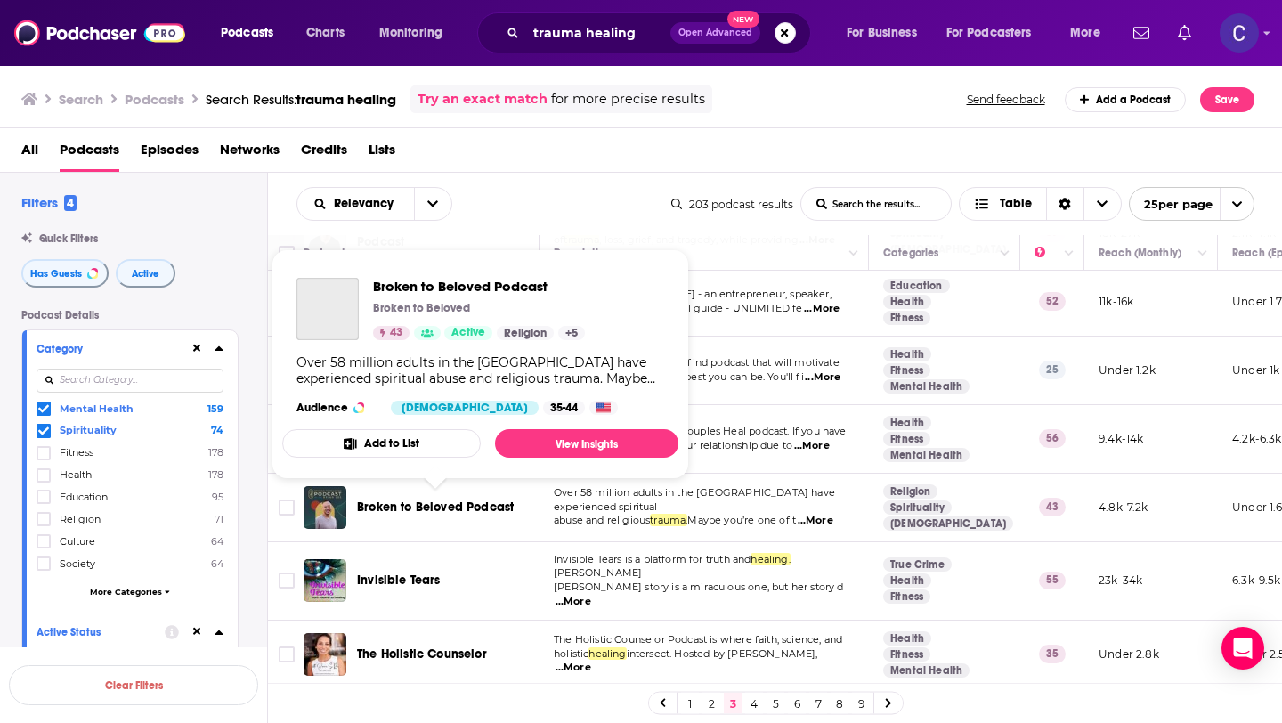
click at [451, 508] on span "Broken to Beloved Podcast" at bounding box center [435, 507] width 157 height 15
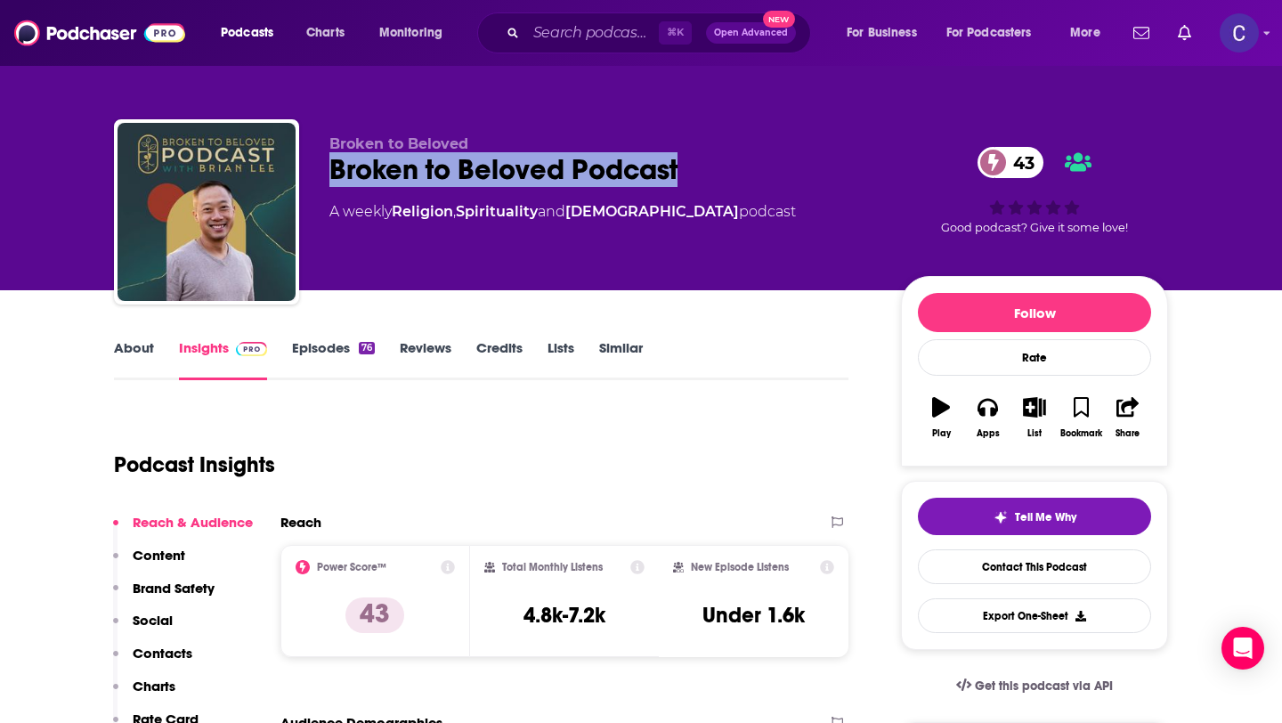
drag, startPoint x: 746, startPoint y: 167, endPoint x: 324, endPoint y: 179, distance: 422.3
click at [324, 179] on div "Broken to Beloved Broken to Beloved Podcast 43 A weekly Religion , Spirituality…" at bounding box center [641, 215] width 1054 height 192
copy h2 "Broken to Beloved Podcast"
click at [151, 359] on link "About" at bounding box center [134, 359] width 40 height 41
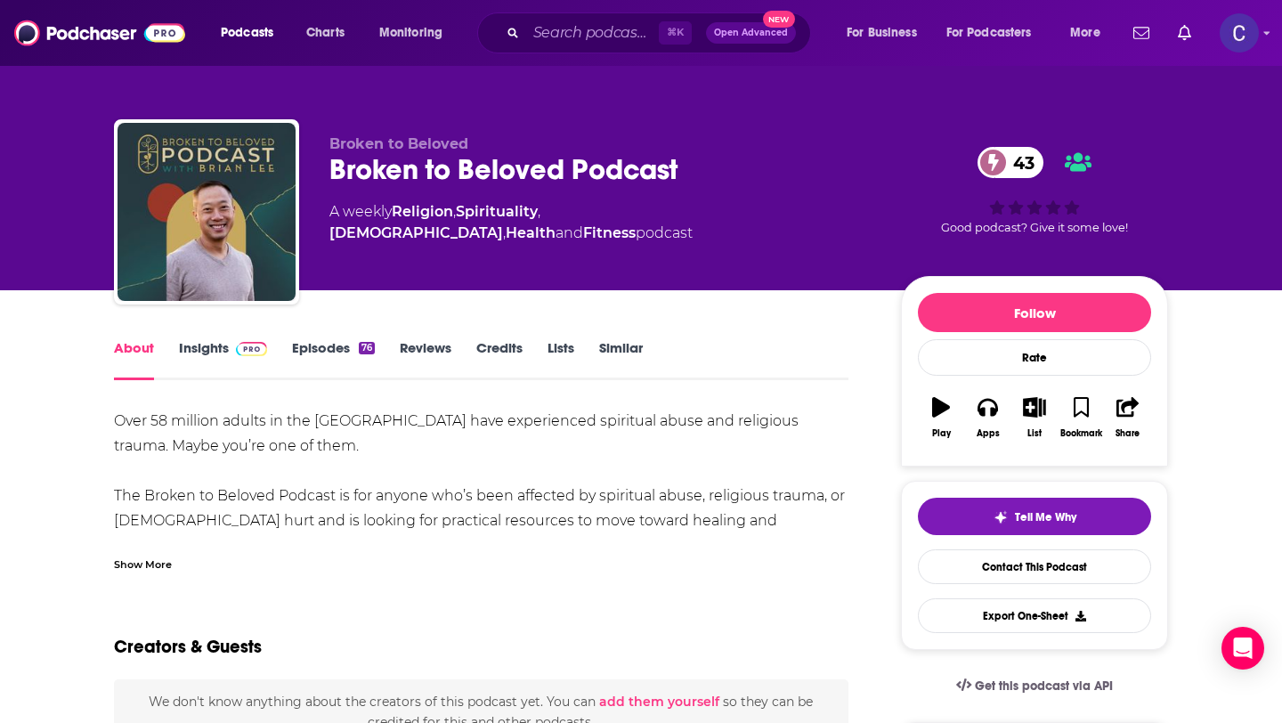
click at [173, 569] on div "Show More" at bounding box center [481, 557] width 735 height 30
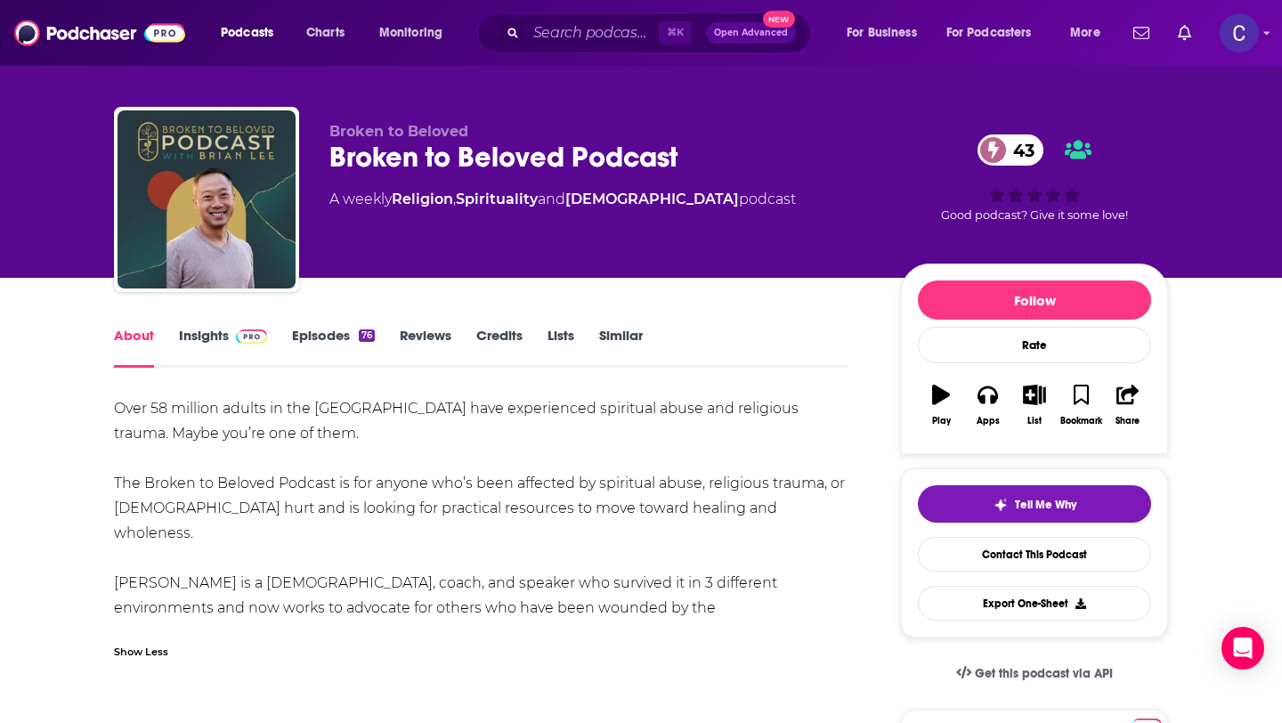
scroll to position [95, 0]
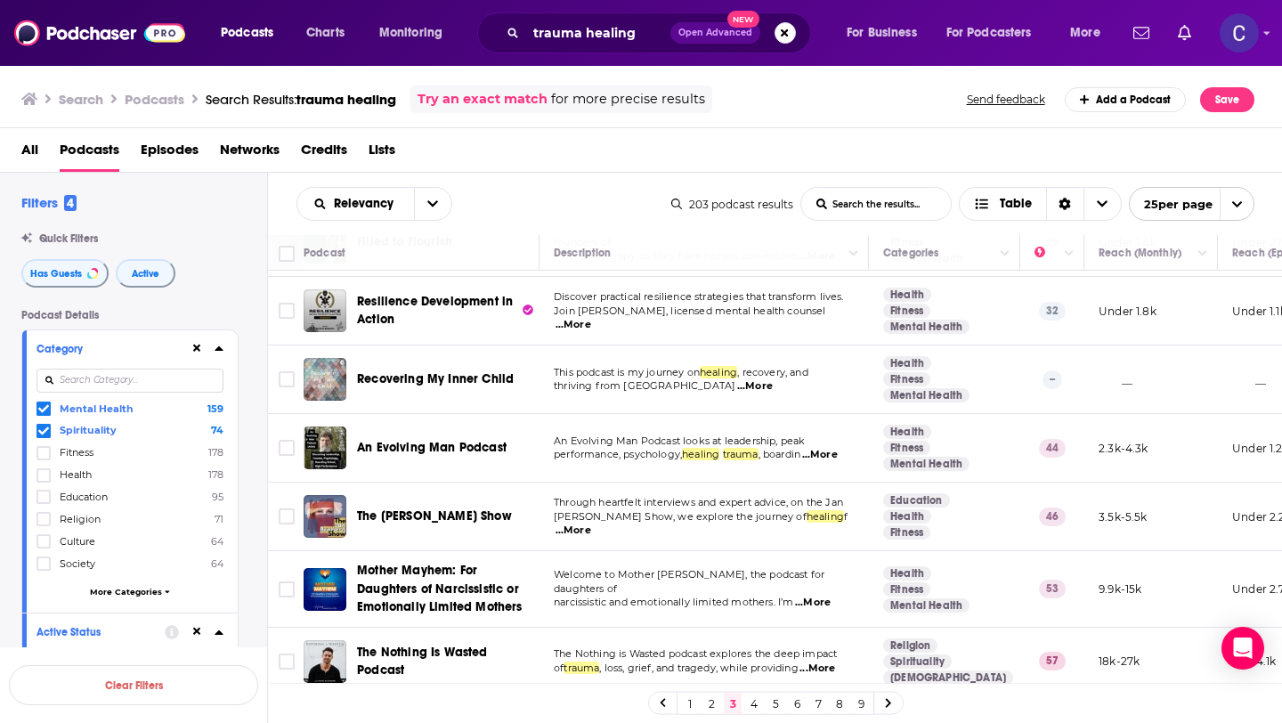
scroll to position [826, 0]
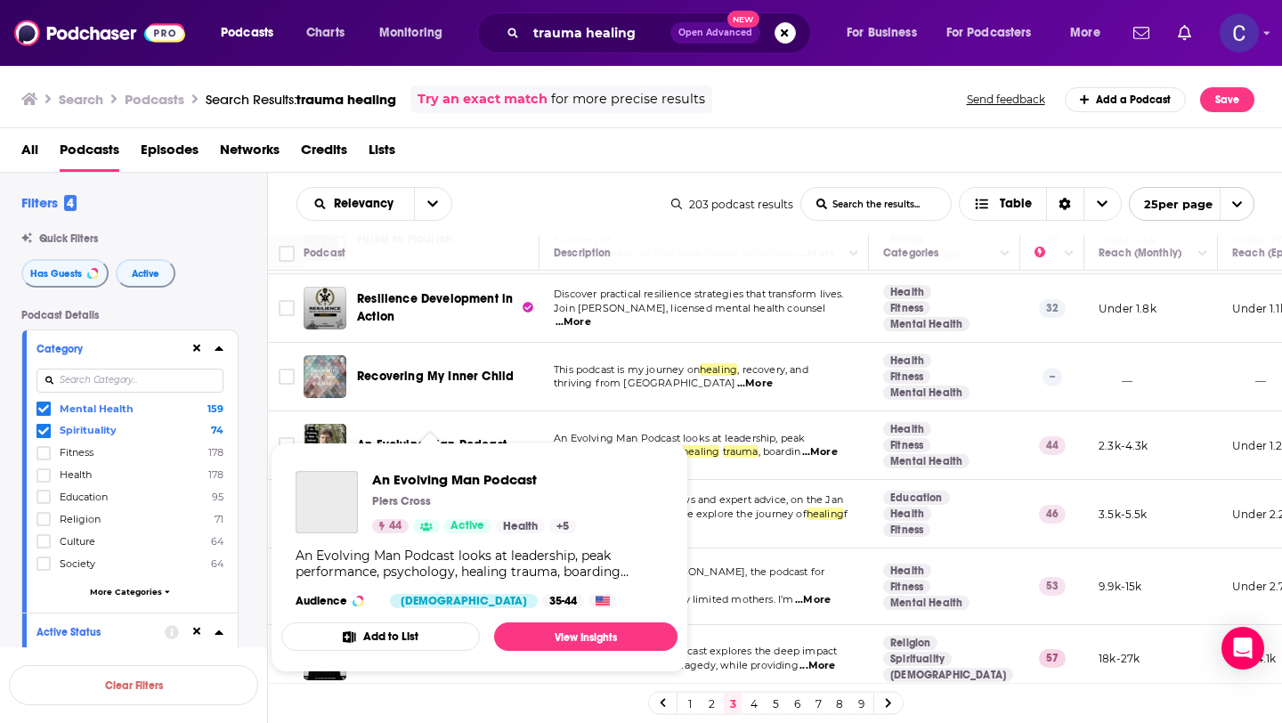
click at [482, 437] on span "An Evolving Man Podcast Piers Cross 44 Active Health + 5 An Evolving Man Podcas…" at bounding box center [480, 557] width 418 height 251
click at [484, 477] on span "An Evolving Man Podcast" at bounding box center [474, 479] width 204 height 17
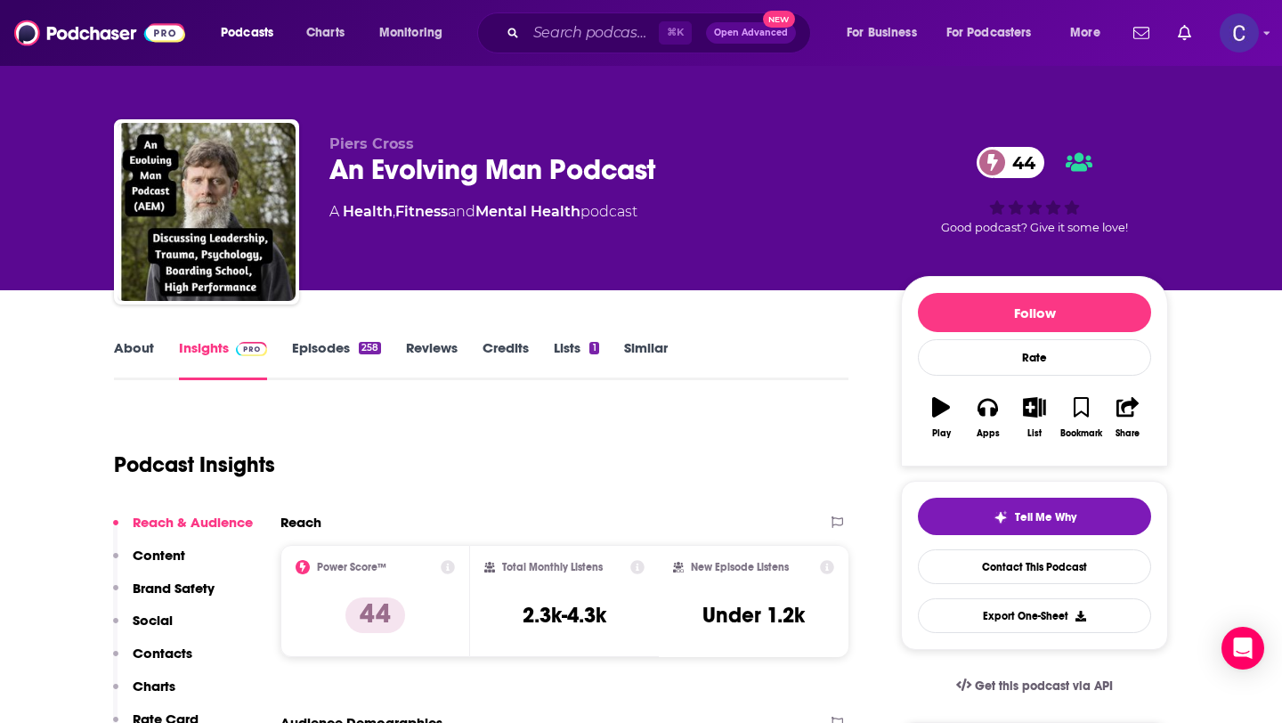
click at [142, 360] on link "About" at bounding box center [134, 359] width 40 height 41
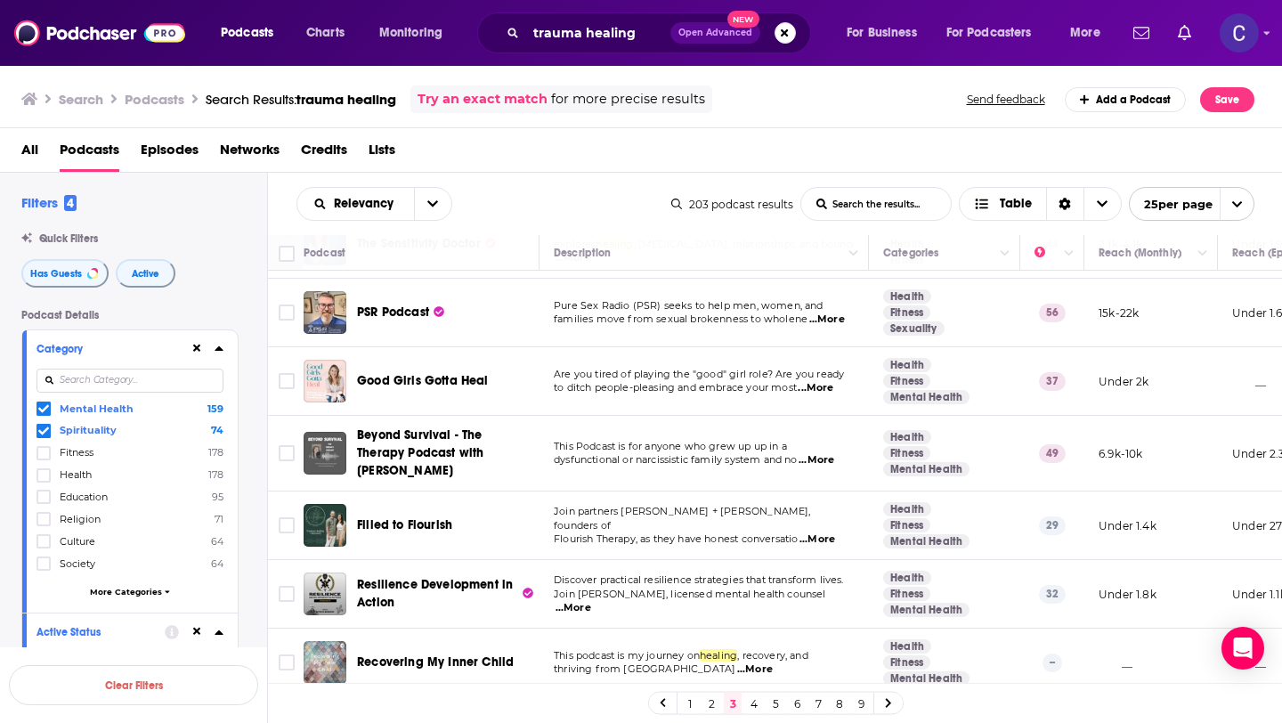
scroll to position [1306, 0]
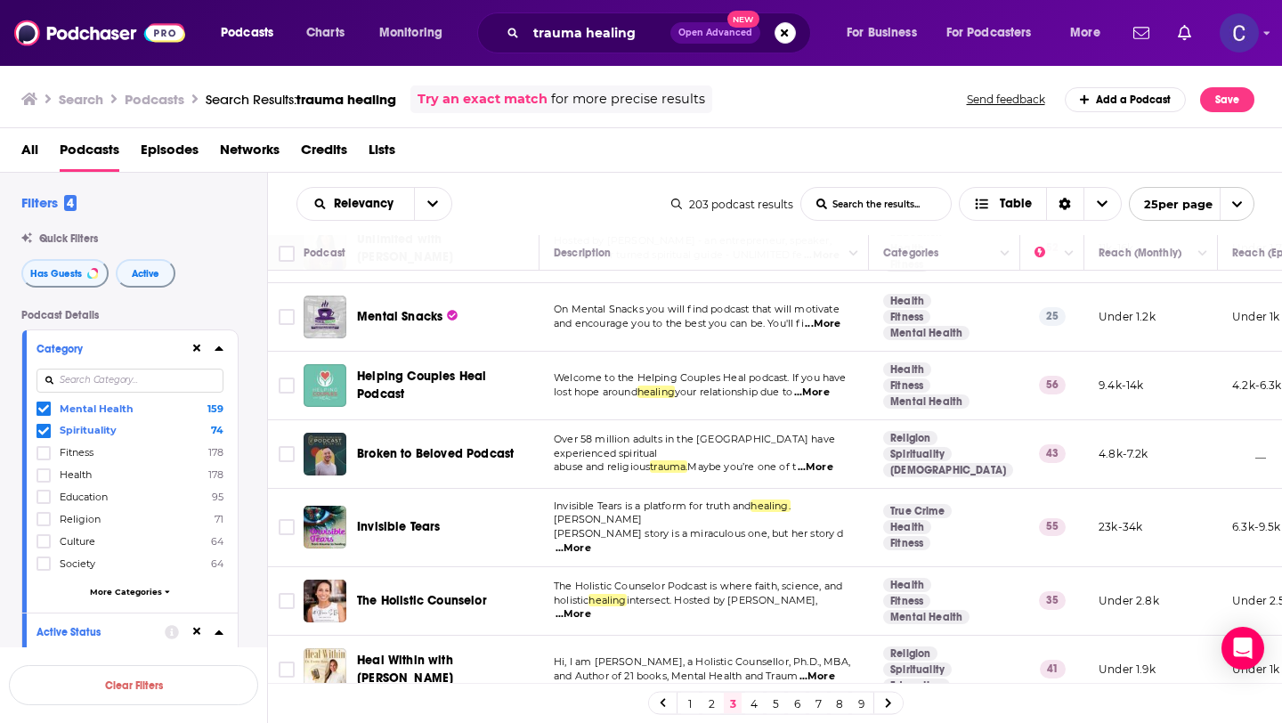
click at [591, 541] on span "...More" at bounding box center [574, 548] width 36 height 14
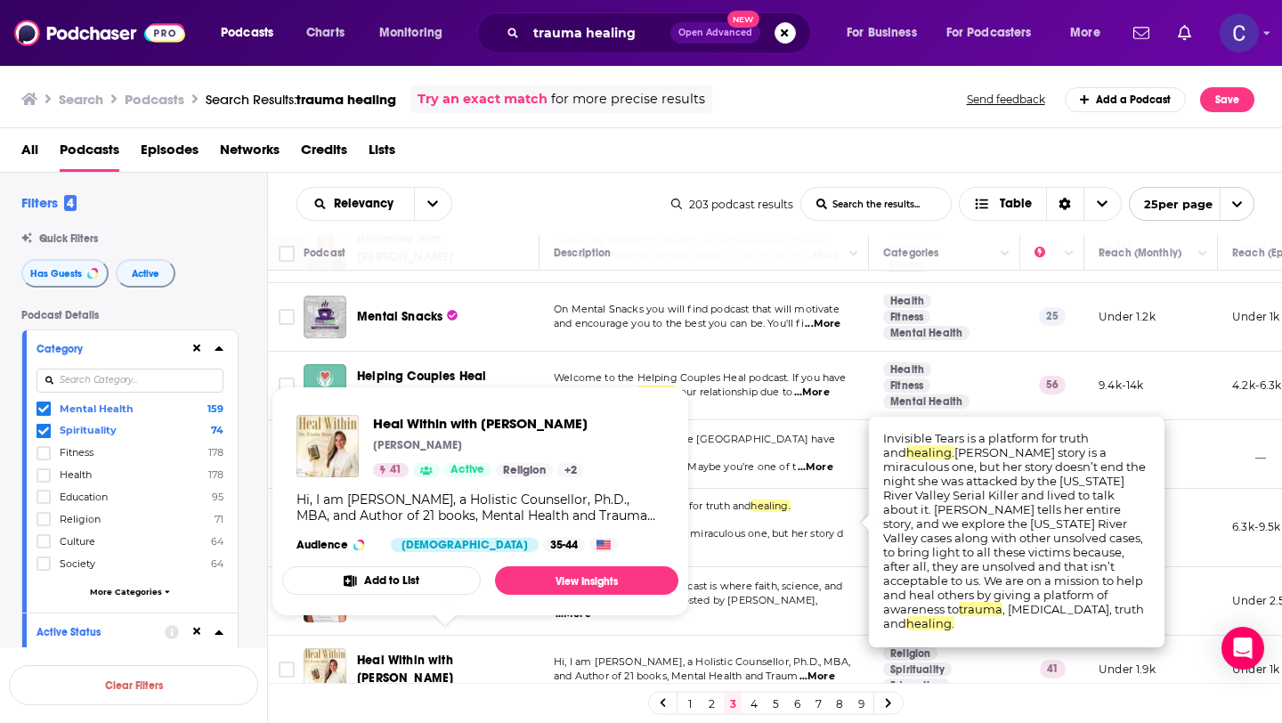
click at [453, 653] on span "Heal Within with Dr. Evette Rose" at bounding box center [405, 669] width 96 height 33
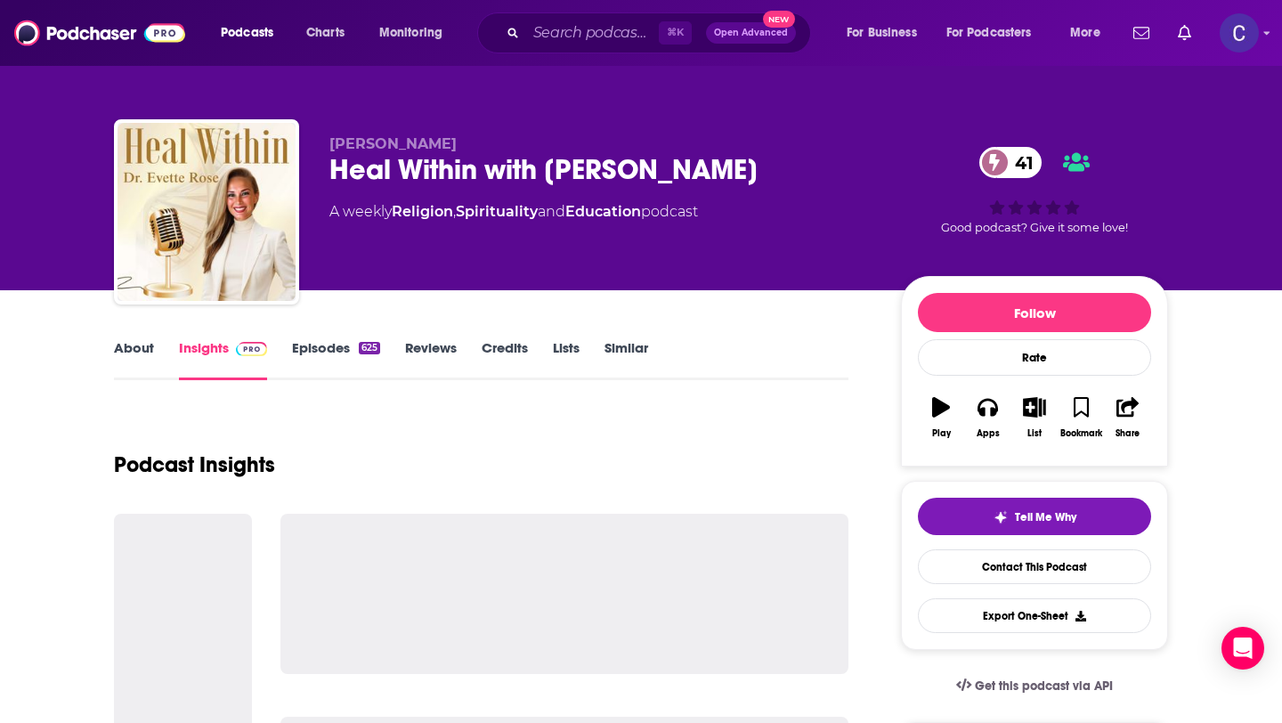
click at [454, 177] on div "Heal Within with Dr. Evette Rose 41" at bounding box center [601, 169] width 543 height 35
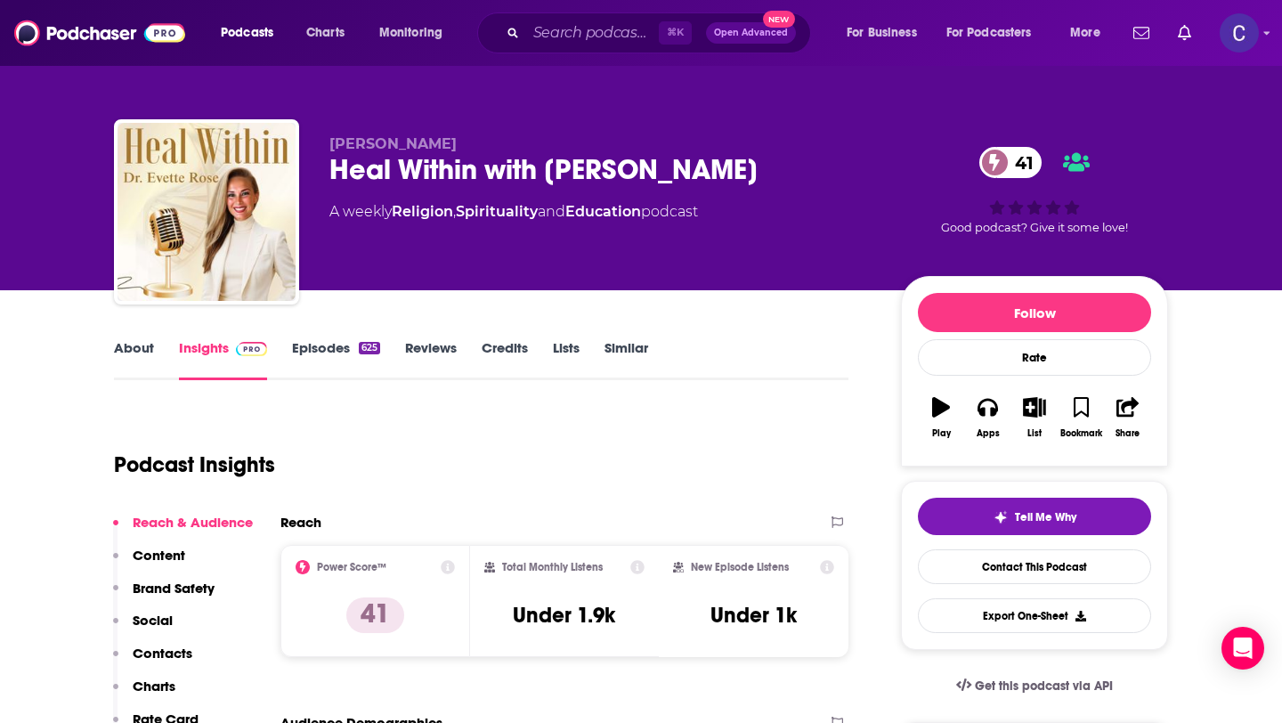
click at [330, 175] on div "Heal Within with Dr. Evette Rose 41" at bounding box center [601, 169] width 543 height 35
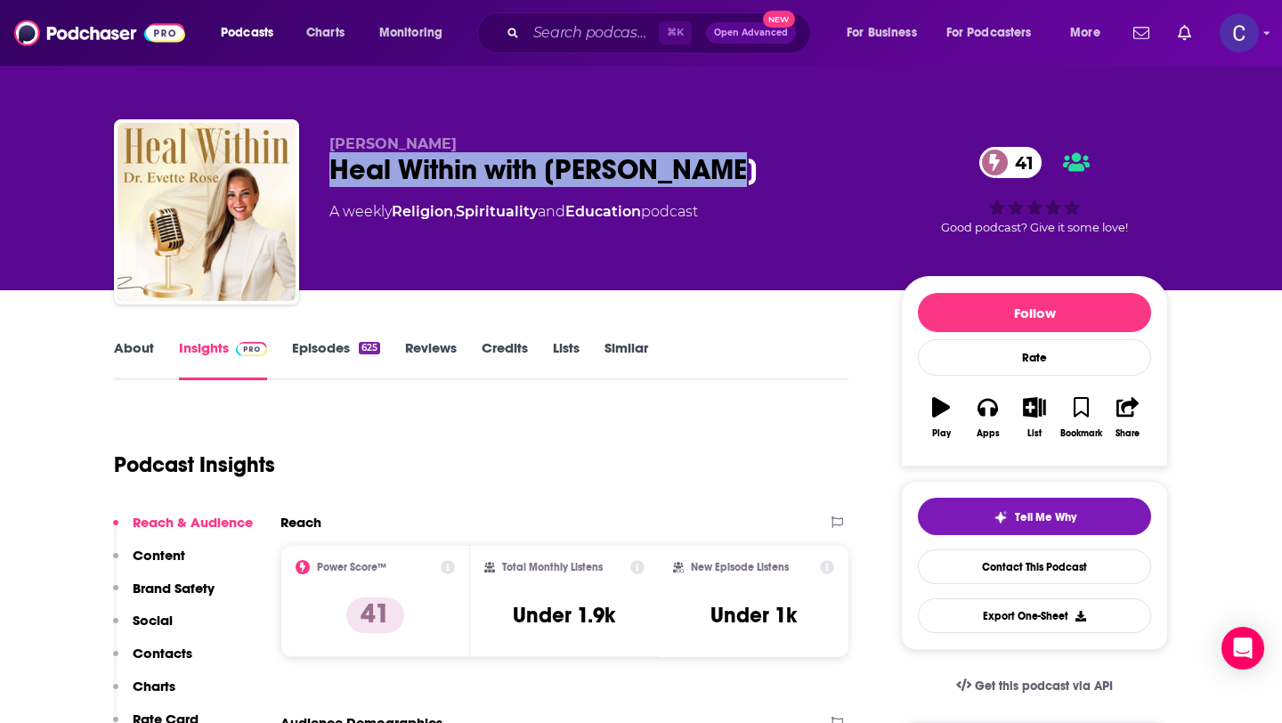
drag, startPoint x: 330, startPoint y: 175, endPoint x: 710, endPoint y: 176, distance: 379.4
click at [705, 176] on div "Heal Within with Dr. Evette Rose 41" at bounding box center [601, 169] width 543 height 35
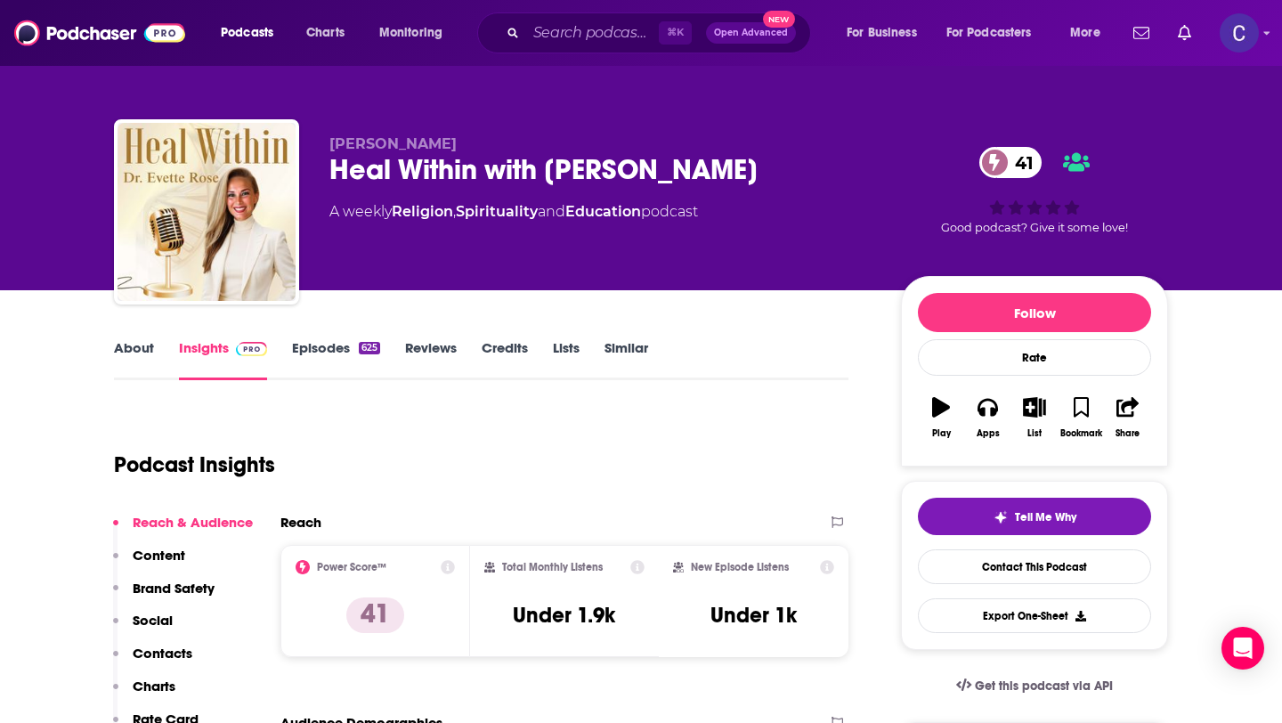
click at [737, 175] on div "Heal Within with Dr. Evette Rose 41" at bounding box center [601, 169] width 543 height 35
drag, startPoint x: 737, startPoint y: 175, endPoint x: 377, endPoint y: 175, distance: 360.7
click at [377, 175] on div "Heal Within with Dr. Evette Rose 41" at bounding box center [601, 169] width 543 height 35
drag, startPoint x: 324, startPoint y: 171, endPoint x: 738, endPoint y: 179, distance: 414.2
click at [738, 179] on div "Dr. Evette Rose Heal Within with Dr. Evette Rose 41 A weekly Religion , Spiritu…" at bounding box center [641, 215] width 1054 height 192
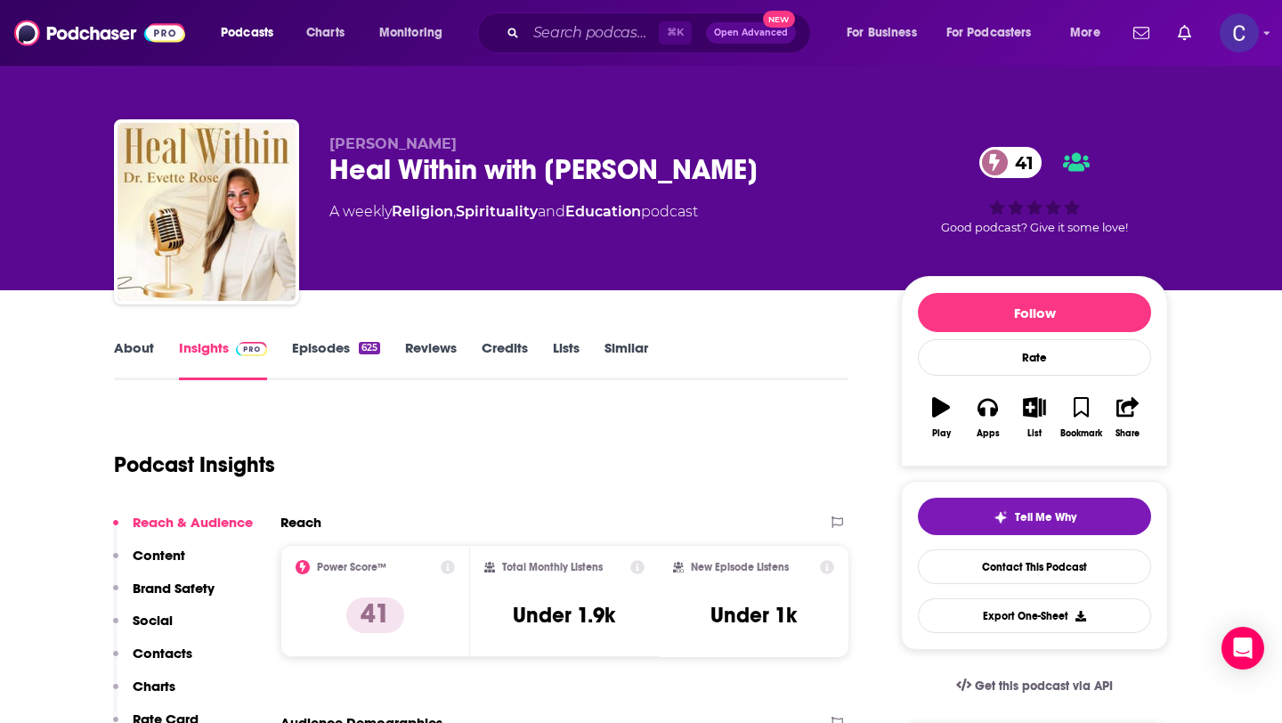
copy h2 "Heal Within with Dr. Evette Rose"
drag, startPoint x: 322, startPoint y: 146, endPoint x: 463, endPoint y: 146, distance: 141.6
click at [463, 146] on div "Dr. Evette Rose Heal Within with Dr. Evette Rose 41 A weekly Religion , Spiritu…" at bounding box center [641, 215] width 1054 height 192
copy span "Dr. Evette Rose"
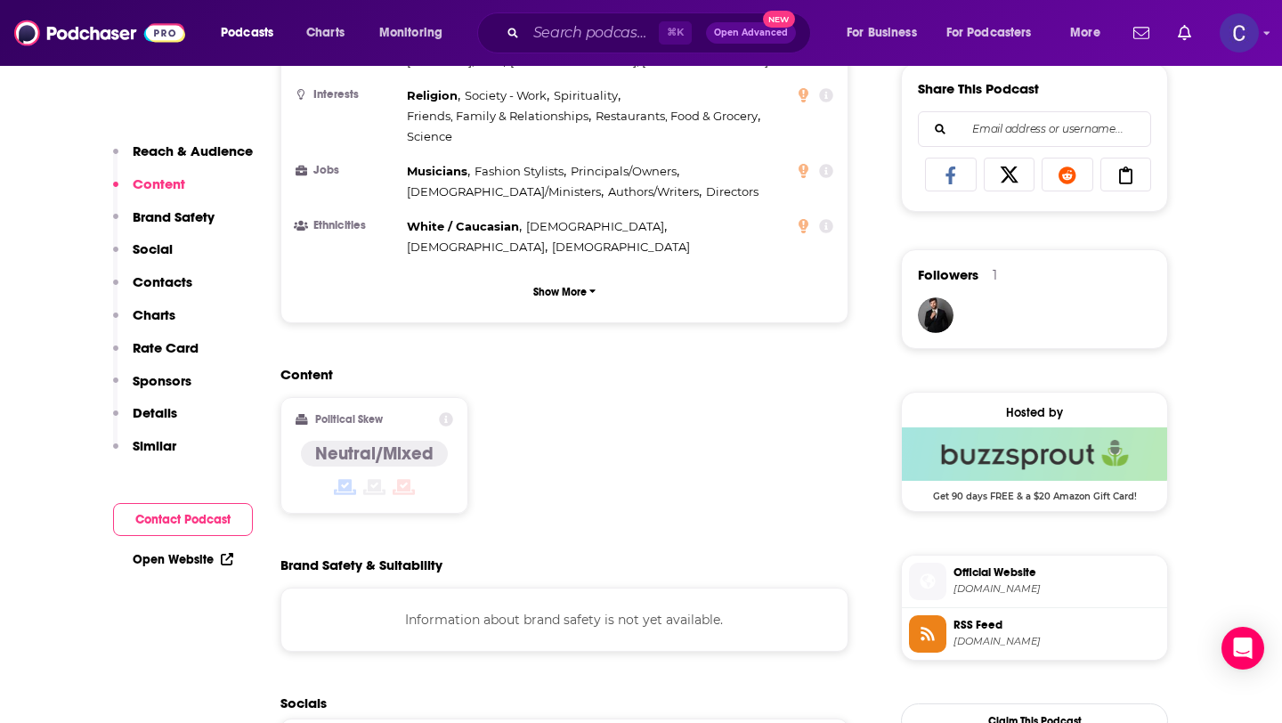
scroll to position [1515, 0]
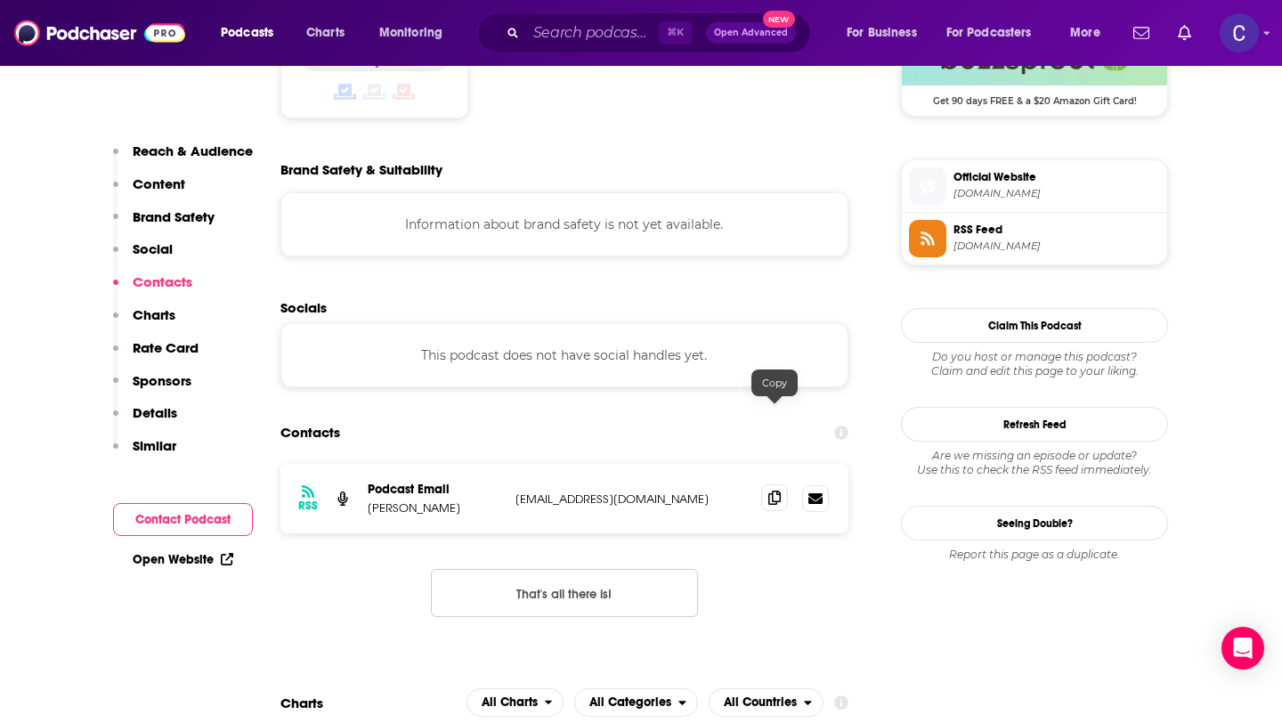
click at [765, 484] on span at bounding box center [774, 497] width 27 height 27
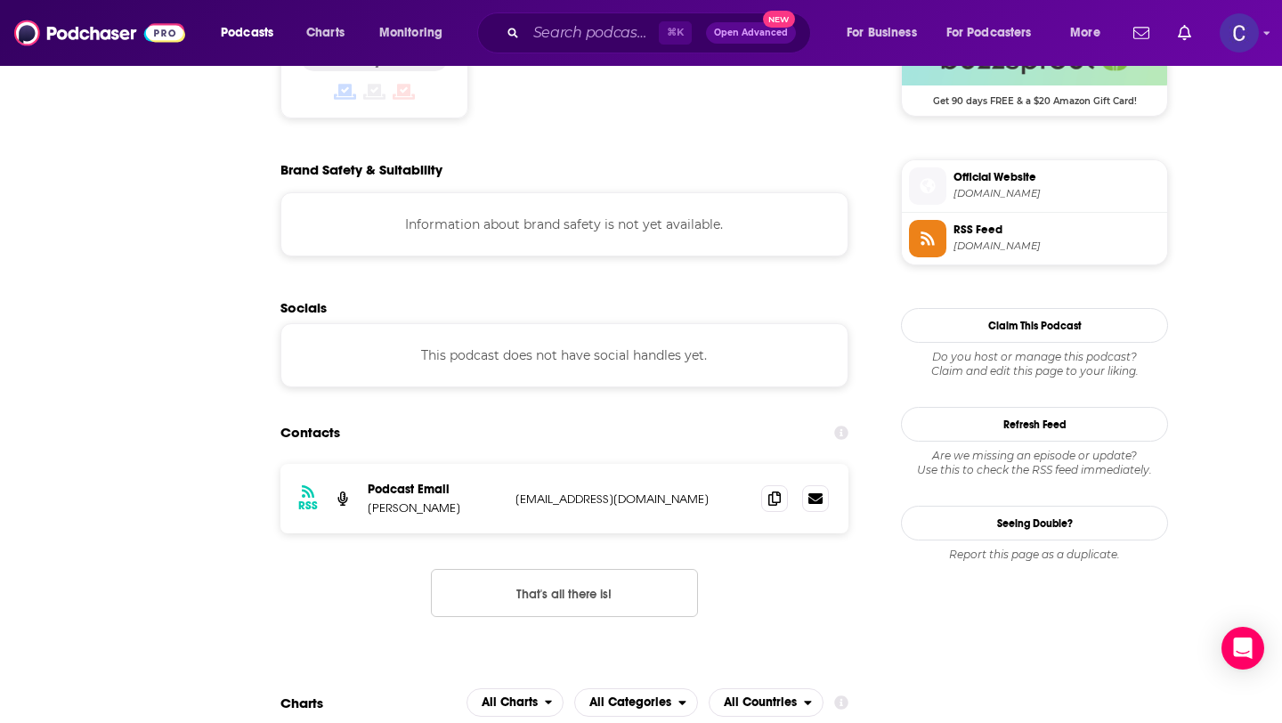
scroll to position [0, 0]
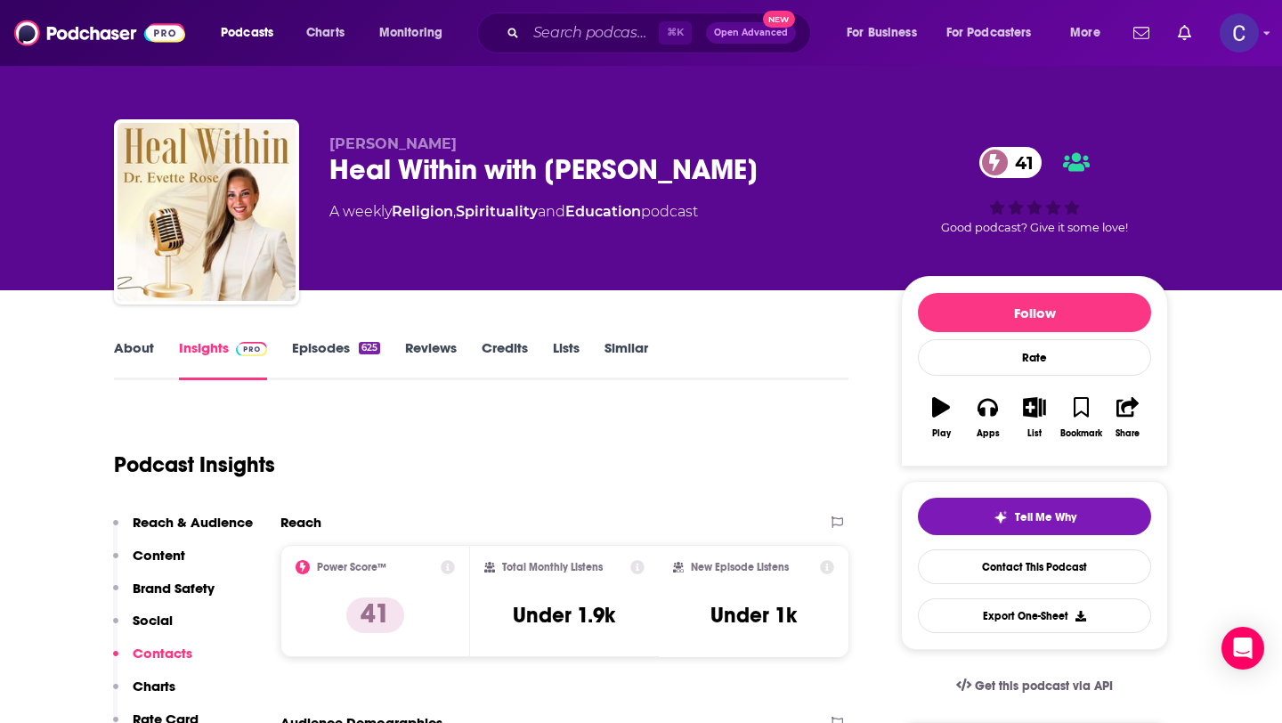
click at [634, 349] on link "Similar" at bounding box center [627, 359] width 44 height 41
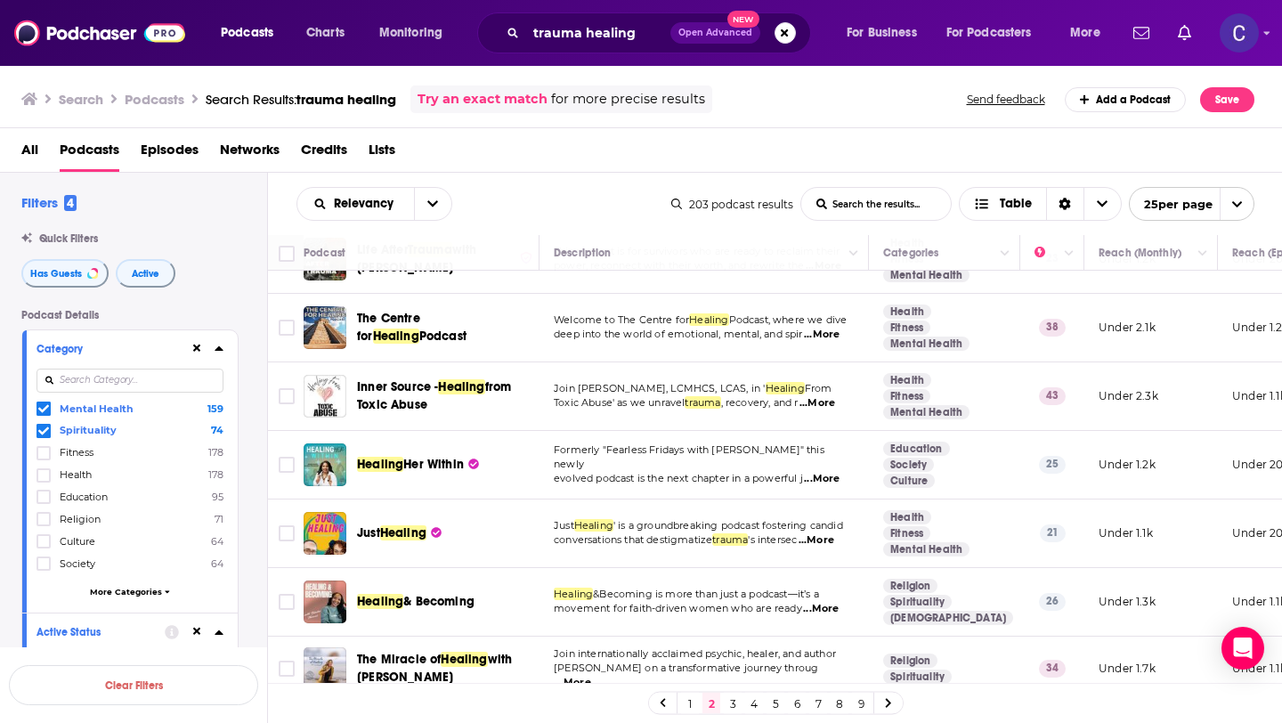
scroll to position [765, 0]
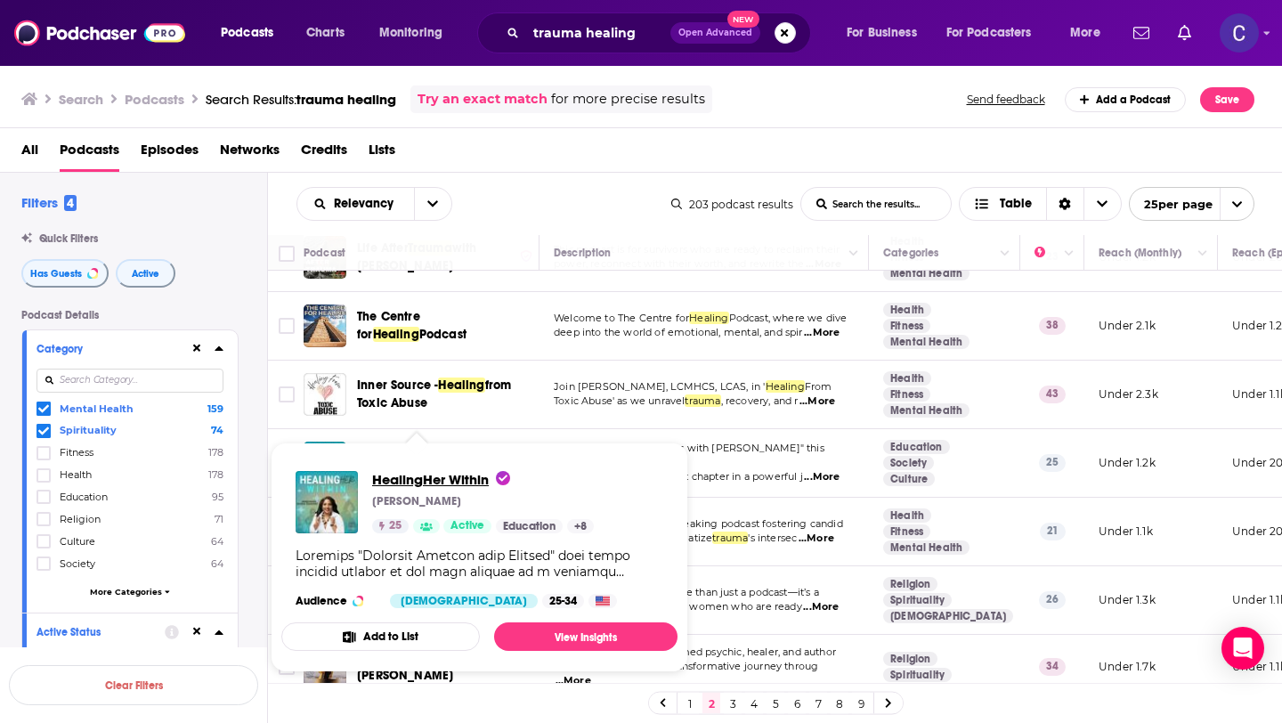
click at [438, 480] on span "HealingHer Within" at bounding box center [441, 479] width 138 height 17
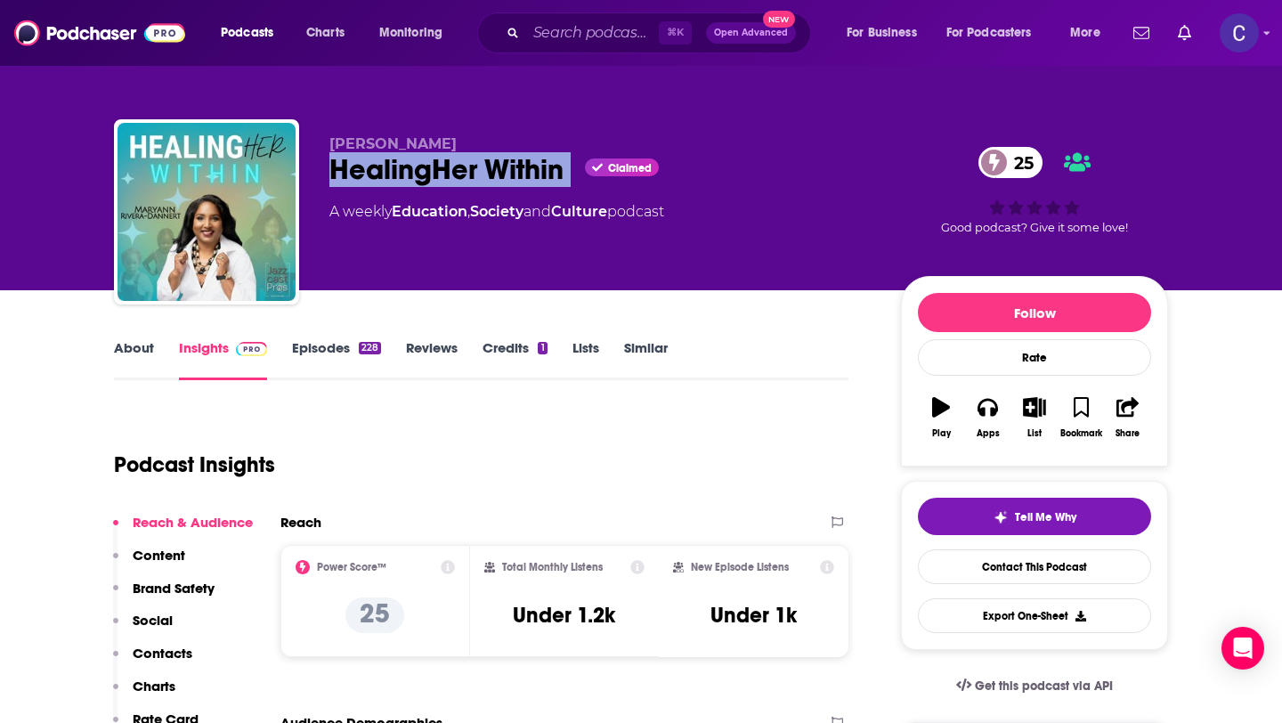
drag, startPoint x: 572, startPoint y: 168, endPoint x: 336, endPoint y: 159, distance: 236.2
click at [336, 159] on div "HealingHer Within Claimed 25" at bounding box center [601, 169] width 543 height 35
copy div "HealingHer Within"
drag, startPoint x: 325, startPoint y: 142, endPoint x: 490, endPoint y: 142, distance: 164.8
click at [490, 142] on div "Maryann Rivera-Dannert HealingHer Within Claimed 25 A weekly Education , Societ…" at bounding box center [641, 215] width 1054 height 192
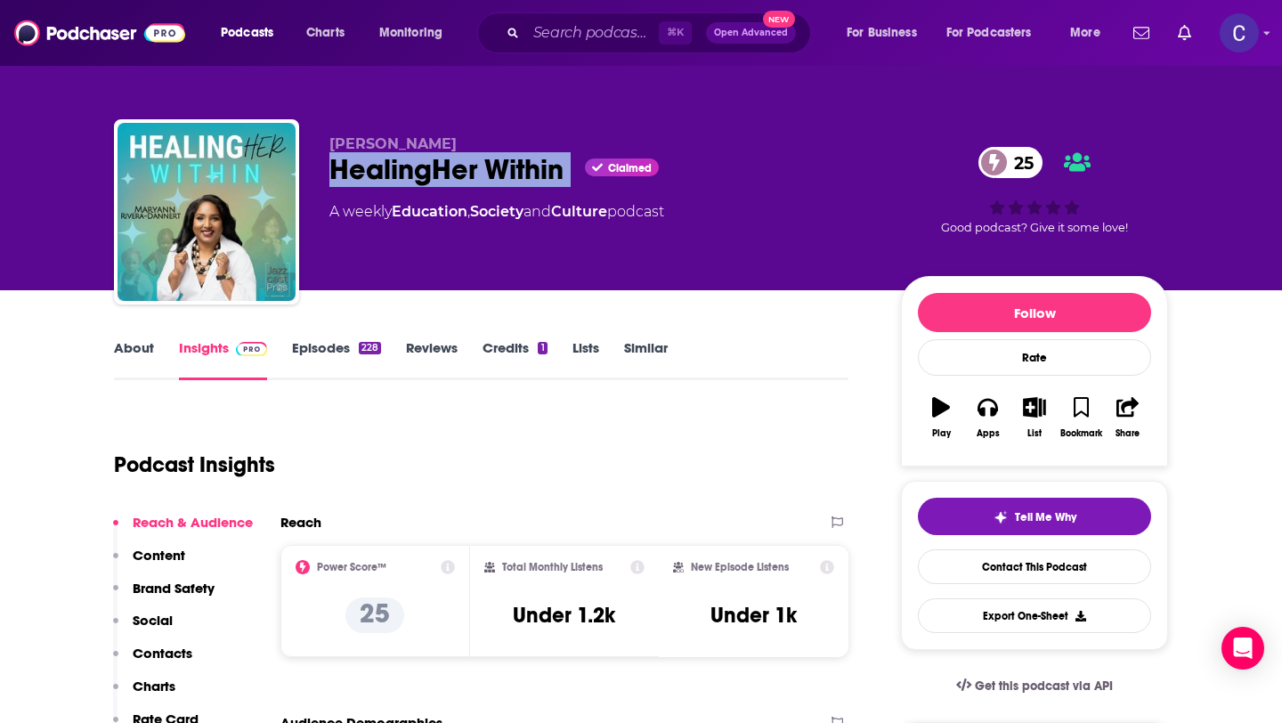
drag, startPoint x: 510, startPoint y: 137, endPoint x: 314, endPoint y: 138, distance: 195.9
click at [314, 138] on div "Maryann Rivera-Dannert HealingHer Within Claimed 25 A weekly Education , Societ…" at bounding box center [641, 215] width 1054 height 192
copy span "Maryann Rivera-Dannert"
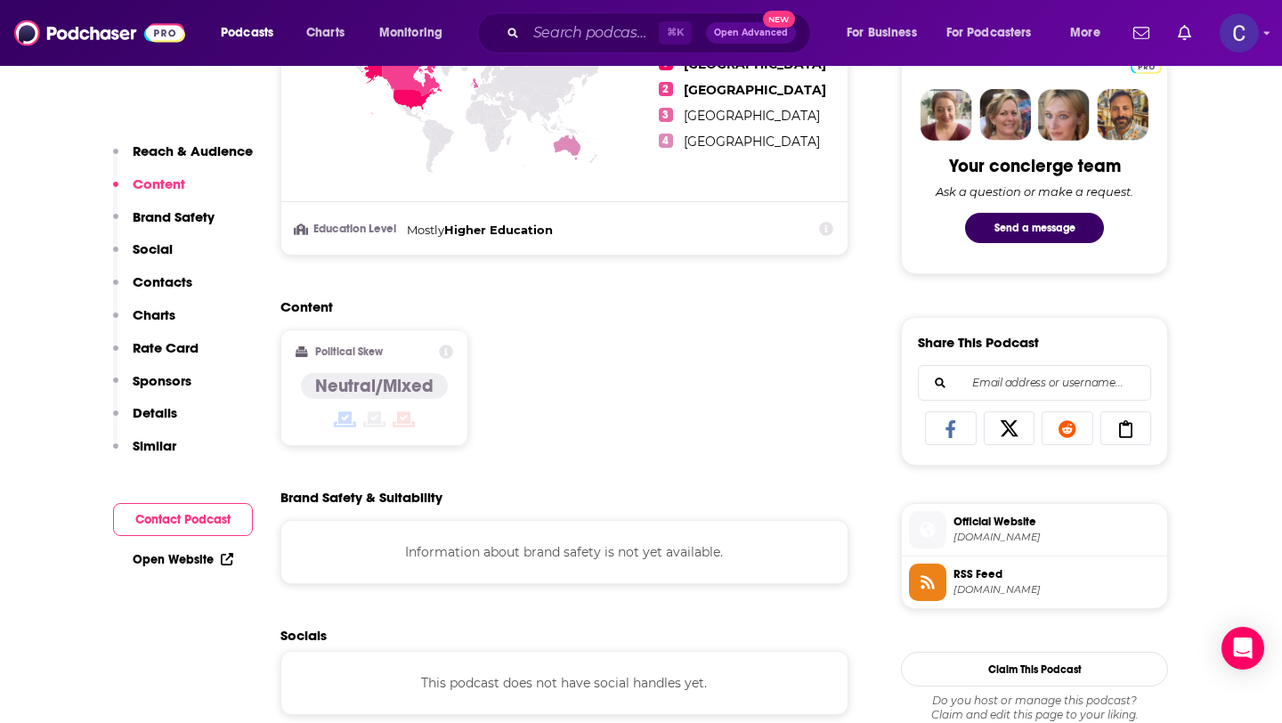
scroll to position [1144, 0]
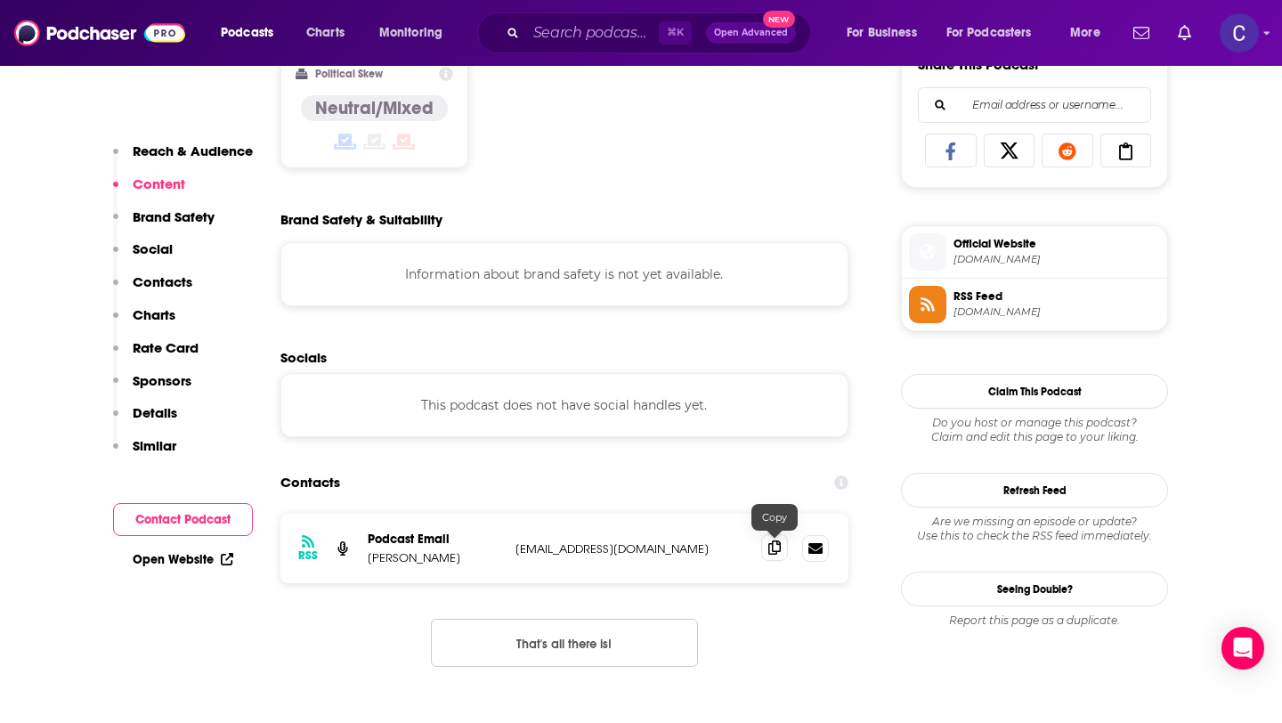
click at [776, 555] on icon at bounding box center [775, 548] width 12 height 14
click at [566, 44] on input "Search podcasts, credits, & more..." at bounding box center [592, 33] width 133 height 28
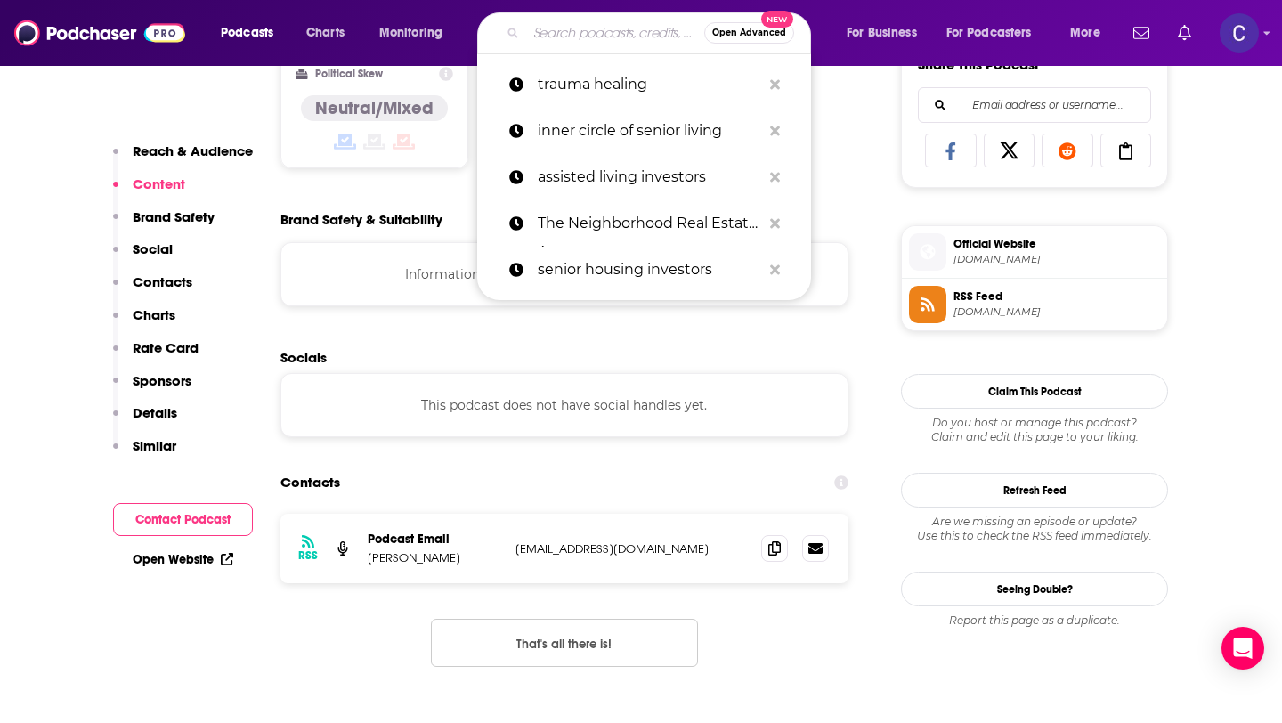
paste input "Late To The Party"
type input "Late To The Party"
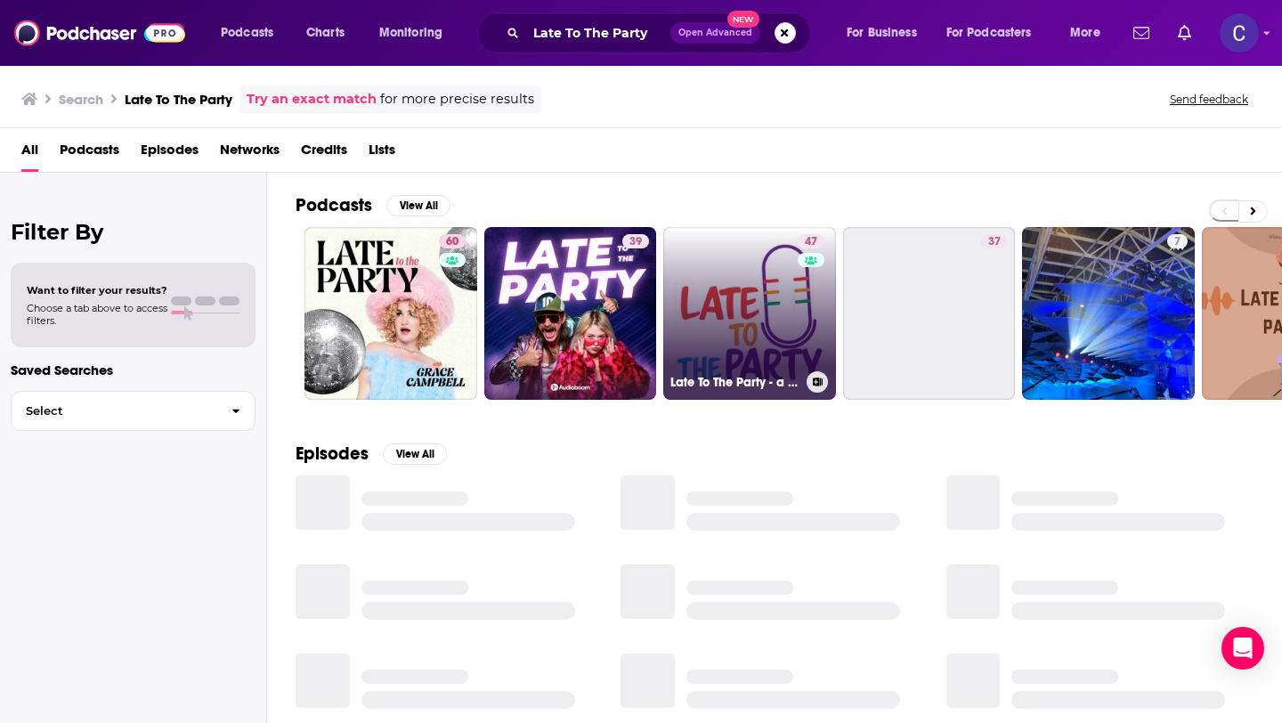
click at [700, 321] on link "47 Late To The Party - a podcast on Autism, AuDHD and Neurodivergence" at bounding box center [749, 313] width 173 height 173
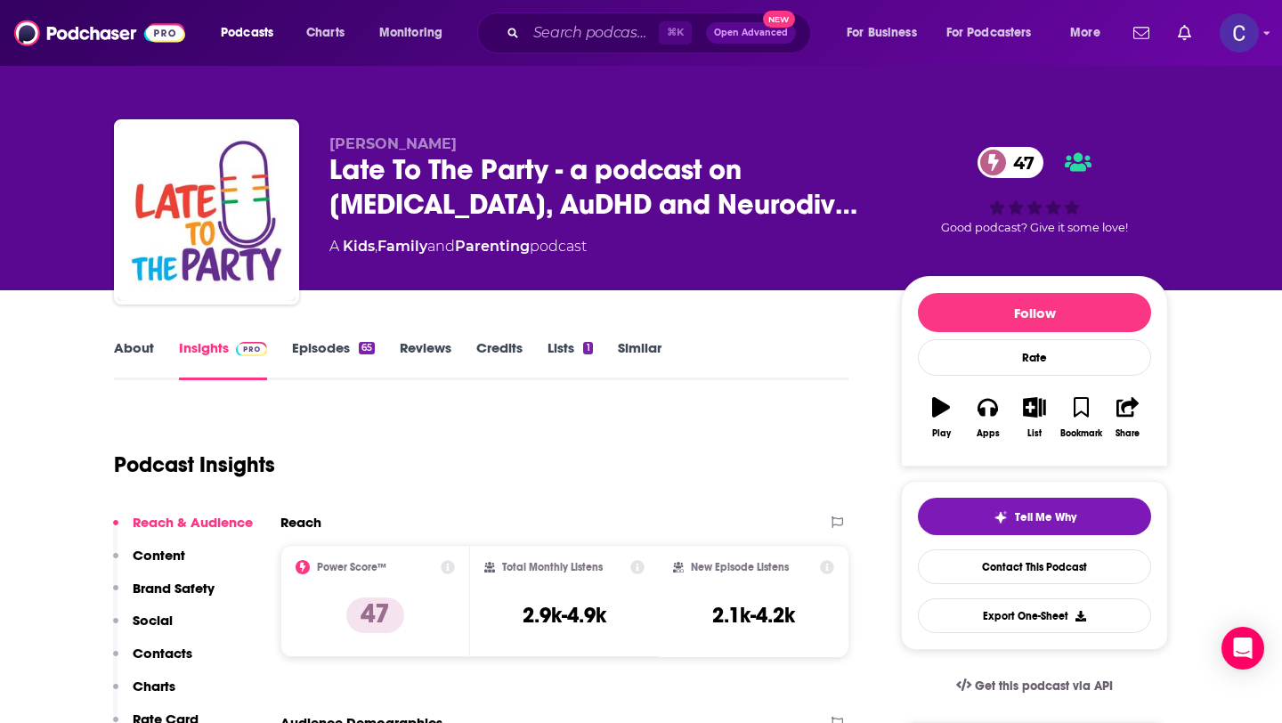
click at [638, 351] on link "Similar" at bounding box center [640, 359] width 44 height 41
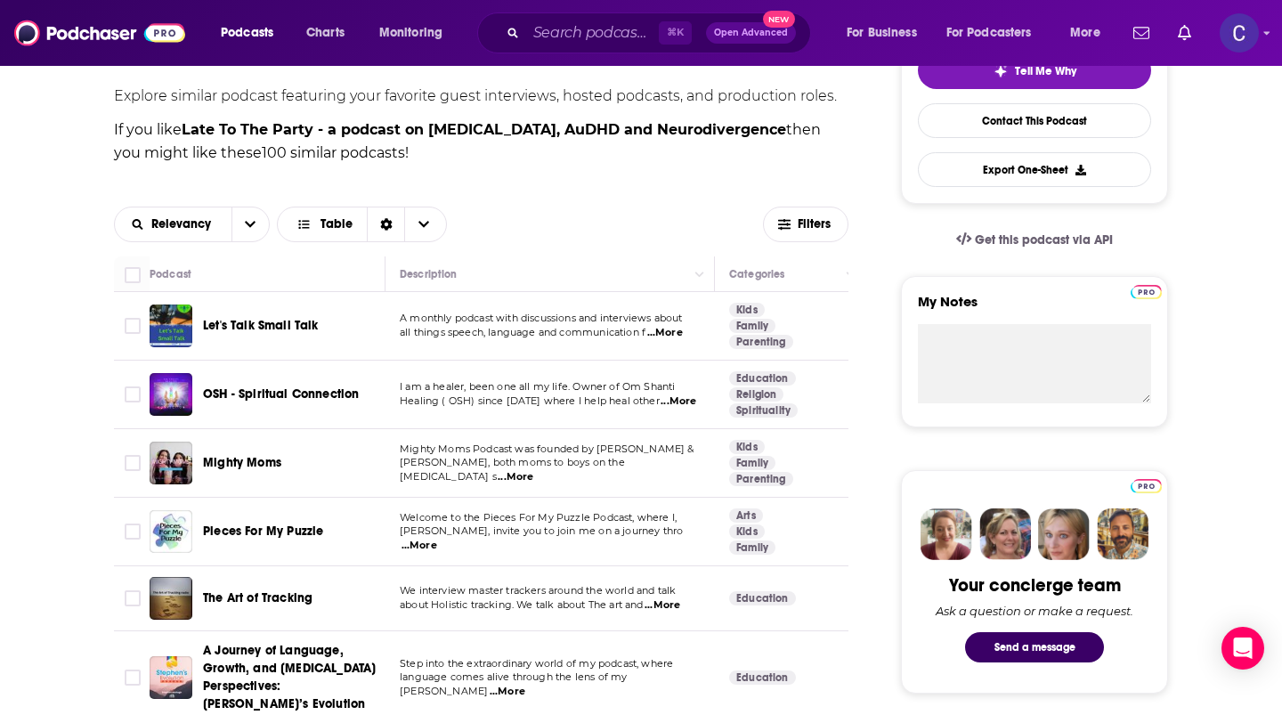
scroll to position [458, 0]
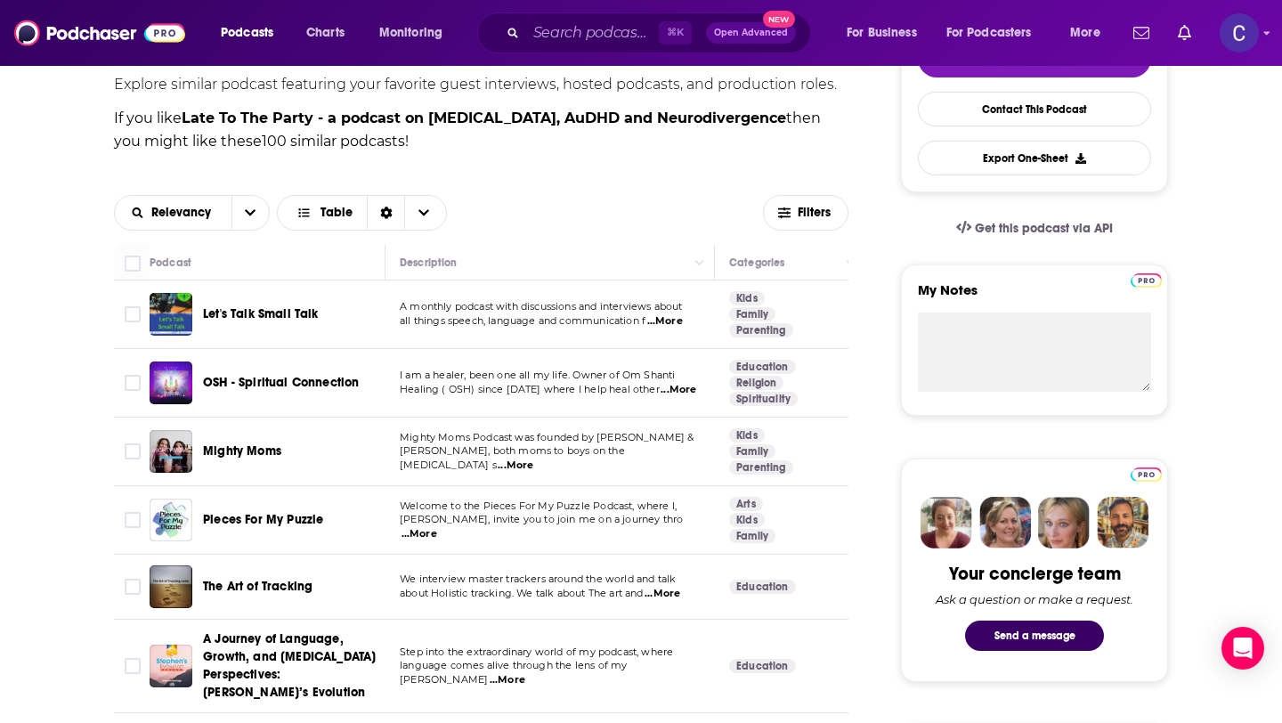
click at [533, 463] on span "...More" at bounding box center [516, 466] width 36 height 14
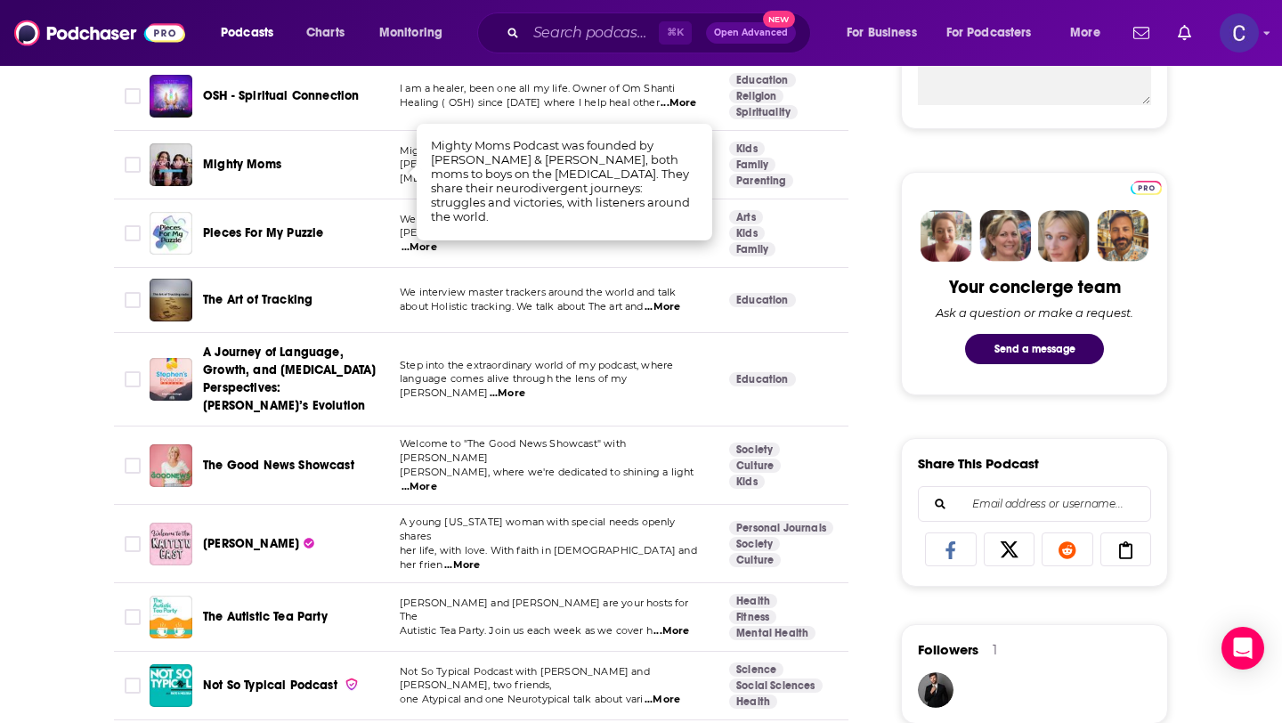
scroll to position [864, 0]
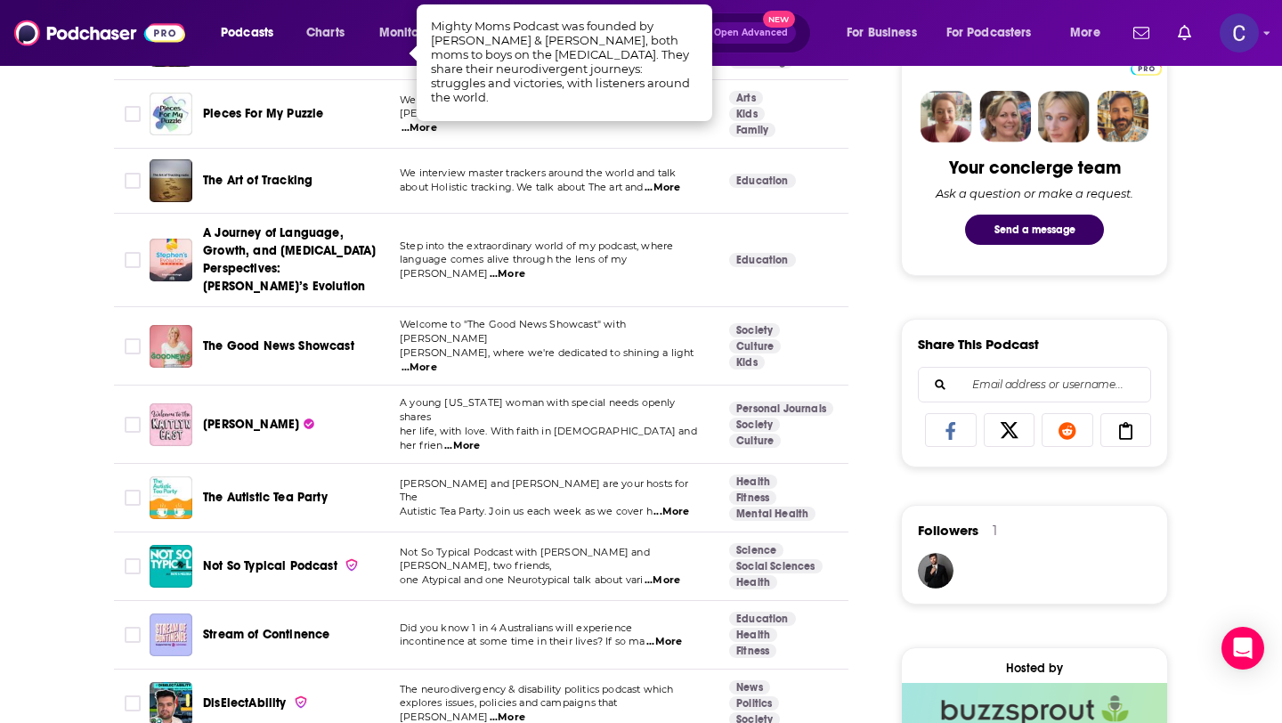
click at [827, 47] on div "Podcasts Charts Monitoring ⌘ K Open Advanced New For Business For Podcasters Mo…" at bounding box center [662, 32] width 909 height 41
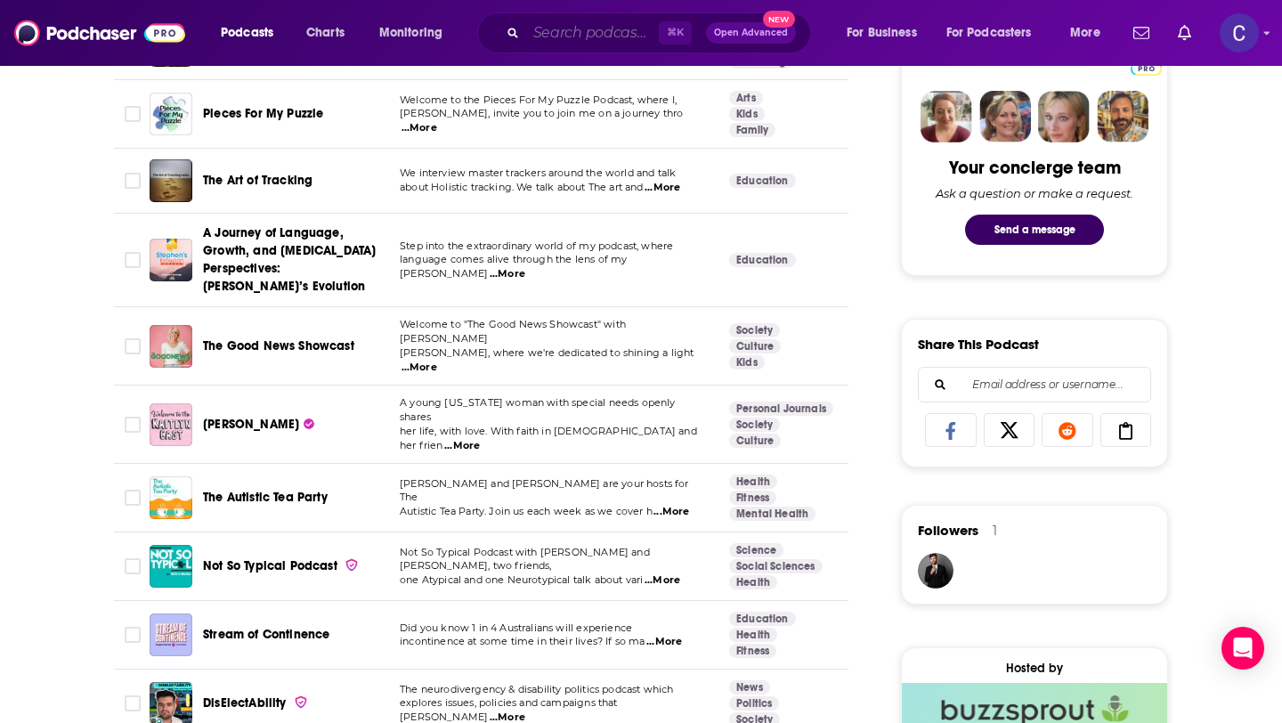
click at [580, 32] on input "Search podcasts, credits, & more..." at bounding box center [592, 33] width 133 height 28
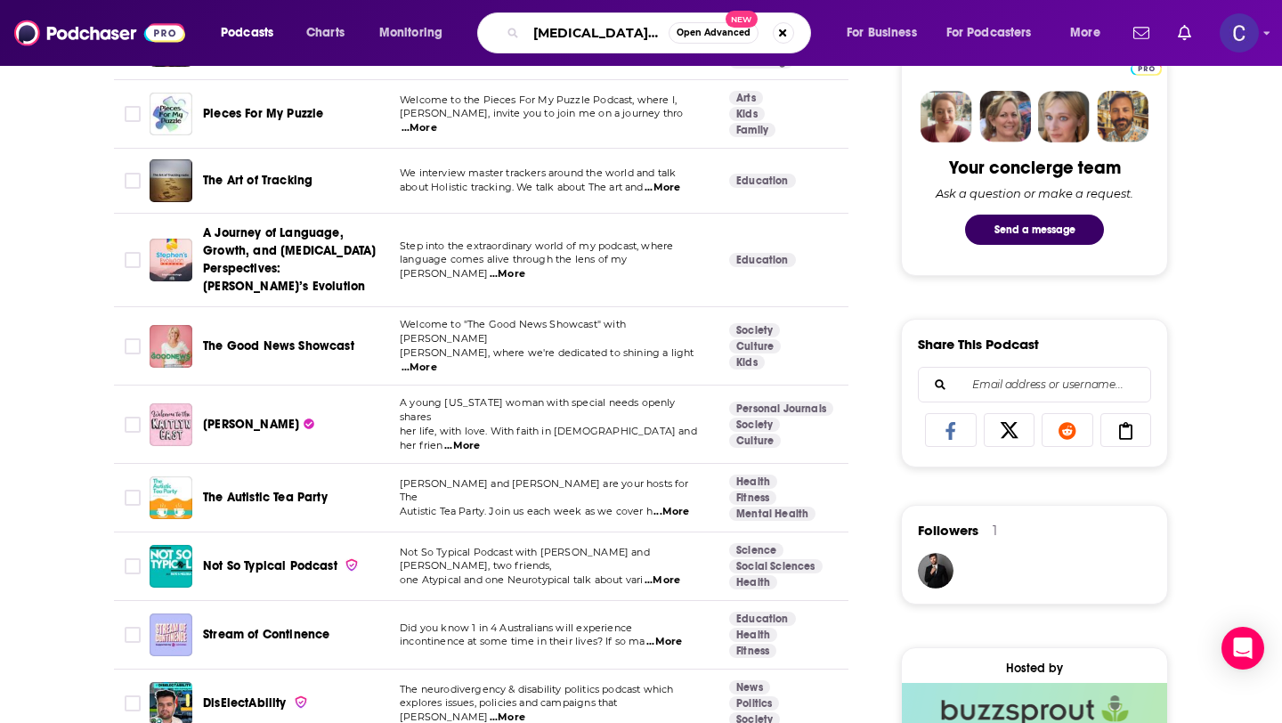
type input "adhd hacks"
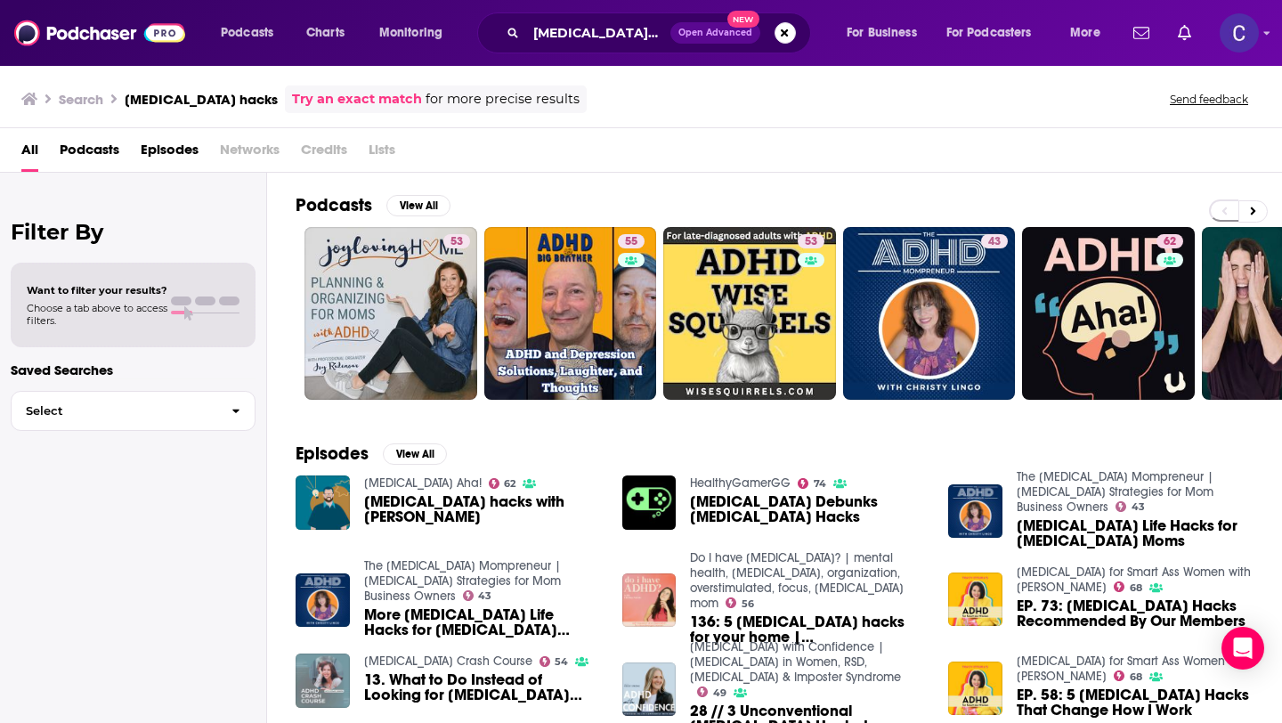
scroll to position [20, 0]
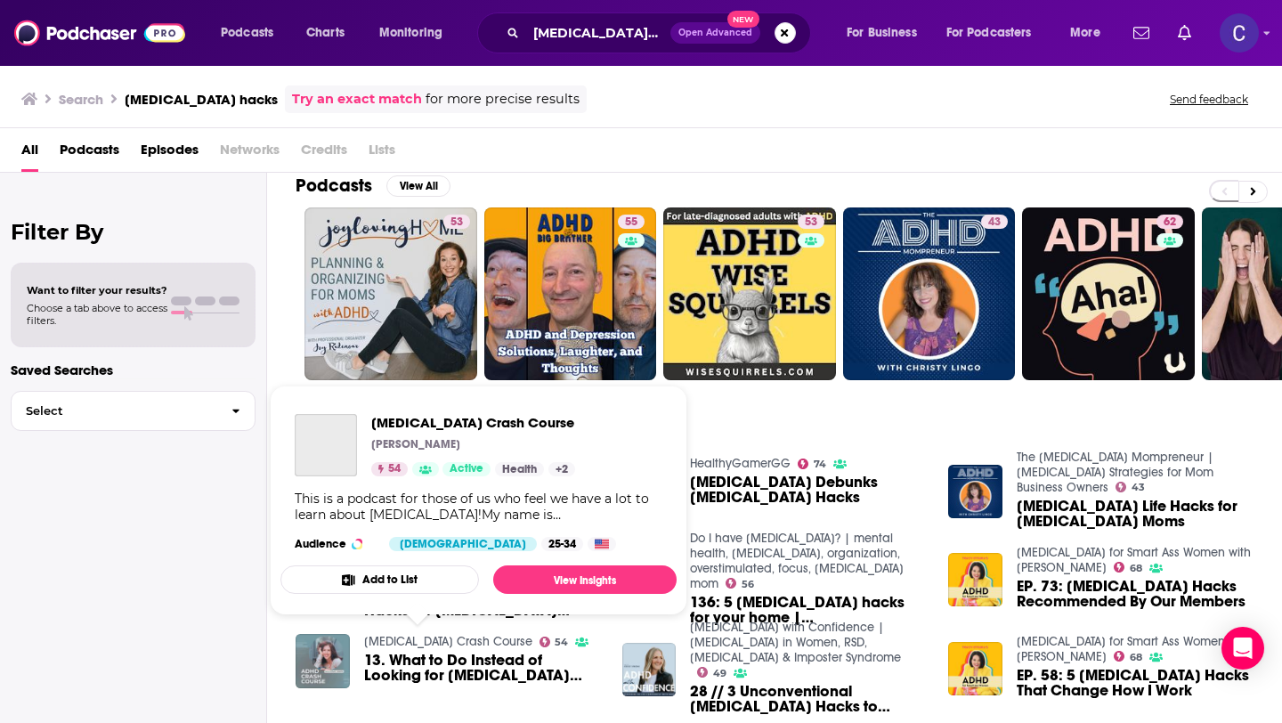
click at [414, 642] on link "ADHD Crash Course" at bounding box center [448, 641] width 168 height 15
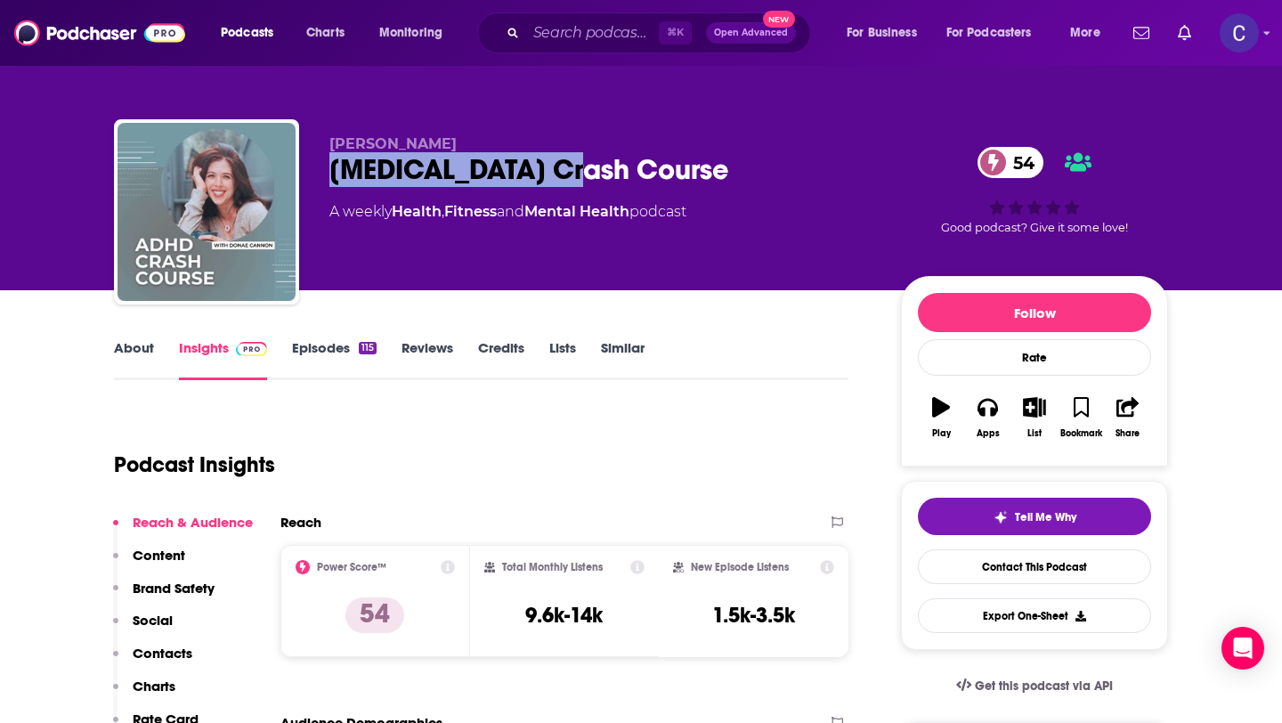
drag, startPoint x: 595, startPoint y: 177, endPoint x: 334, endPoint y: 176, distance: 260.9
click at [334, 176] on div "ADHD Crash Course 54" at bounding box center [601, 169] width 543 height 35
copy h2 "ADHD Crash Course"
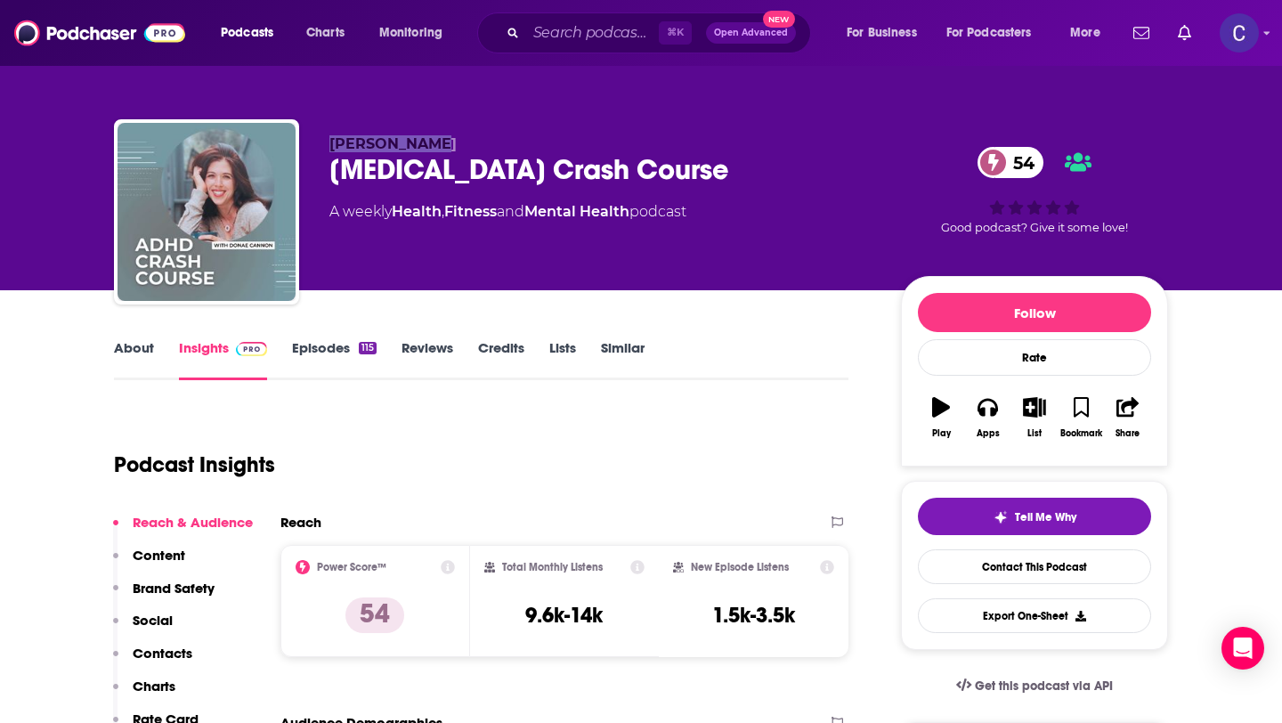
drag, startPoint x: 320, startPoint y: 142, endPoint x: 483, endPoint y: 142, distance: 163.0
click at [483, 142] on div "Donae Cannon ADHD Crash Course 54 A weekly Health , Fitness and Mental Health p…" at bounding box center [641, 215] width 1054 height 192
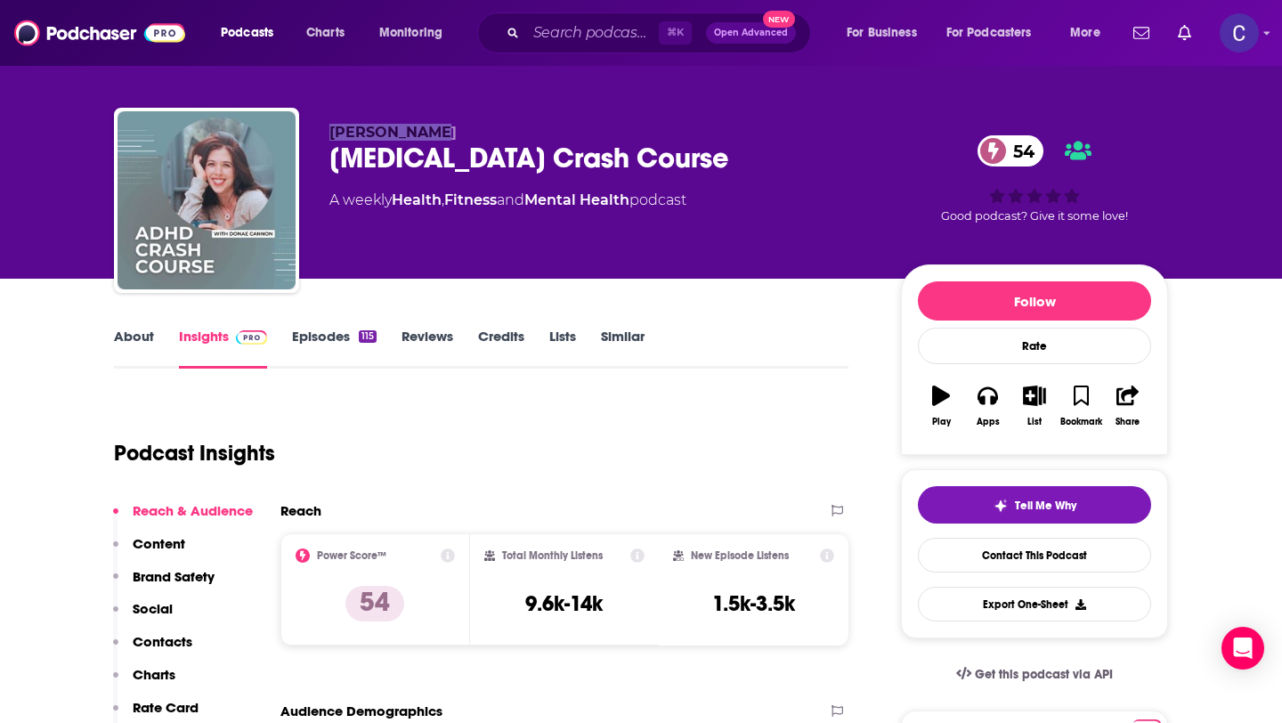
click at [612, 334] on link "Similar" at bounding box center [623, 348] width 44 height 41
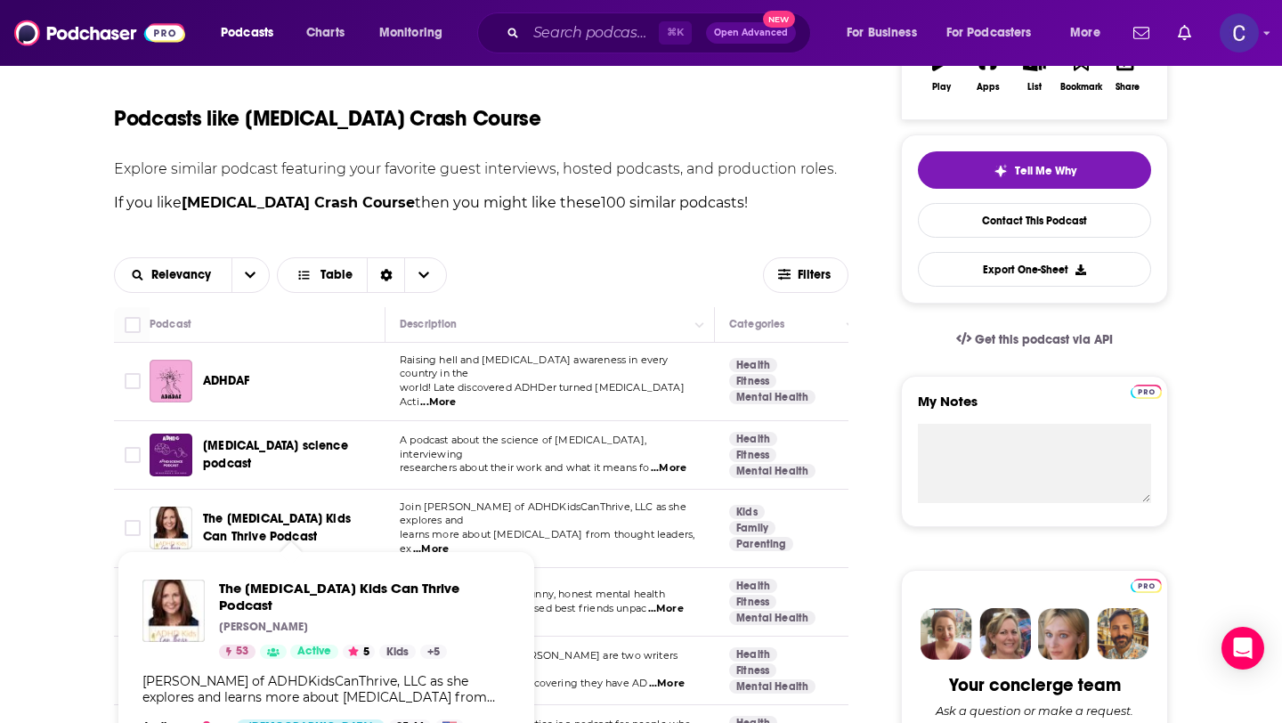
scroll to position [419, 0]
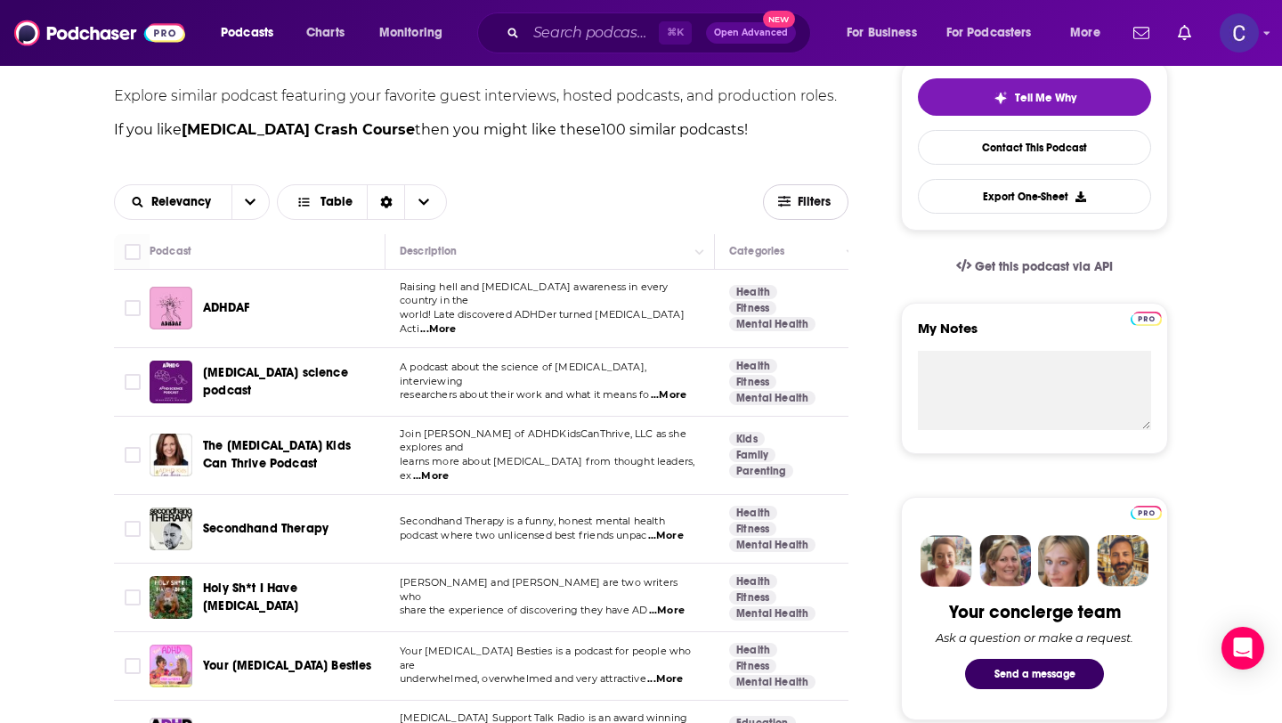
click at [801, 211] on button "Filters" at bounding box center [805, 202] width 85 height 36
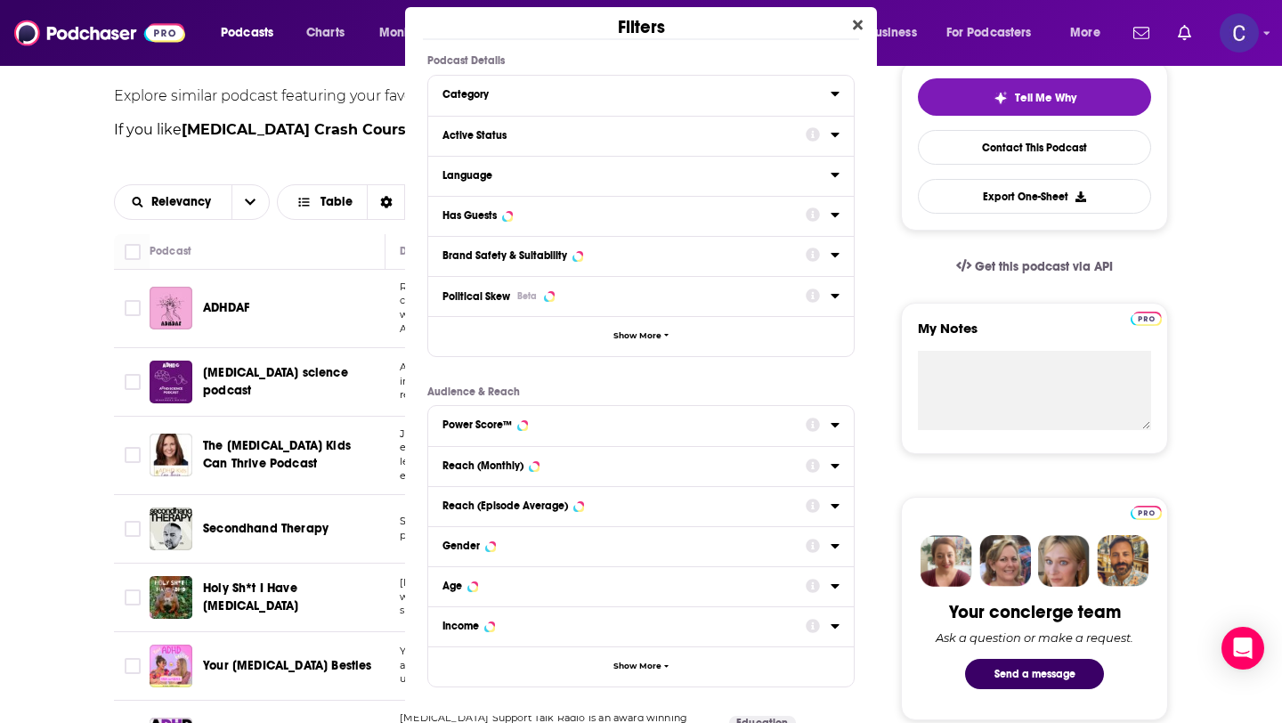
scroll to position [0, 0]
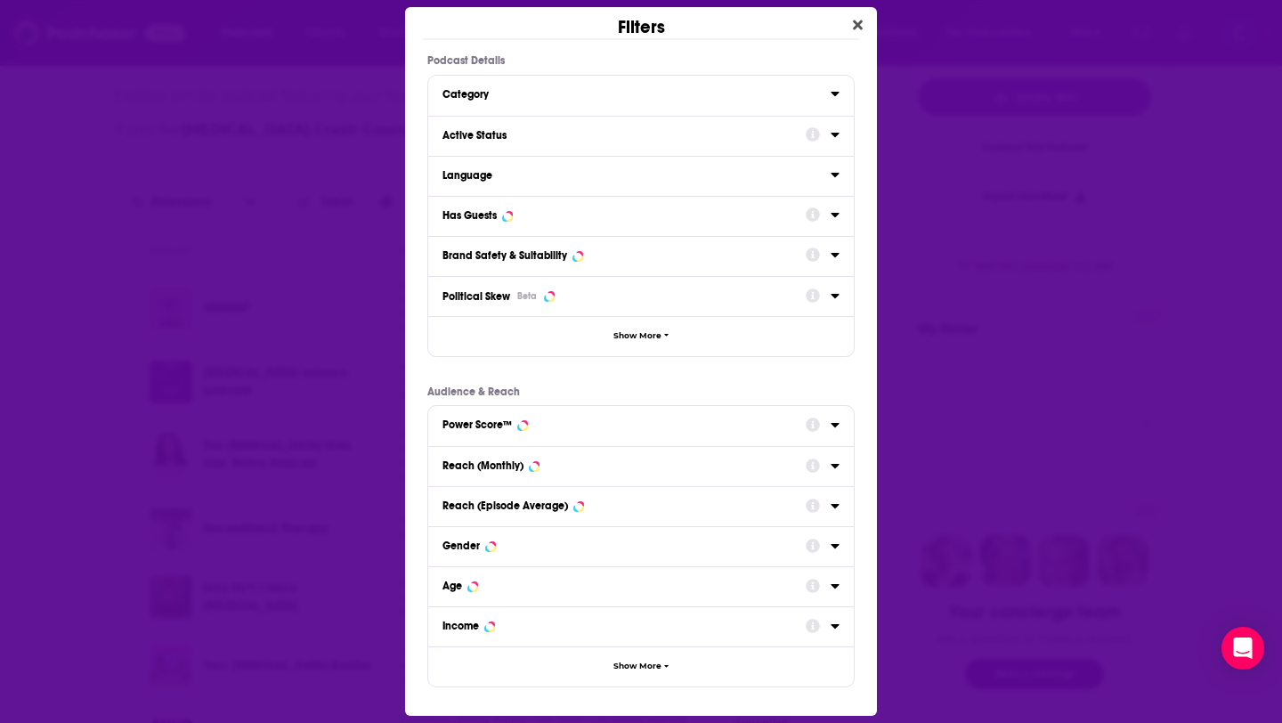
click at [763, 134] on div "Active Status" at bounding box center [619, 135] width 352 height 12
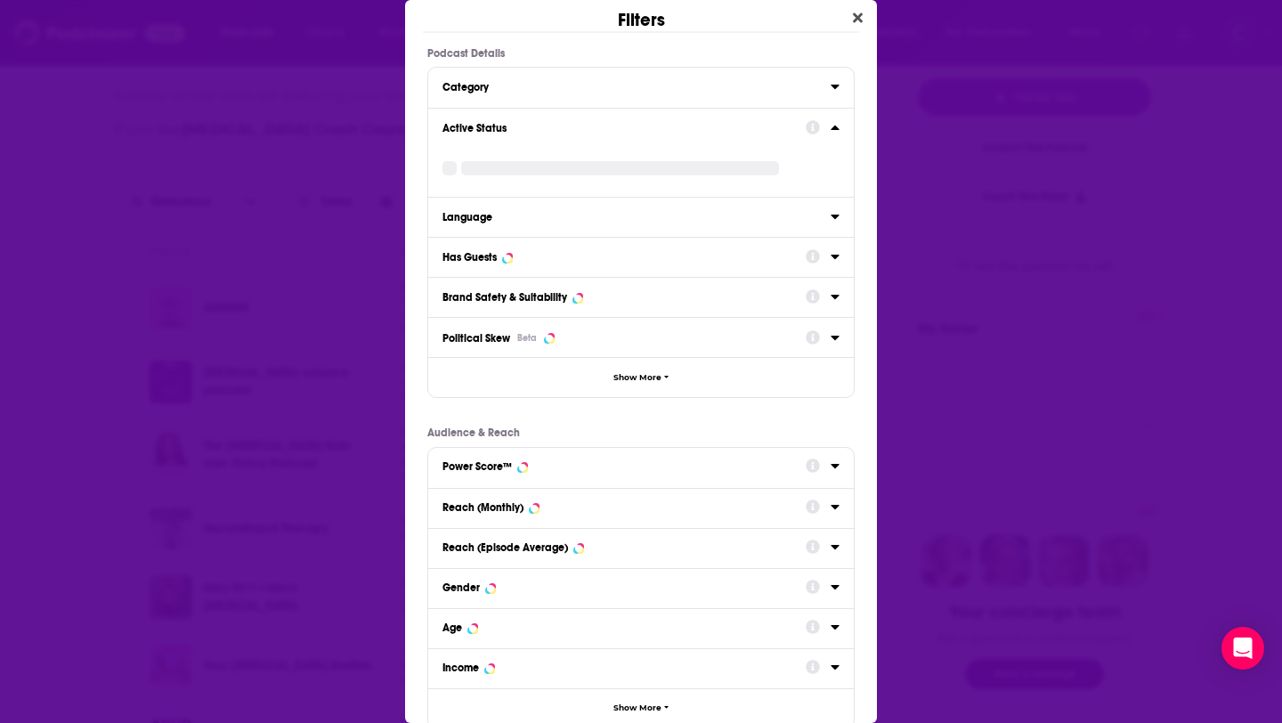
click at [836, 138] on div "Active Status" at bounding box center [641, 152] width 426 height 89
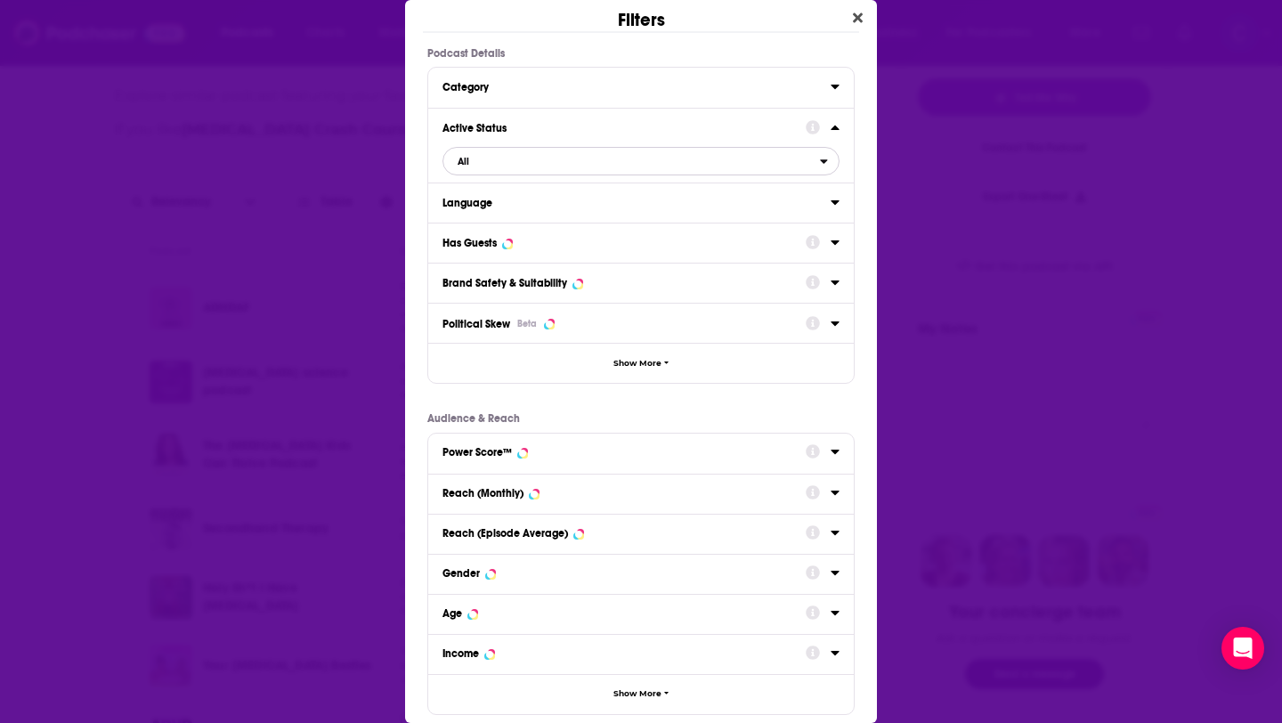
click at [612, 165] on span "All" at bounding box center [632, 161] width 377 height 23
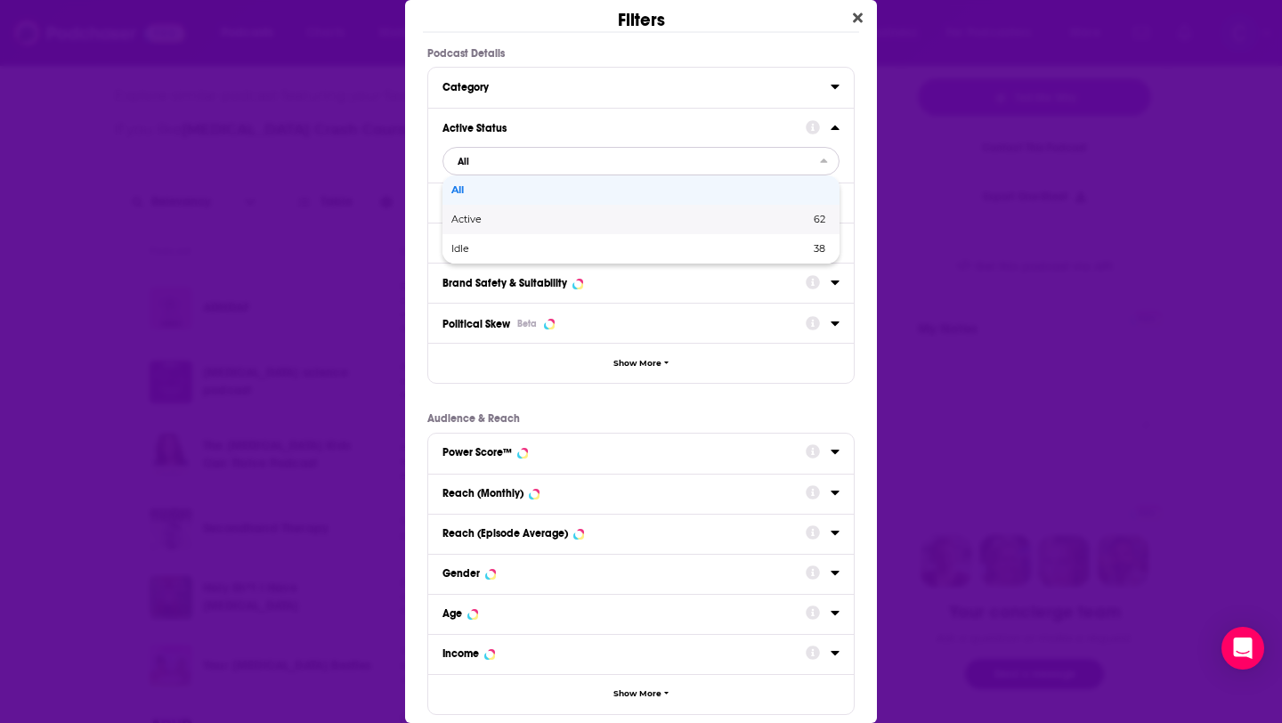
click at [541, 218] on span "Active" at bounding box center [549, 220] width 194 height 10
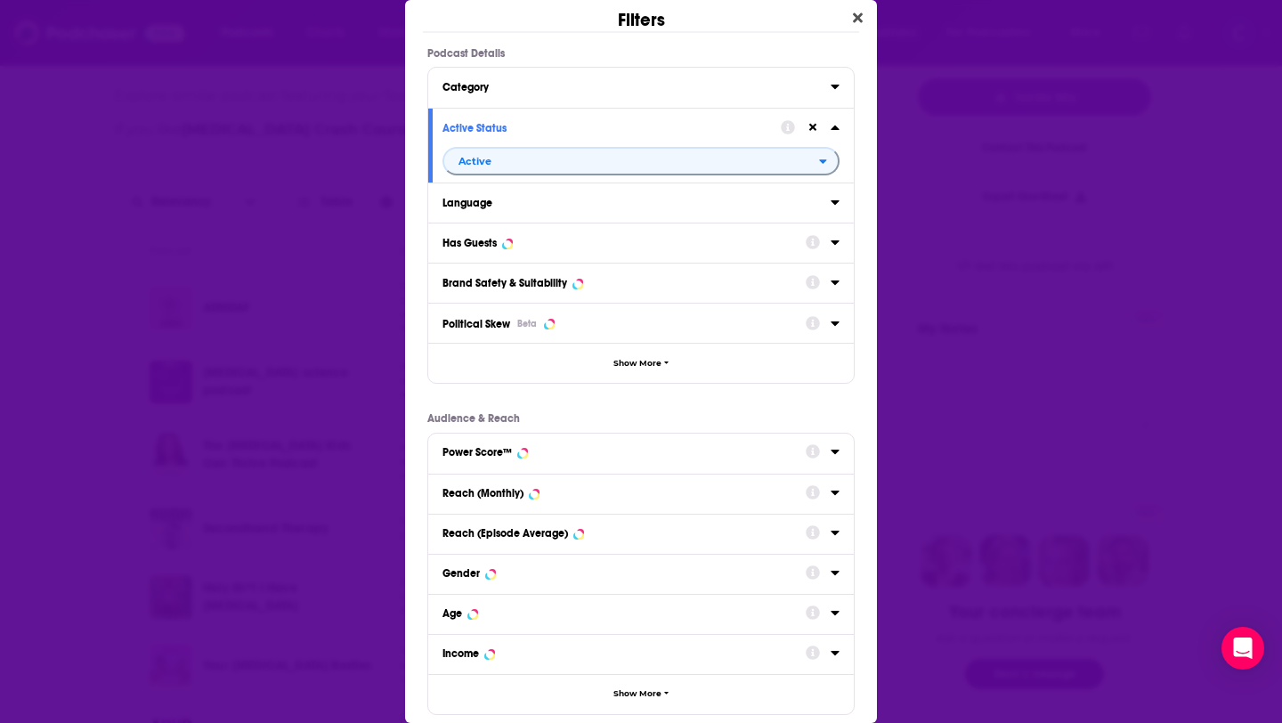
click at [531, 86] on div "Category" at bounding box center [631, 87] width 377 height 12
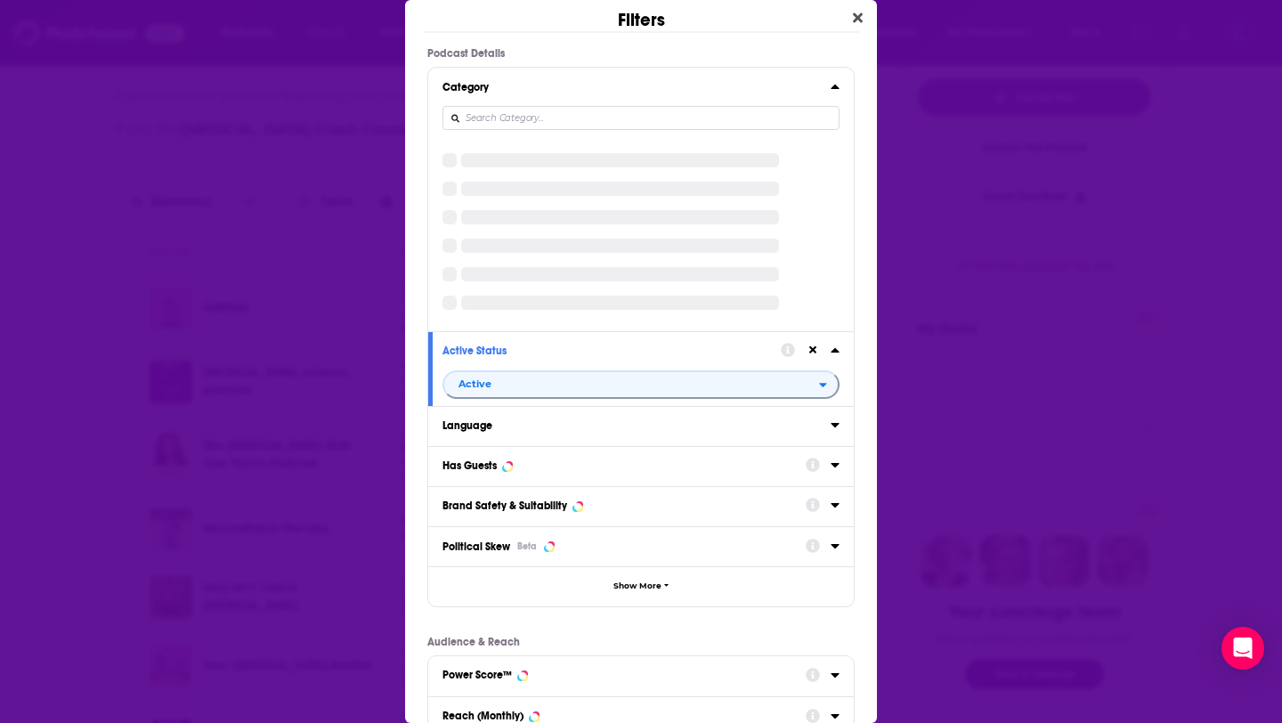
click at [842, 90] on div "Category" at bounding box center [641, 199] width 426 height 263
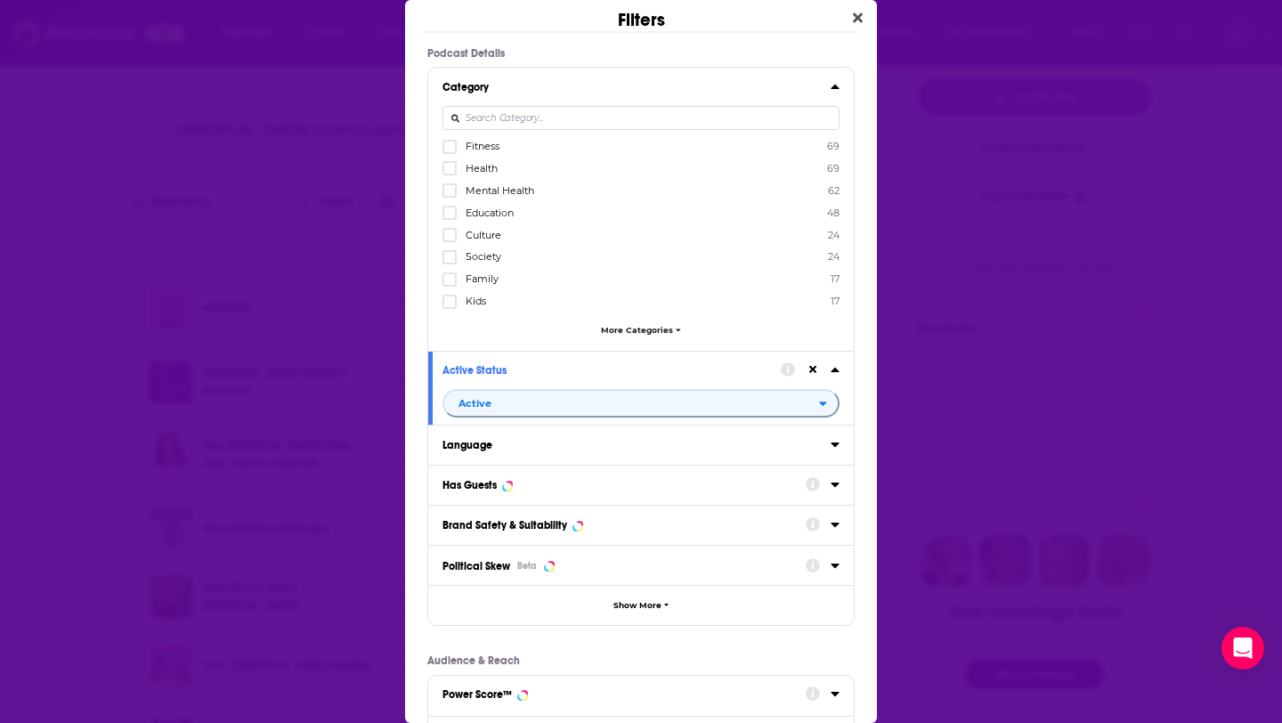
click at [835, 86] on icon "Dialog" at bounding box center [835, 87] width 8 height 4
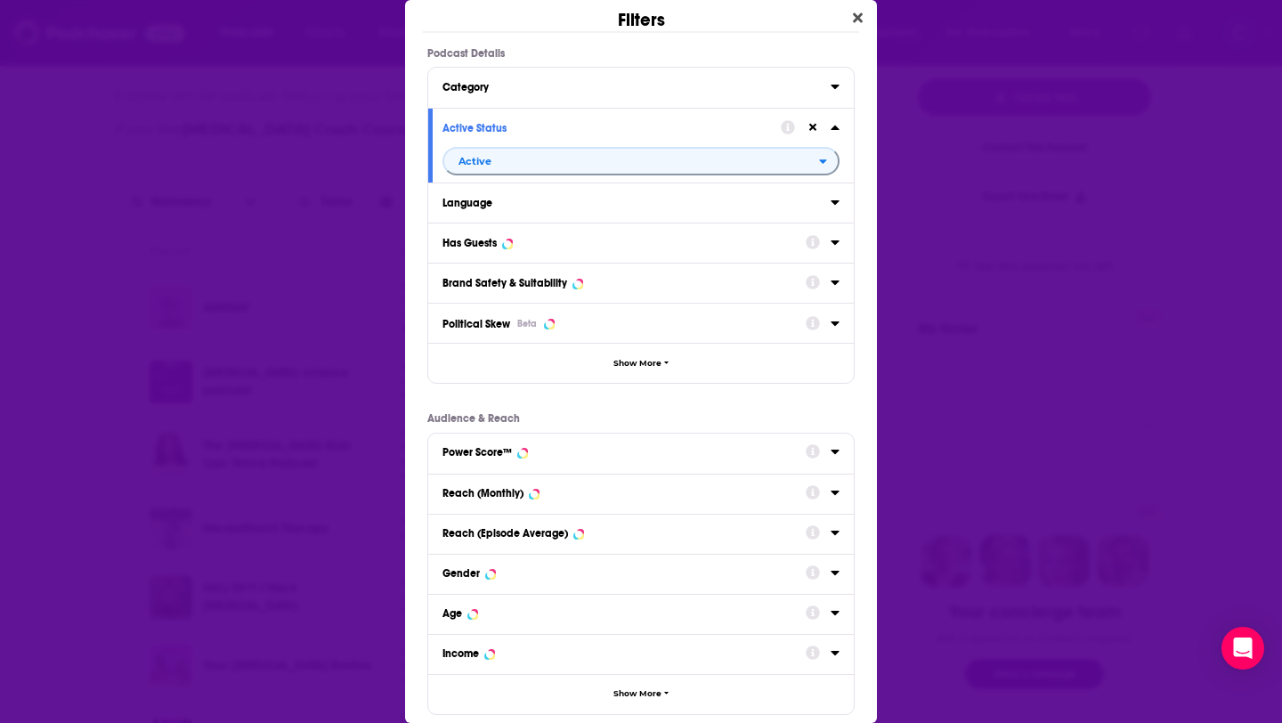
click at [838, 249] on div "Dialog" at bounding box center [823, 242] width 34 height 22
click at [838, 239] on icon "Dialog" at bounding box center [835, 242] width 9 height 14
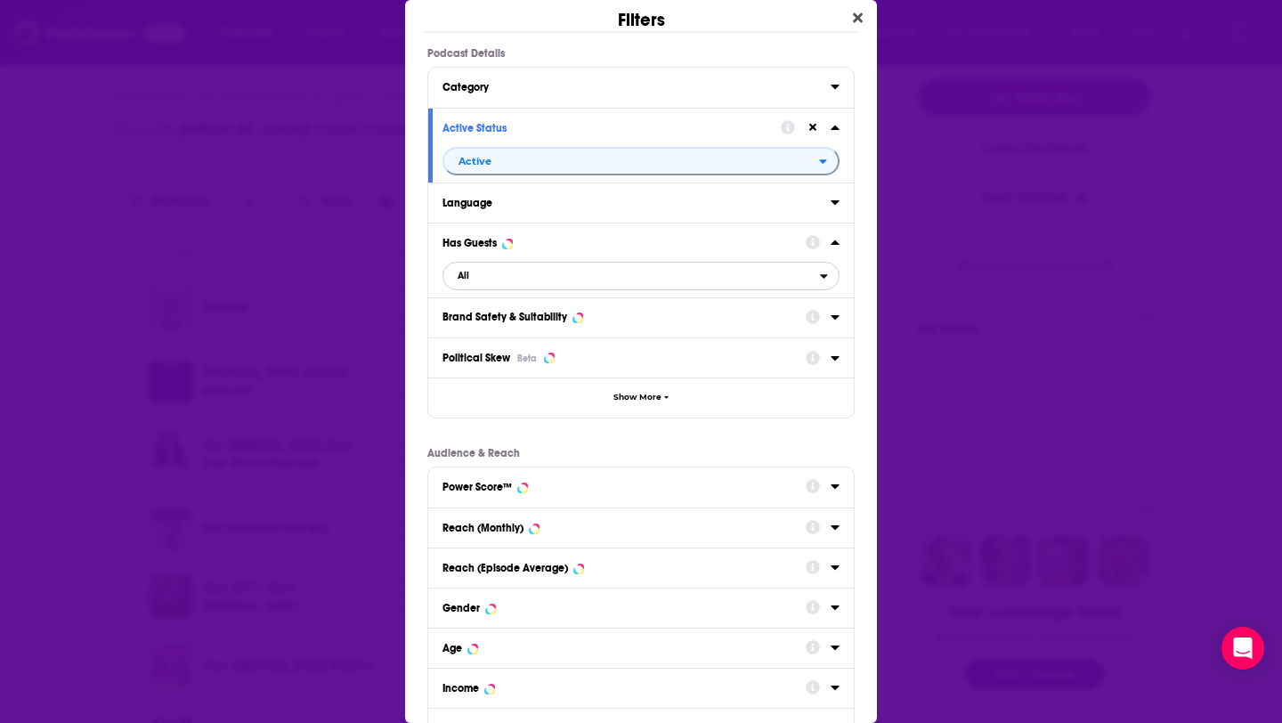
click at [582, 273] on span "All" at bounding box center [632, 276] width 377 height 23
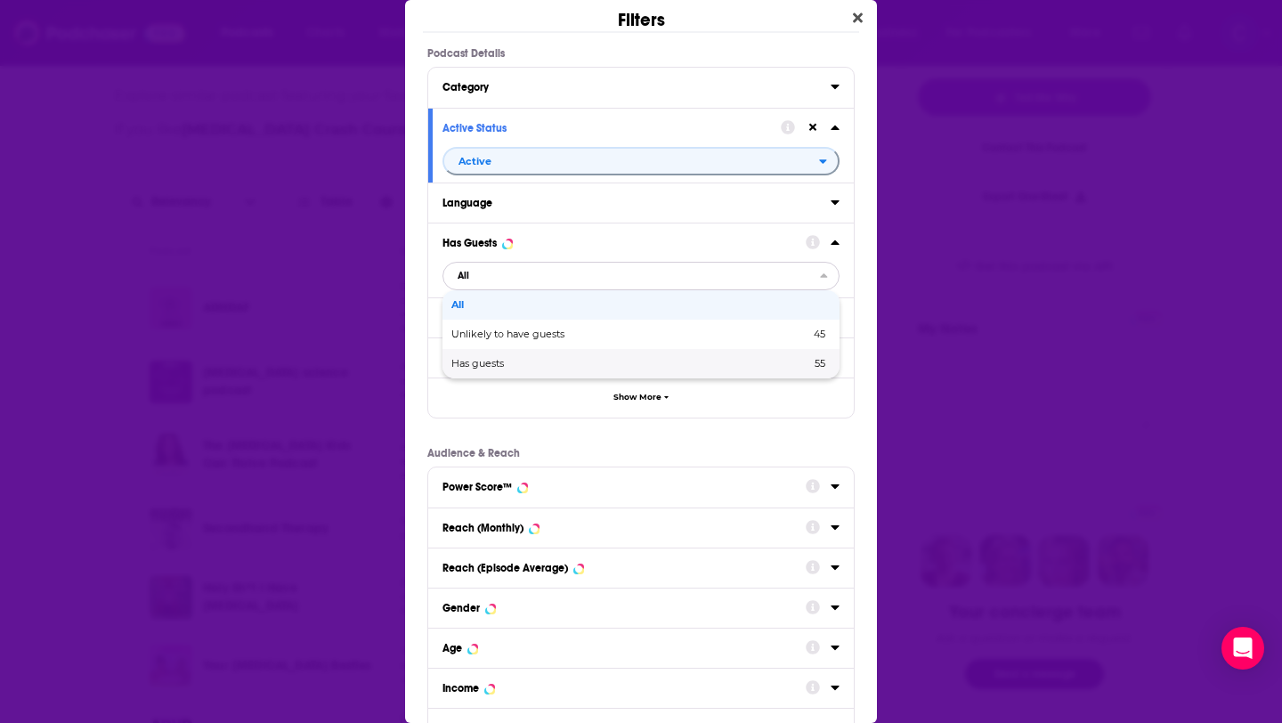
click at [591, 367] on span "Has guests" at bounding box center [555, 364] width 206 height 10
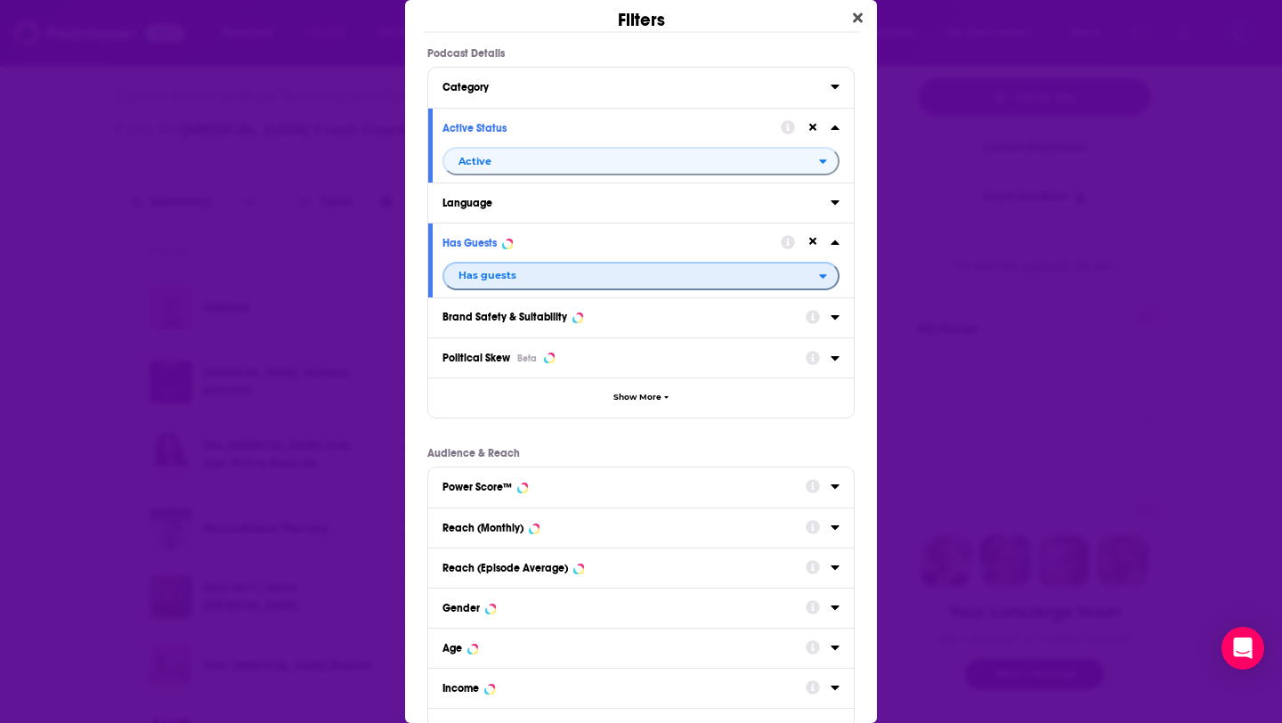
scroll to position [130, 0]
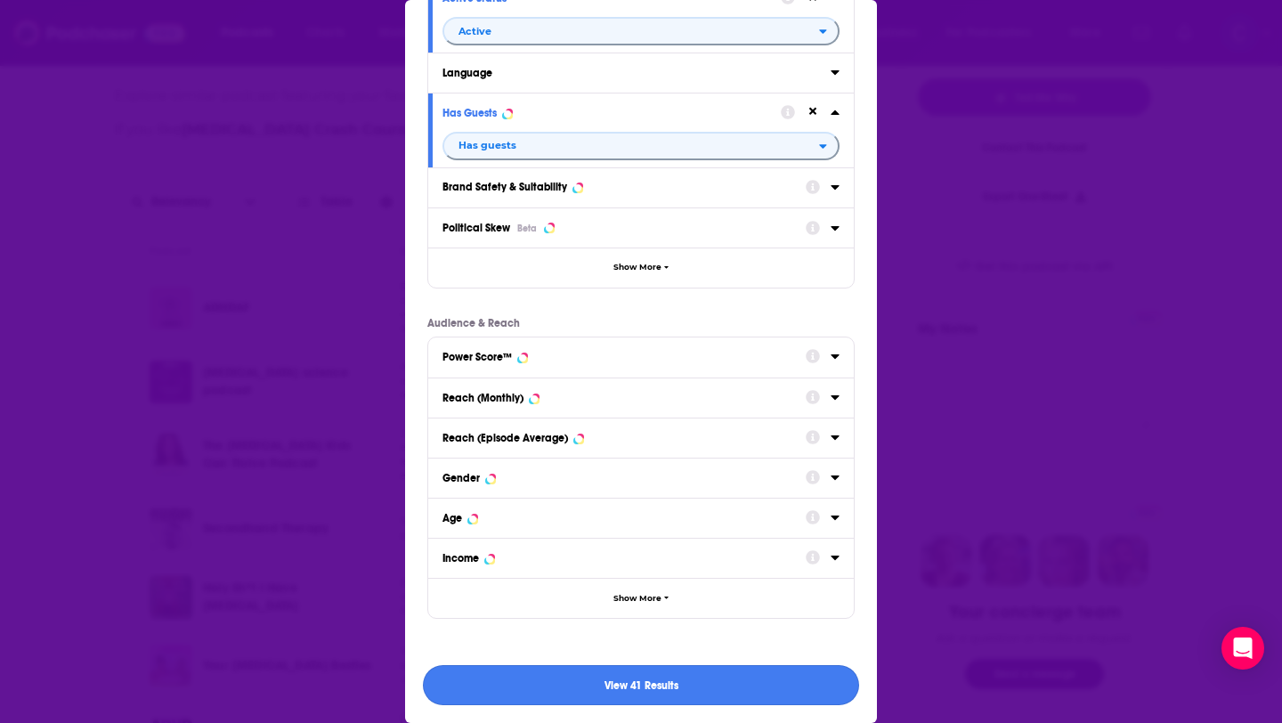
click at [707, 691] on button "View 41 Results" at bounding box center [641, 685] width 436 height 40
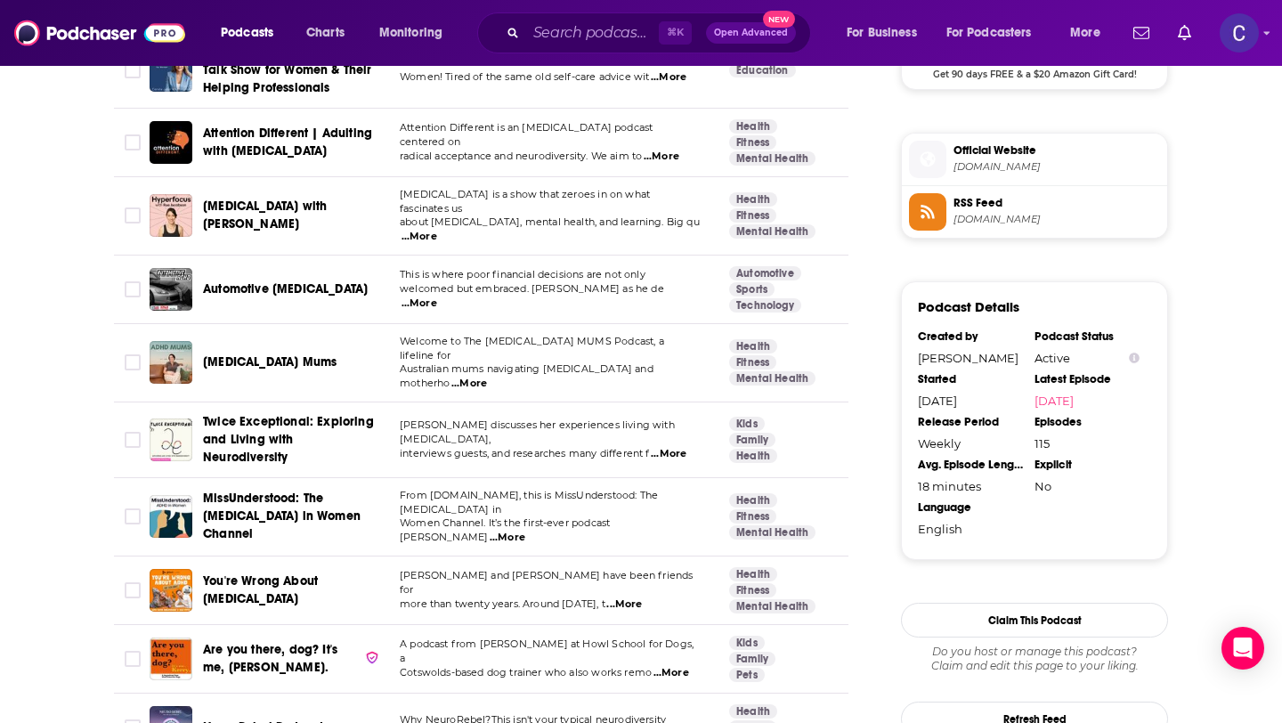
scroll to position [1824, 0]
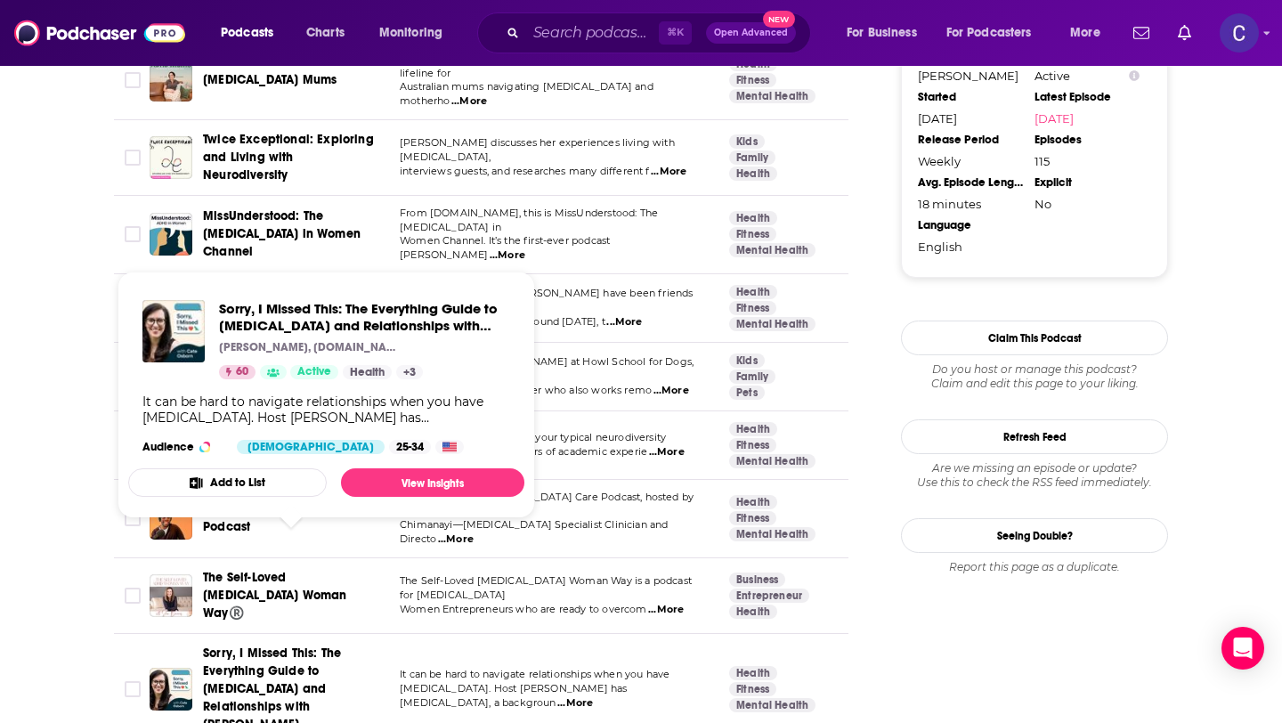
click at [307, 646] on span "Sorry, I Missed This: The Everything Guide to ADHD and Relationships with Cate …" at bounding box center [272, 689] width 138 height 86
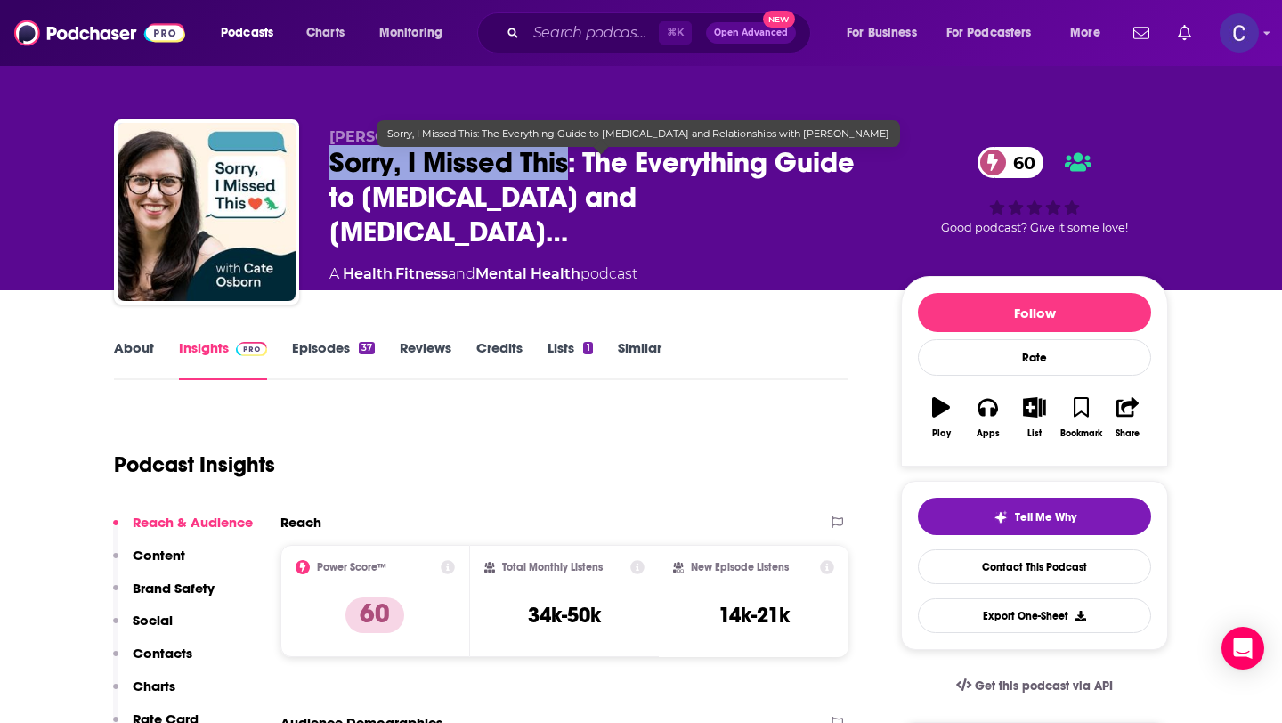
drag, startPoint x: 324, startPoint y: 174, endPoint x: 573, endPoint y: 175, distance: 248.5
click at [573, 175] on div "Cate Osborn, Understood.org Sorry, I Missed This: The Everything Guide to ADHD …" at bounding box center [641, 215] width 1054 height 192
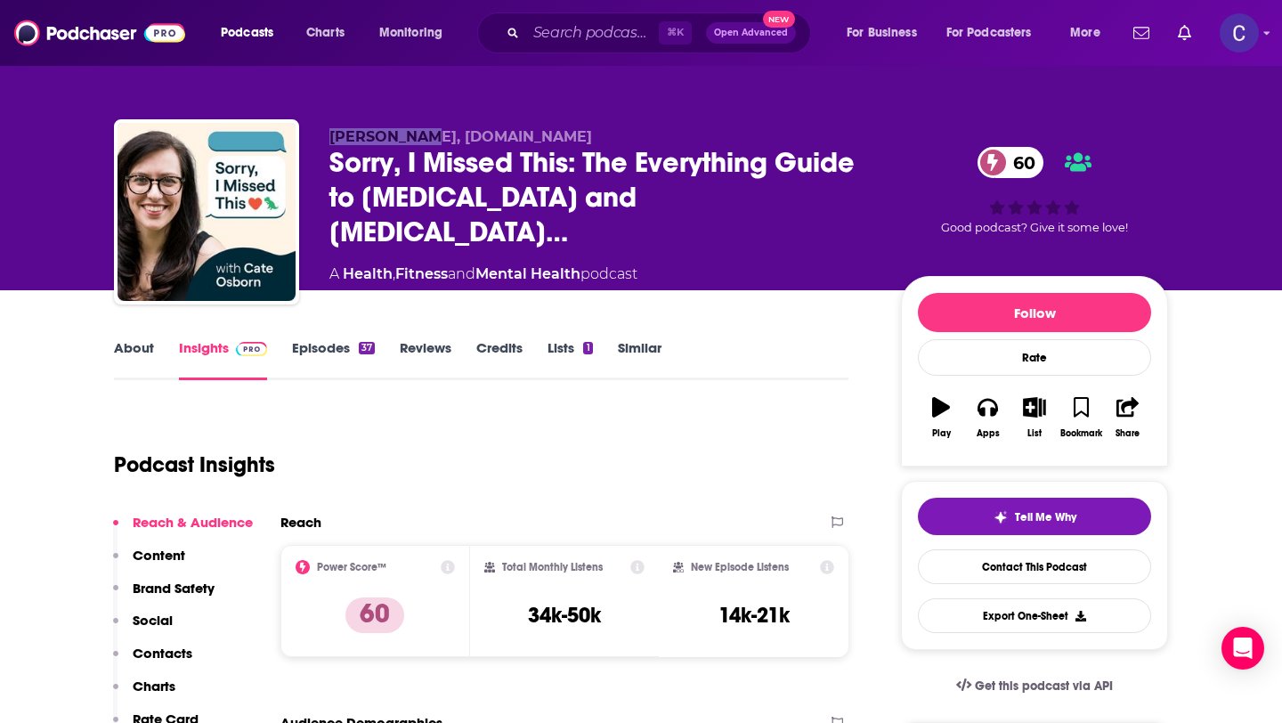
drag, startPoint x: 330, startPoint y: 145, endPoint x: 420, endPoint y: 148, distance: 90.0
click at [420, 145] on span "Cate Osborn, Understood.org" at bounding box center [461, 136] width 263 height 17
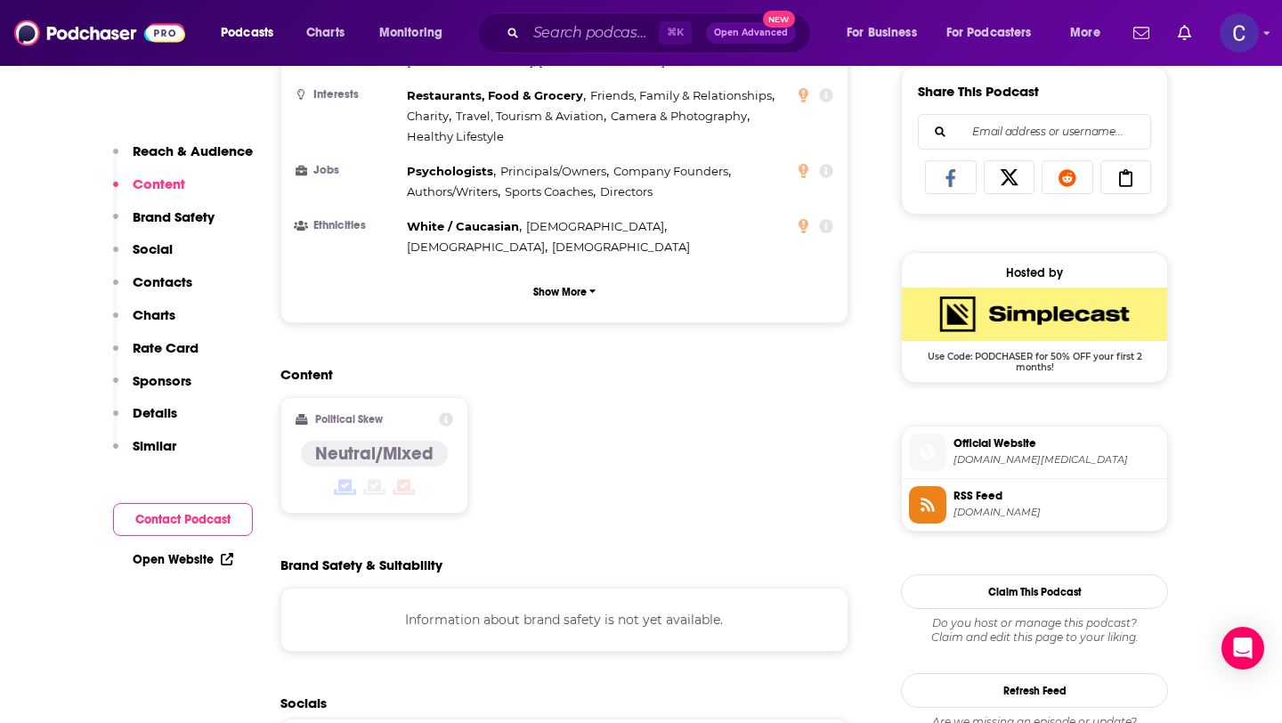
scroll to position [1681, 0]
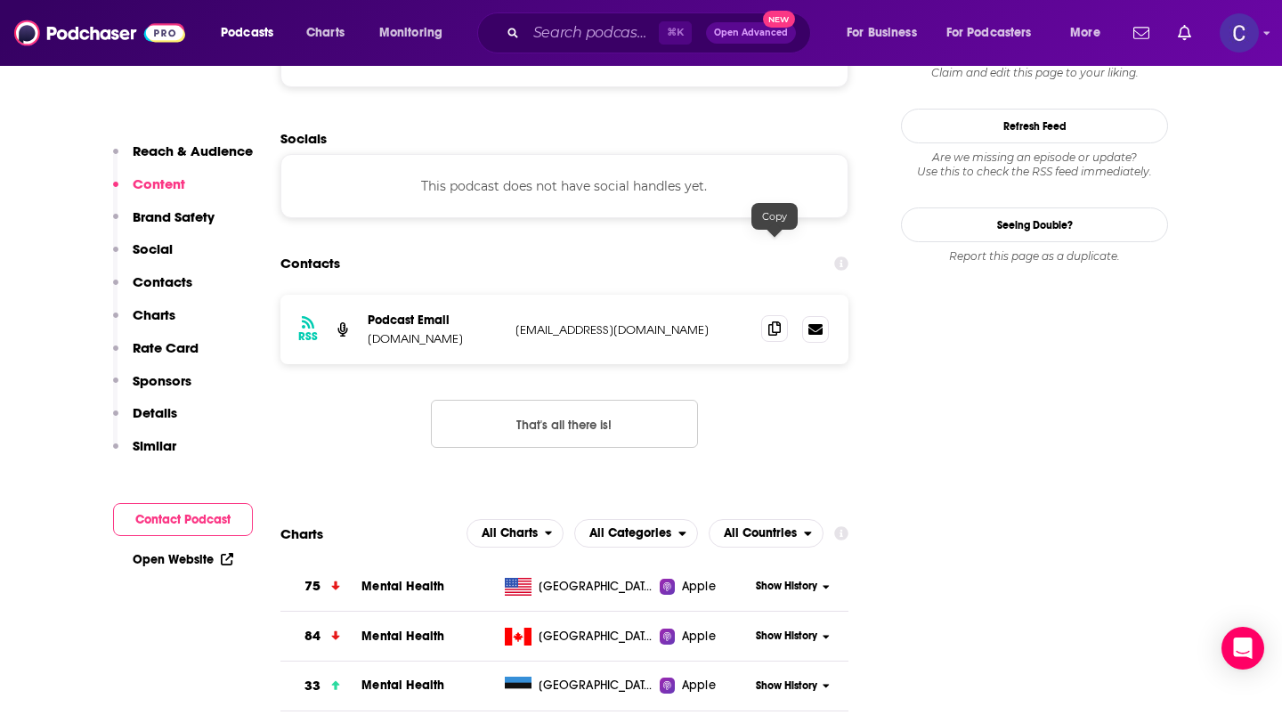
click at [770, 315] on span at bounding box center [774, 328] width 27 height 27
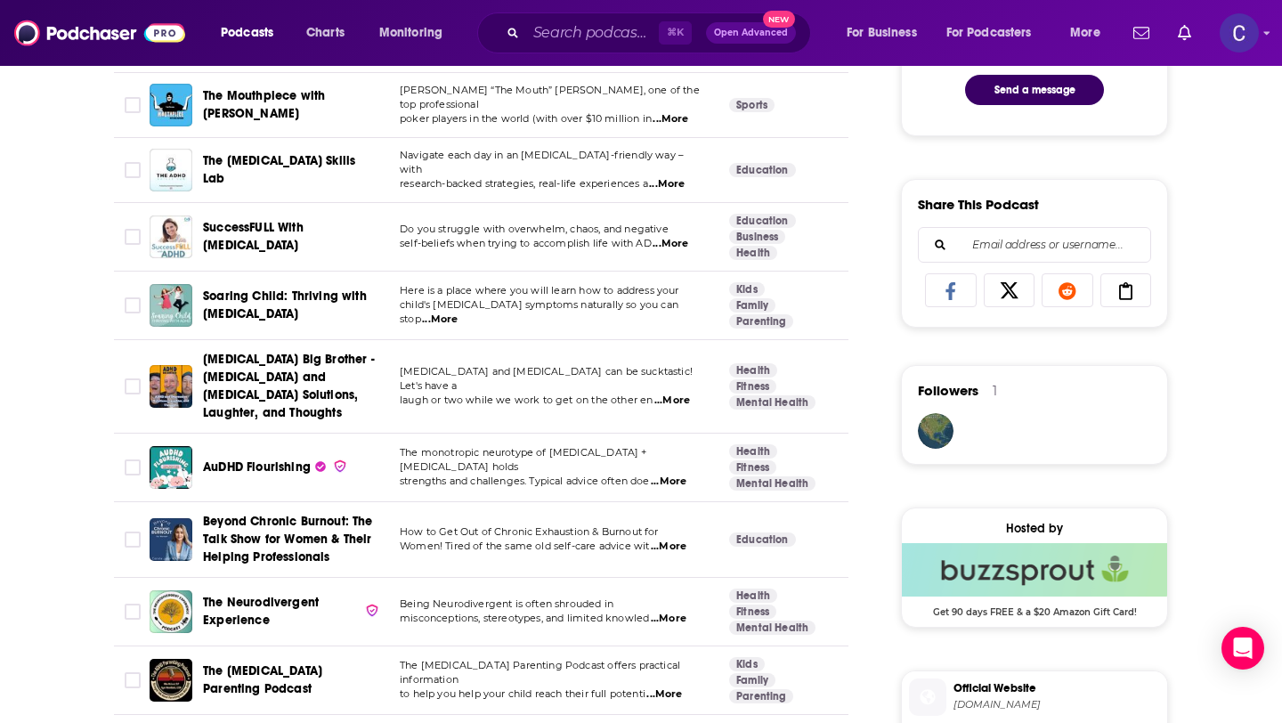
scroll to position [1084, 0]
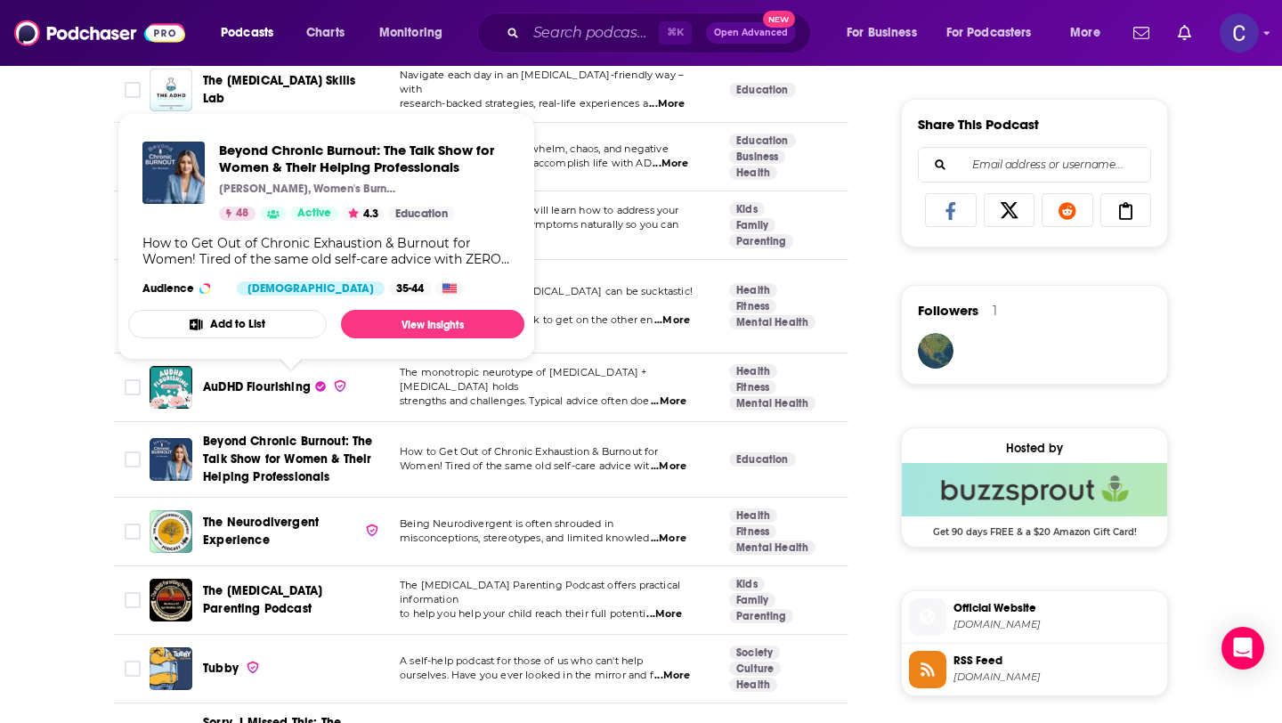
click at [310, 433] on span "Beyond Chronic Burnout: The Talk Show for Women & Their Helping Professionals" at bounding box center [291, 459] width 176 height 53
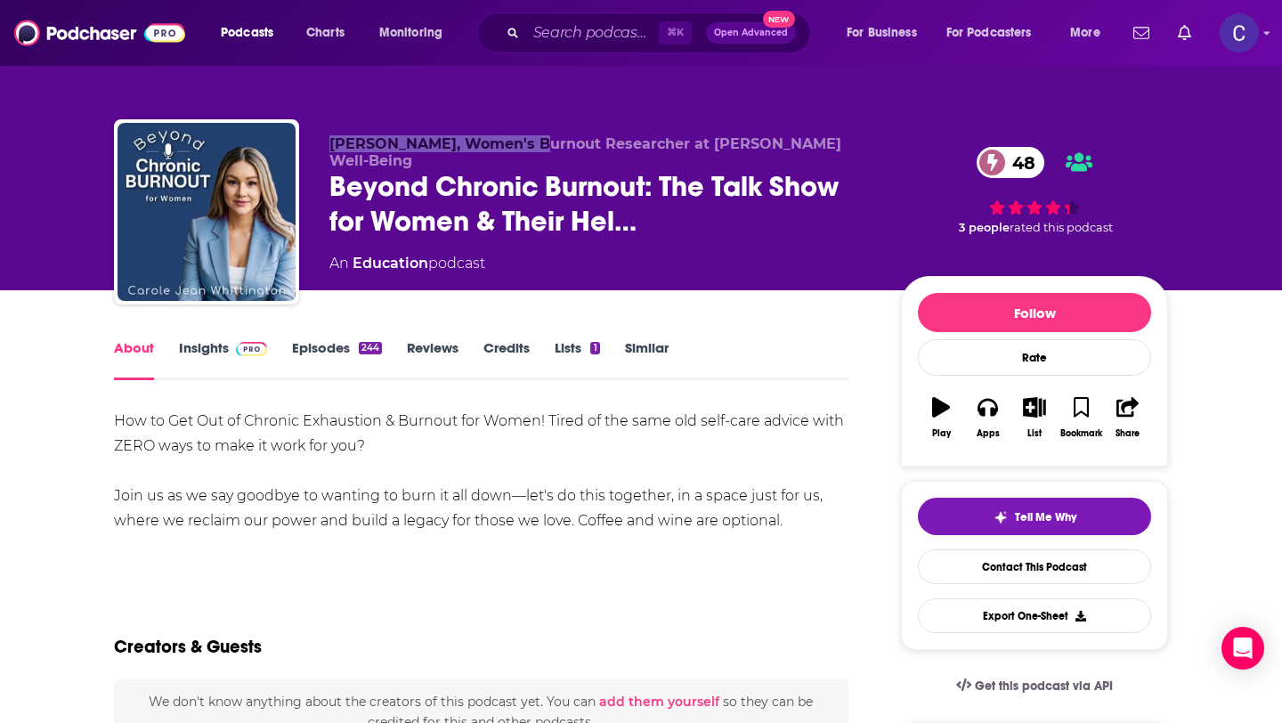
drag, startPoint x: 328, startPoint y: 144, endPoint x: 515, endPoint y: 149, distance: 187.1
click at [515, 149] on div "Carole Jean Whittington, Women's Burnout Researcher at Whittington Well-Being B…" at bounding box center [641, 215] width 1054 height 192
click at [515, 140] on span "Carole Jean Whittington, Women's Burnout Researcher at Whittington Well-Being" at bounding box center [586, 152] width 512 height 34
drag, startPoint x: 514, startPoint y: 146, endPoint x: 335, endPoint y: 147, distance: 179.0
click at [335, 147] on span "Carole Jean Whittington, Women's Burnout Researcher at Whittington Well-Being" at bounding box center [586, 152] width 512 height 34
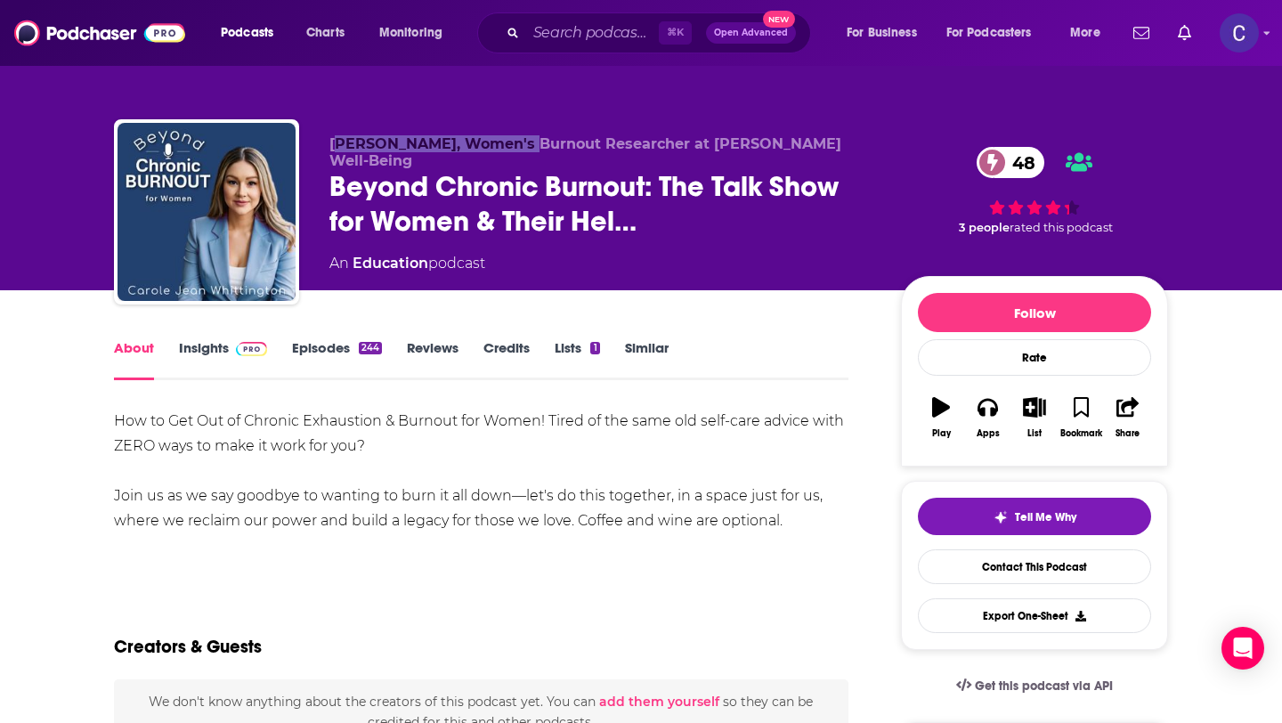
copy span "arole Jean Whittington"
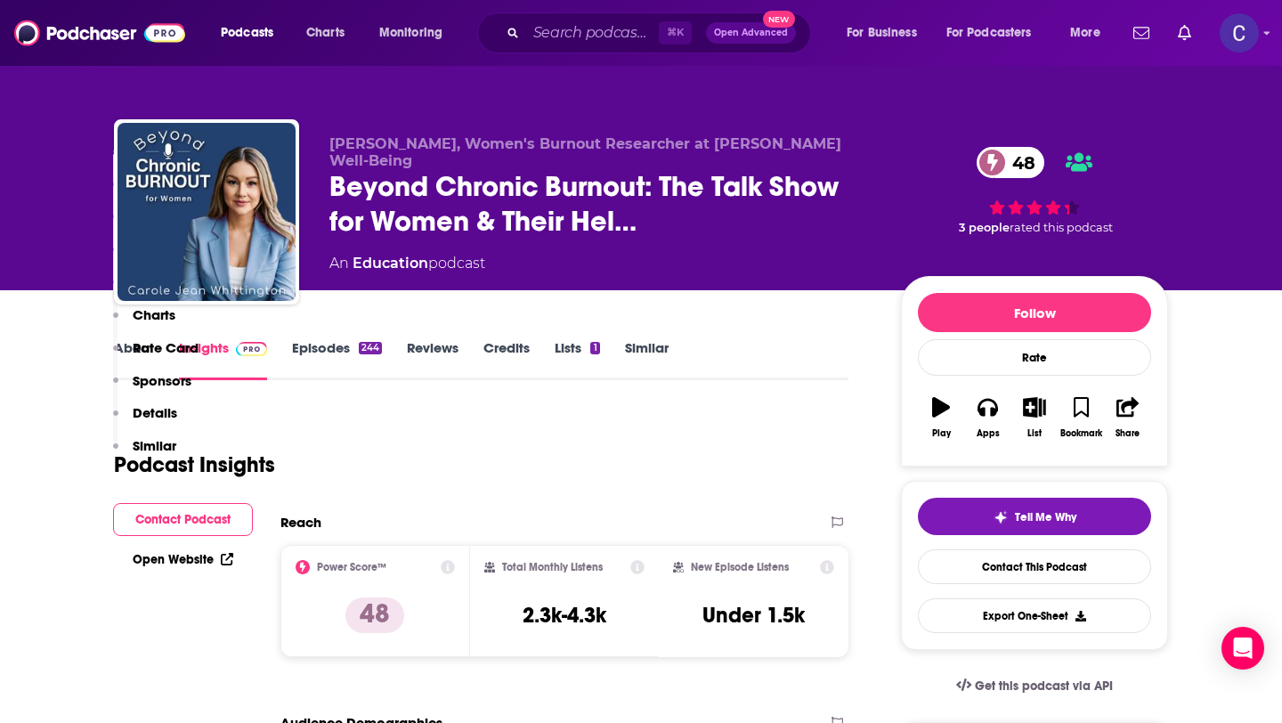
scroll to position [745, 0]
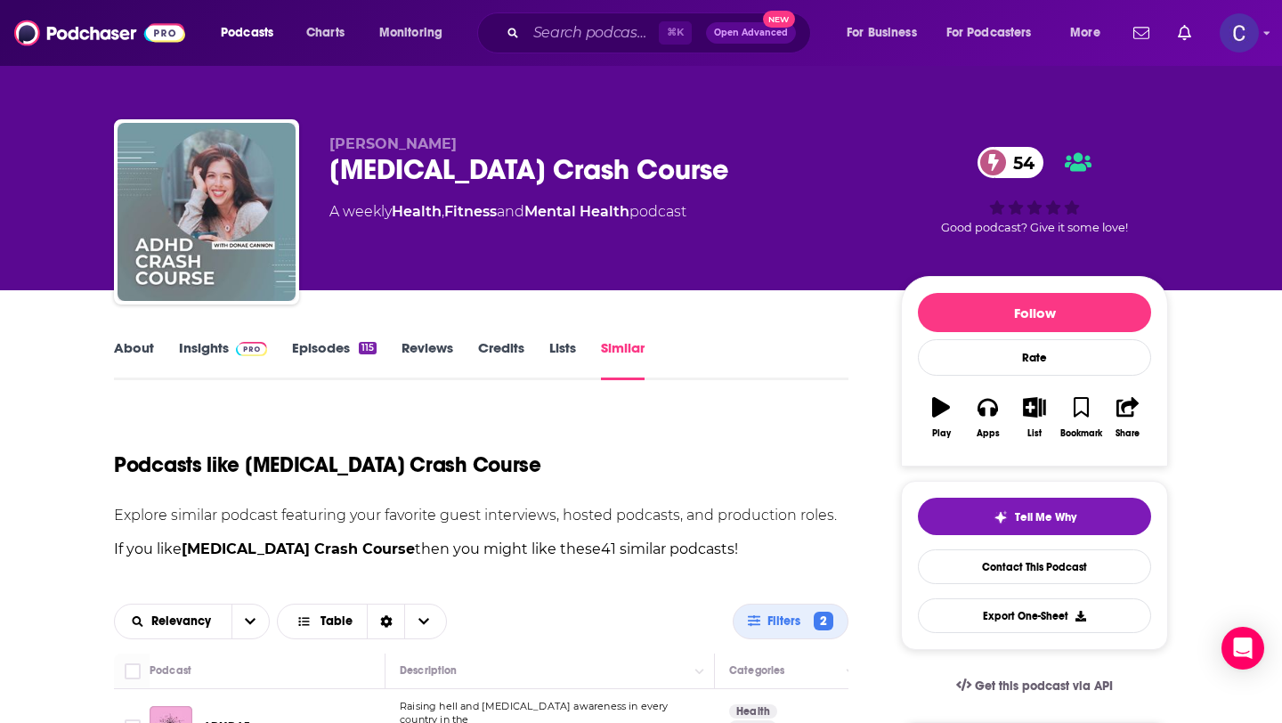
click at [860, 152] on div "ADHD Crash Course 54" at bounding box center [601, 169] width 543 height 35
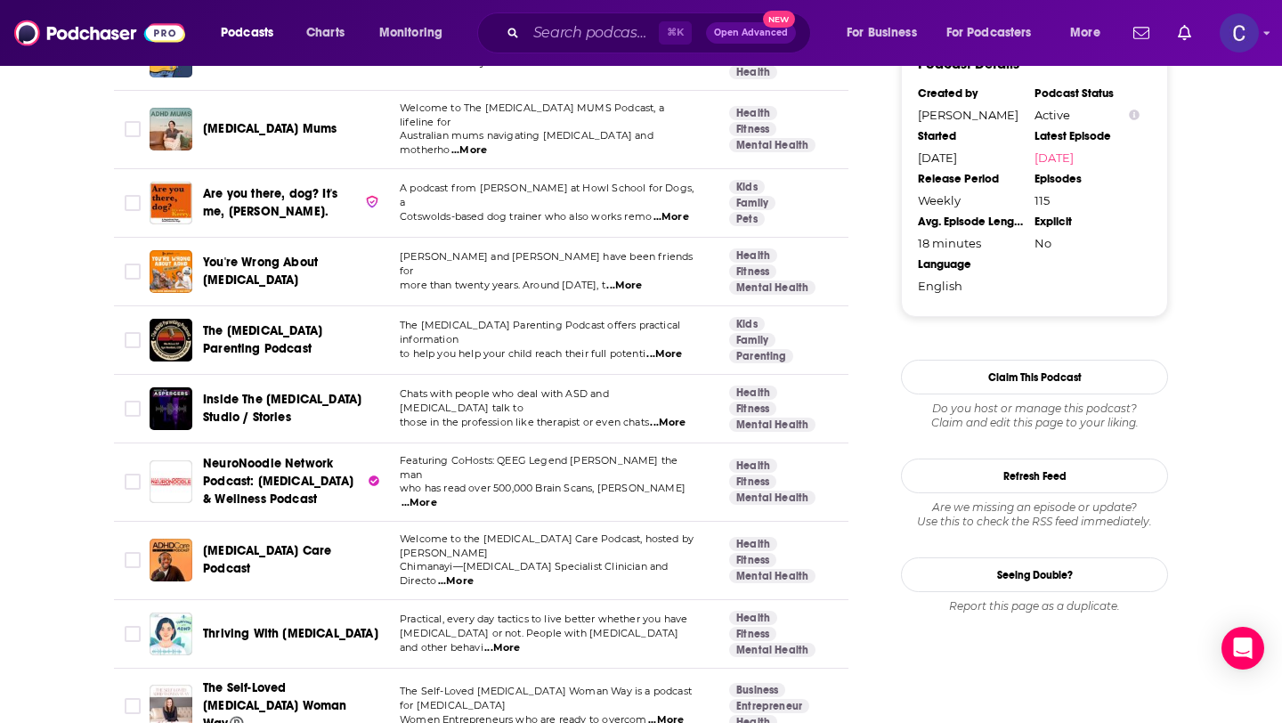
scroll to position [2257, 0]
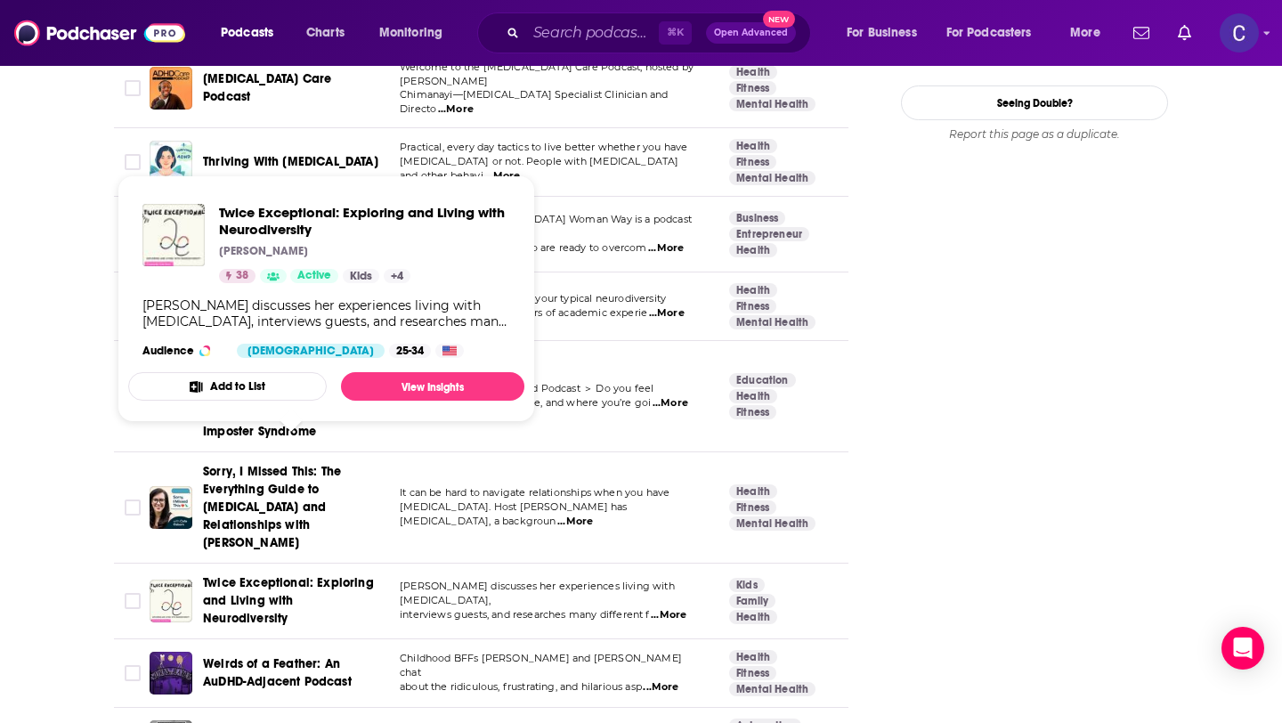
click at [313, 575] on span "Twice Exceptional: Exploring and Living with Neurodiversity" at bounding box center [288, 600] width 171 height 51
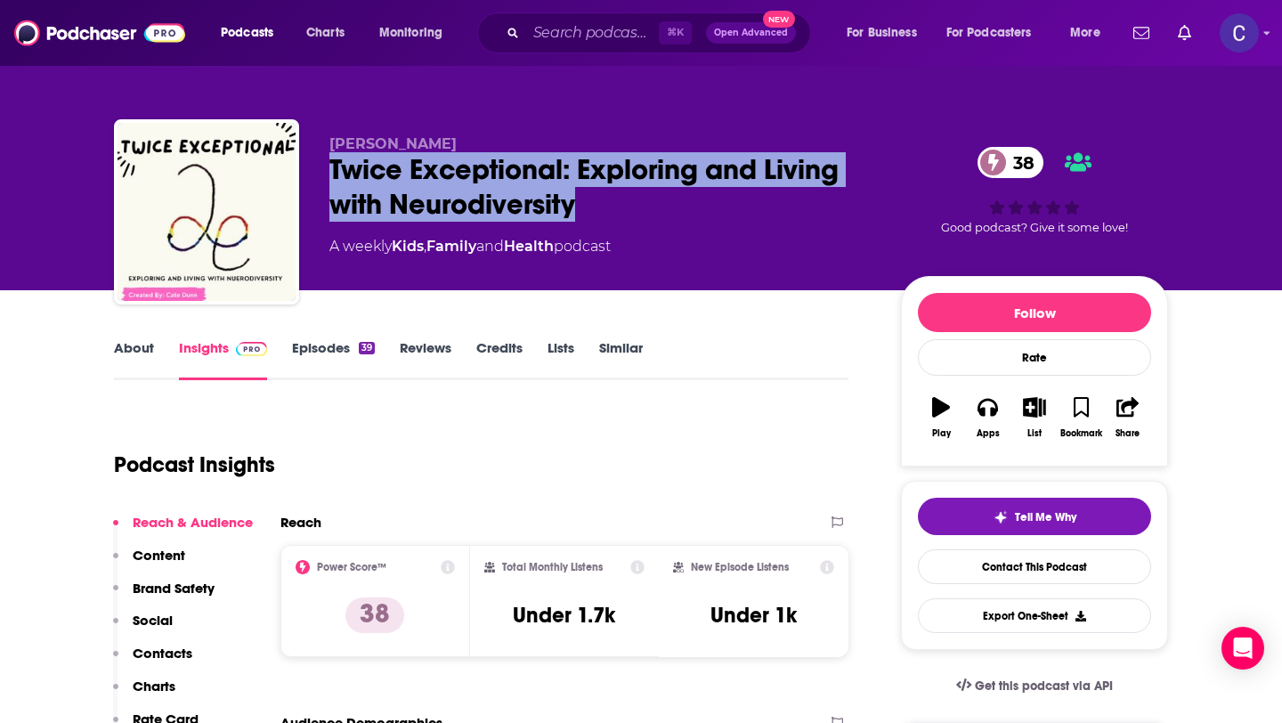
drag, startPoint x: 582, startPoint y: 203, endPoint x: 585, endPoint y: 212, distance: 9.3
click at [585, 212] on div "Twice Exceptional: Exploring and Living with Neurodiversity 38" at bounding box center [601, 186] width 543 height 69
copy h2 "Twice Exceptional: Exploring and Living with Neurodiversity"
click at [139, 353] on link "About" at bounding box center [134, 359] width 40 height 41
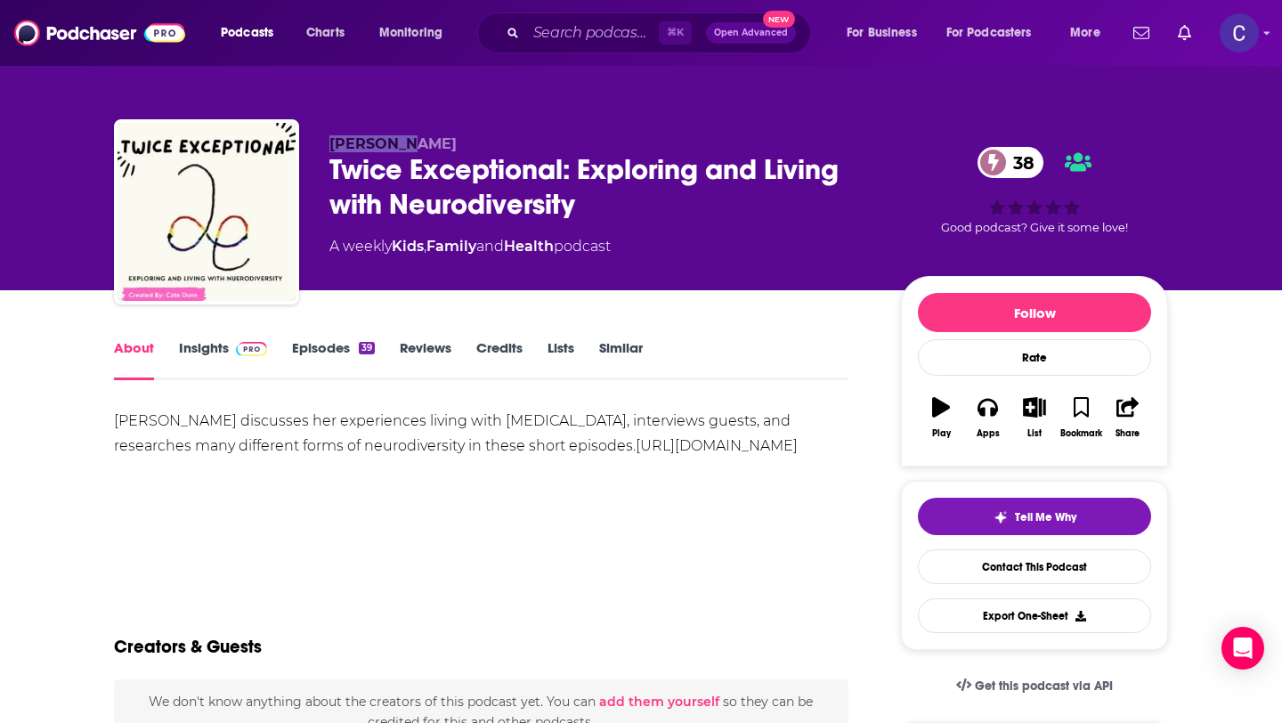
drag, startPoint x: 331, startPoint y: 140, endPoint x: 426, endPoint y: 140, distance: 94.4
click at [426, 140] on p "Cate Dunn" at bounding box center [601, 143] width 543 height 17
copy span "Cate Dunn"
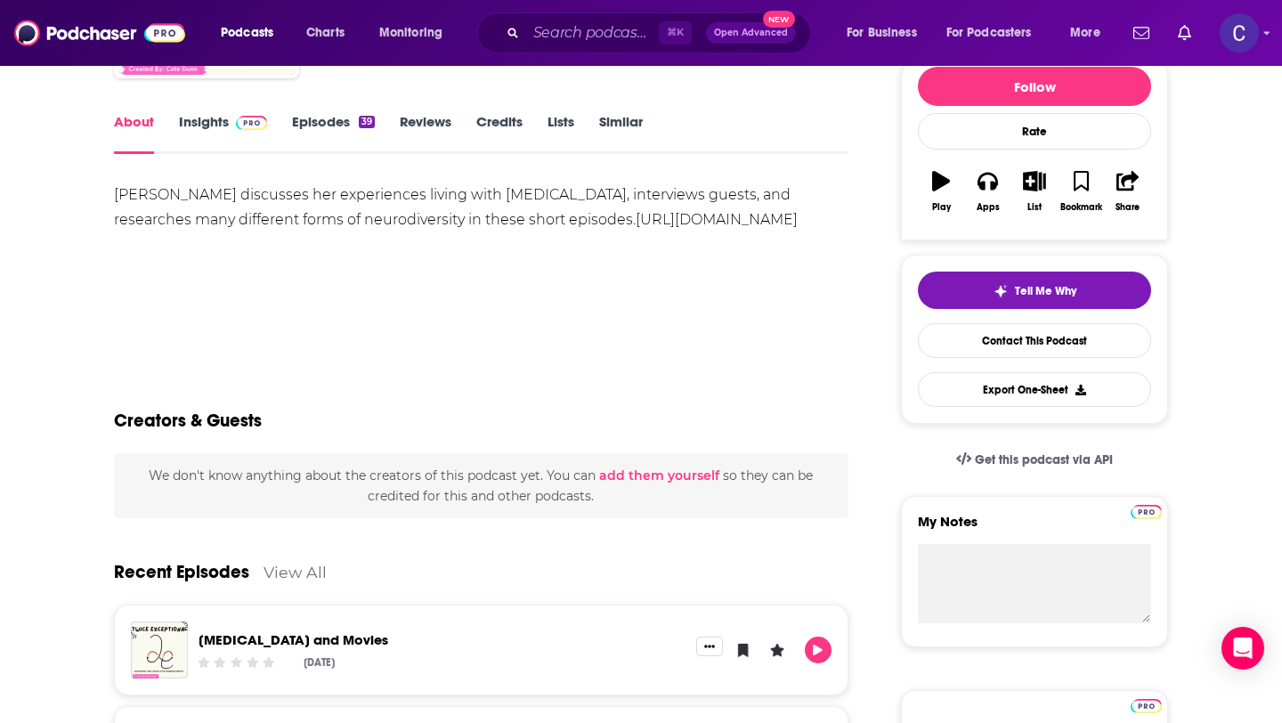
click at [215, 134] on link "Insights" at bounding box center [223, 133] width 88 height 41
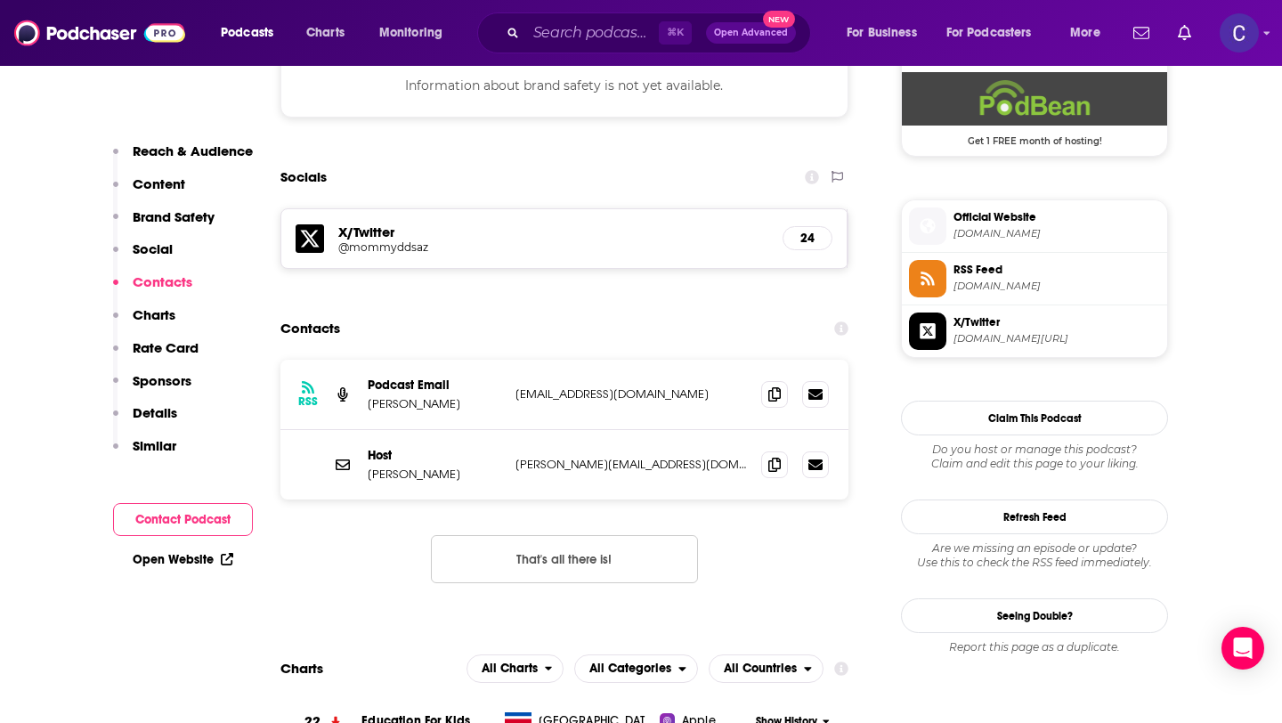
scroll to position [1333, 0]
click at [781, 395] on span at bounding box center [774, 392] width 27 height 27
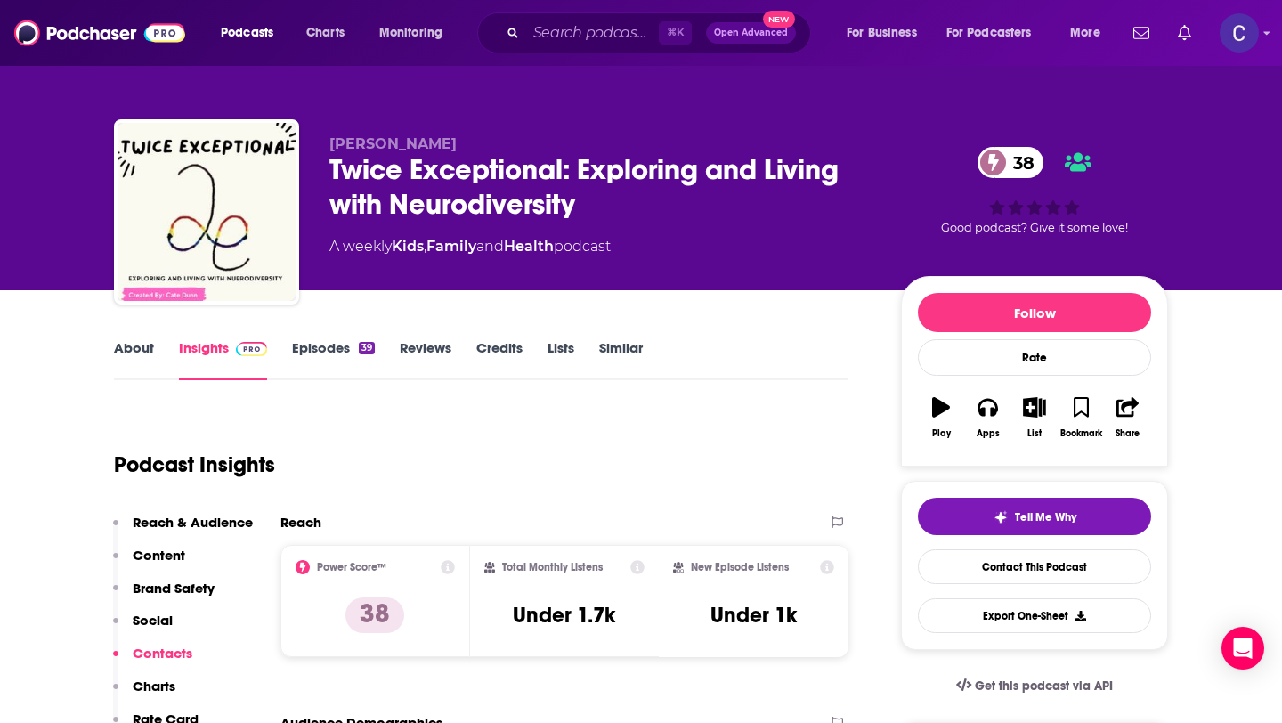
click at [134, 356] on link "About" at bounding box center [134, 359] width 40 height 41
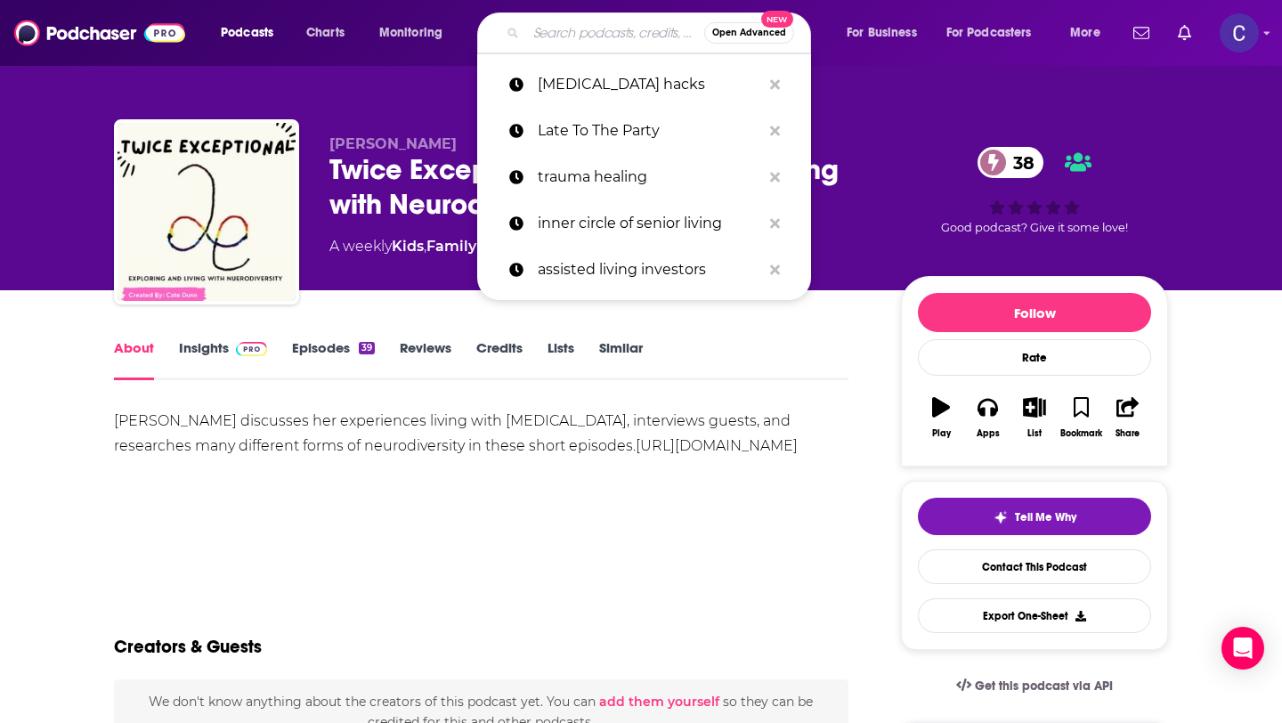
click at [636, 35] on input "Search podcasts, credits, & more..." at bounding box center [615, 33] width 178 height 28
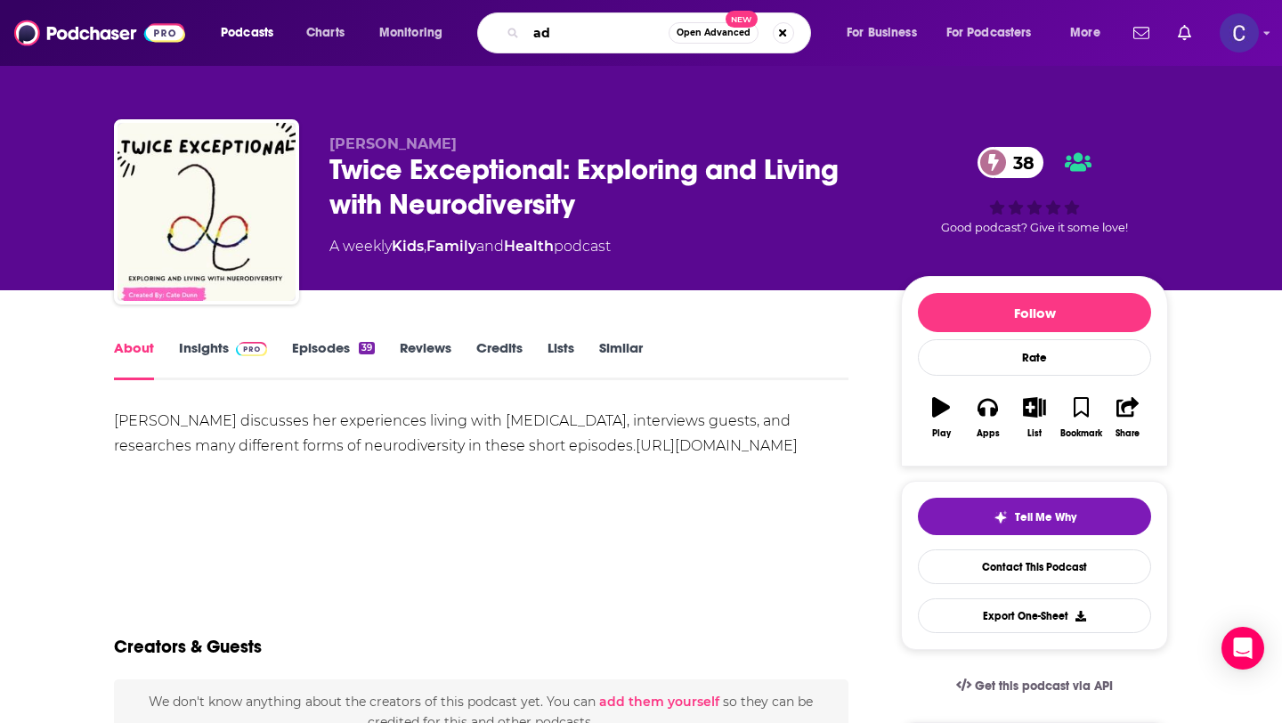
type input "a"
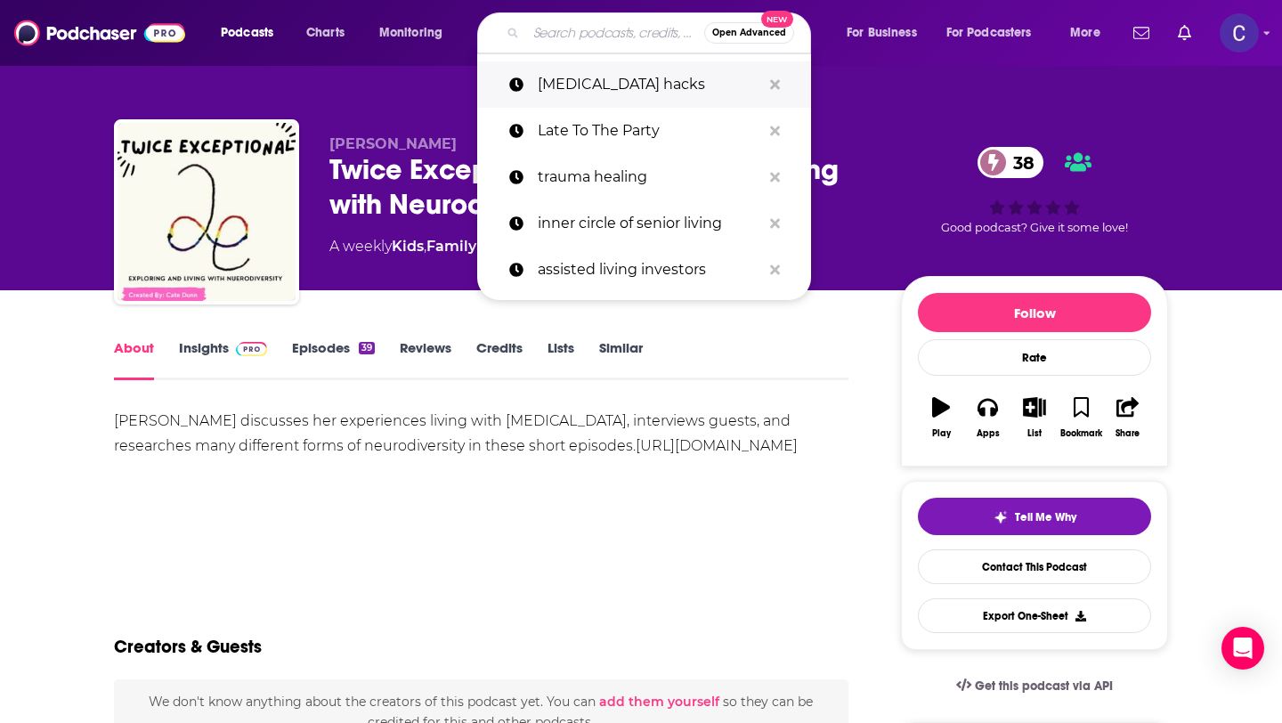
type input "a"
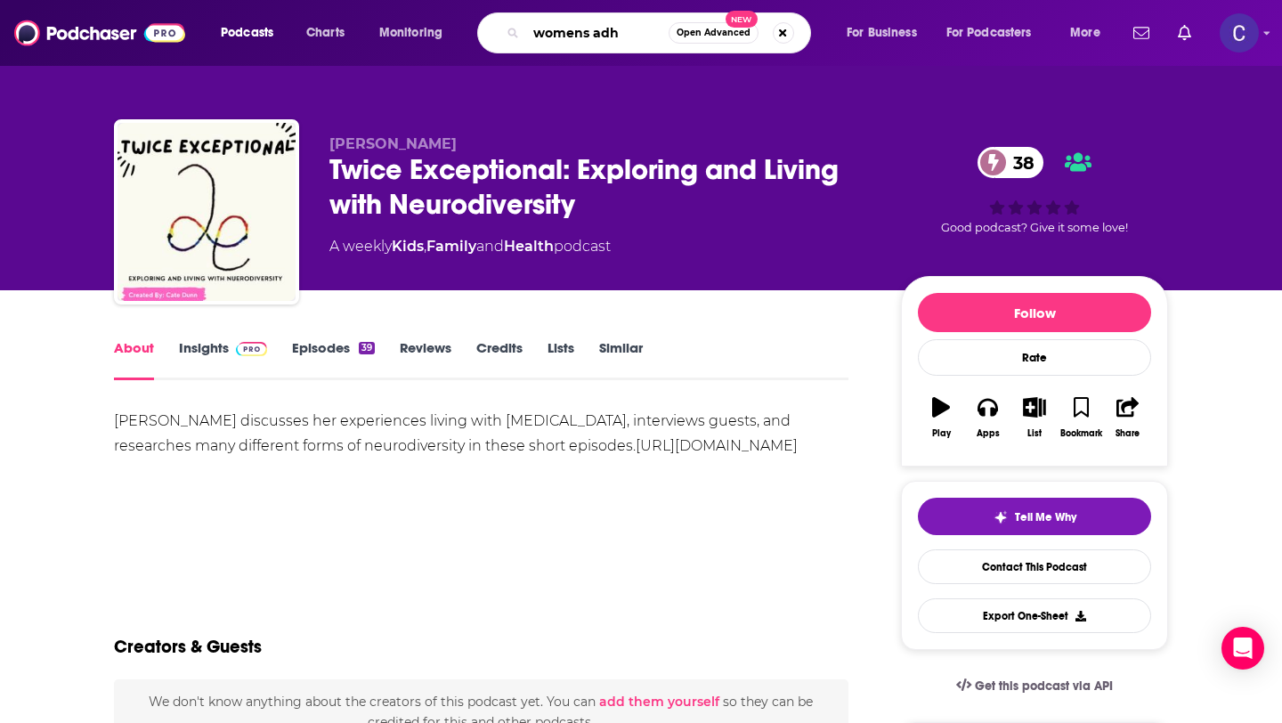
type input "womens adhd"
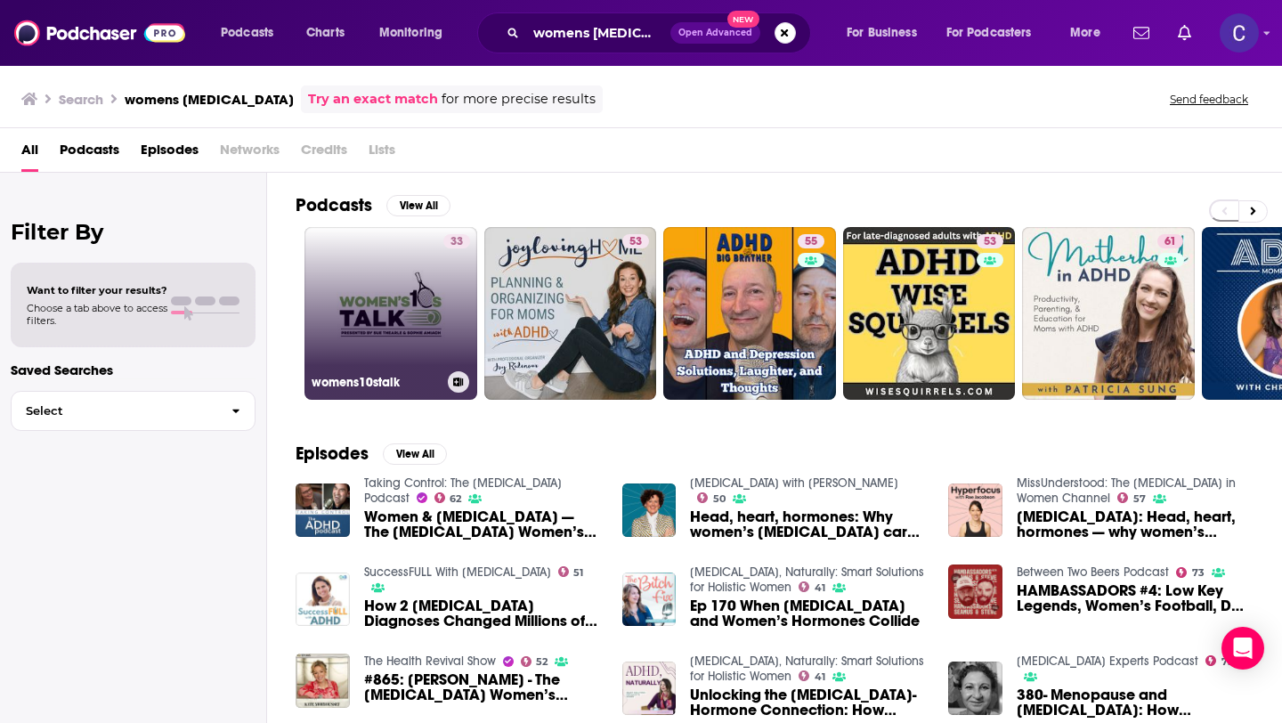
click at [434, 321] on link "33 womens10stalk" at bounding box center [391, 313] width 173 height 173
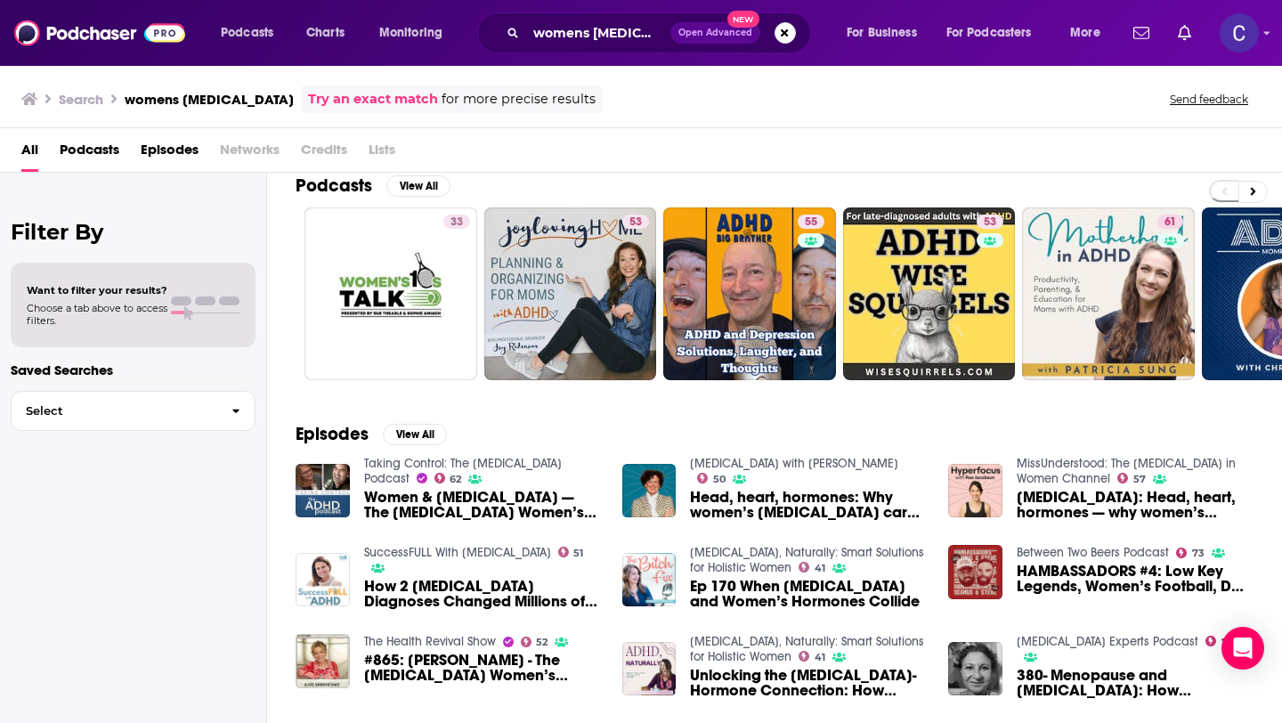
scroll to position [20, 0]
click at [432, 187] on button "View All" at bounding box center [419, 185] width 64 height 21
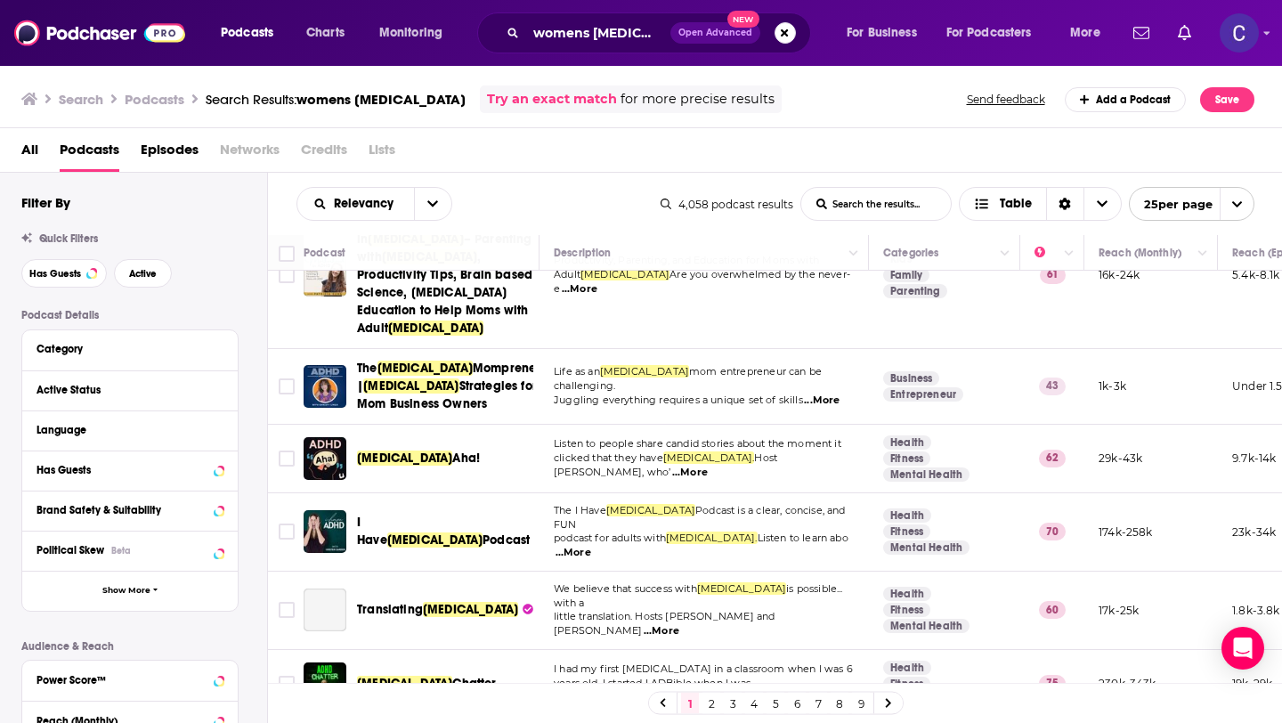
scroll to position [450, 0]
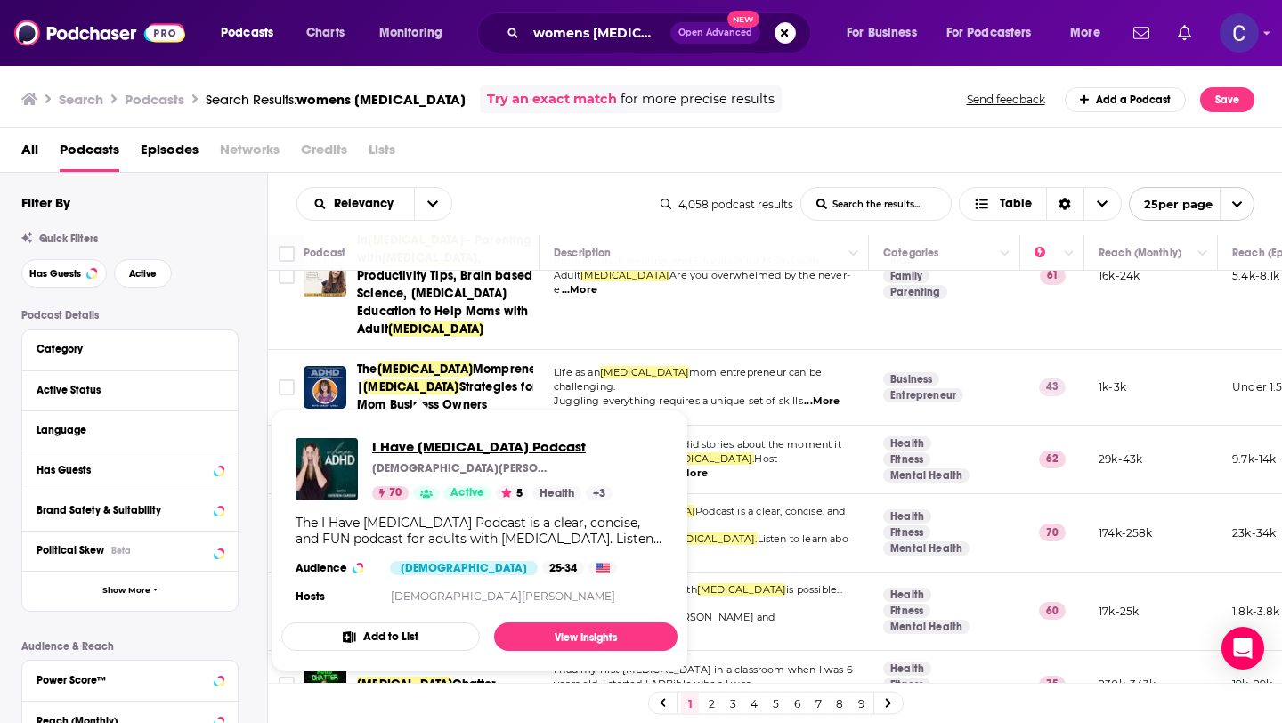
click at [465, 450] on span "I Have ADHD Podcast" at bounding box center [492, 446] width 240 height 17
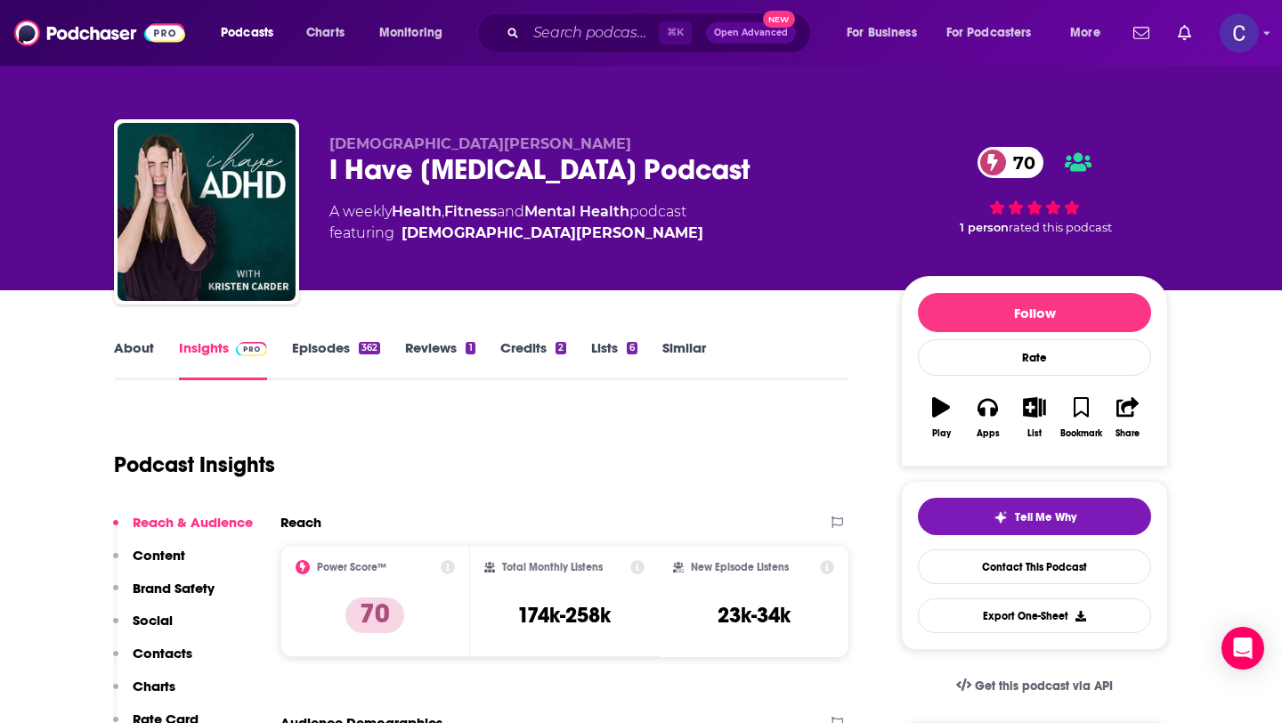
click at [371, 145] on span "Kristen Carder" at bounding box center [481, 143] width 302 height 17
copy span "Kristen"
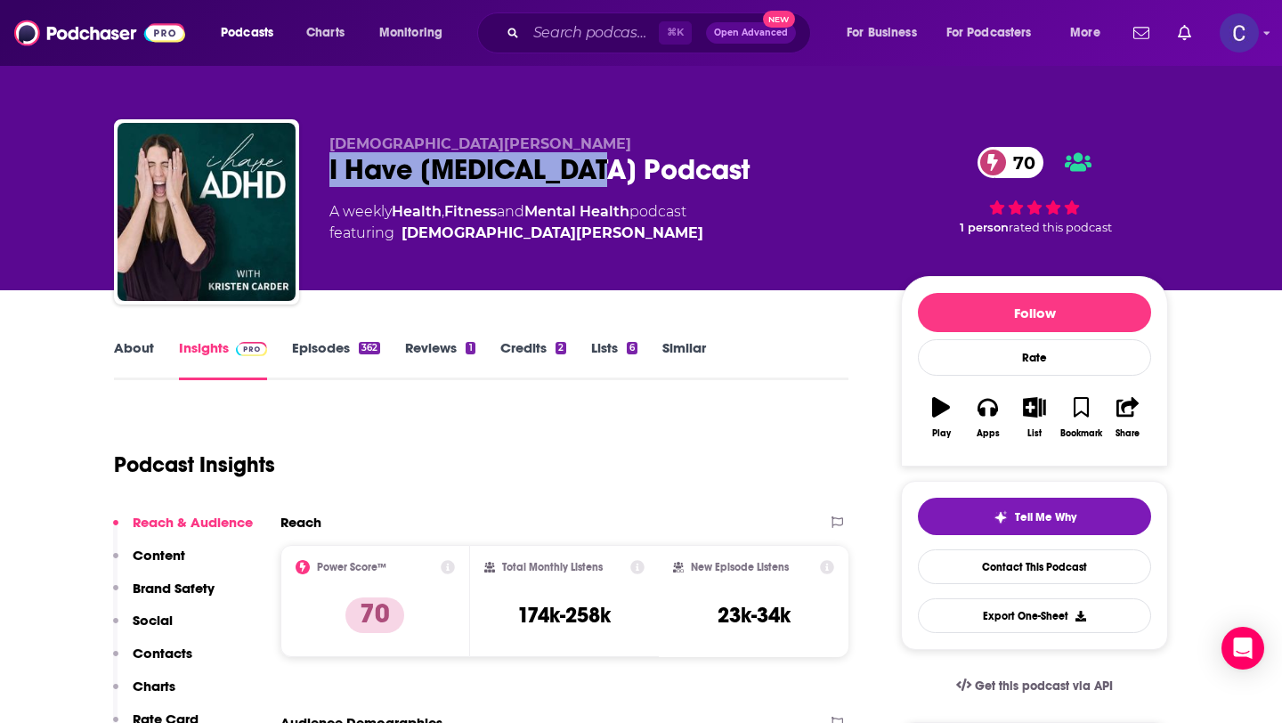
drag, startPoint x: 651, startPoint y: 175, endPoint x: 328, endPoint y: 166, distance: 323.4
click at [328, 166] on div "Kristen Carder I Have ADHD Podcast 70 A weekly Health , Fitness and Mental Heal…" at bounding box center [641, 215] width 1054 height 192
copy h2 "I Have ADHD Podcast"
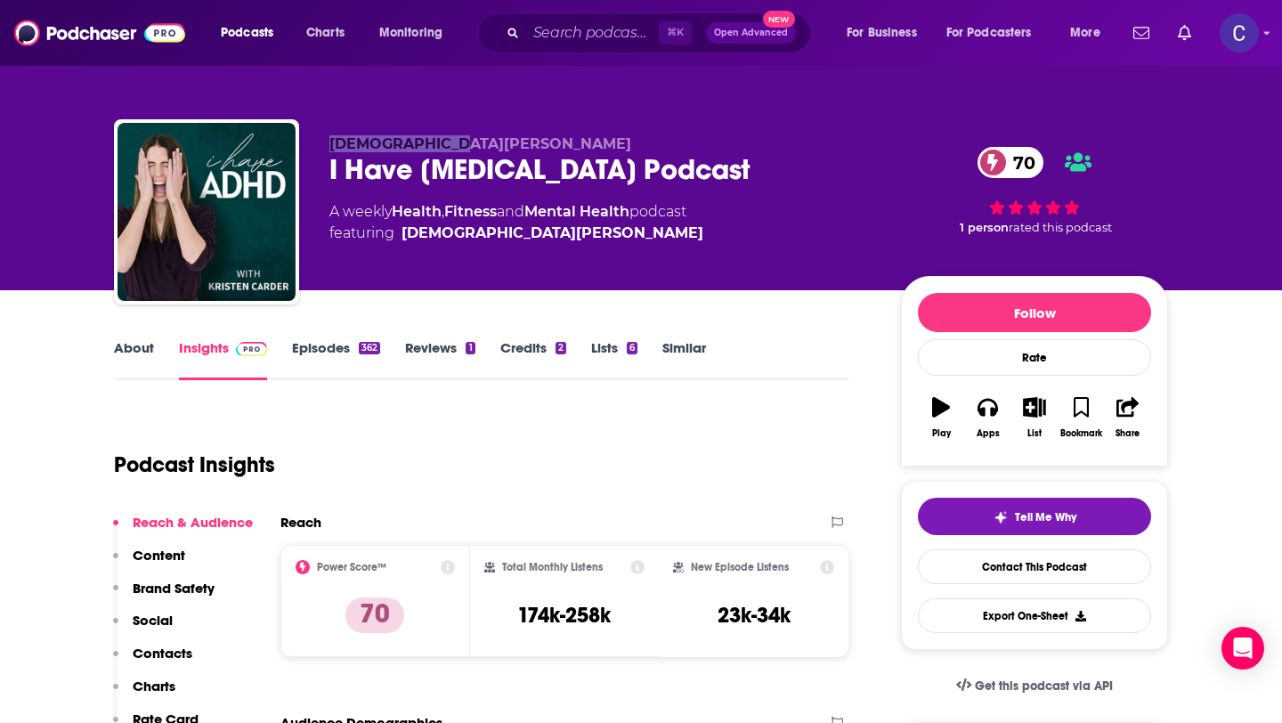
drag, startPoint x: 331, startPoint y: 142, endPoint x: 455, endPoint y: 142, distance: 123.8
click at [455, 142] on p "Kristen Carder" at bounding box center [601, 143] width 543 height 17
copy span "Kristen Carder"
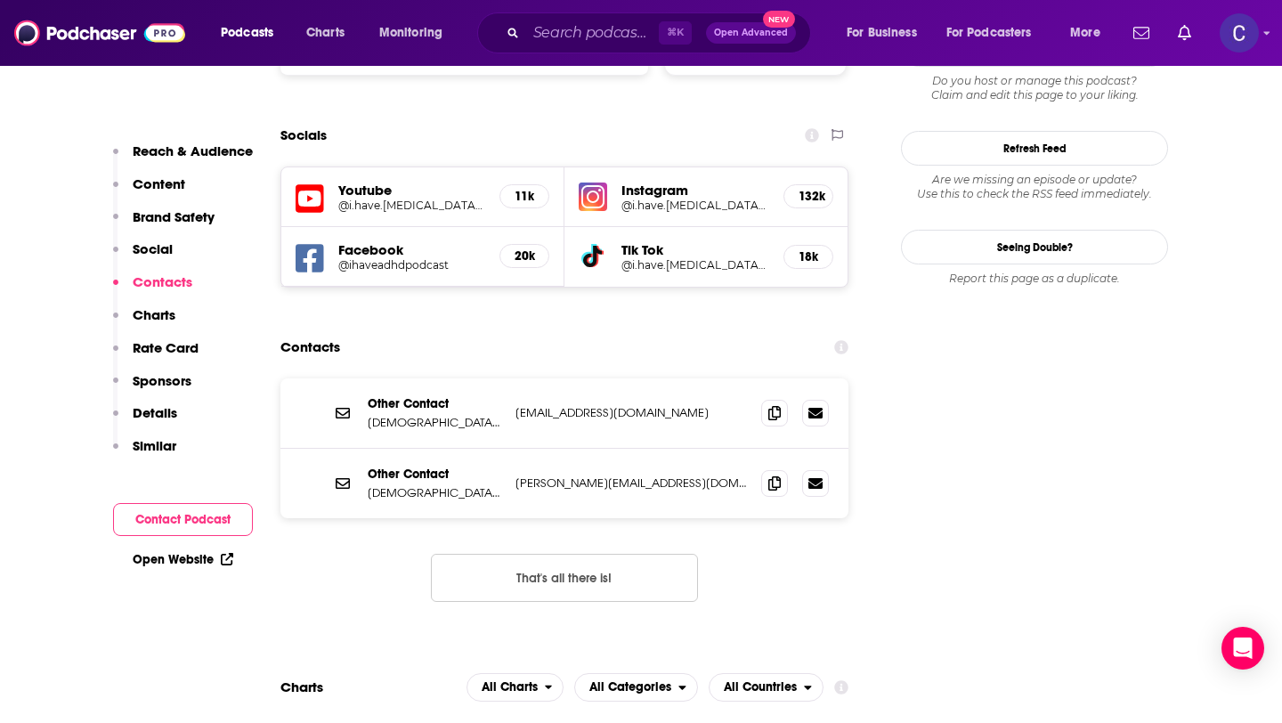
scroll to position [2226, 0]
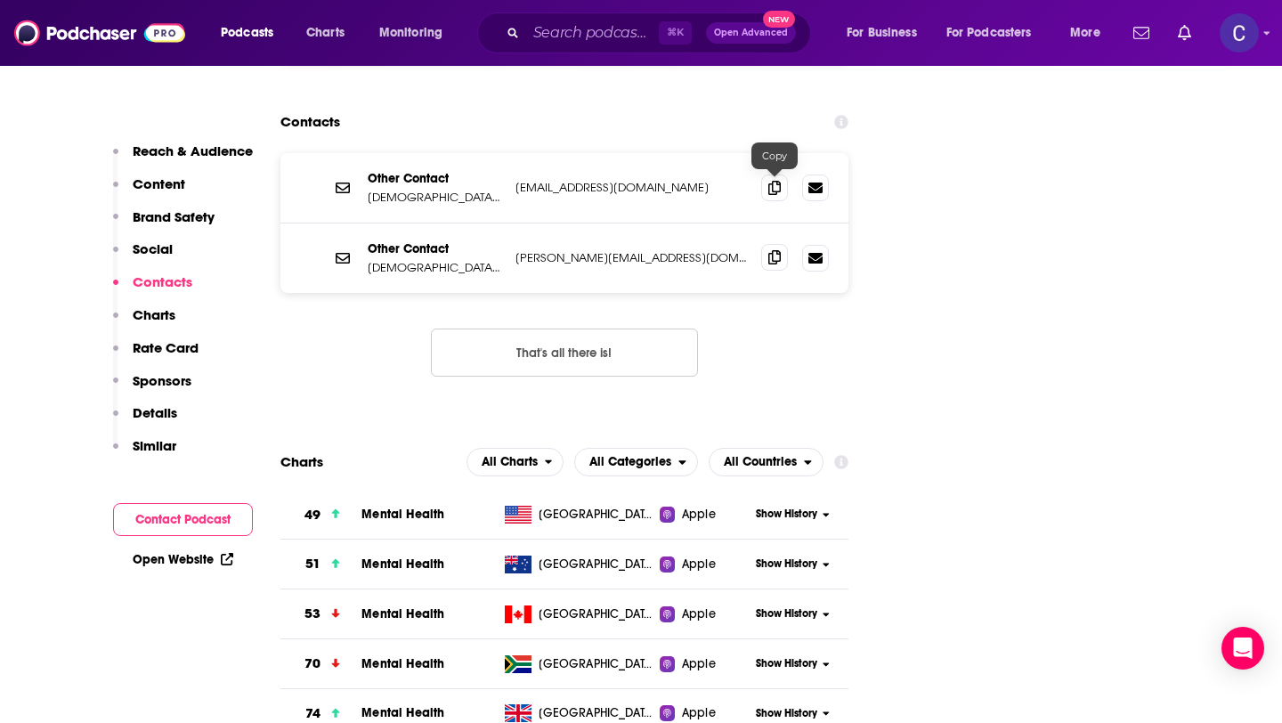
click at [772, 250] on icon at bounding box center [775, 257] width 12 height 14
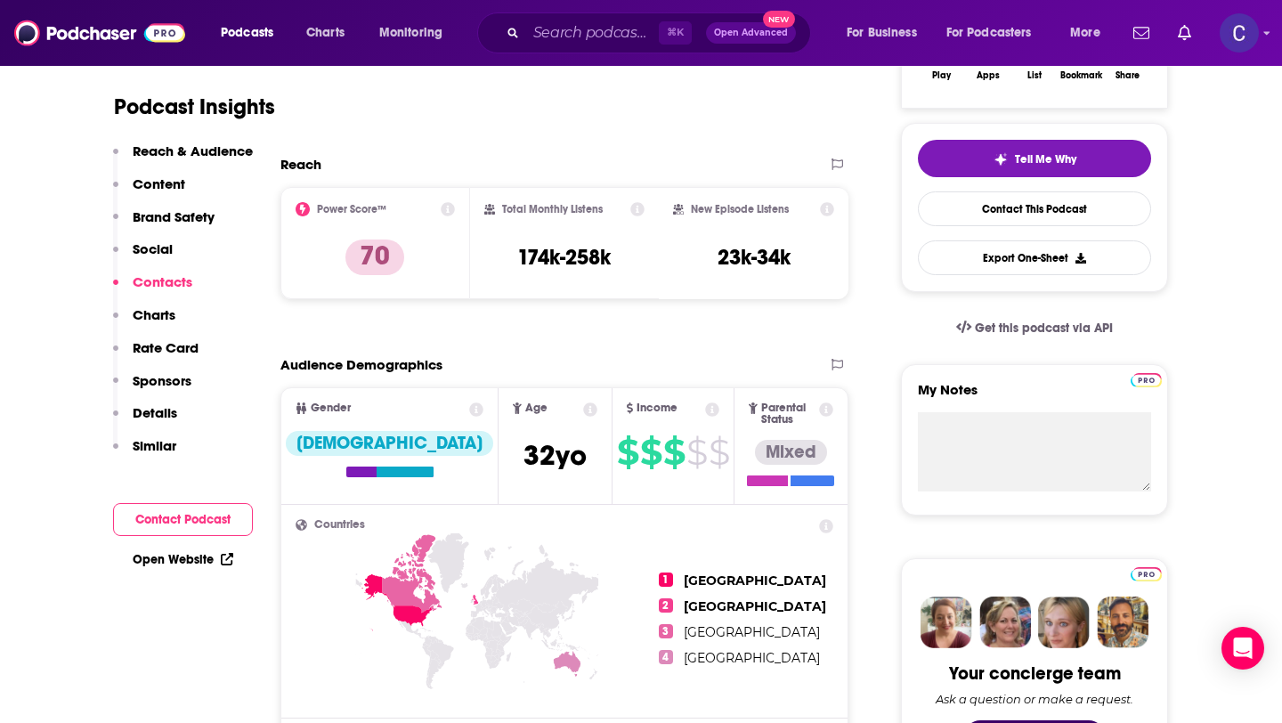
scroll to position [0, 0]
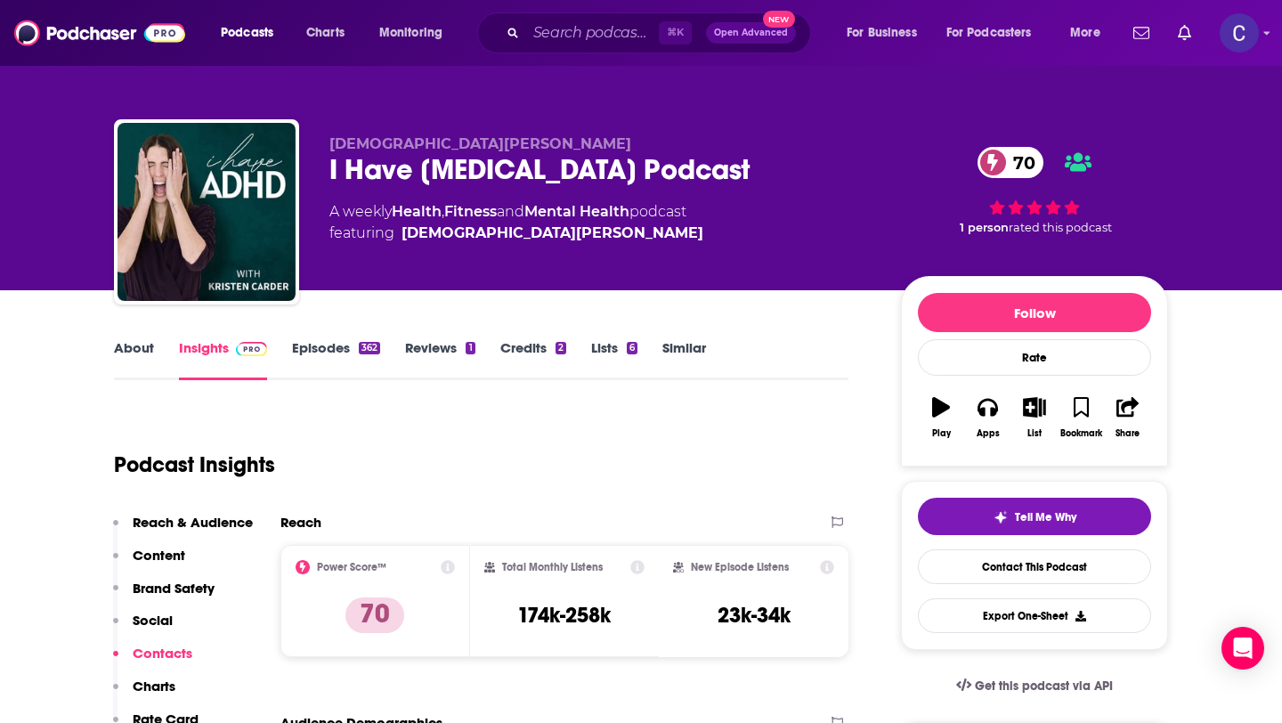
click at [670, 362] on link "Similar" at bounding box center [685, 359] width 44 height 41
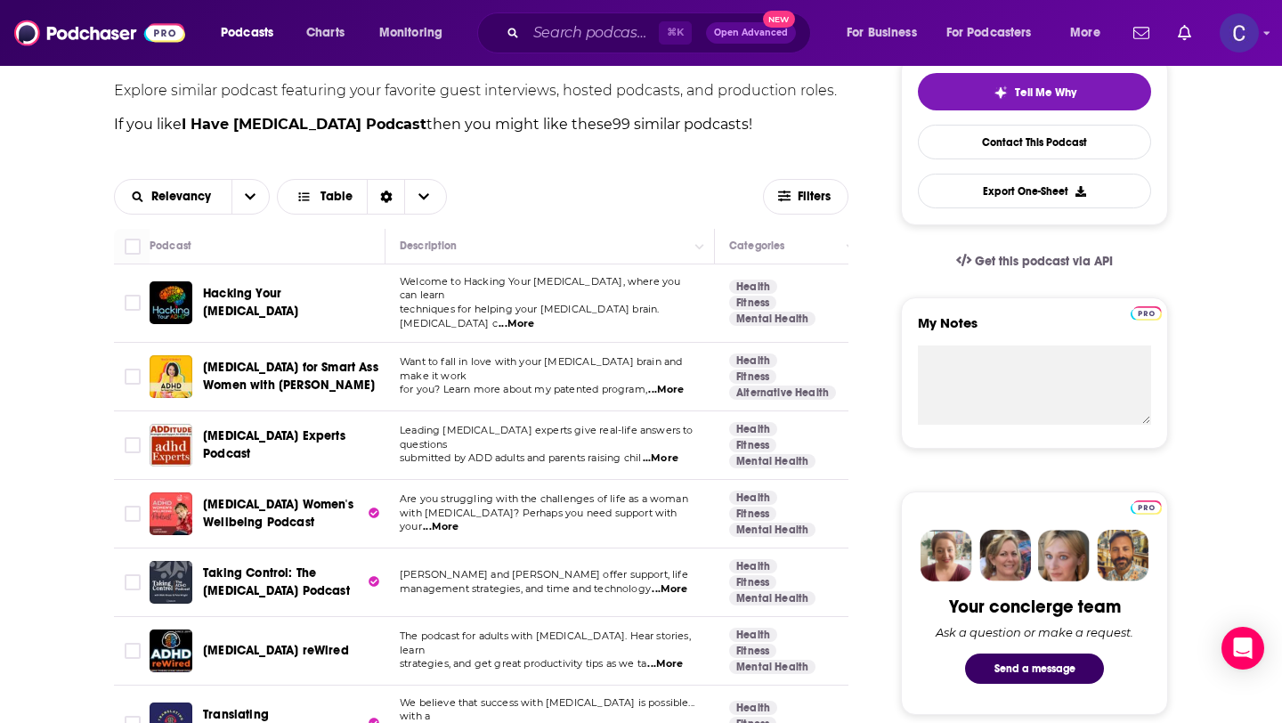
scroll to position [485, 0]
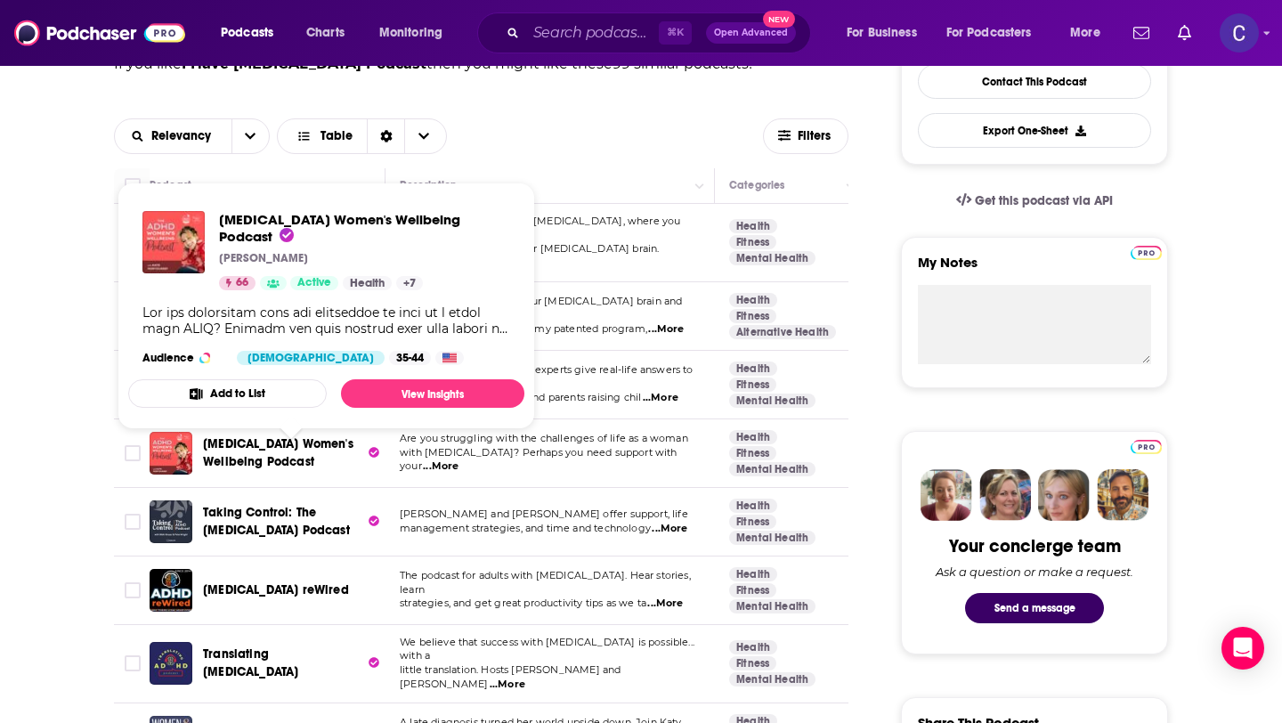
click at [291, 436] on span "ADHD Women's Wellbeing Podcast" at bounding box center [278, 452] width 151 height 33
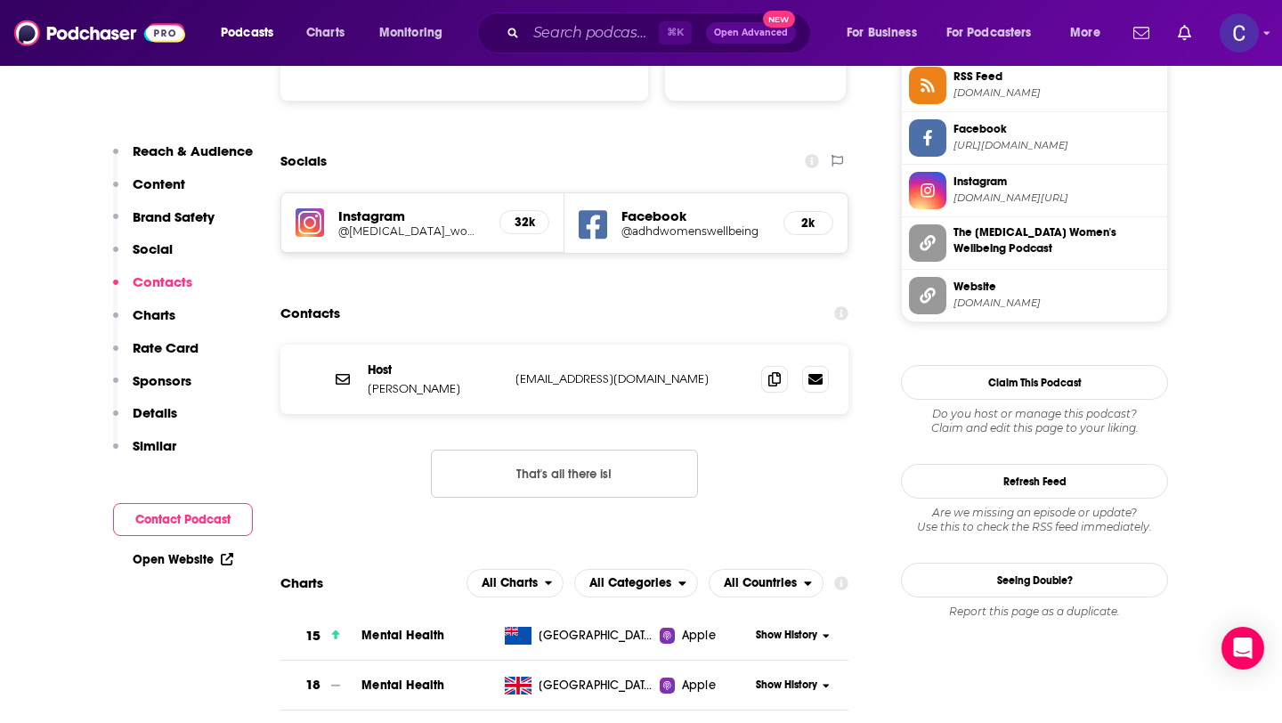
scroll to position [1863, 0]
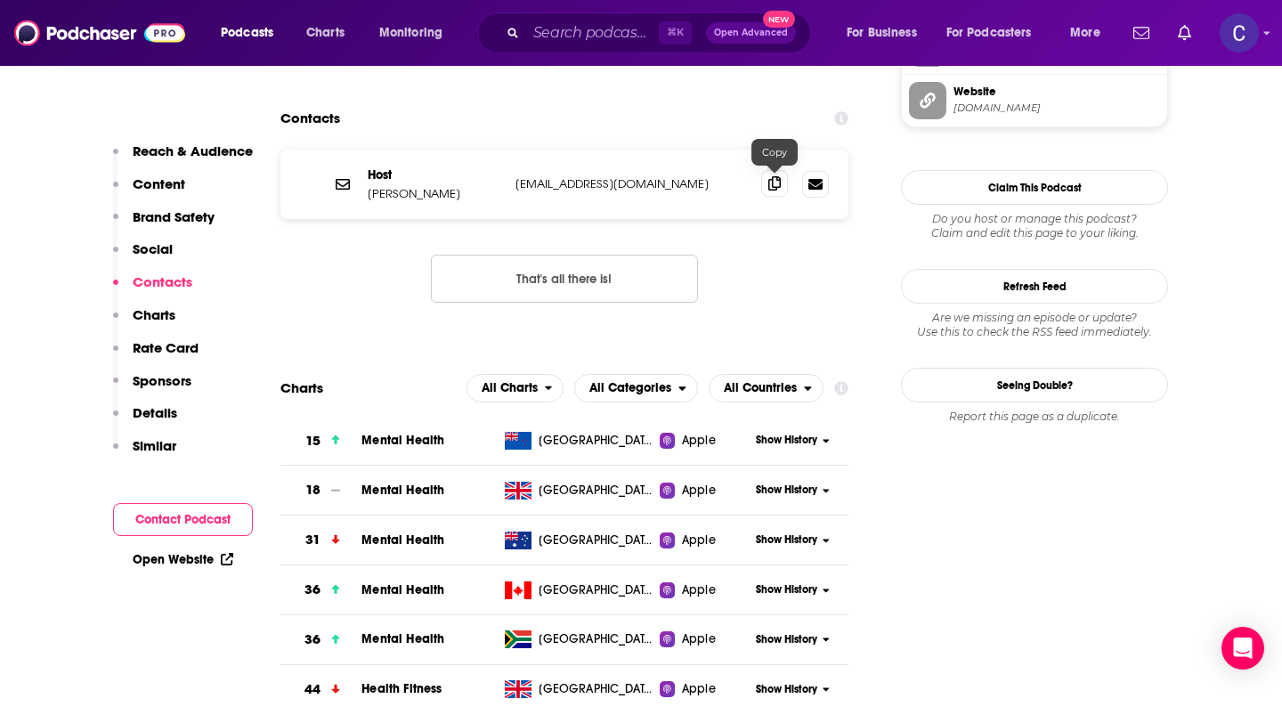
click at [775, 186] on icon at bounding box center [775, 183] width 12 height 14
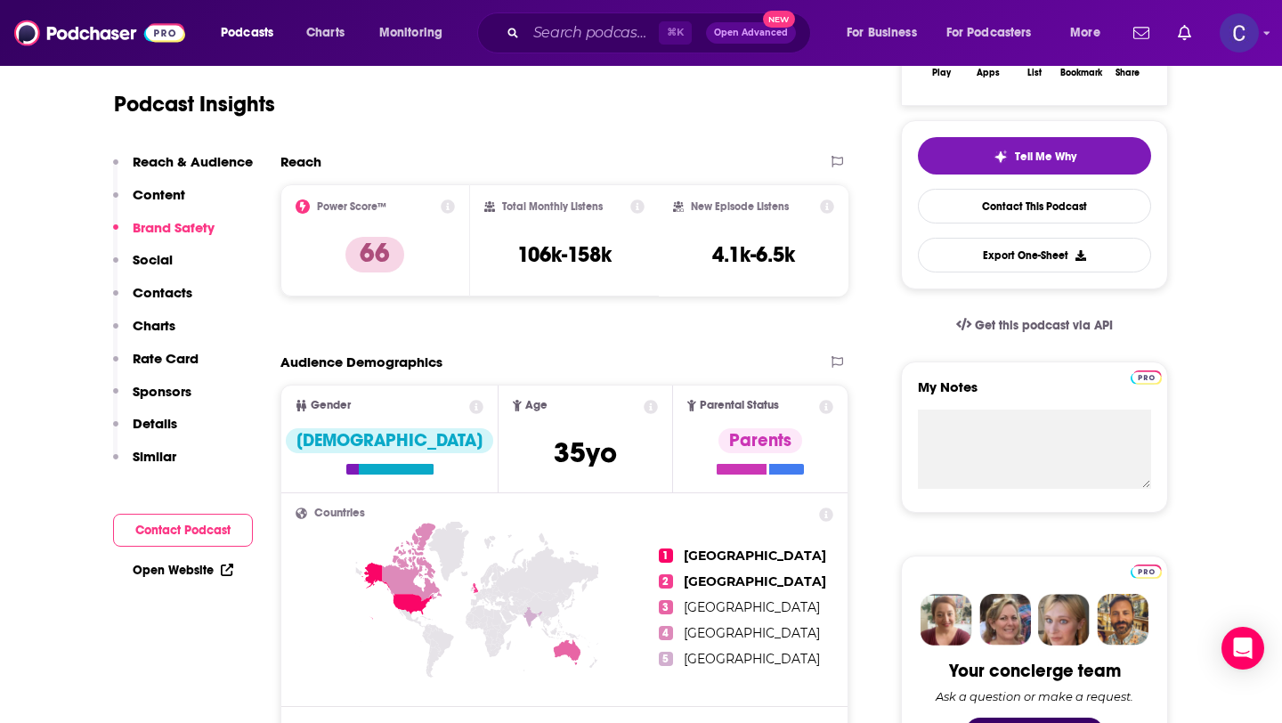
scroll to position [0, 0]
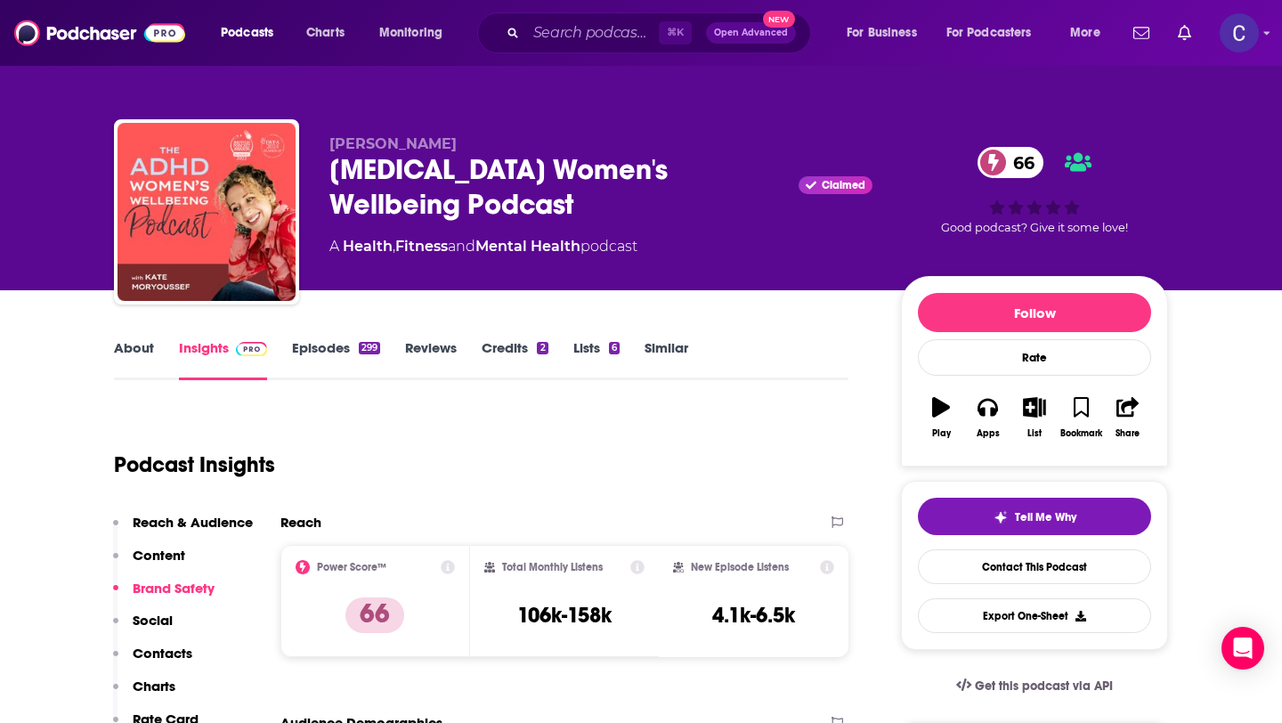
drag, startPoint x: 328, startPoint y: 140, endPoint x: 481, endPoint y: 140, distance: 153.2
click at [481, 140] on div "Kate Moryoussef ADHD Women's Wellbeing Podcast Claimed 66 A Health , Fitness an…" at bounding box center [641, 215] width 1054 height 192
copy span "Kate Moryoussef"
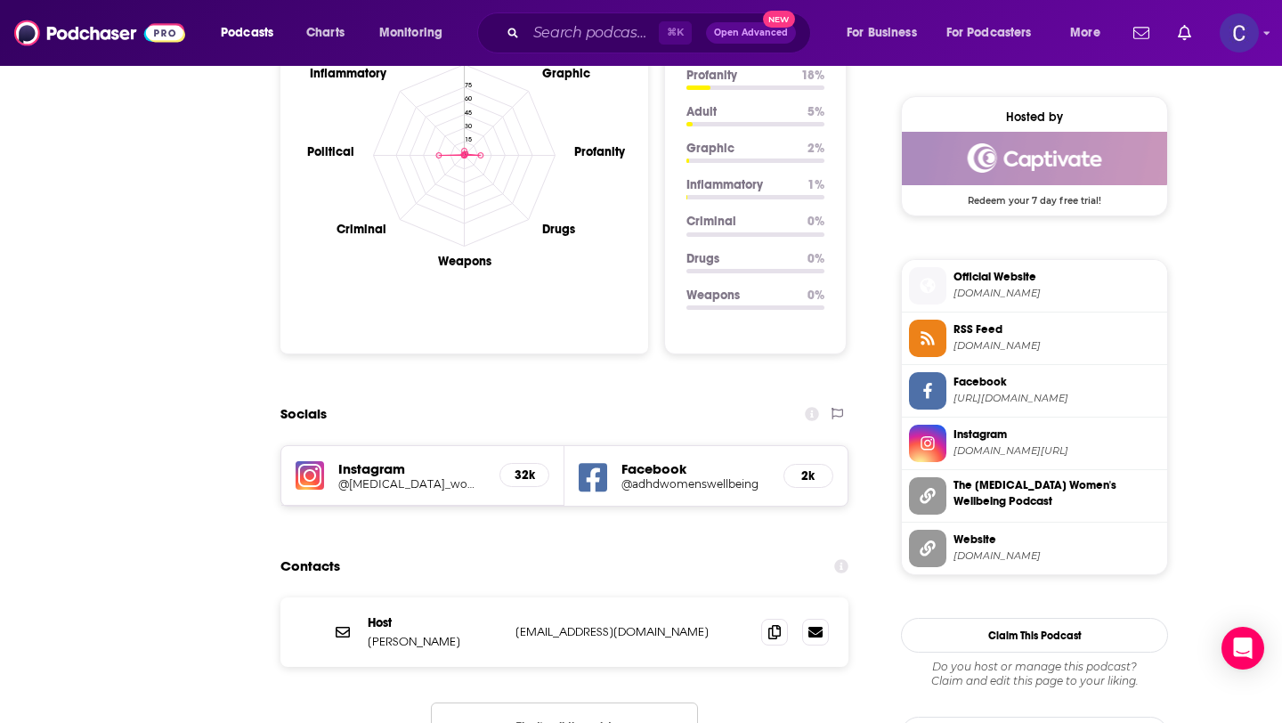
scroll to position [0, 0]
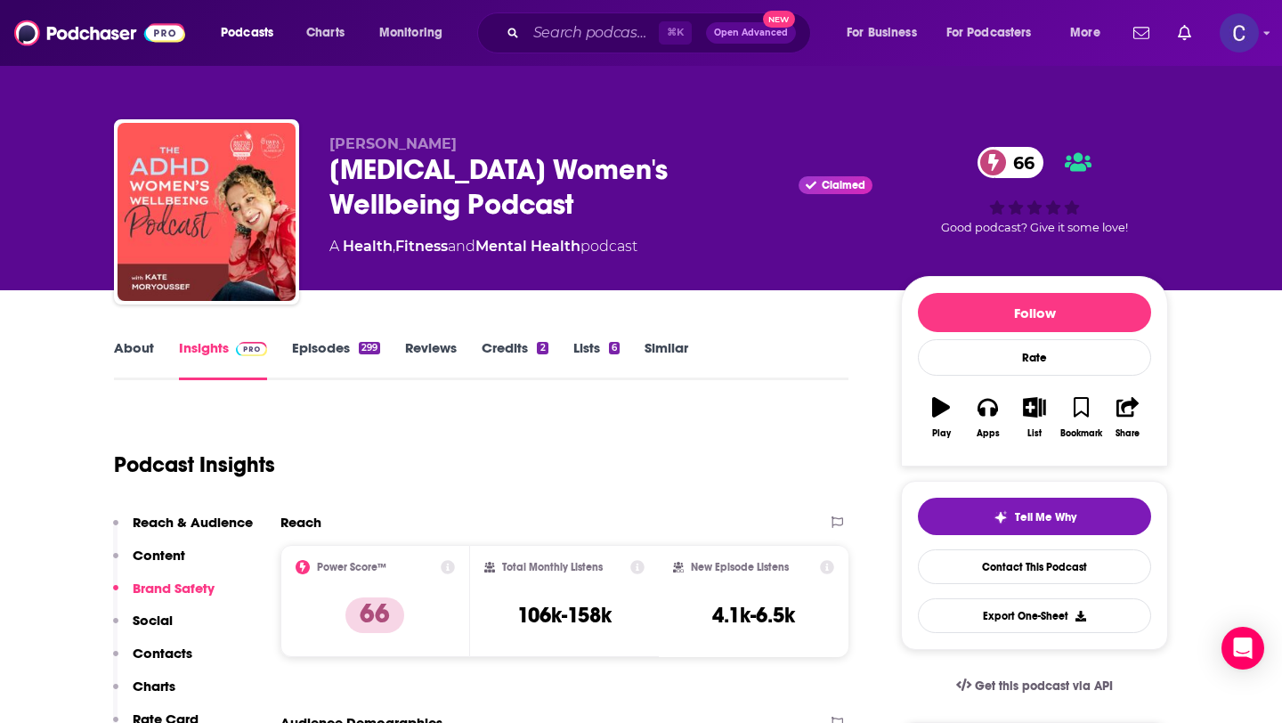
click at [658, 351] on link "Similar" at bounding box center [667, 359] width 44 height 41
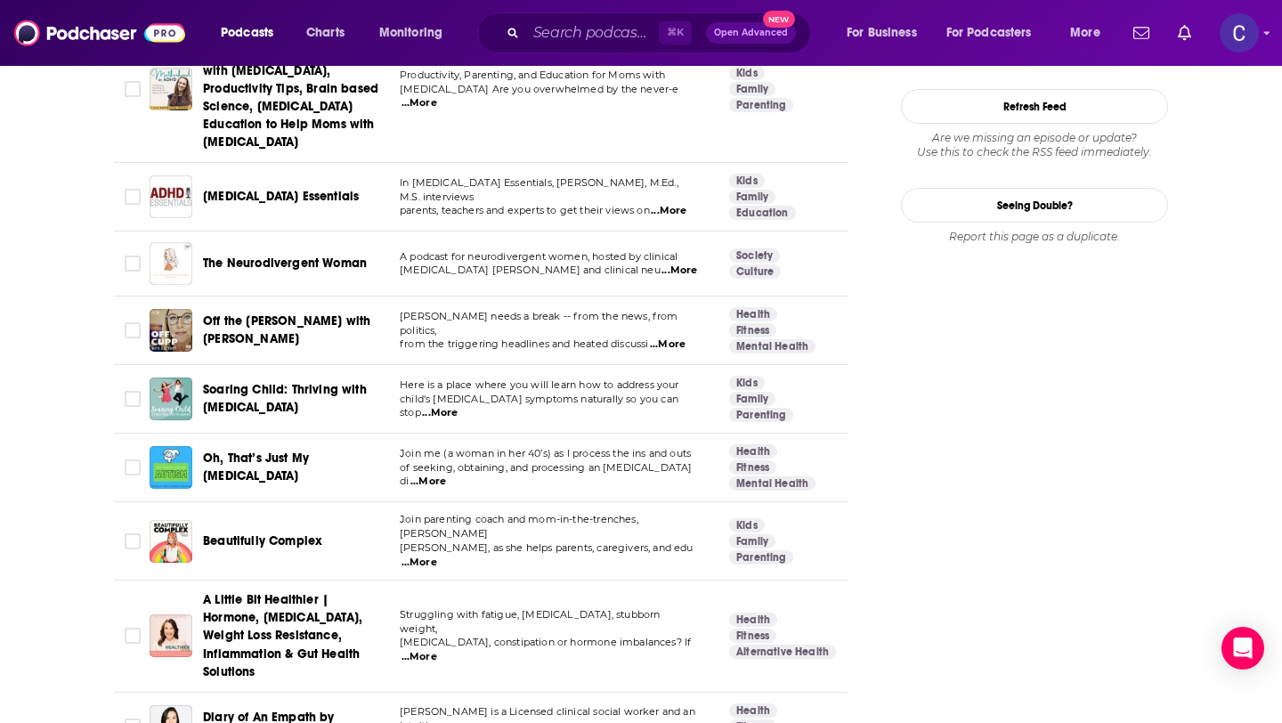
scroll to position [2618, 0]
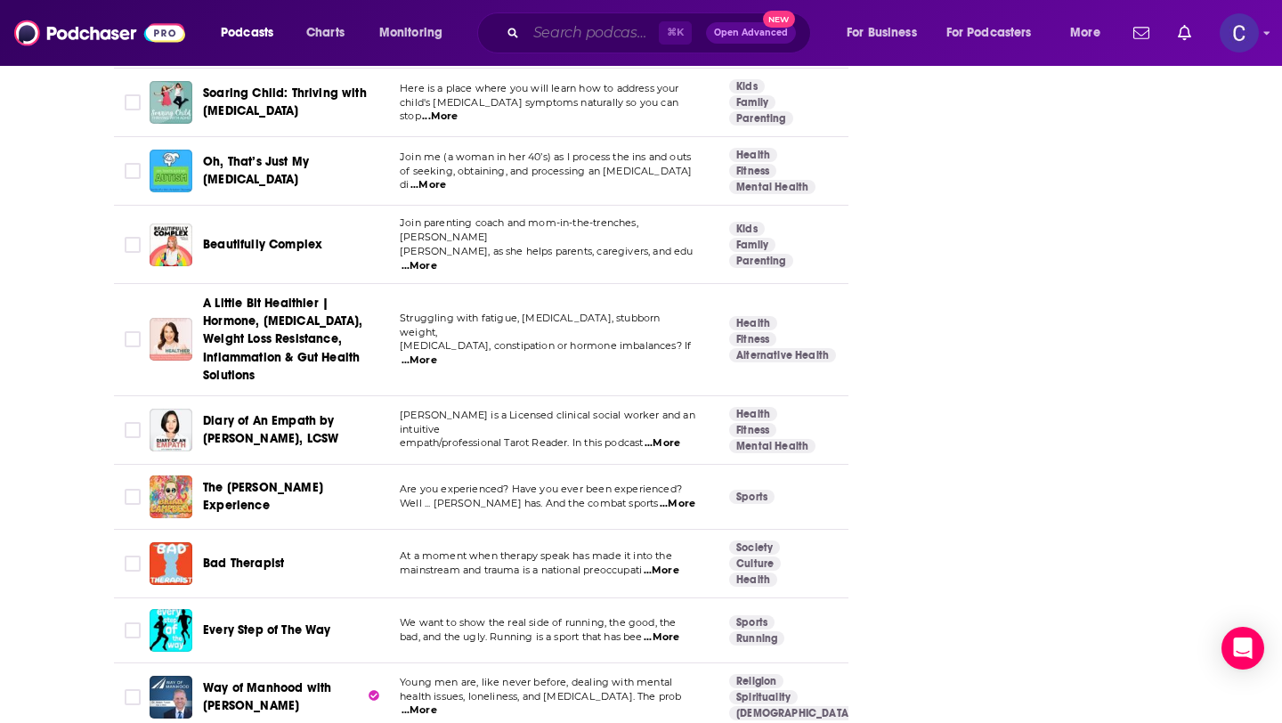
click at [583, 19] on input "Search podcasts, credits, & more..." at bounding box center [592, 33] width 133 height 28
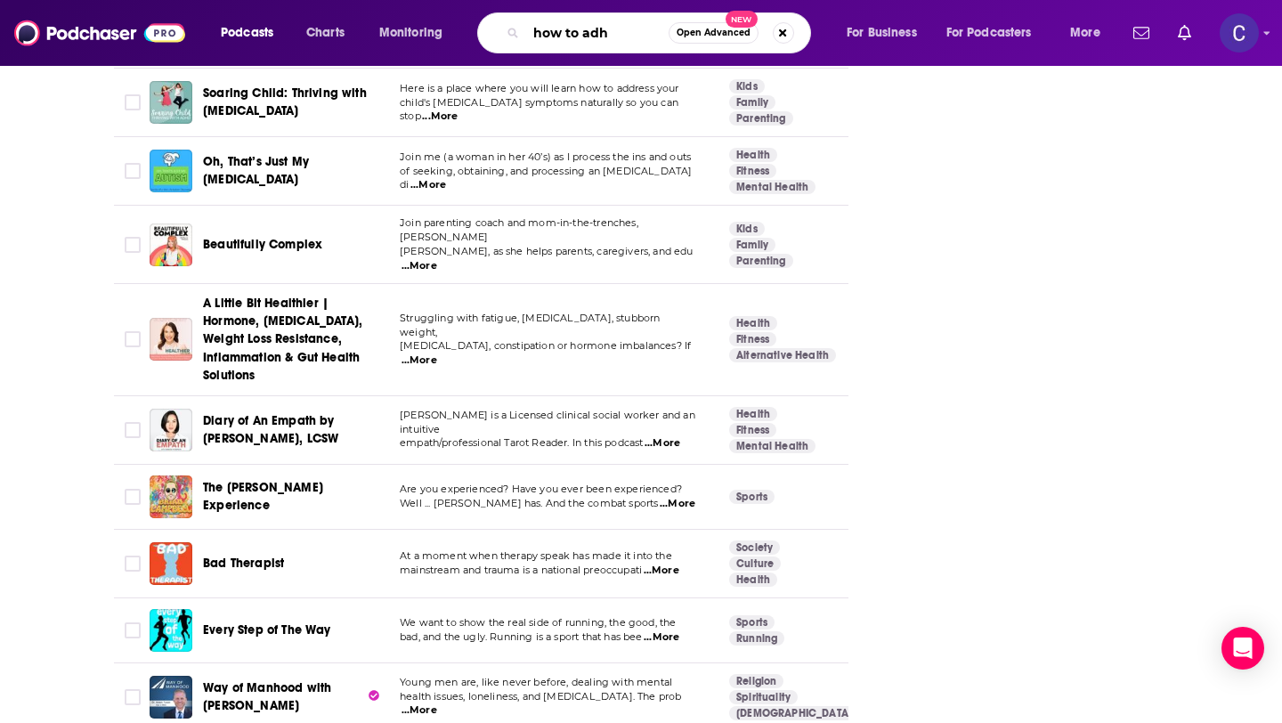
type input "how to adhd"
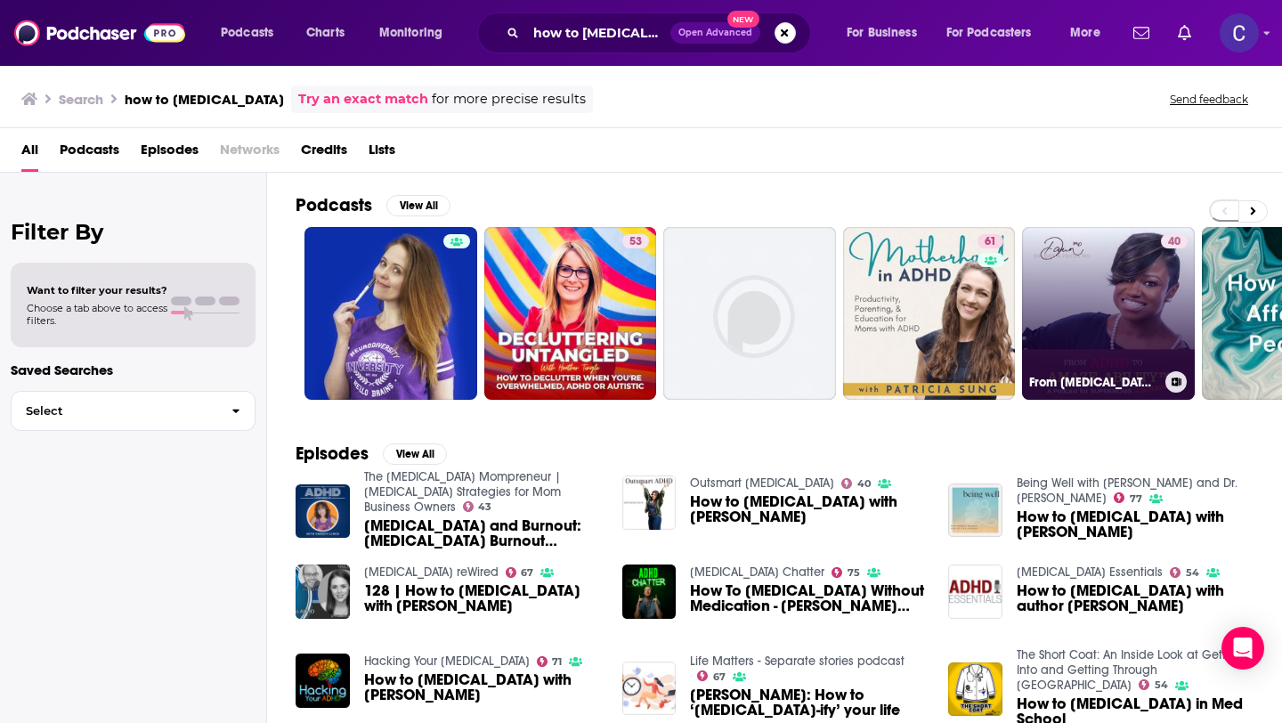
click at [1141, 341] on link "40 From ADHD to Amaze-Ability™: Children and Adults with ADHD | Total Lifestyle…" at bounding box center [1108, 313] width 173 height 173
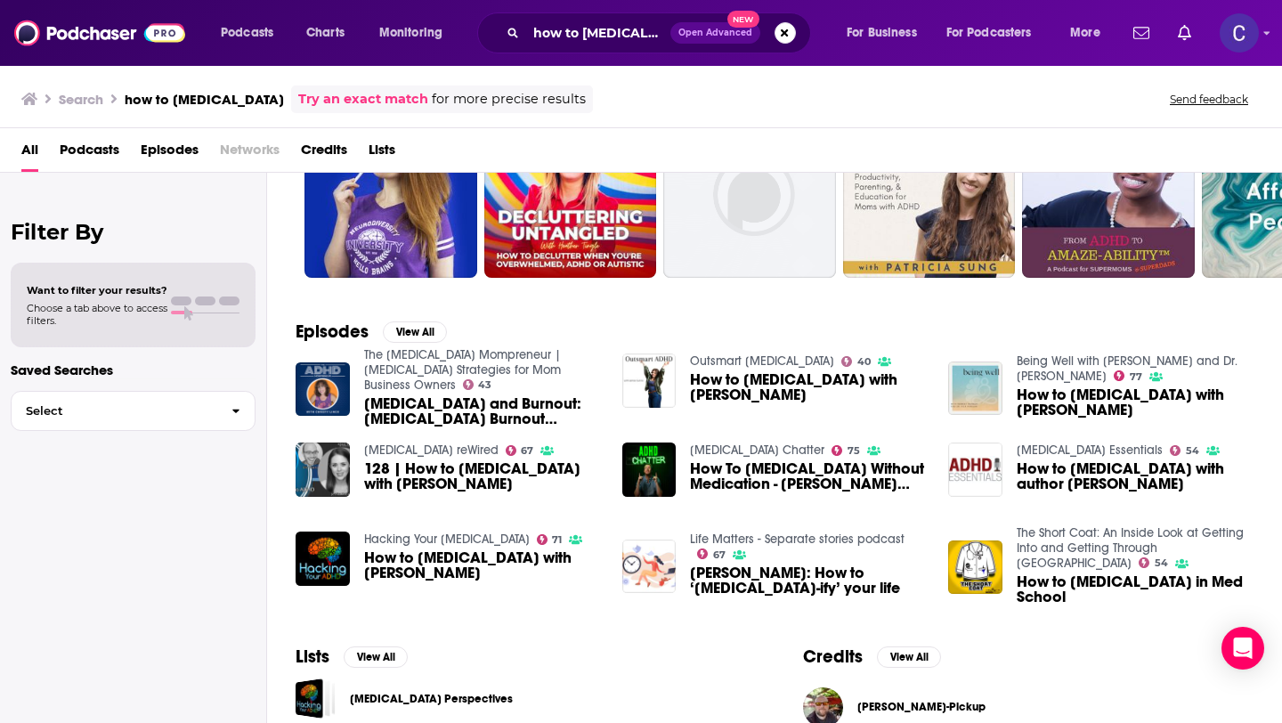
scroll to position [130, 0]
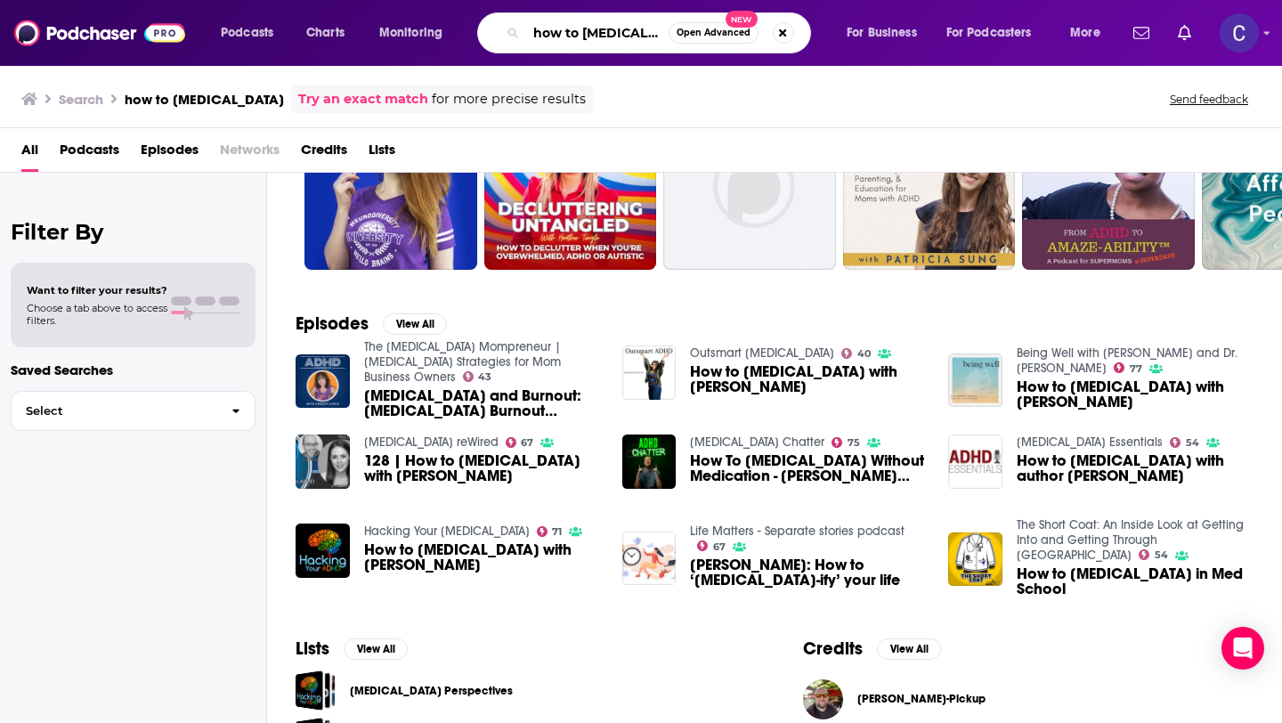
drag, startPoint x: 647, startPoint y: 36, endPoint x: 481, endPoint y: 36, distance: 165.6
click at [481, 36] on div "how to adhd Open Advanced New" at bounding box center [644, 32] width 334 height 41
type input "adhd career growth"
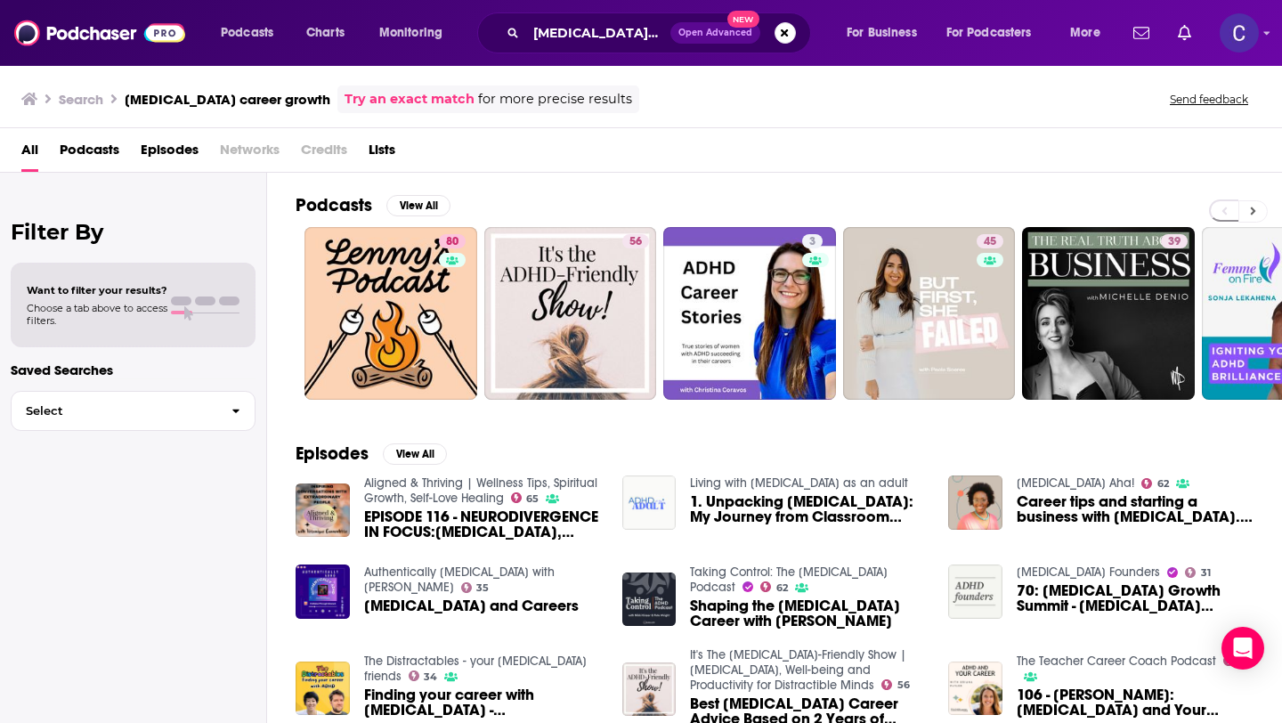
click at [1251, 220] on button at bounding box center [1253, 211] width 29 height 22
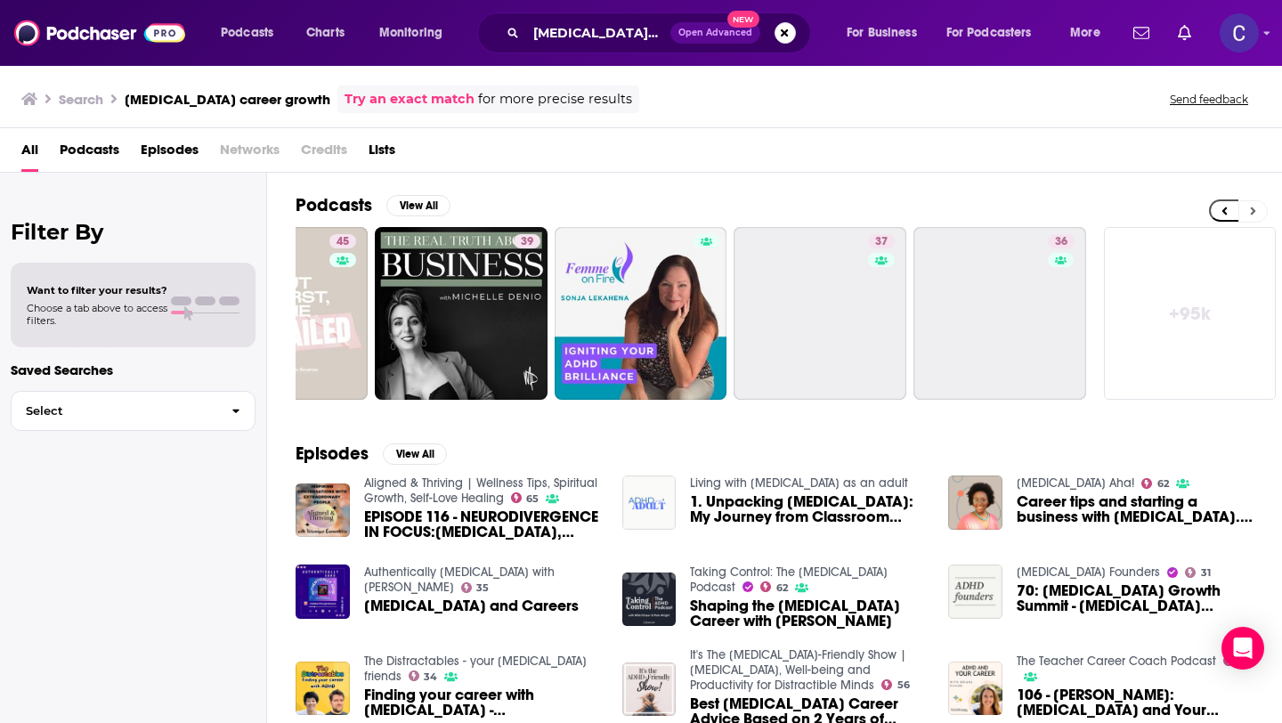
scroll to position [0, 649]
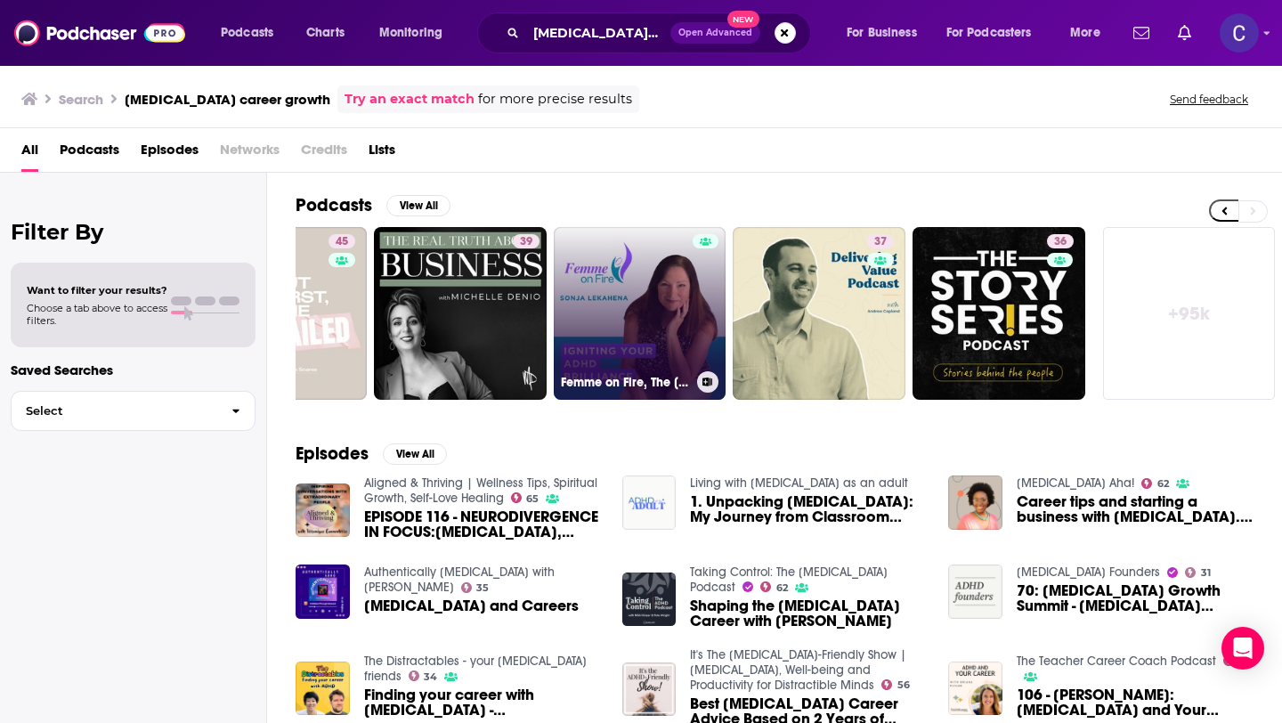
click at [712, 297] on div at bounding box center [706, 302] width 27 height 137
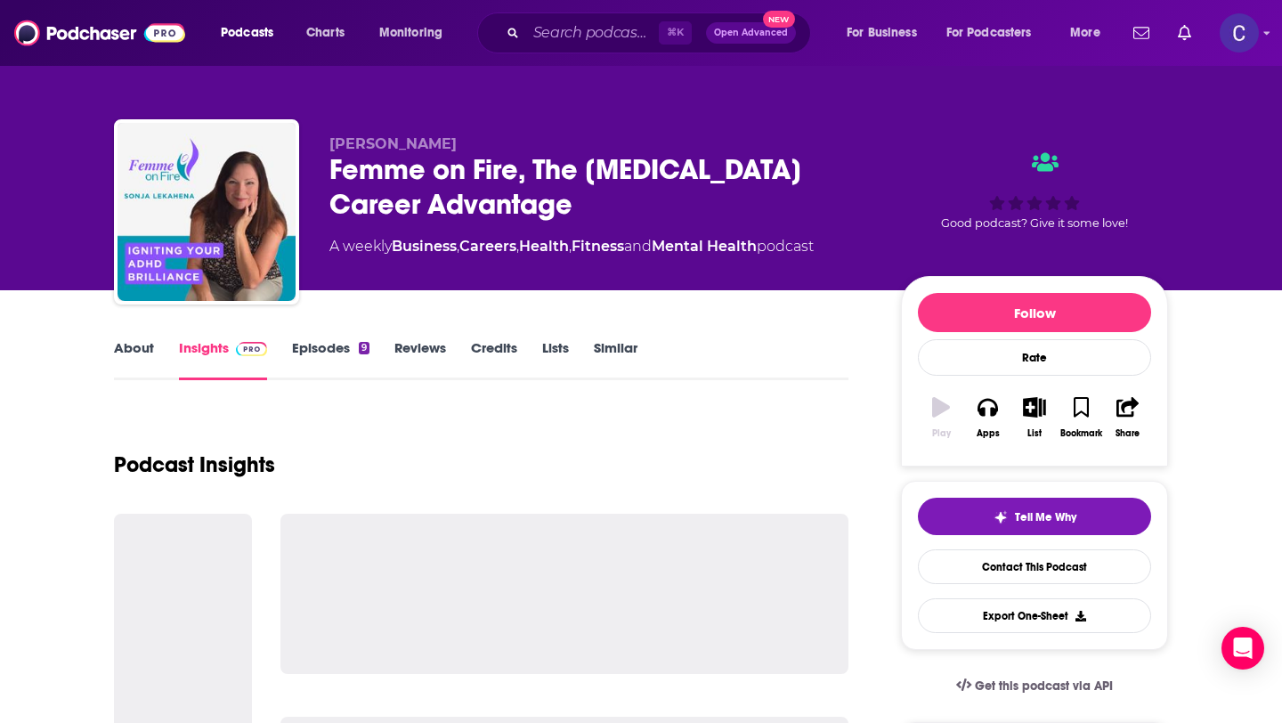
click at [607, 357] on link "Similar" at bounding box center [616, 359] width 44 height 41
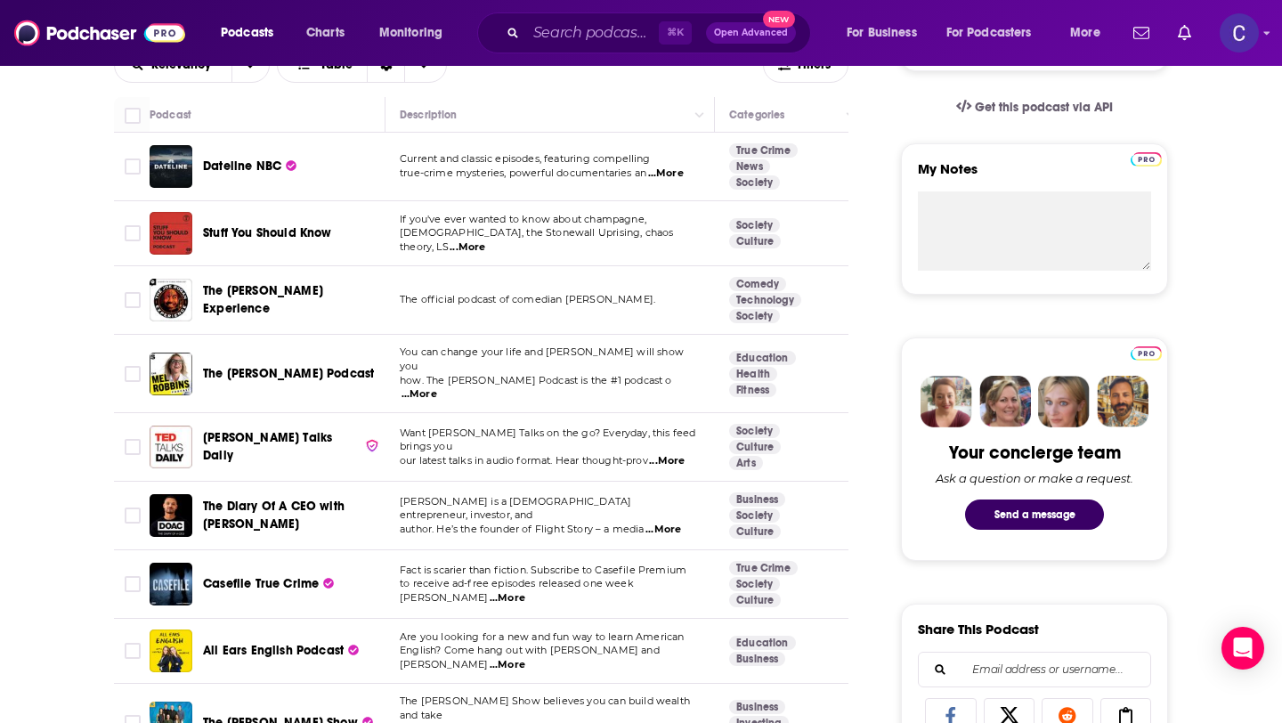
scroll to position [1022, 0]
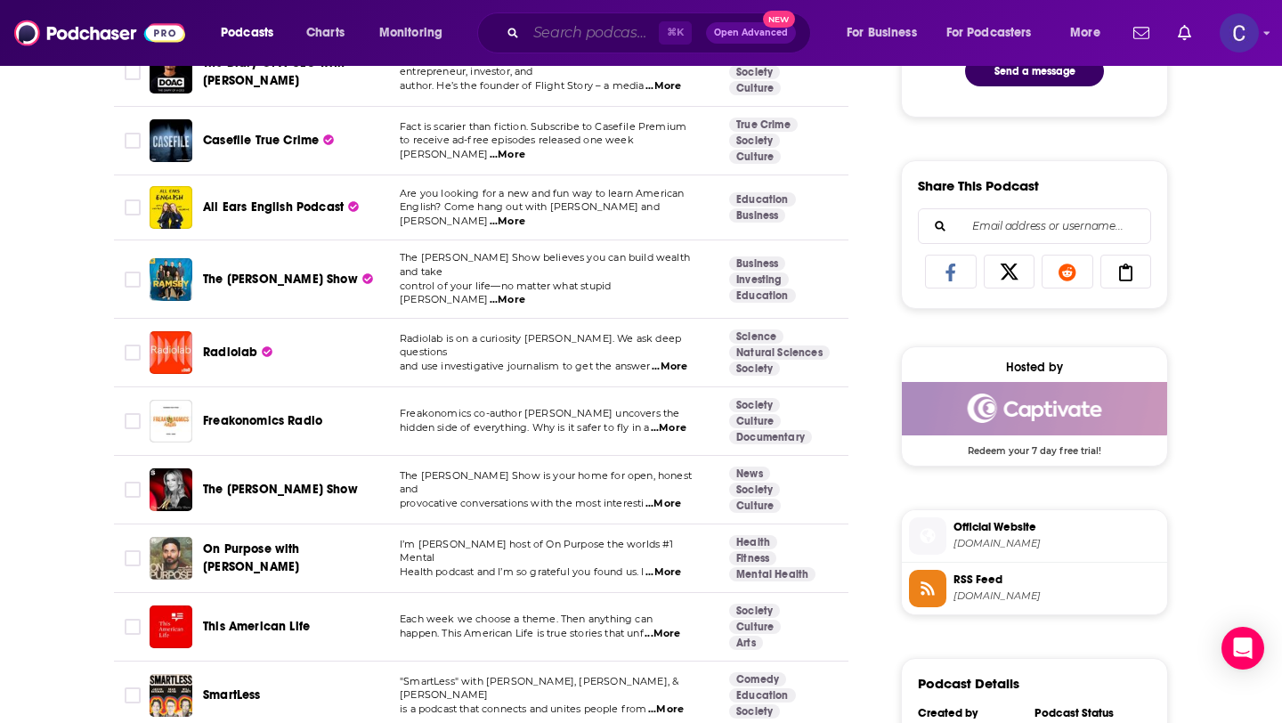
click at [574, 27] on input "Search podcasts, credits, & more..." at bounding box center [592, 33] width 133 height 28
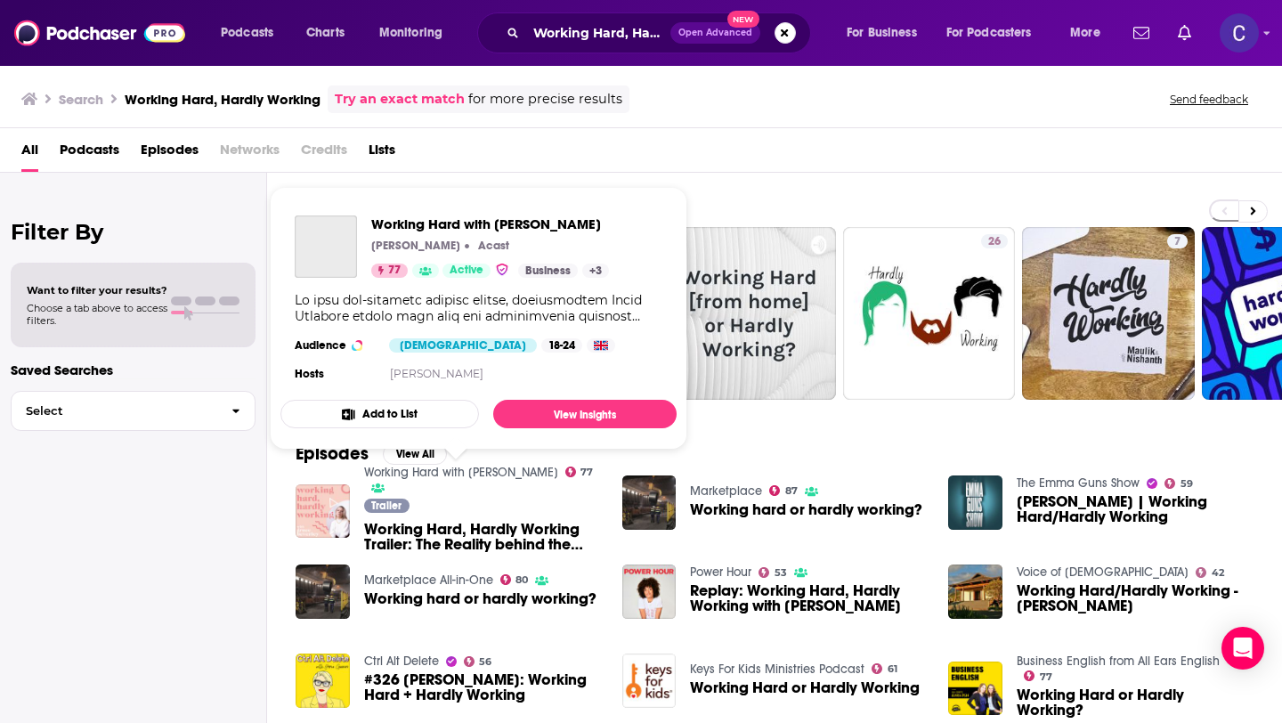
click at [505, 472] on link "Working Hard with Grace Beverley" at bounding box center [461, 472] width 194 height 15
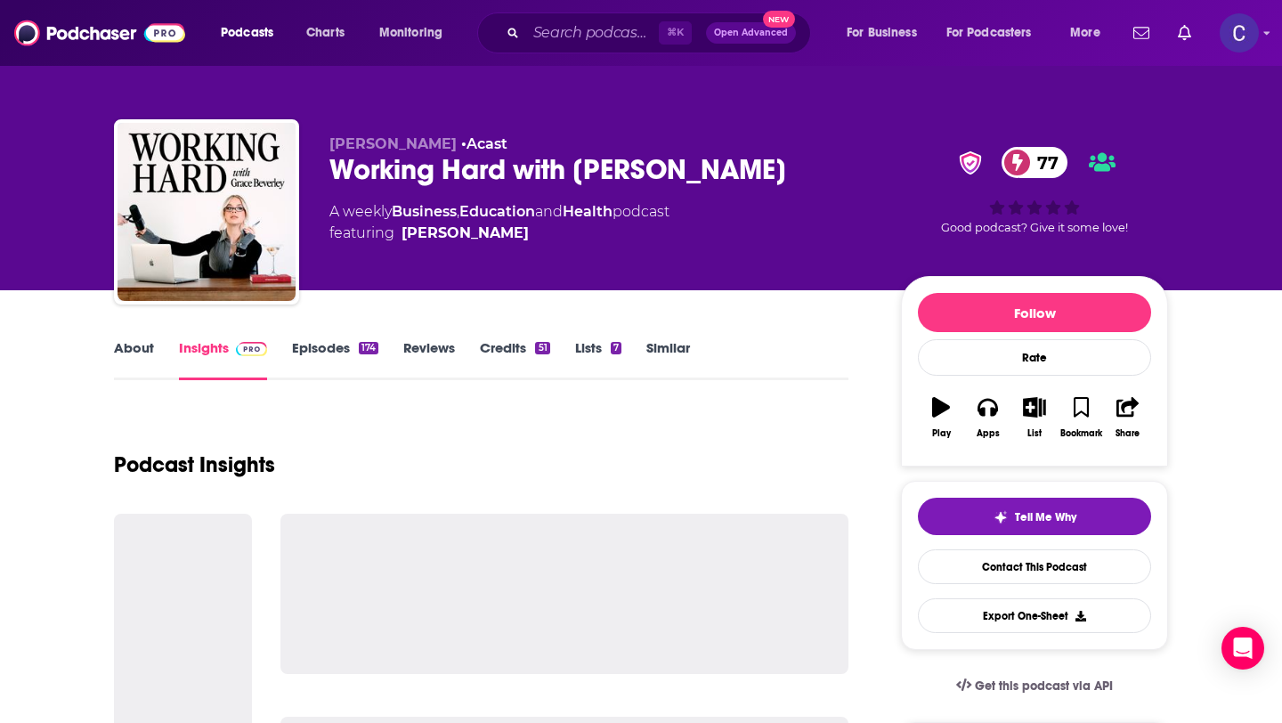
click at [120, 351] on link "About" at bounding box center [134, 359] width 40 height 41
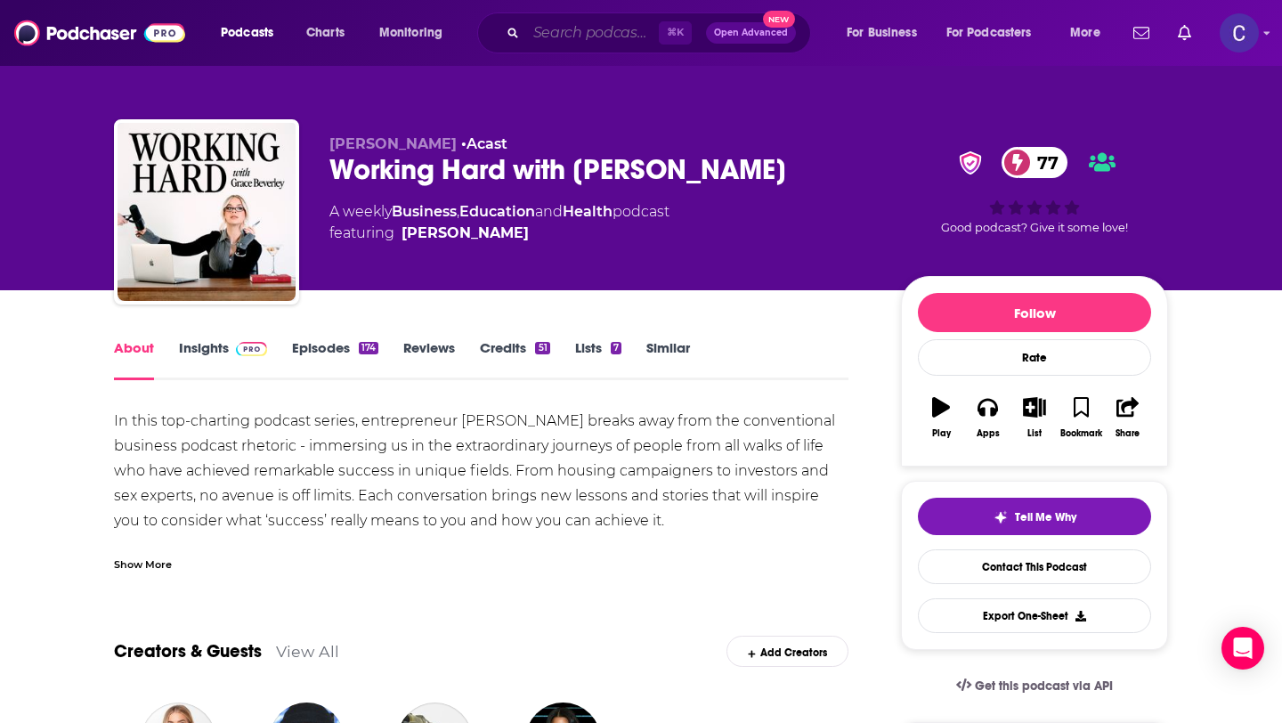
click at [602, 25] on input "Search podcasts, credits, & more..." at bounding box center [592, 33] width 133 height 28
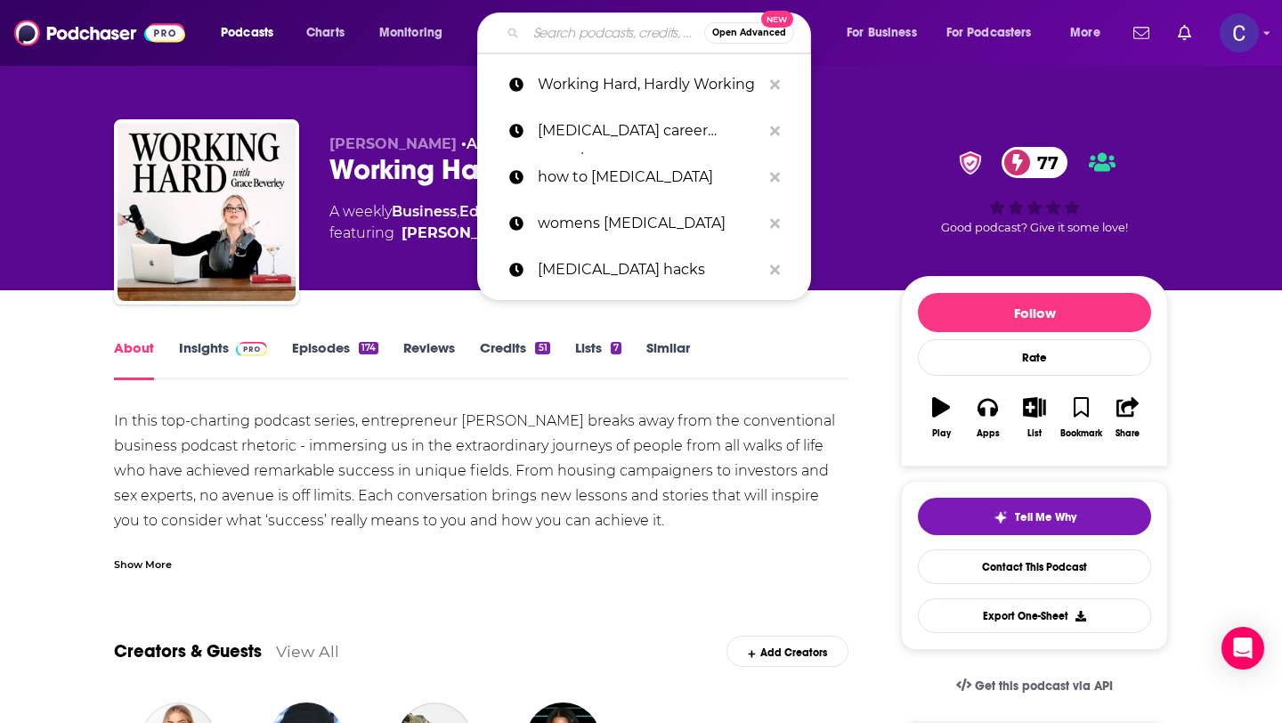
paste input "Powerful Women Rising"
type input "Powerful Women Rising"
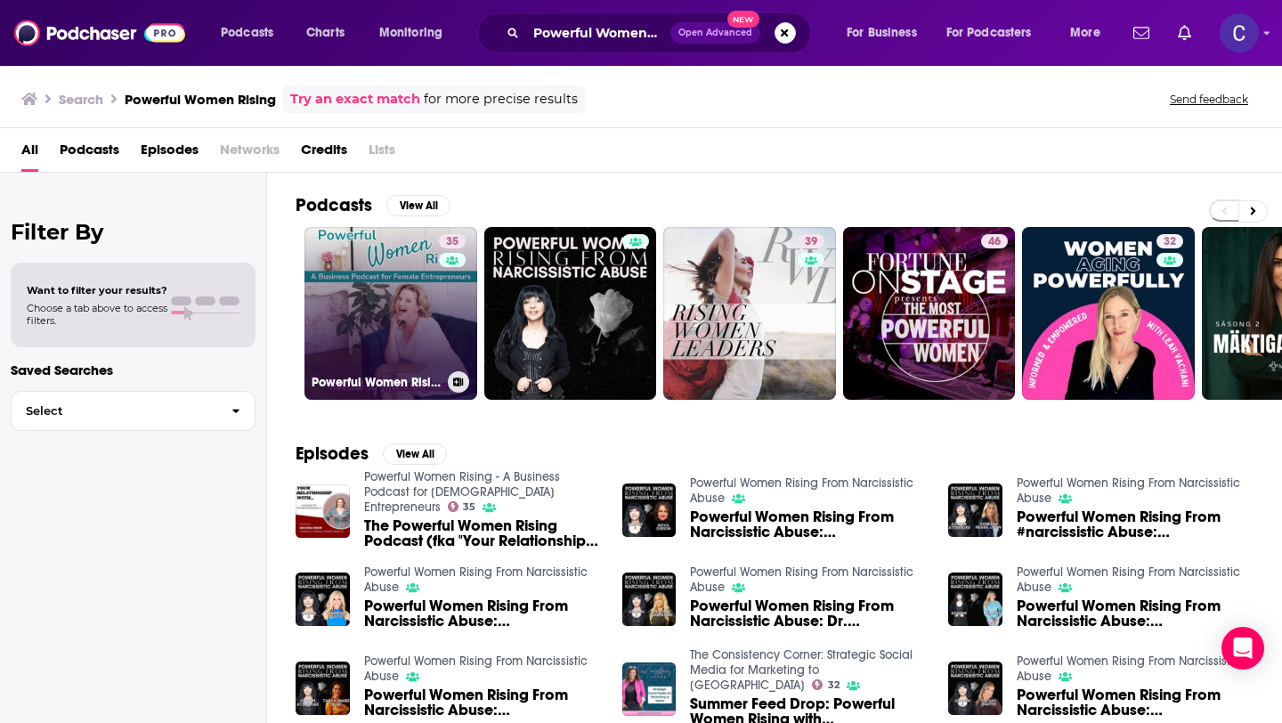
click at [419, 311] on link "35 Powerful Women Rising - A Business Podcast for Female Entrepreneurs" at bounding box center [391, 313] width 173 height 173
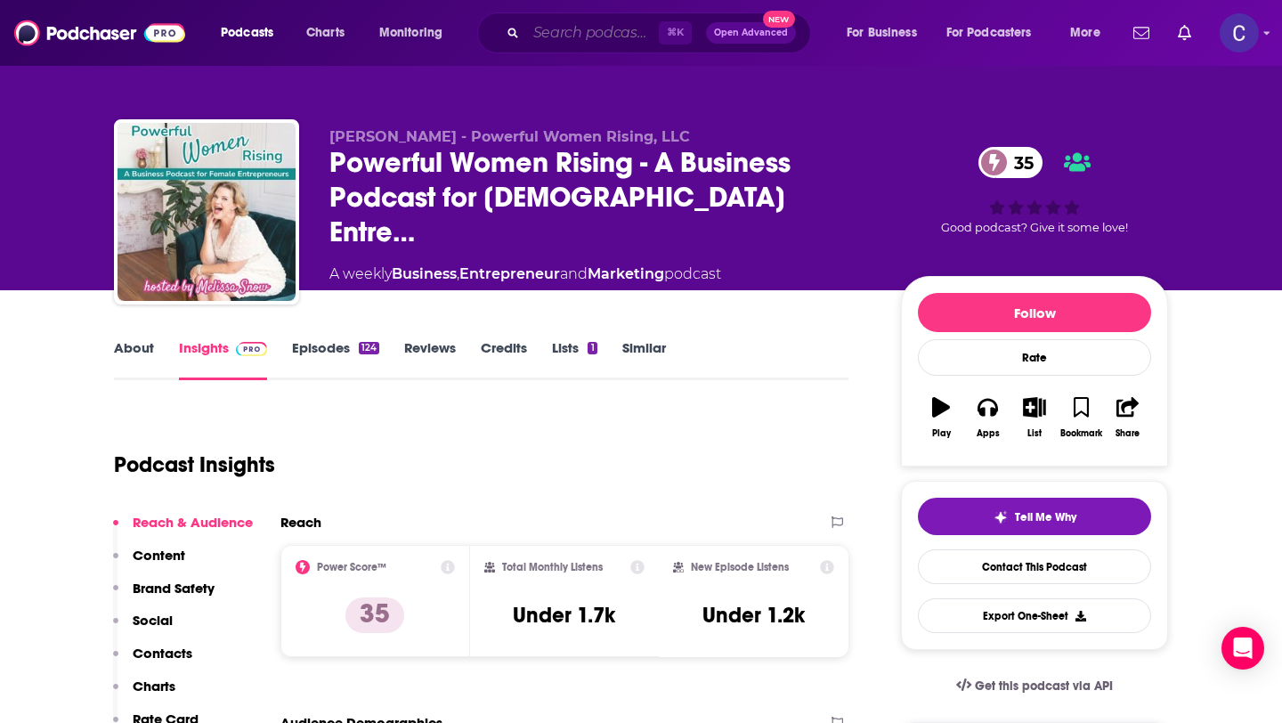
click at [627, 32] on input "Search podcasts, credits, & more..." at bounding box center [592, 33] width 133 height 28
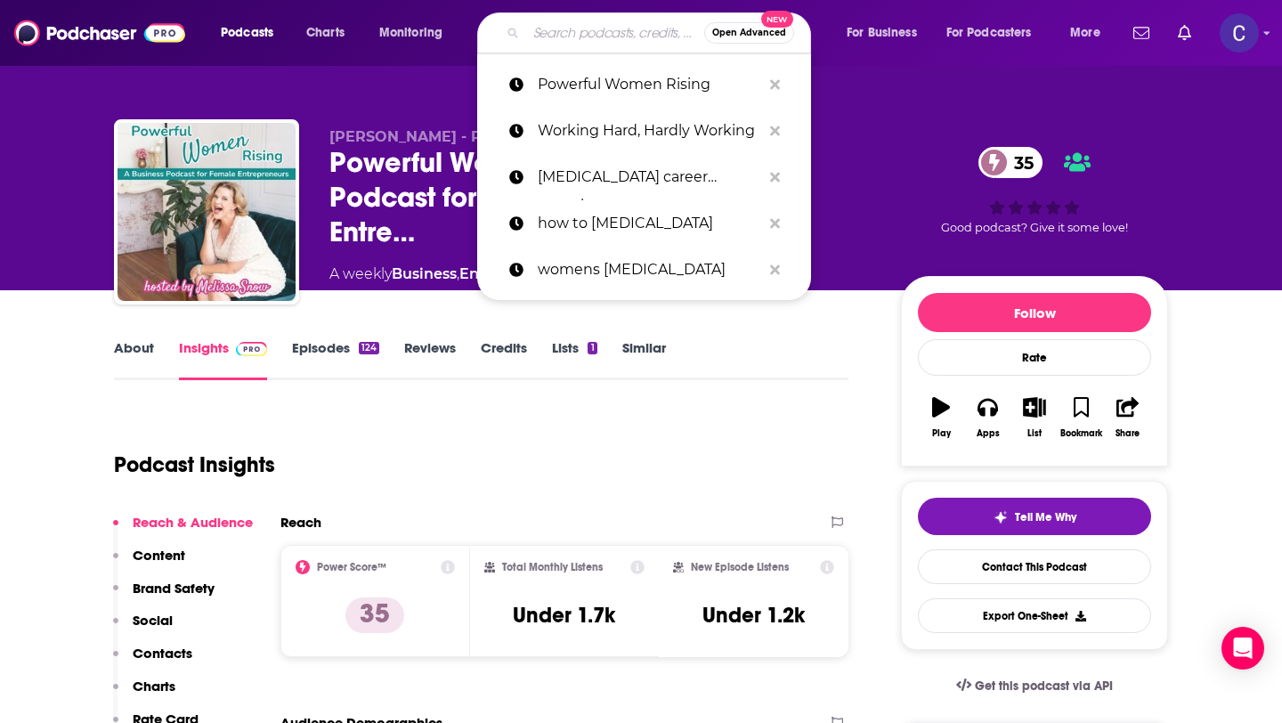
paste input "Real Talk with Tina and Ann"
type input "Real Talk with Tina and Ann"
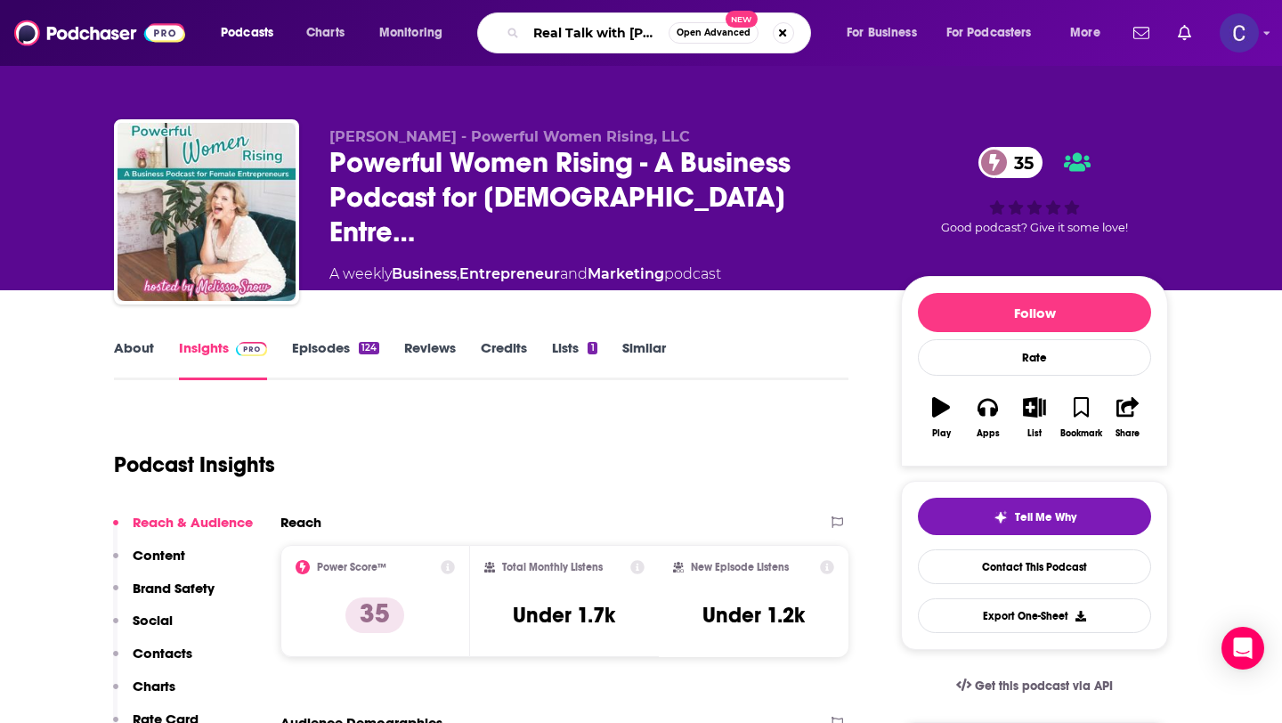
scroll to position [0, 55]
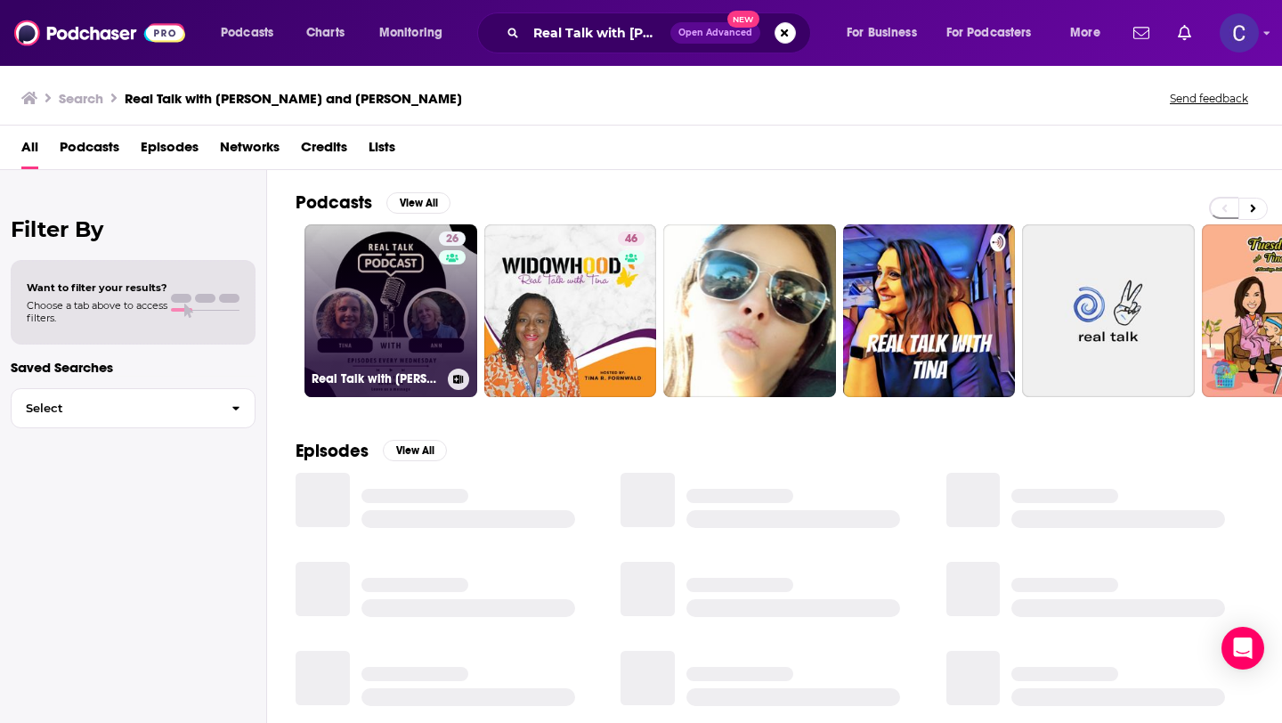
click at [408, 325] on link "26 Real Talk with Tina and Ann" at bounding box center [391, 310] width 173 height 173
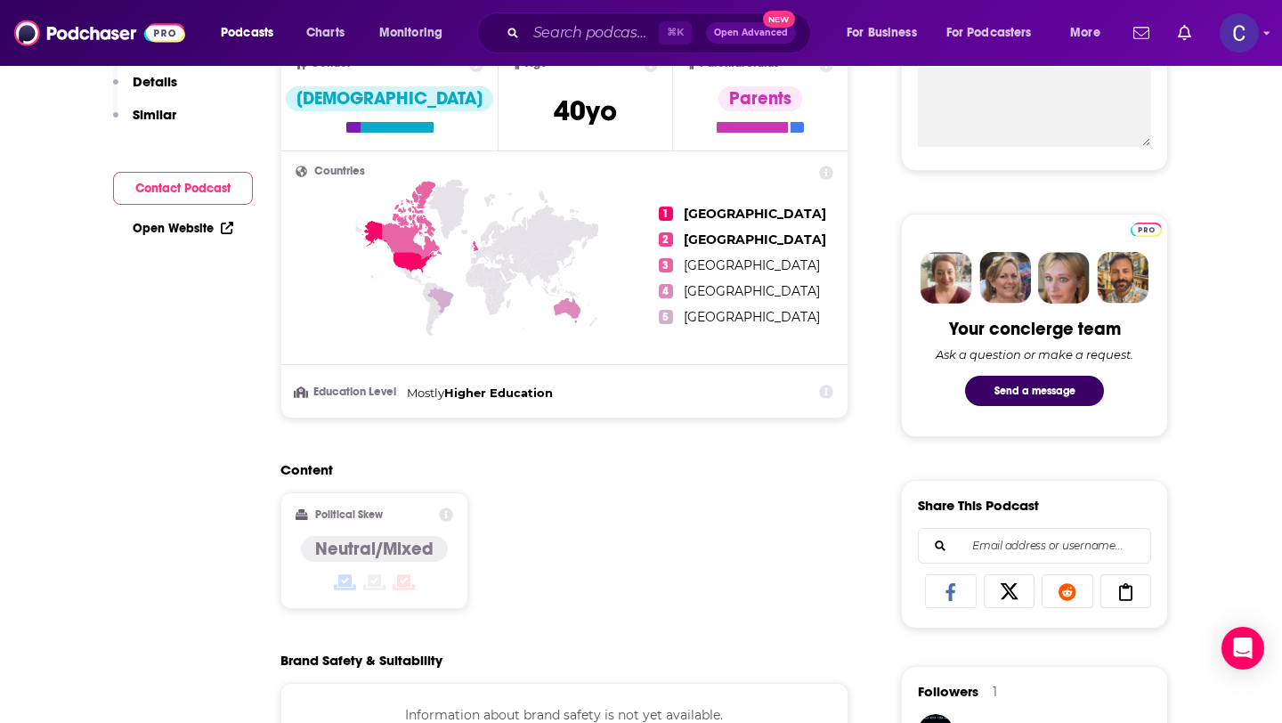
scroll to position [113, 0]
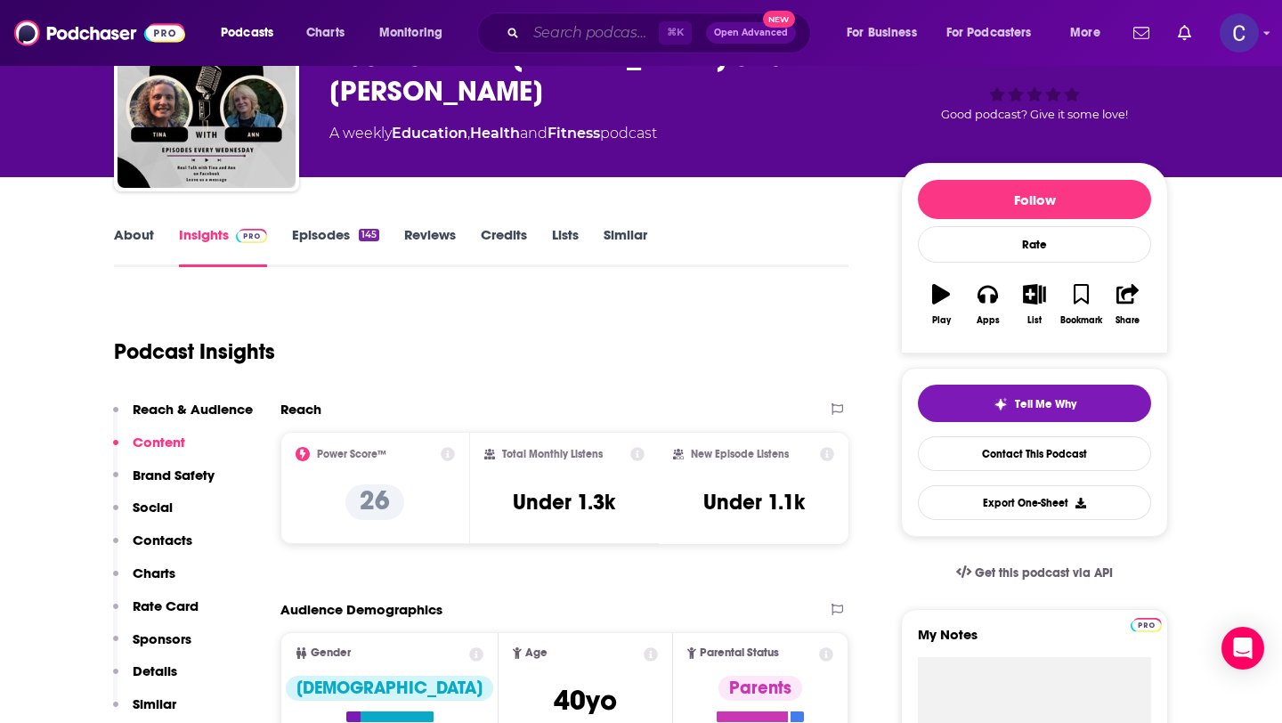
click at [608, 34] on input "Search podcasts, credits, & more..." at bounding box center [592, 33] width 133 height 28
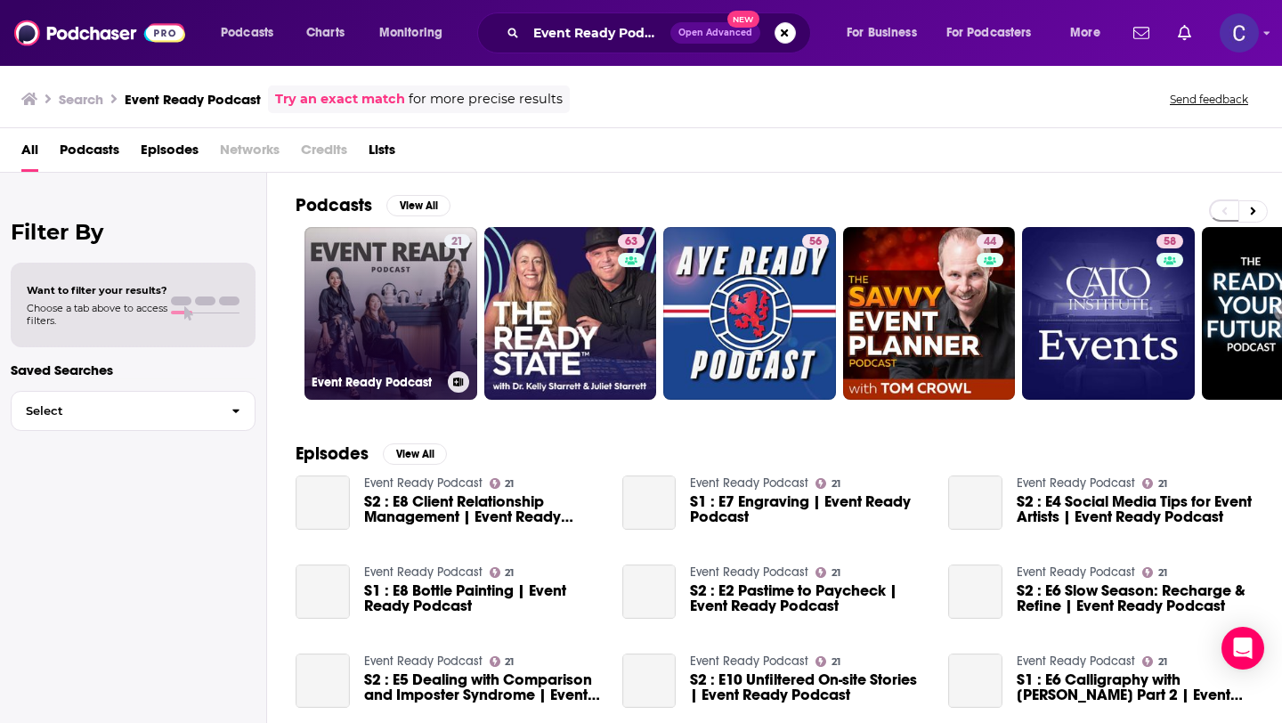
click at [357, 296] on link "21 Event Ready Podcast" at bounding box center [391, 313] width 173 height 173
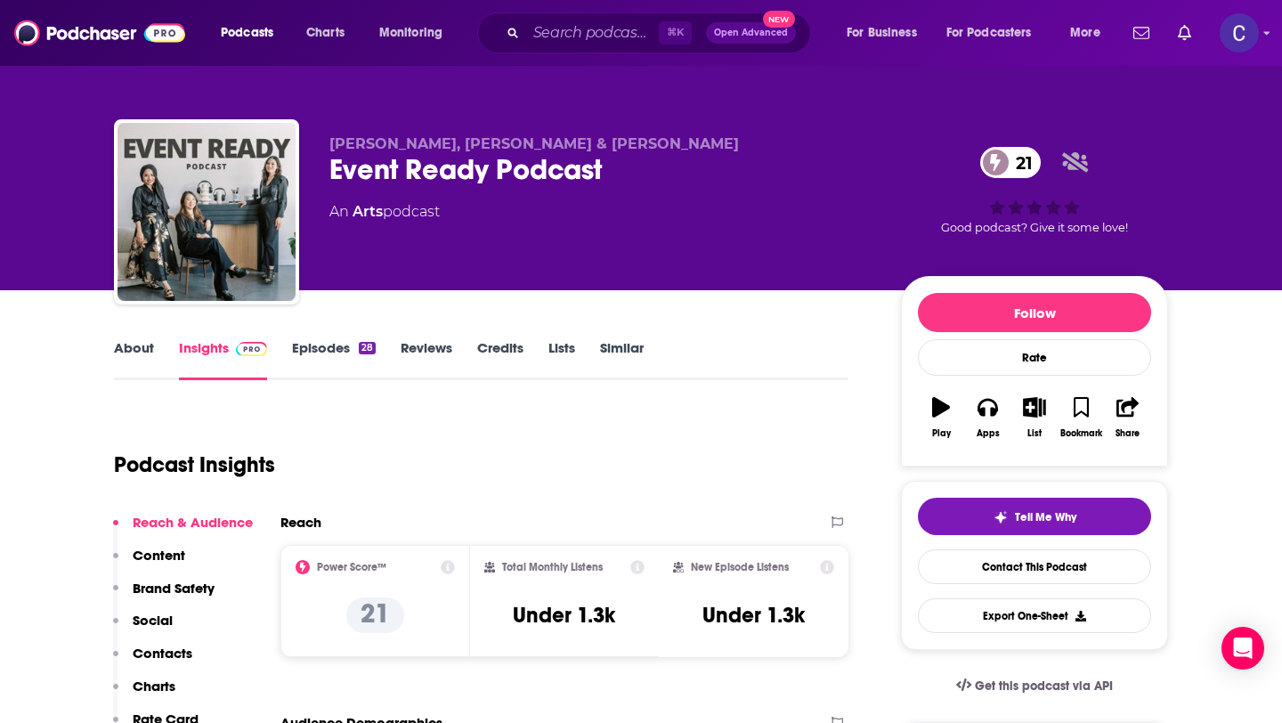
click at [301, 362] on link "Episodes 28" at bounding box center [334, 359] width 84 height 41
